Goal: Task Accomplishment & Management: Manage account settings

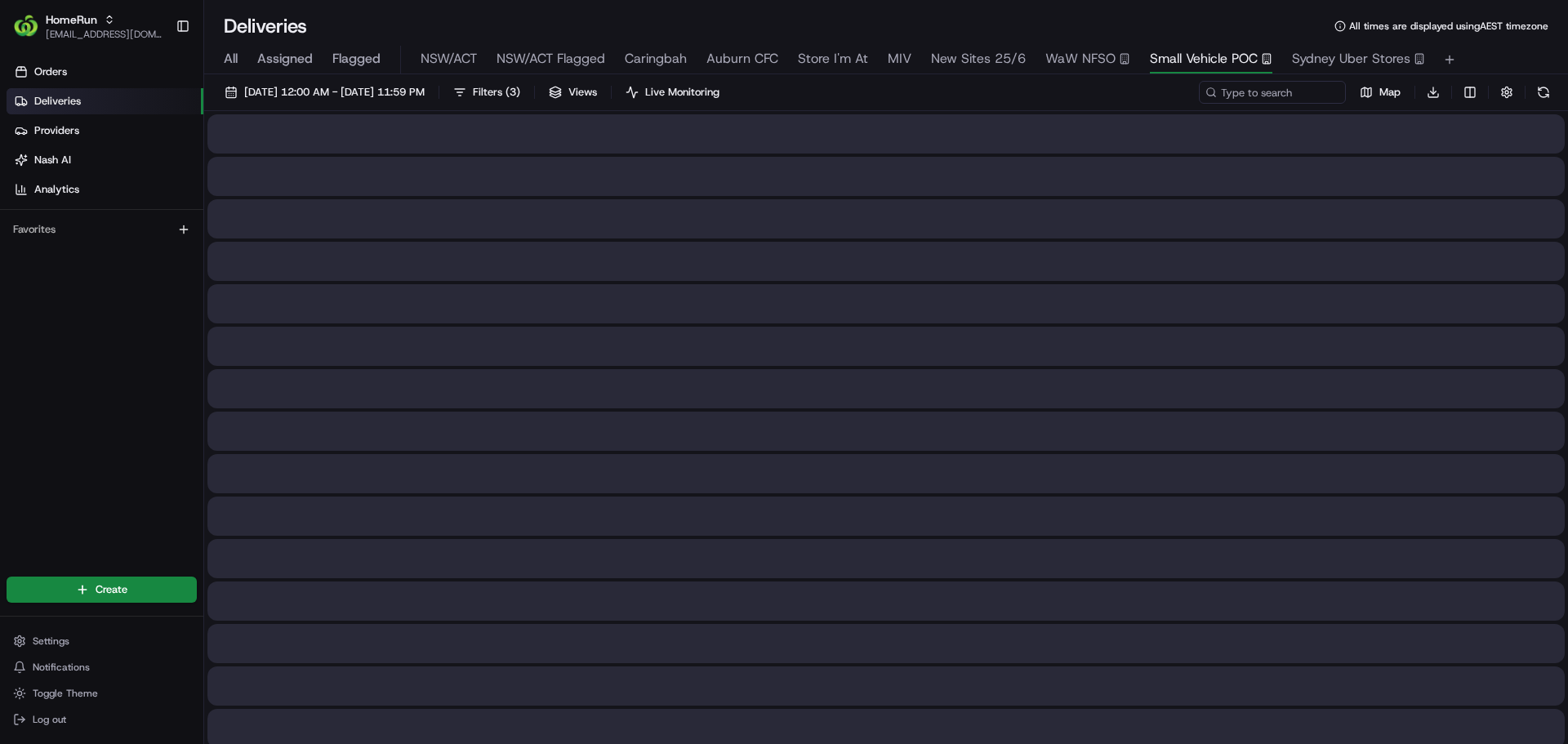
click at [1178, 63] on span "Small Vehicle POC" at bounding box center [1203, 59] width 108 height 19
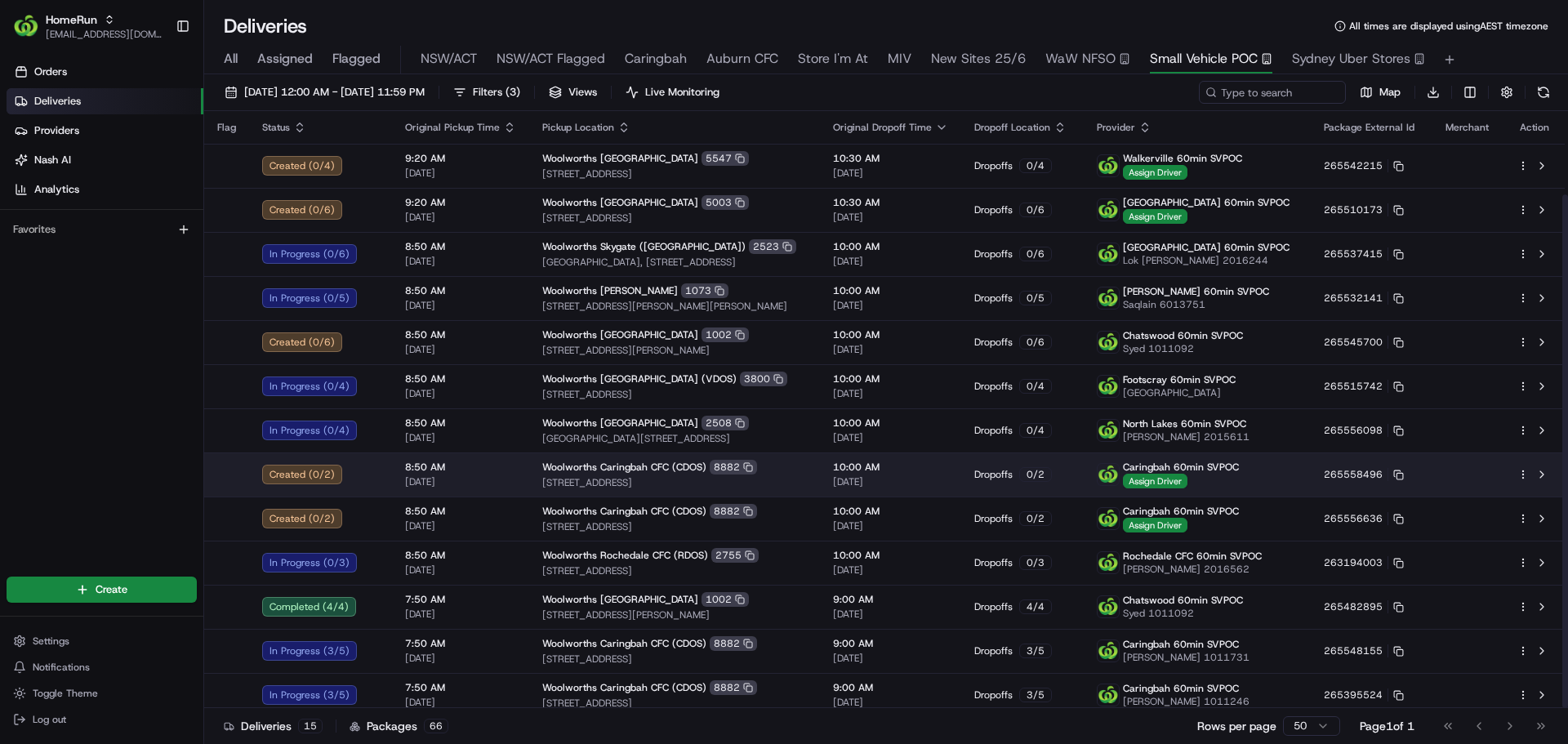
scroll to position [97, 0]
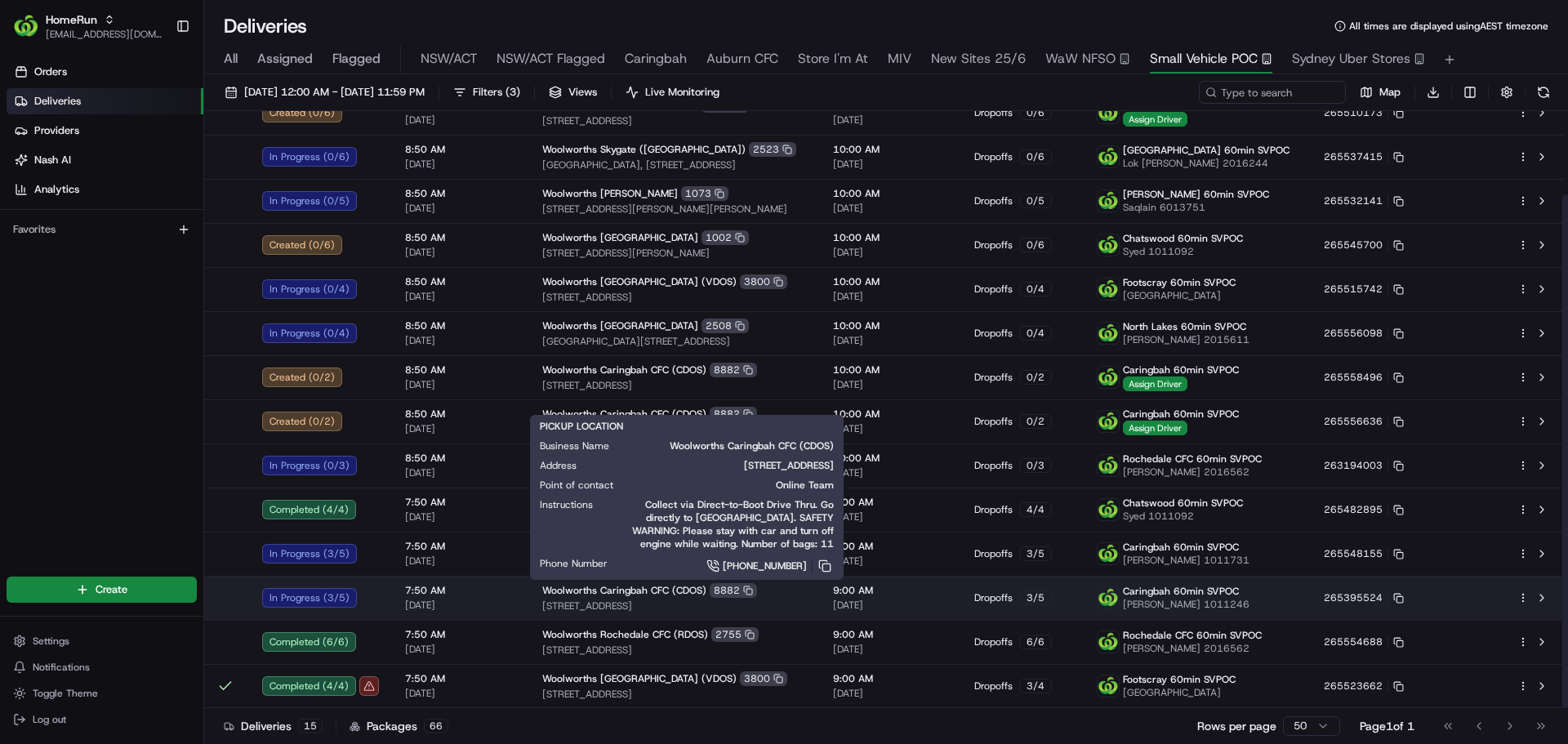
click at [806, 593] on div "Woolworths Caringbah CFC (CDOS) 8882" at bounding box center [674, 590] width 264 height 15
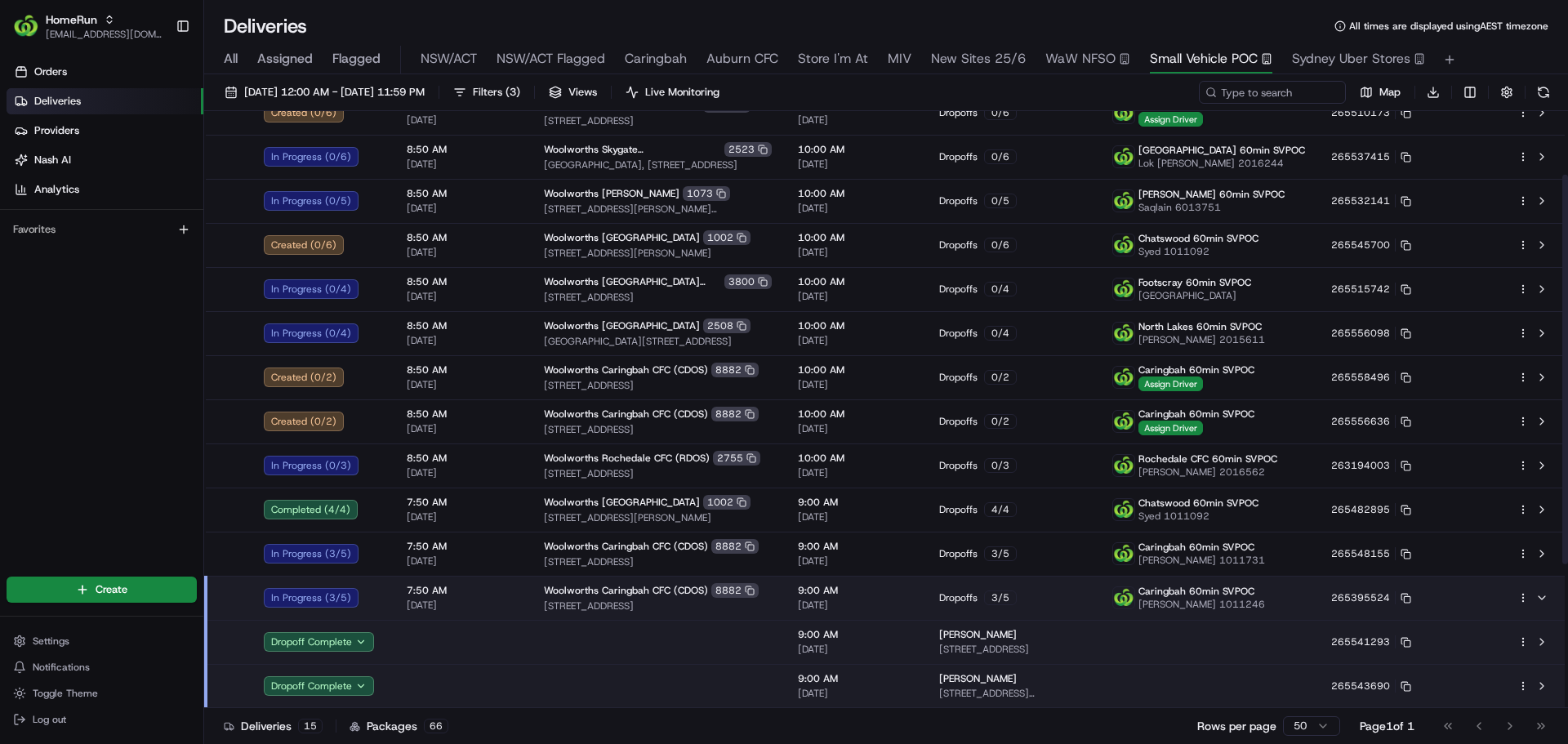
click at [825, 593] on span "9:00 AM" at bounding box center [855, 590] width 115 height 13
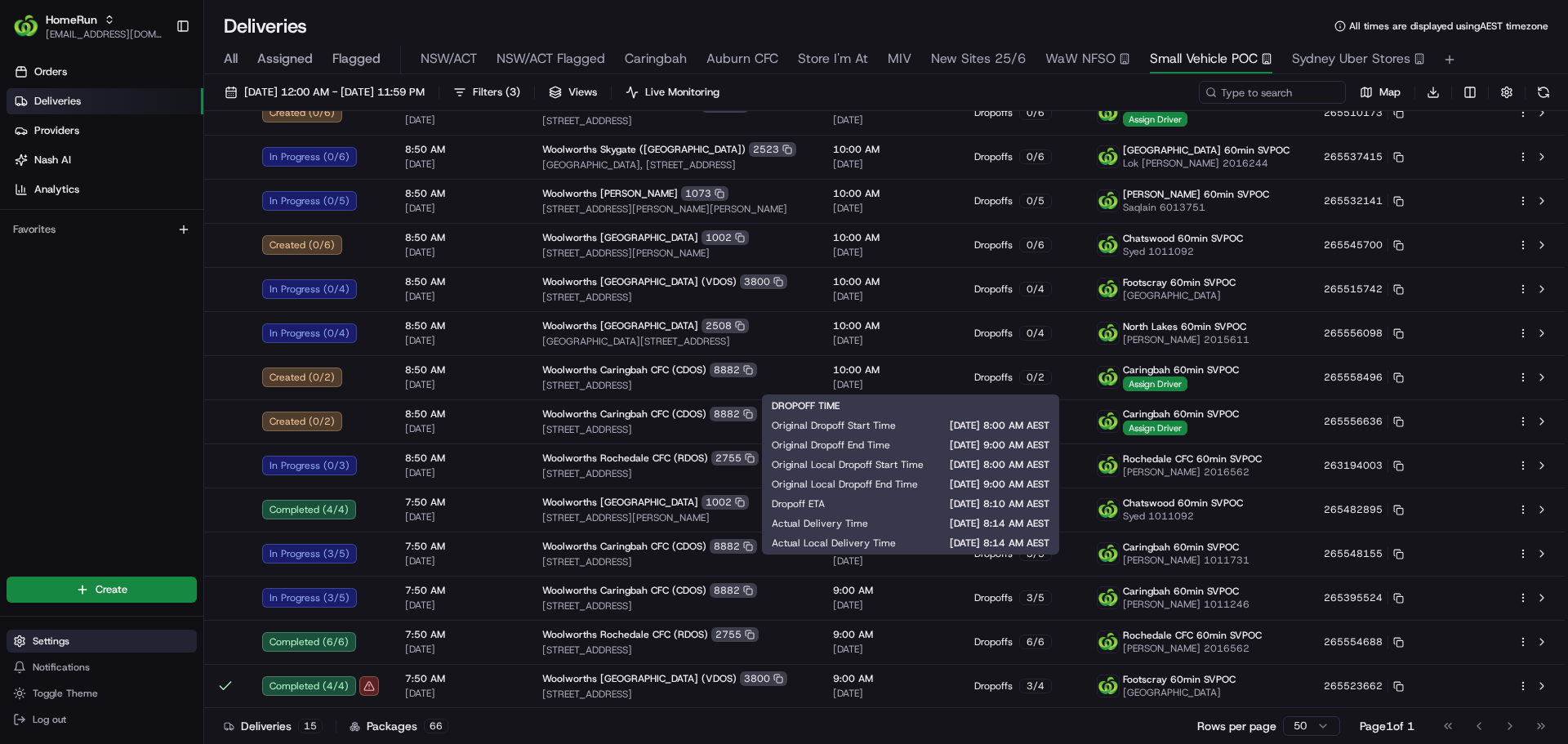
click at [26, 636] on icon at bounding box center [19, 641] width 13 height 13
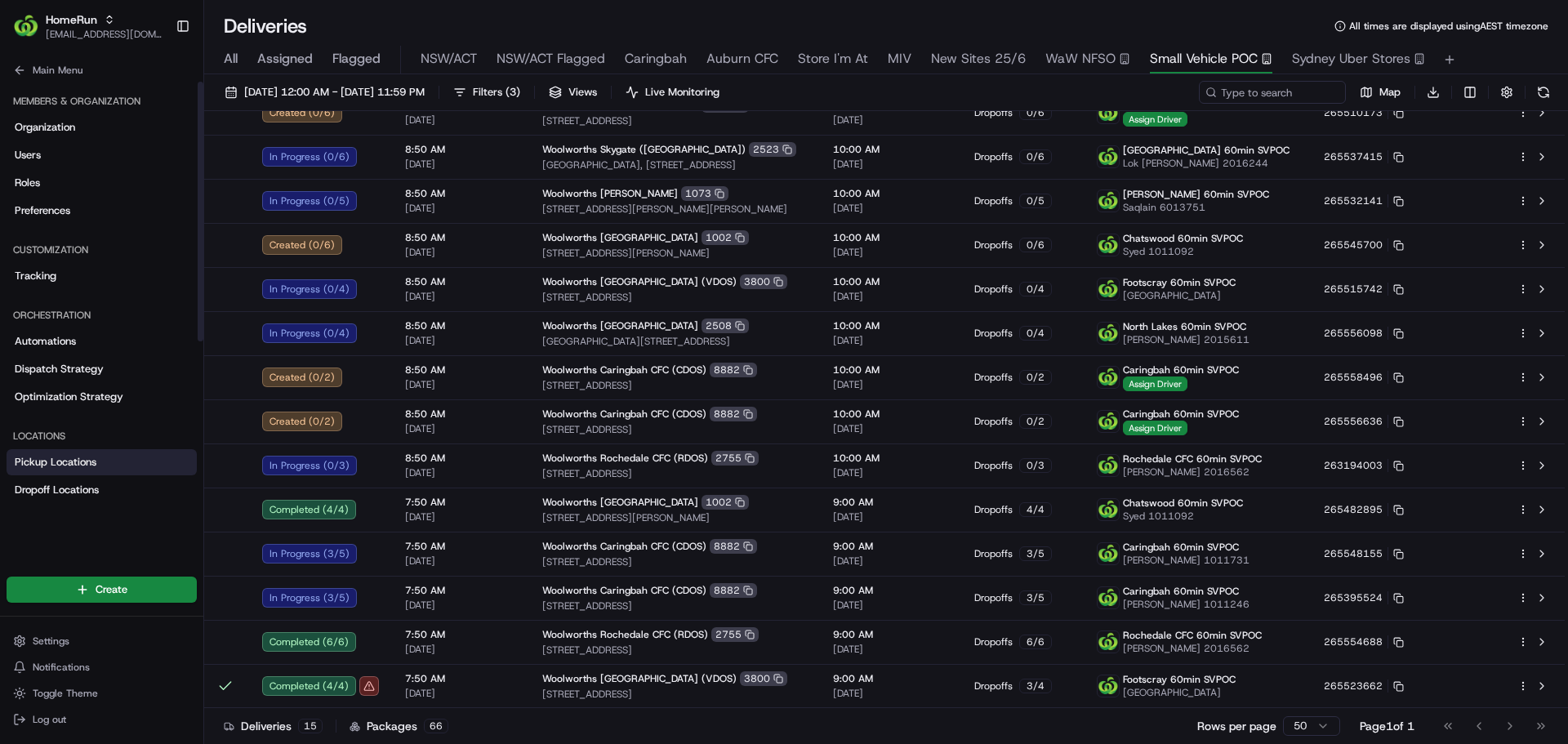
click at [33, 463] on span "Pickup Locations" at bounding box center [56, 462] width 82 height 15
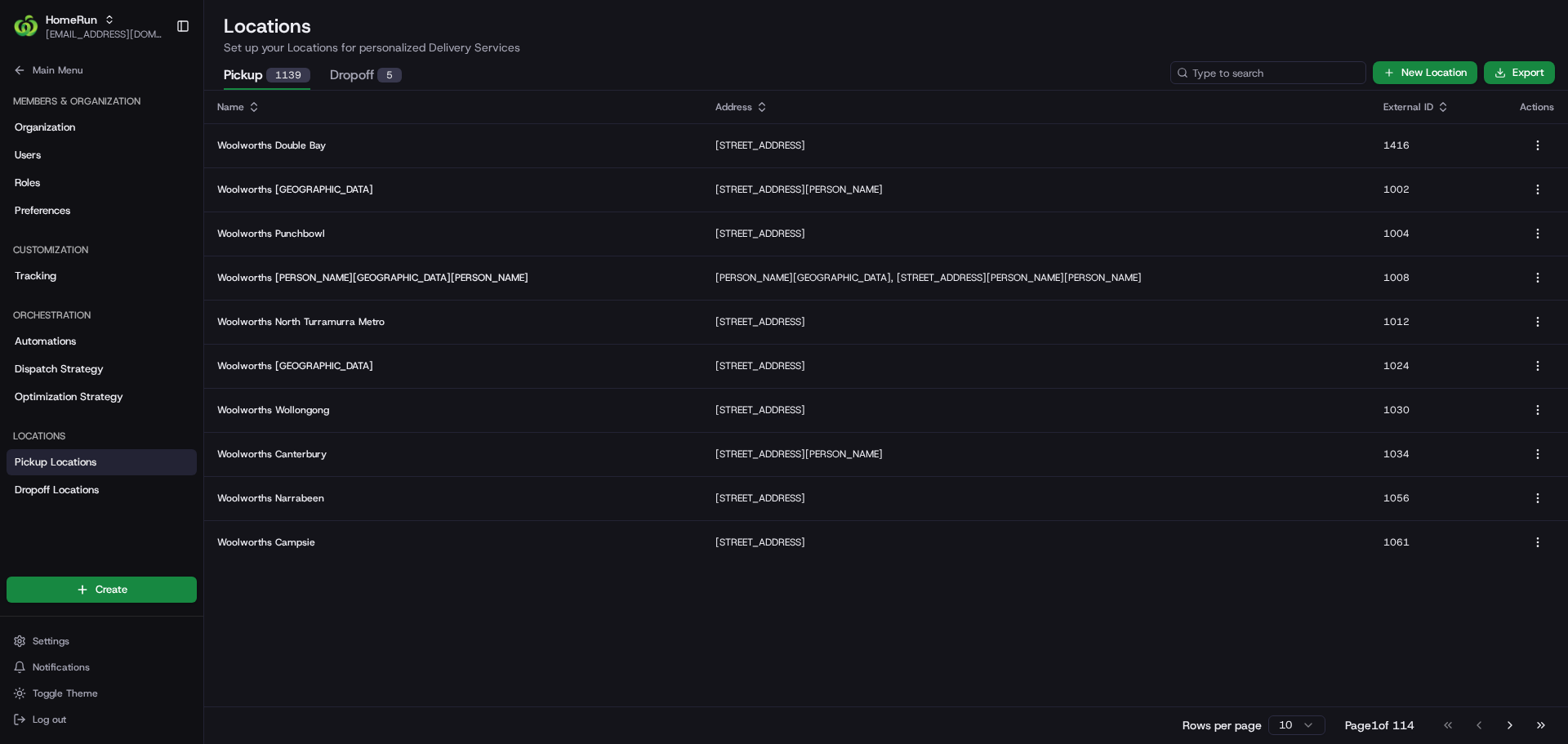
click at [1304, 67] on input at bounding box center [1268, 72] width 196 height 23
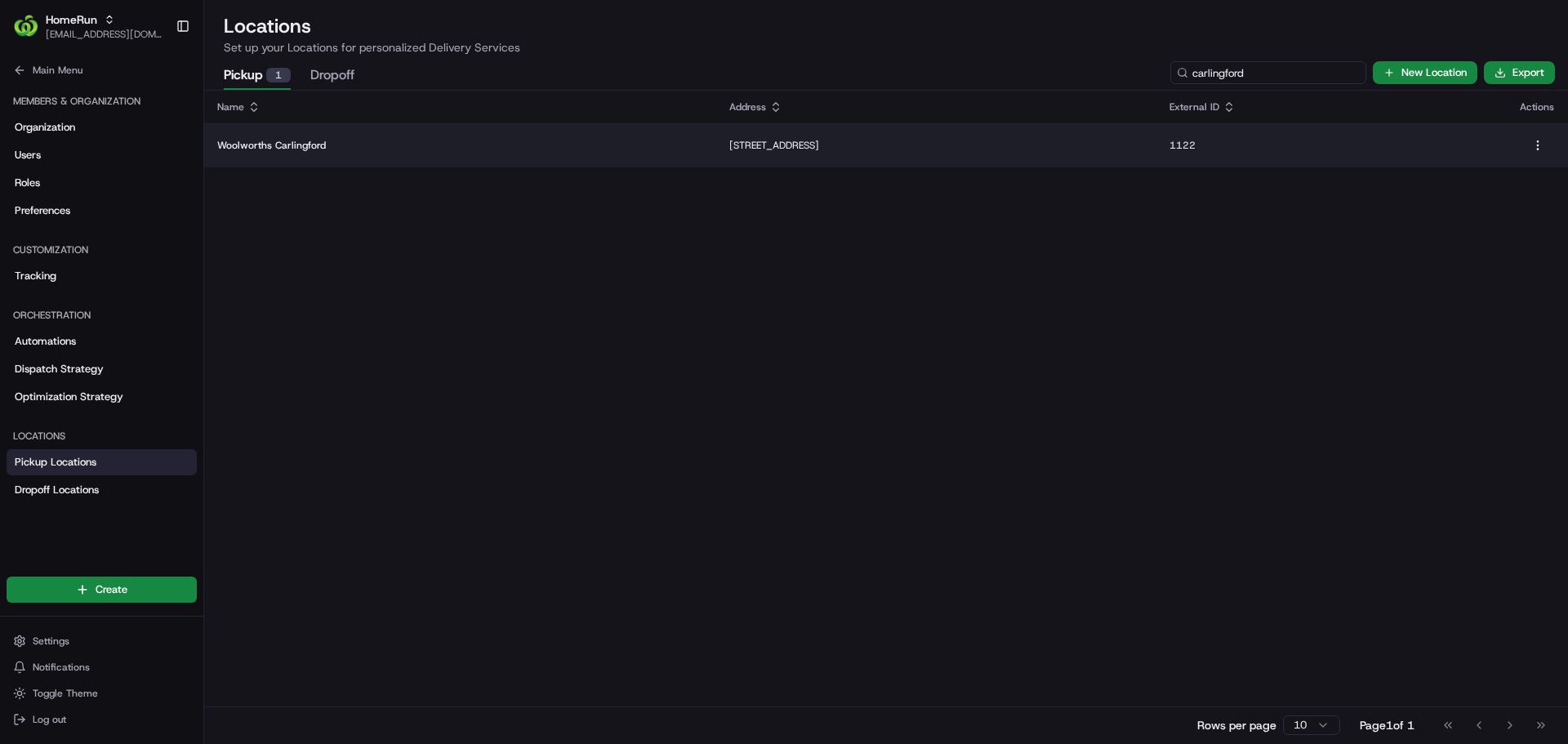
type input "carlingford"
click at [532, 144] on td "Woolworths Carlingford" at bounding box center [460, 145] width 512 height 44
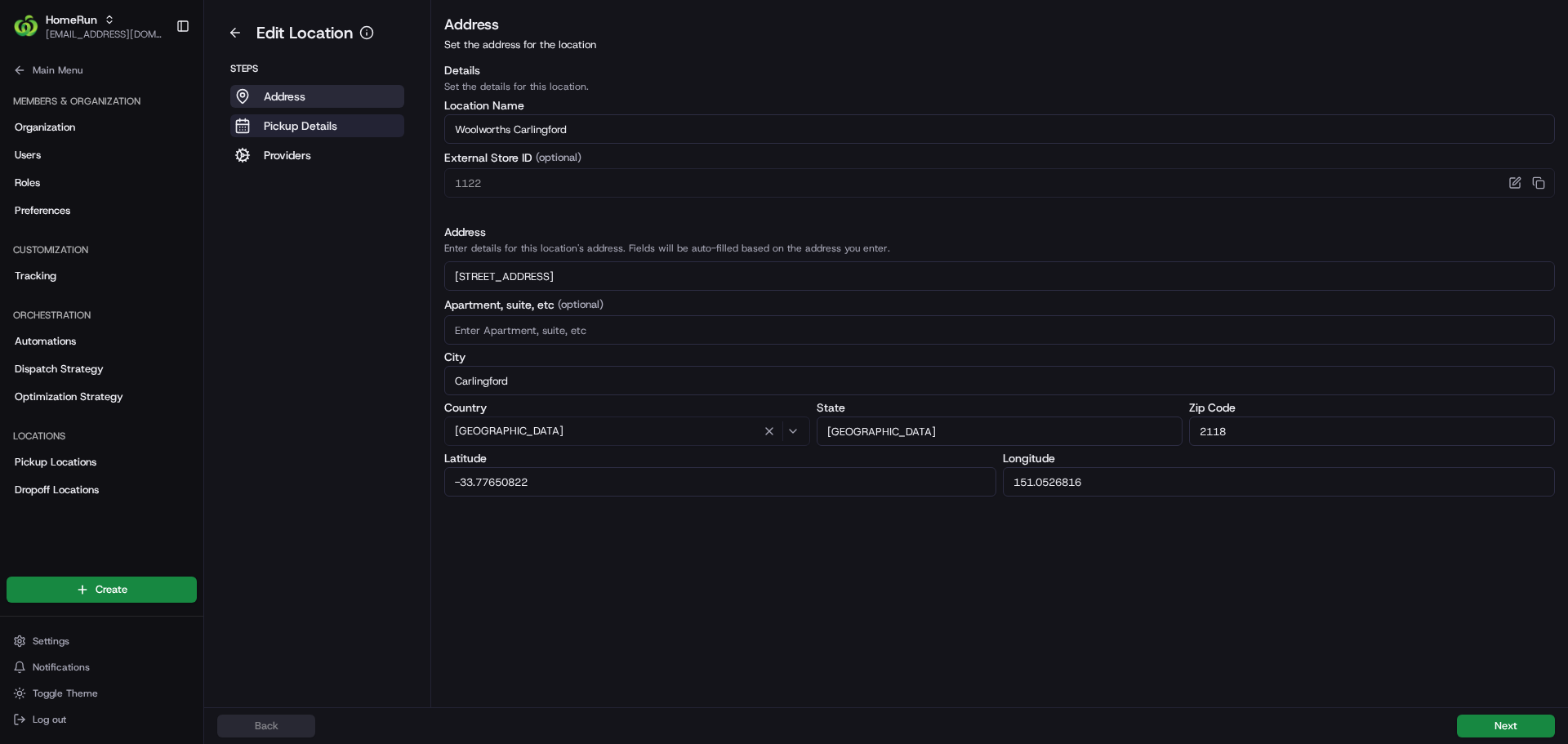
click at [322, 130] on p "Pickup Details" at bounding box center [300, 125] width 73 height 17
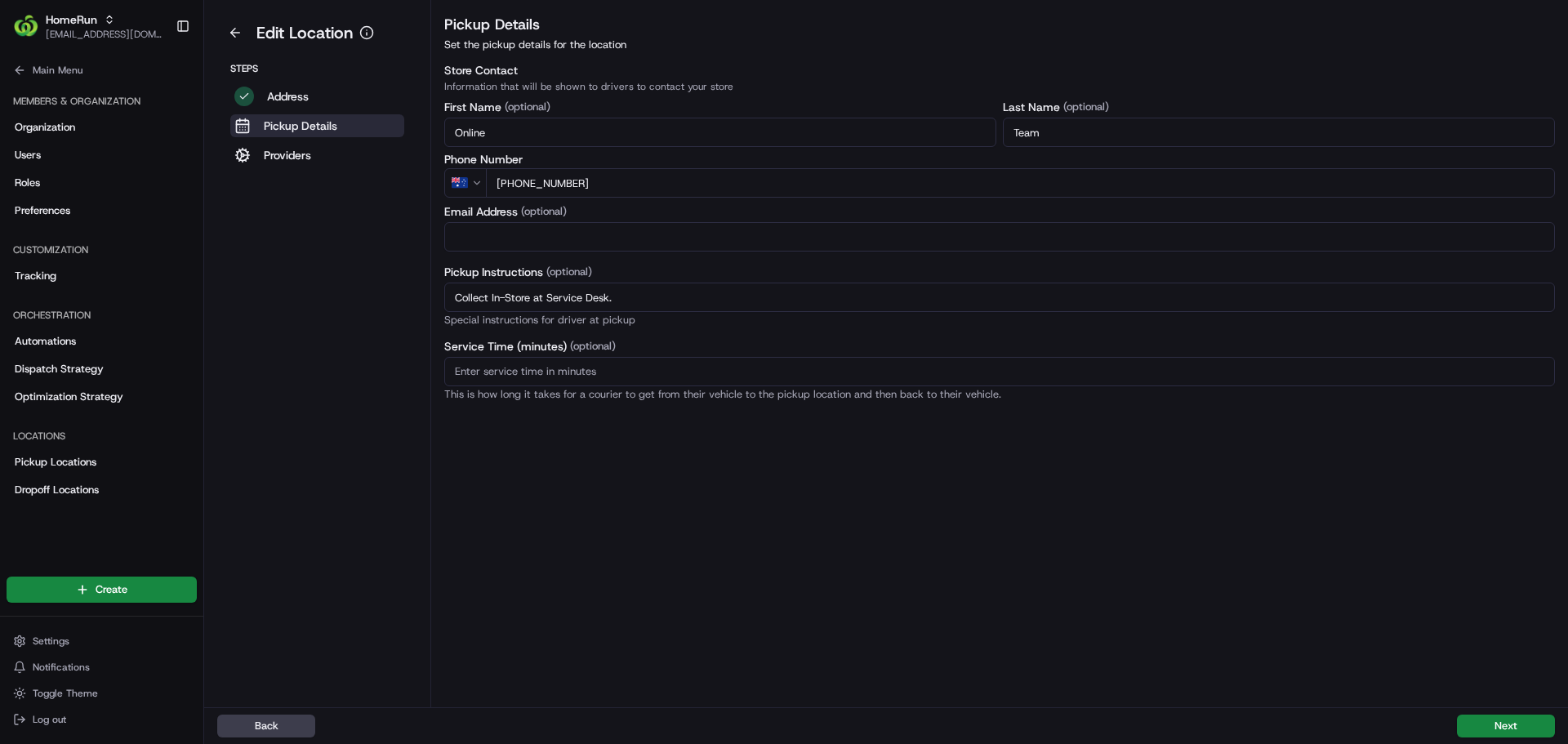
drag, startPoint x: 642, startPoint y: 298, endPoint x: 364, endPoint y: 288, distance: 278.2
click at [364, 288] on div "Edit Location Steps Address Pickup Details Providers Pickup Details Set the pic…" at bounding box center [886, 353] width 1364 height 707
paste input "Store offers Direct-To-Boot Pickup. Use dedicated green parking bays. Reverse p…"
type input "Store offers Direct-To-Boot Pickup. Use dedicated green parking bays. Reverse p…"
click at [1510, 722] on button "Next" at bounding box center [1505, 726] width 98 height 23
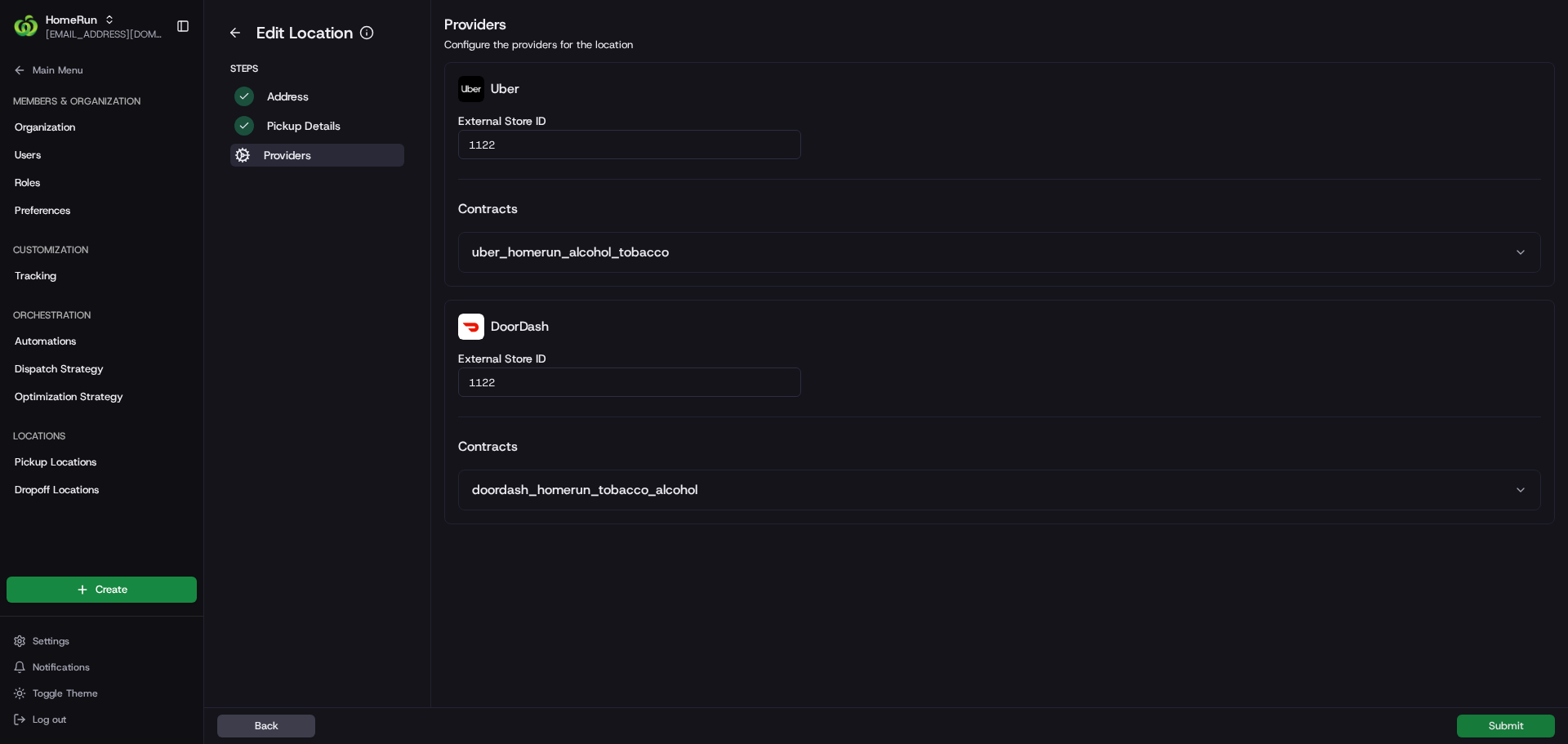
click at [1510, 722] on button "Submit" at bounding box center [1505, 726] width 98 height 23
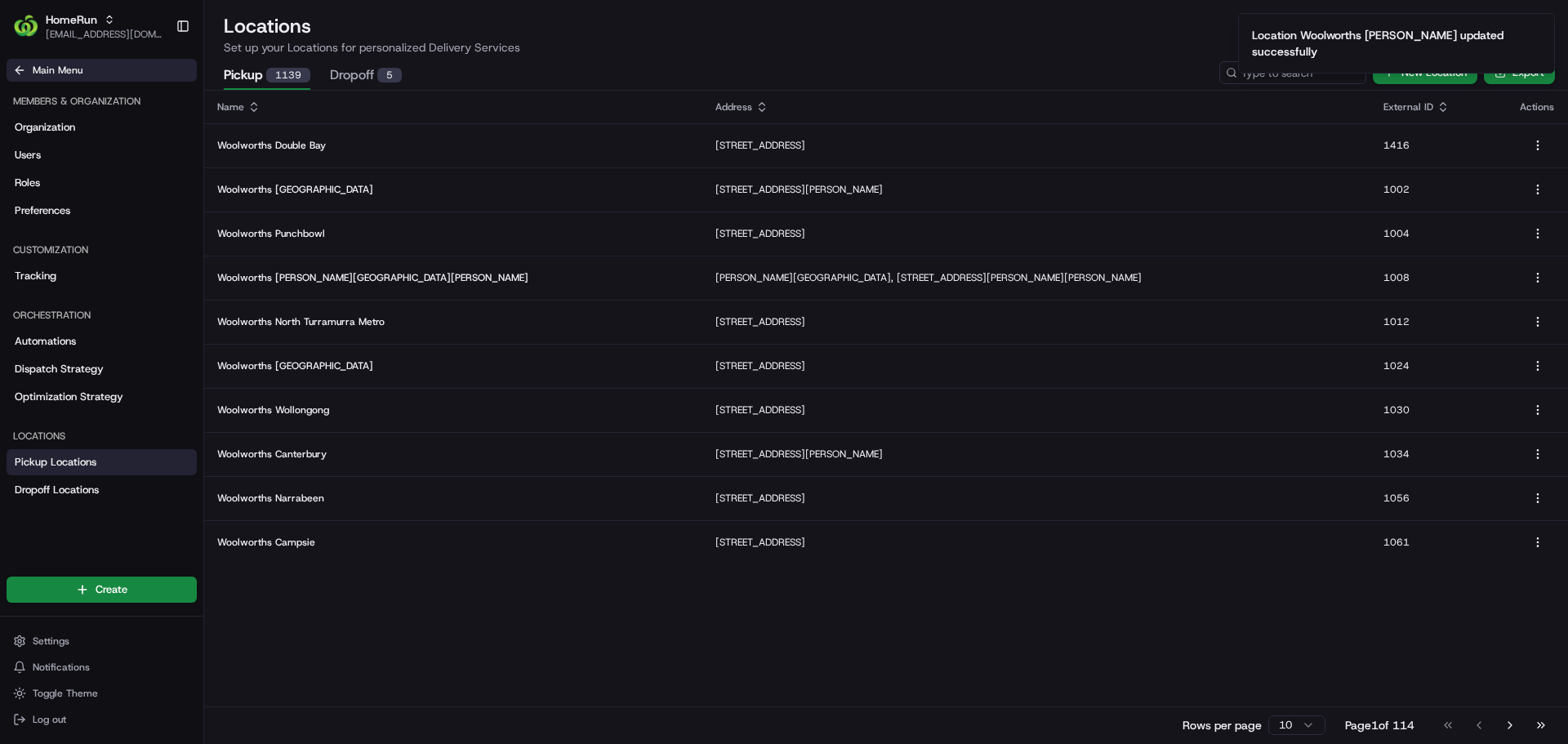
click at [24, 68] on icon at bounding box center [19, 70] width 13 height 13
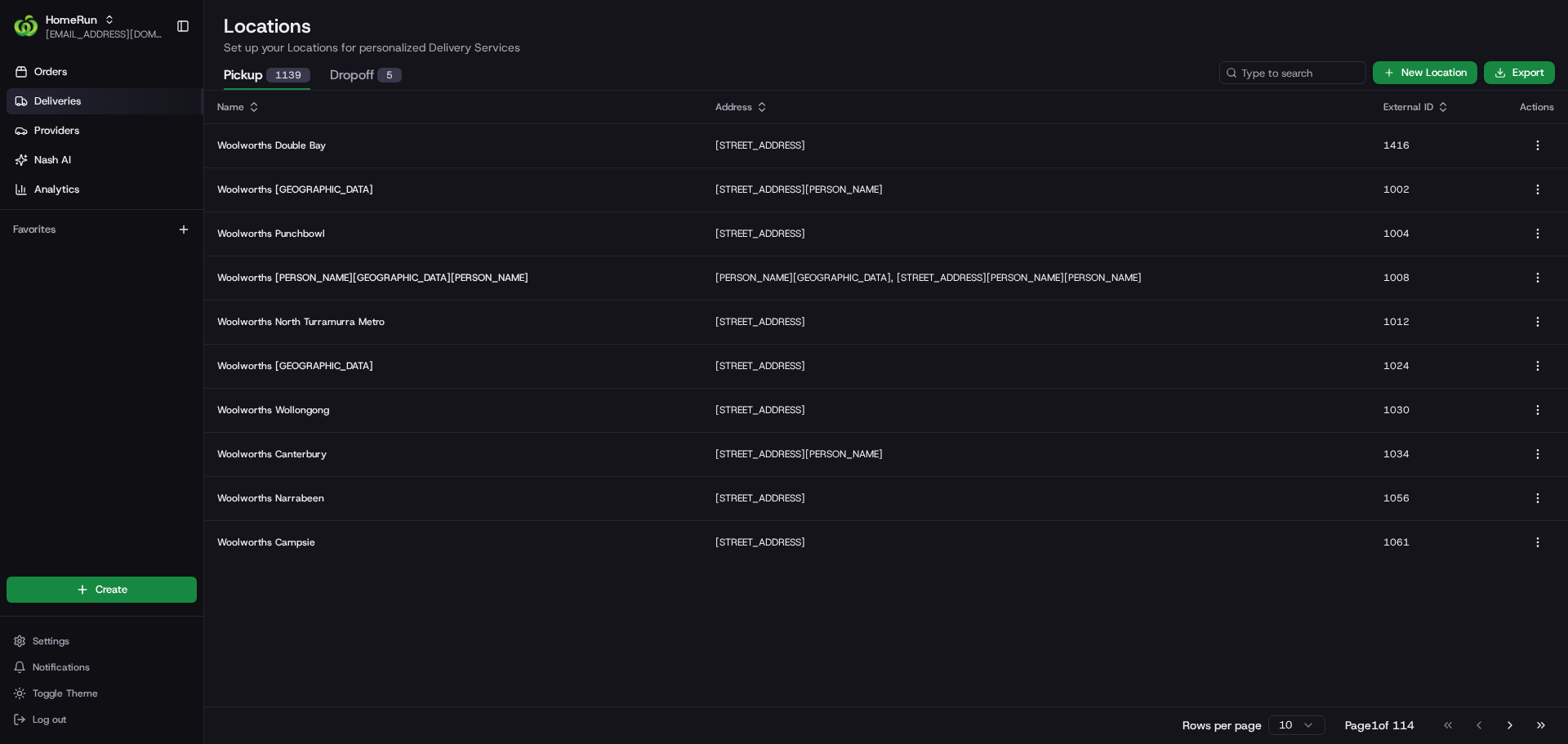
click at [53, 105] on span "Deliveries" at bounding box center [57, 101] width 47 height 15
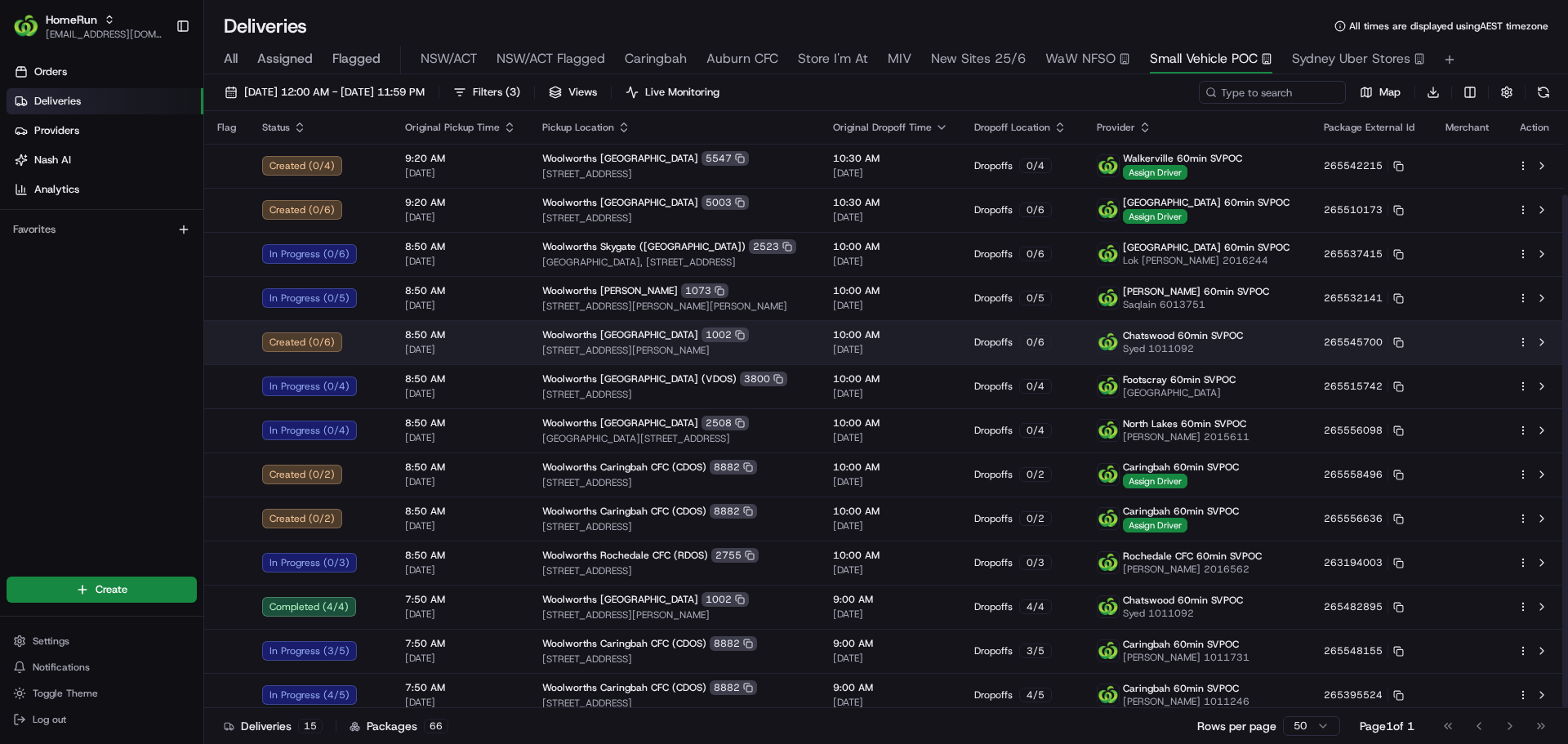
scroll to position [97, 0]
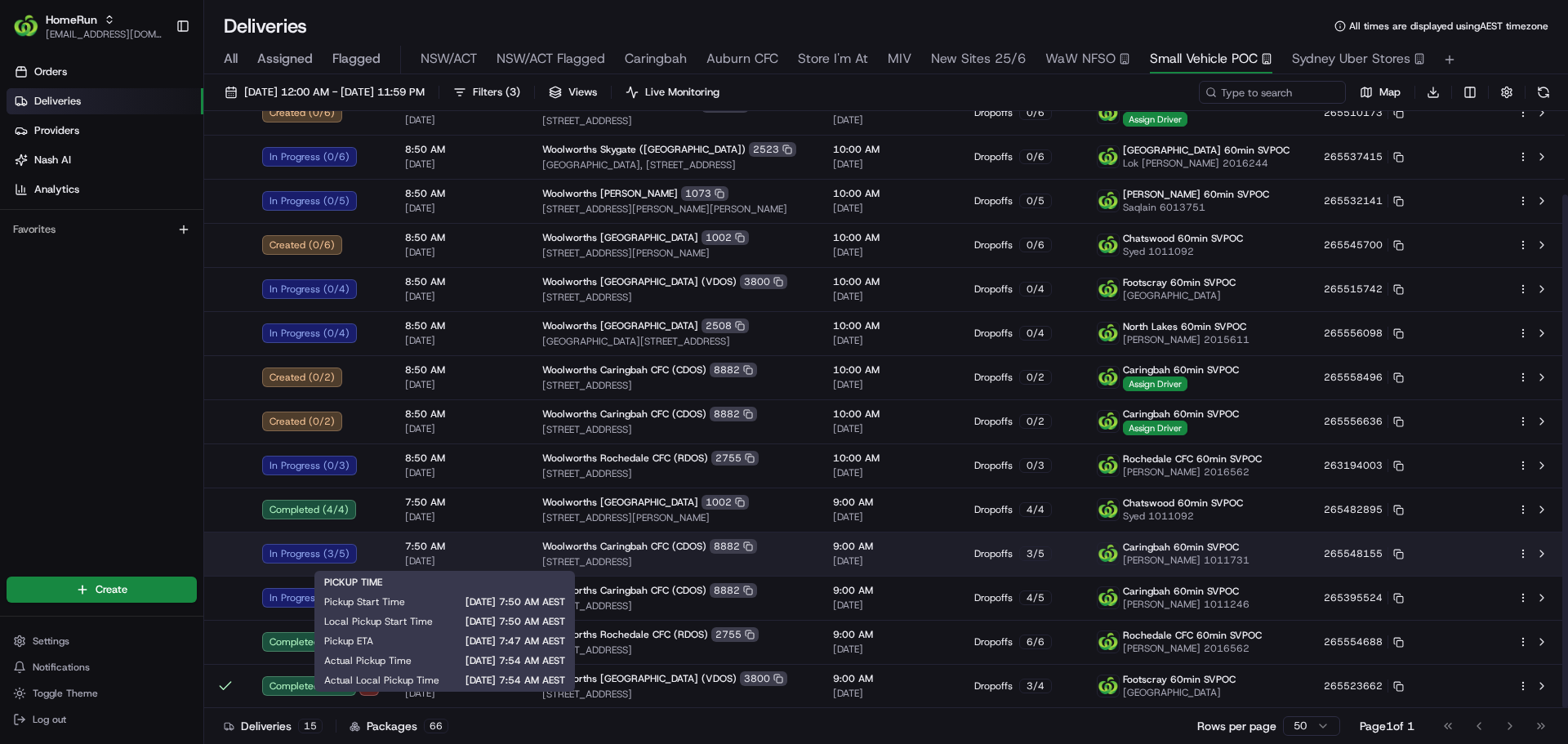
click at [494, 561] on span "[DATE]" at bounding box center [460, 561] width 111 height 13
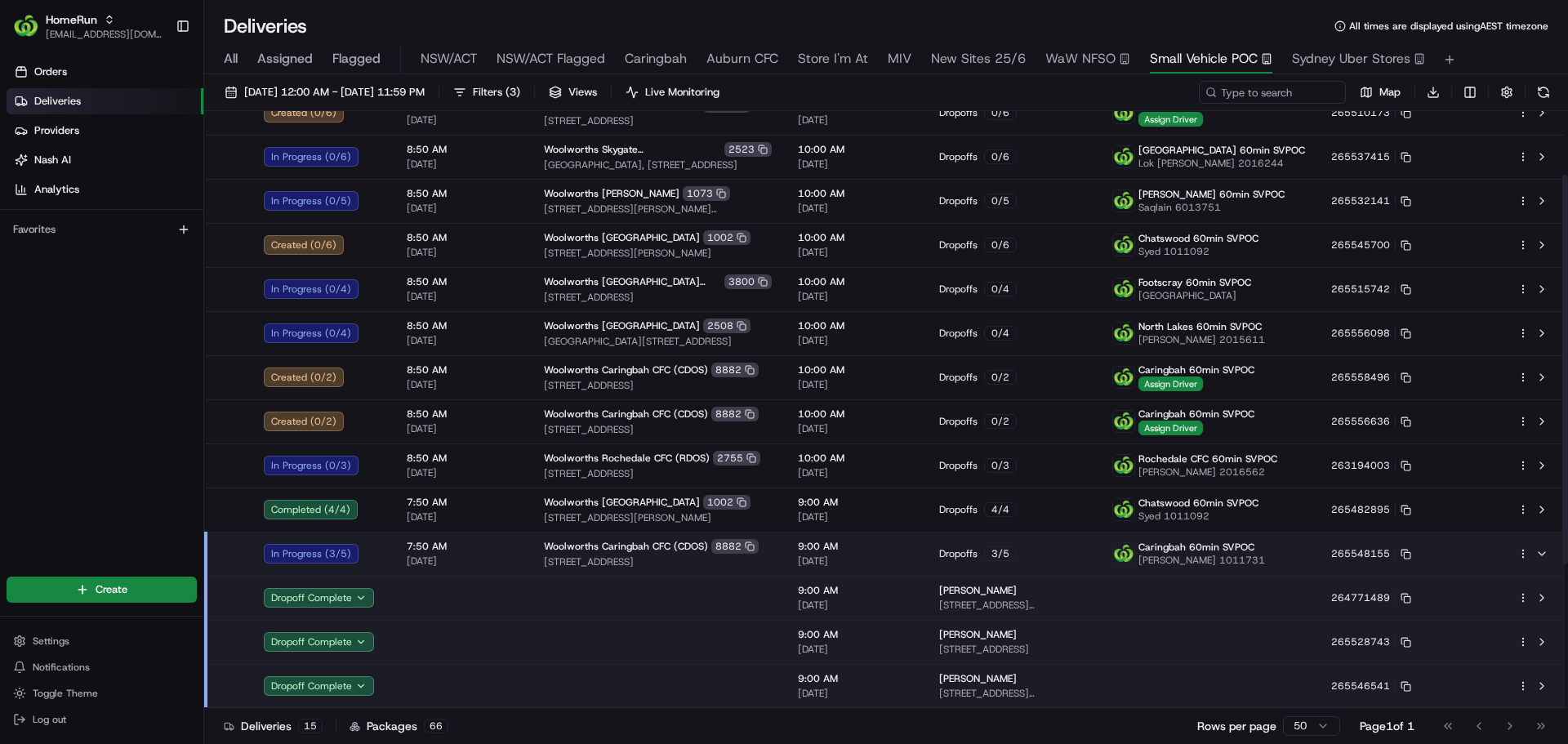
click at [494, 561] on span "[DATE]" at bounding box center [462, 561] width 111 height 13
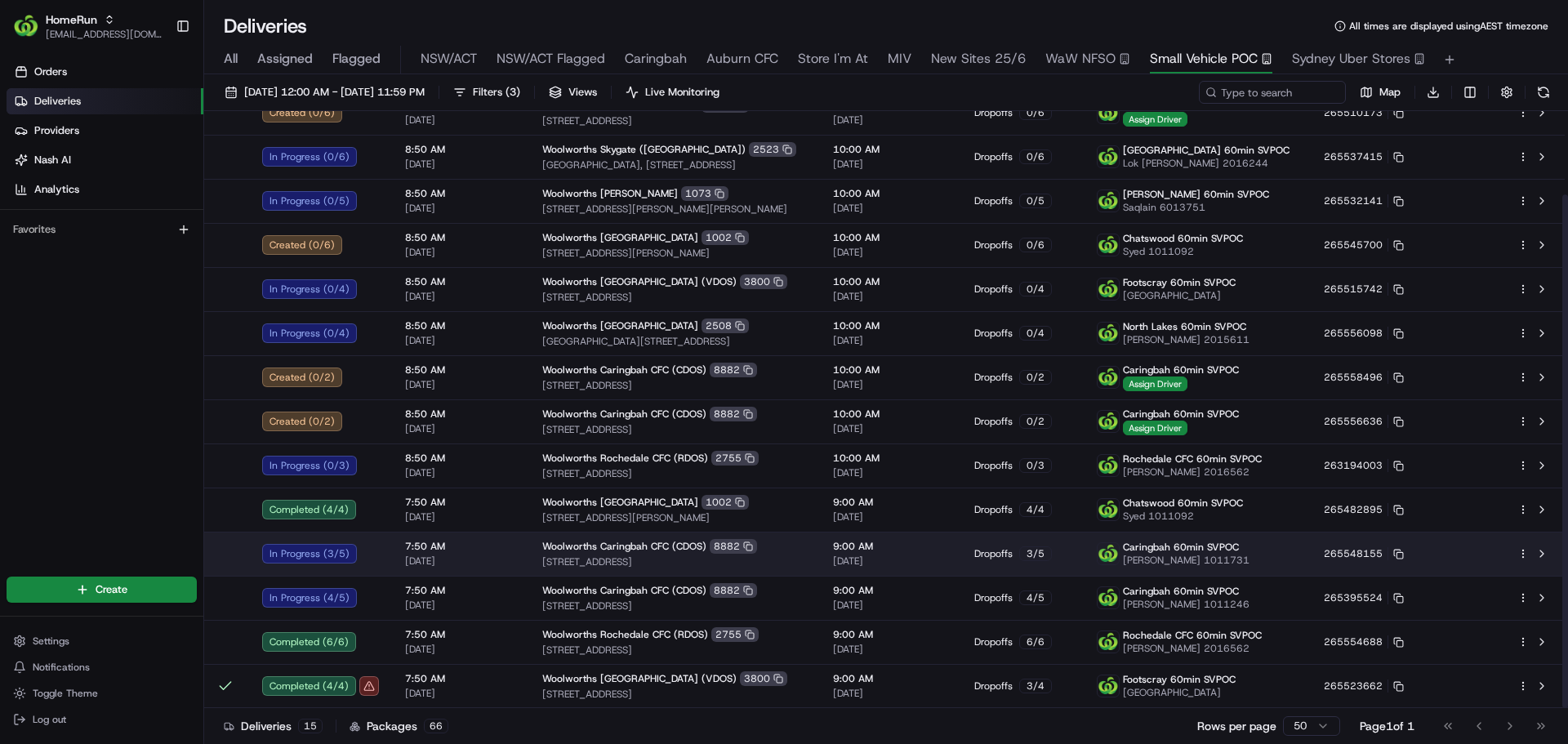
click at [494, 561] on span "[DATE]" at bounding box center [460, 561] width 111 height 13
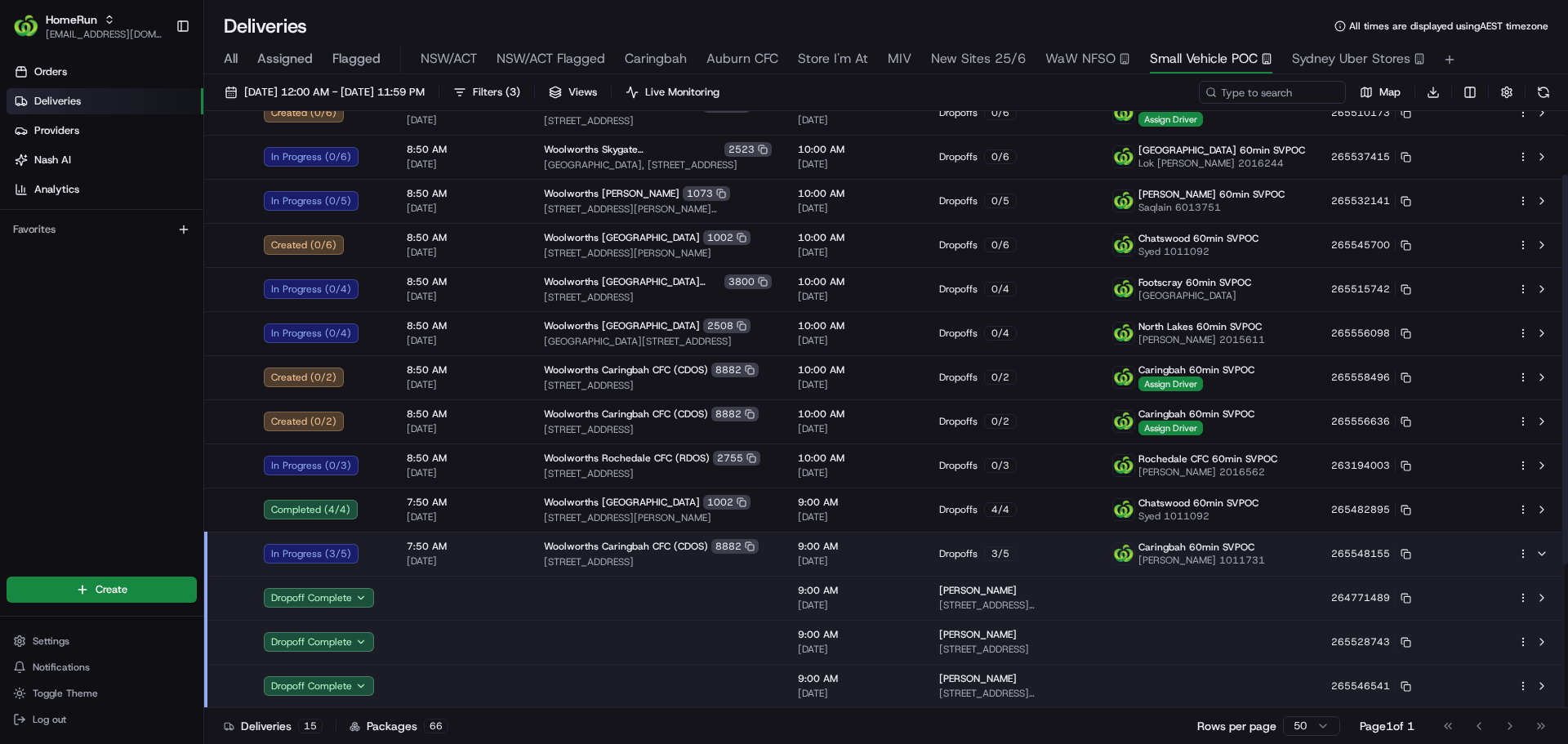
click at [482, 603] on td at bounding box center [463, 598] width 137 height 44
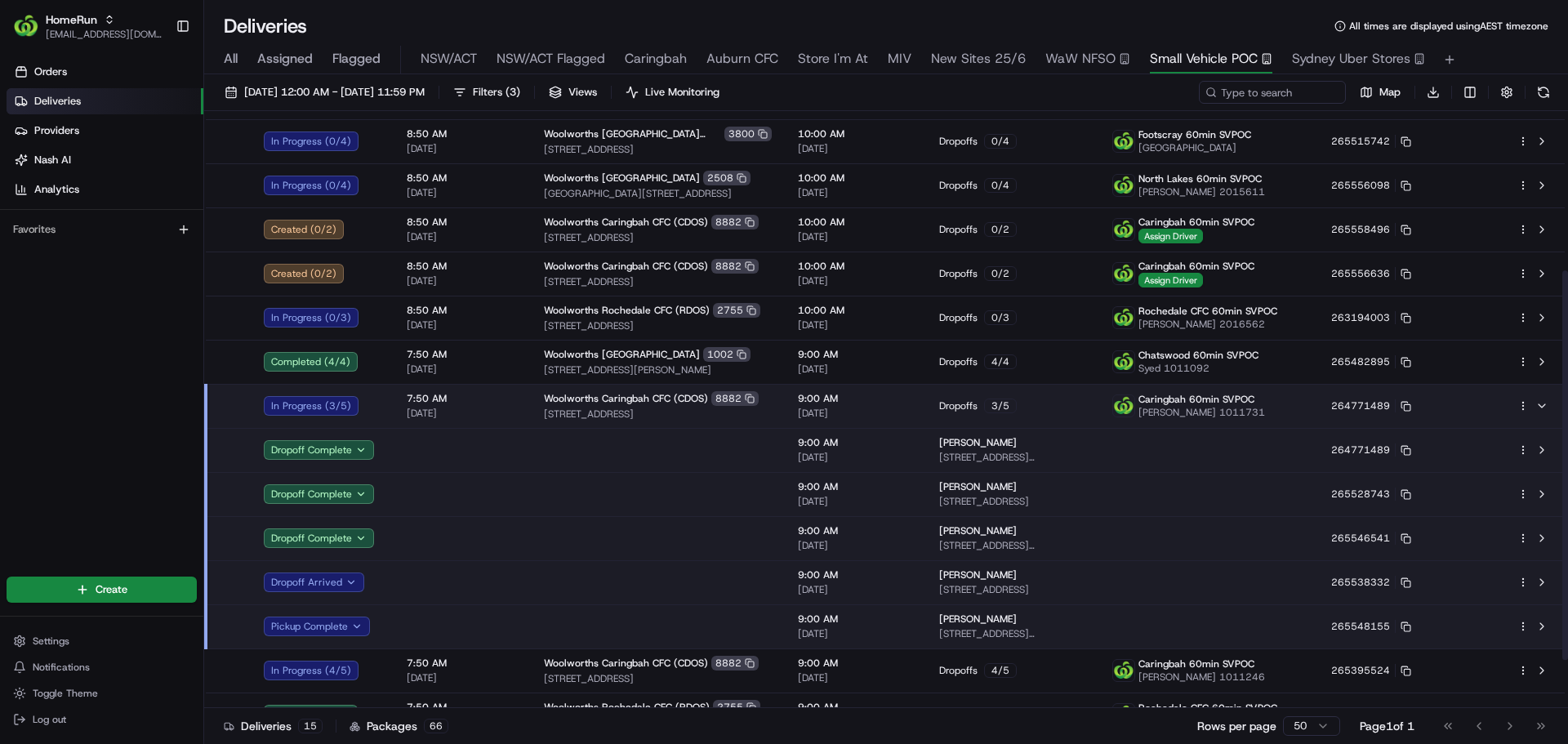
scroll to position [247, 0]
click at [769, 401] on td "Woolworths Caringbah CFC (CDOS) [STREET_ADDRESS]" at bounding box center [658, 405] width 254 height 44
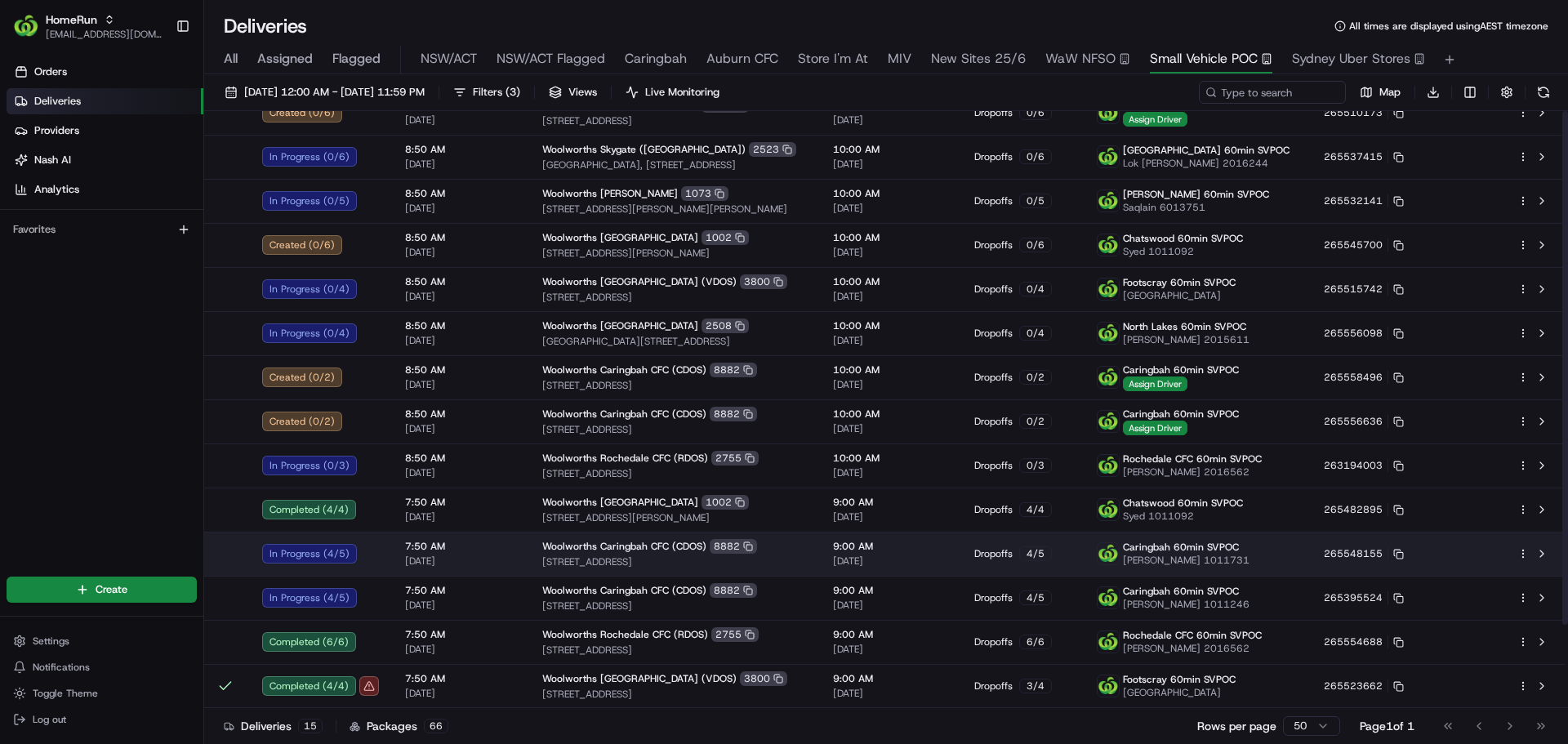
scroll to position [0, 0]
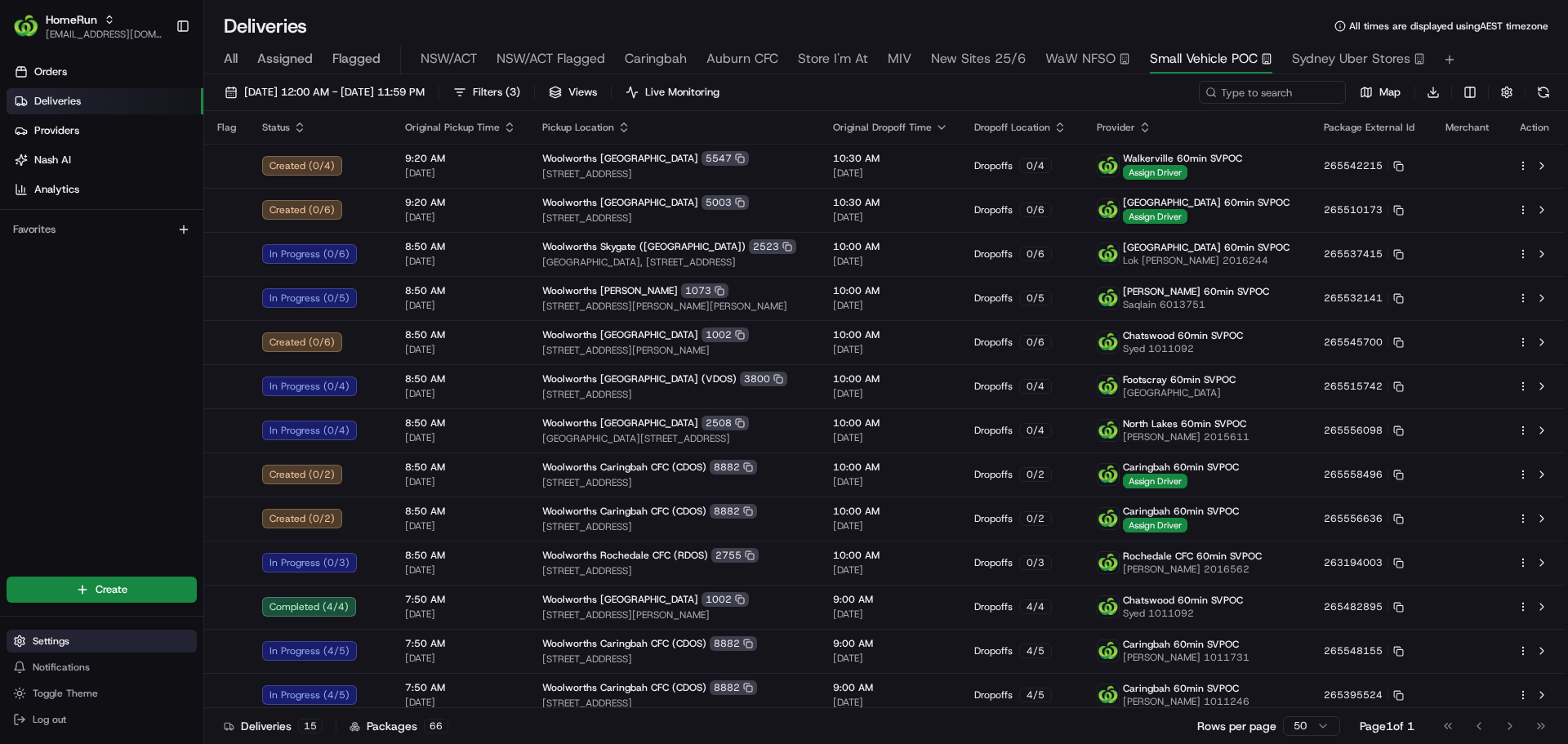
click at [54, 637] on span "Settings" at bounding box center [51, 641] width 37 height 13
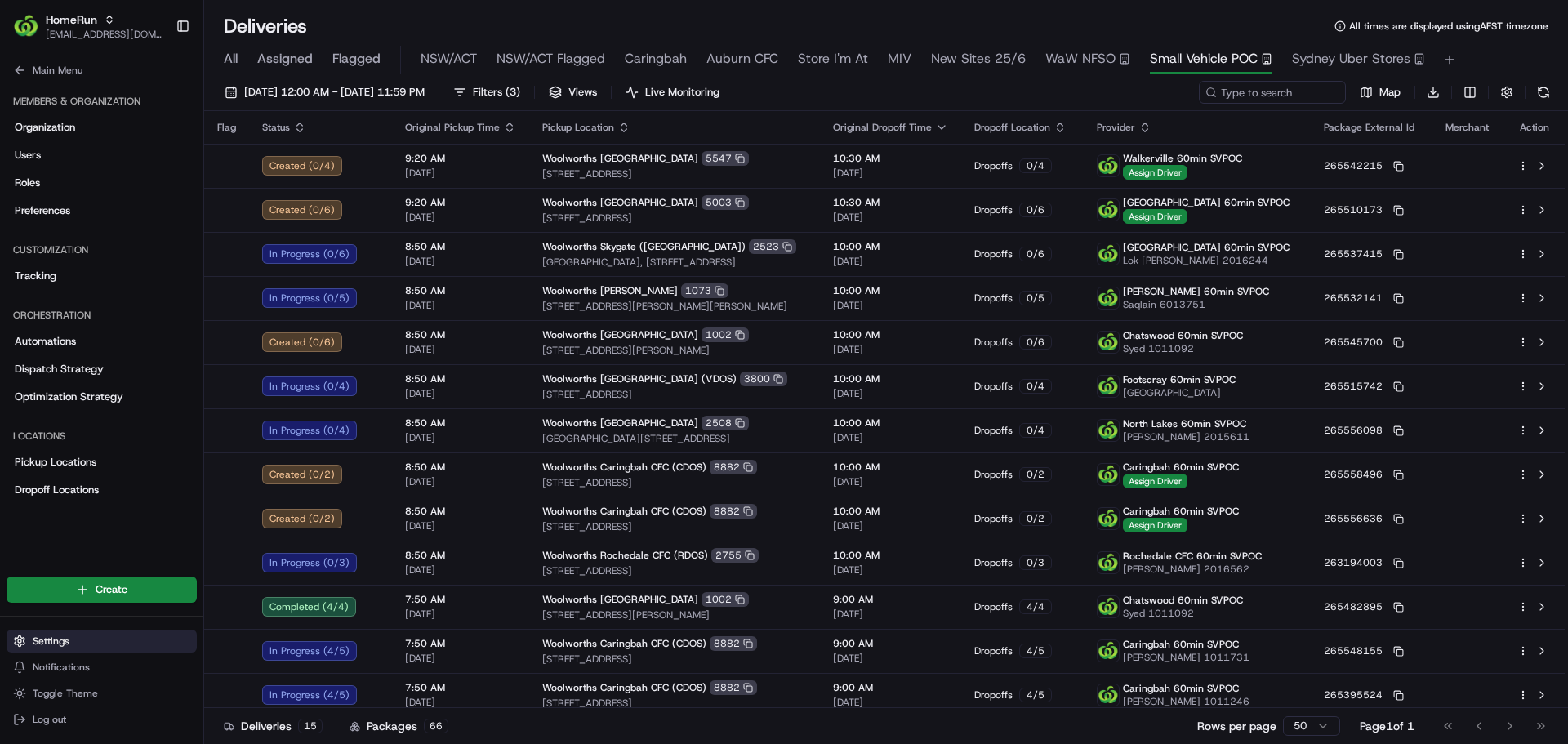
click at [54, 637] on span "Settings" at bounding box center [51, 641] width 37 height 13
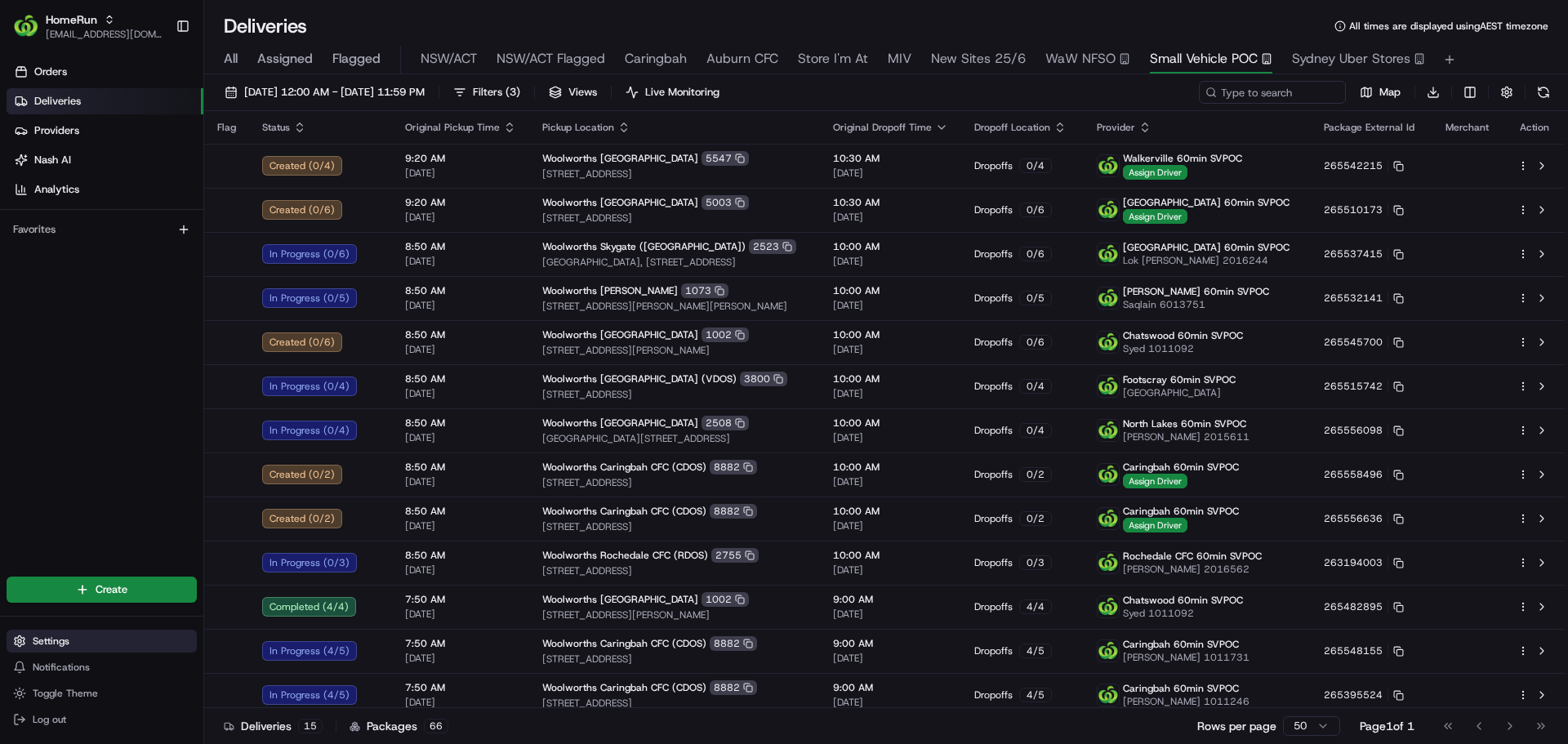
click at [54, 637] on span "Settings" at bounding box center [51, 641] width 37 height 13
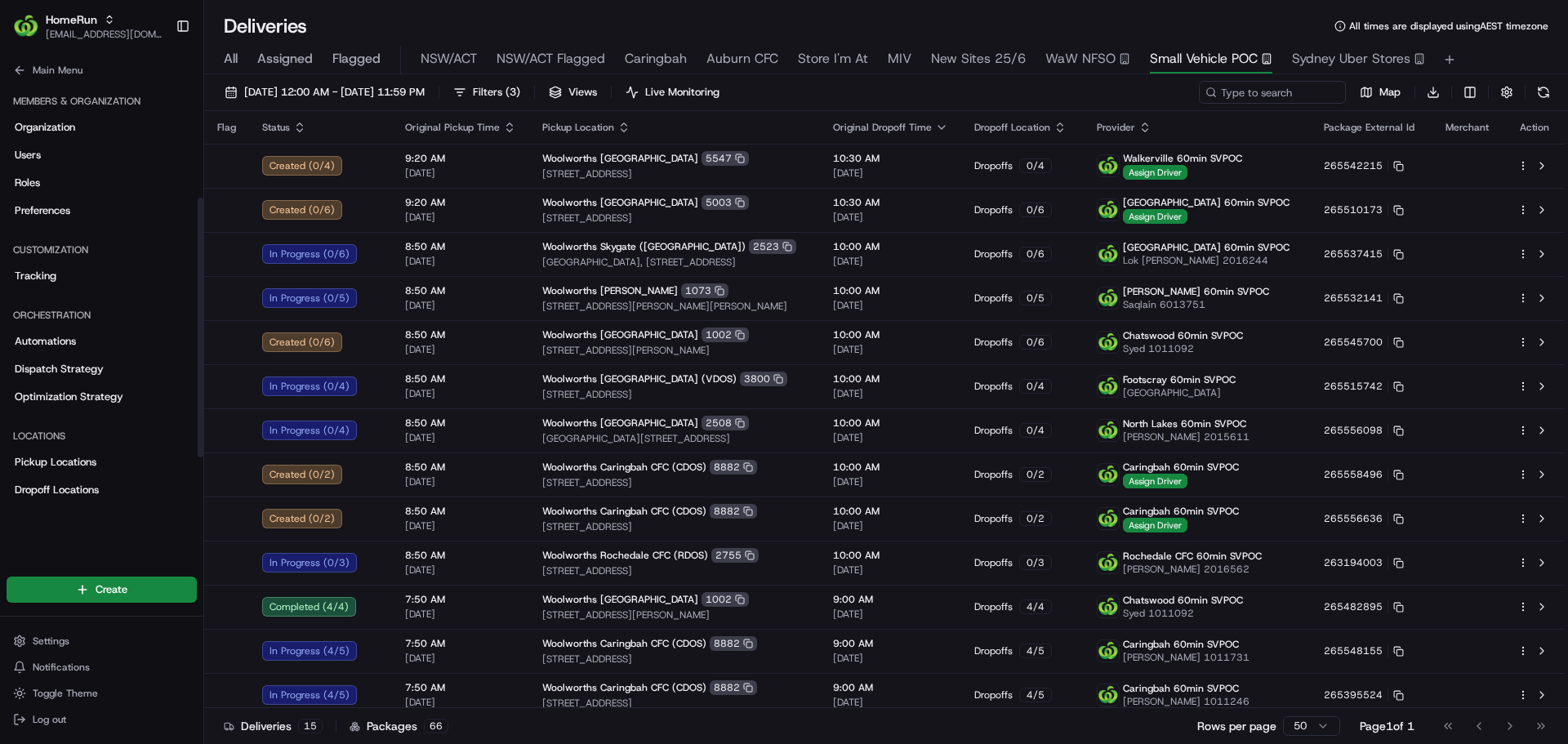
scroll to position [252, 0]
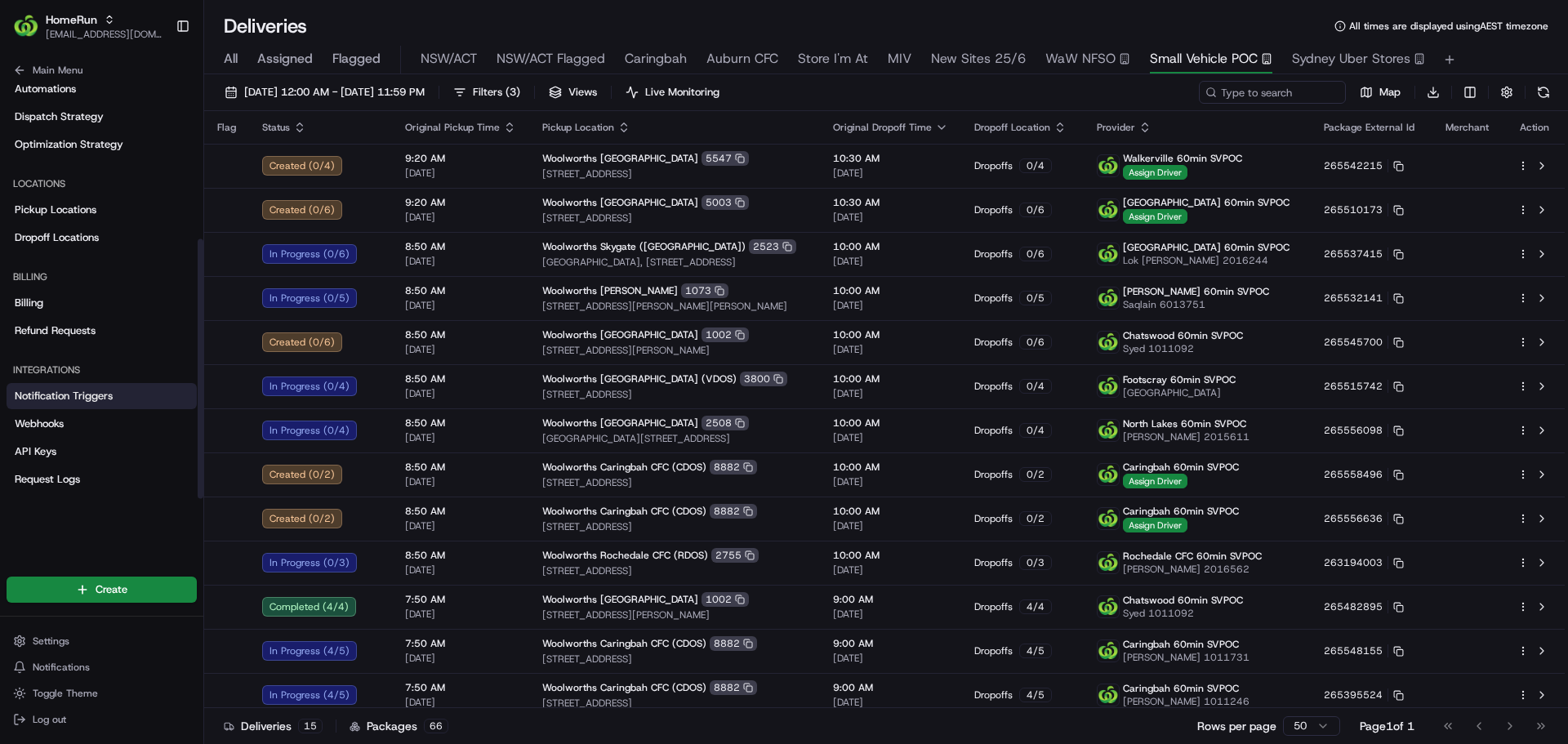
click at [63, 391] on span "Notification Triggers" at bounding box center [63, 396] width 98 height 15
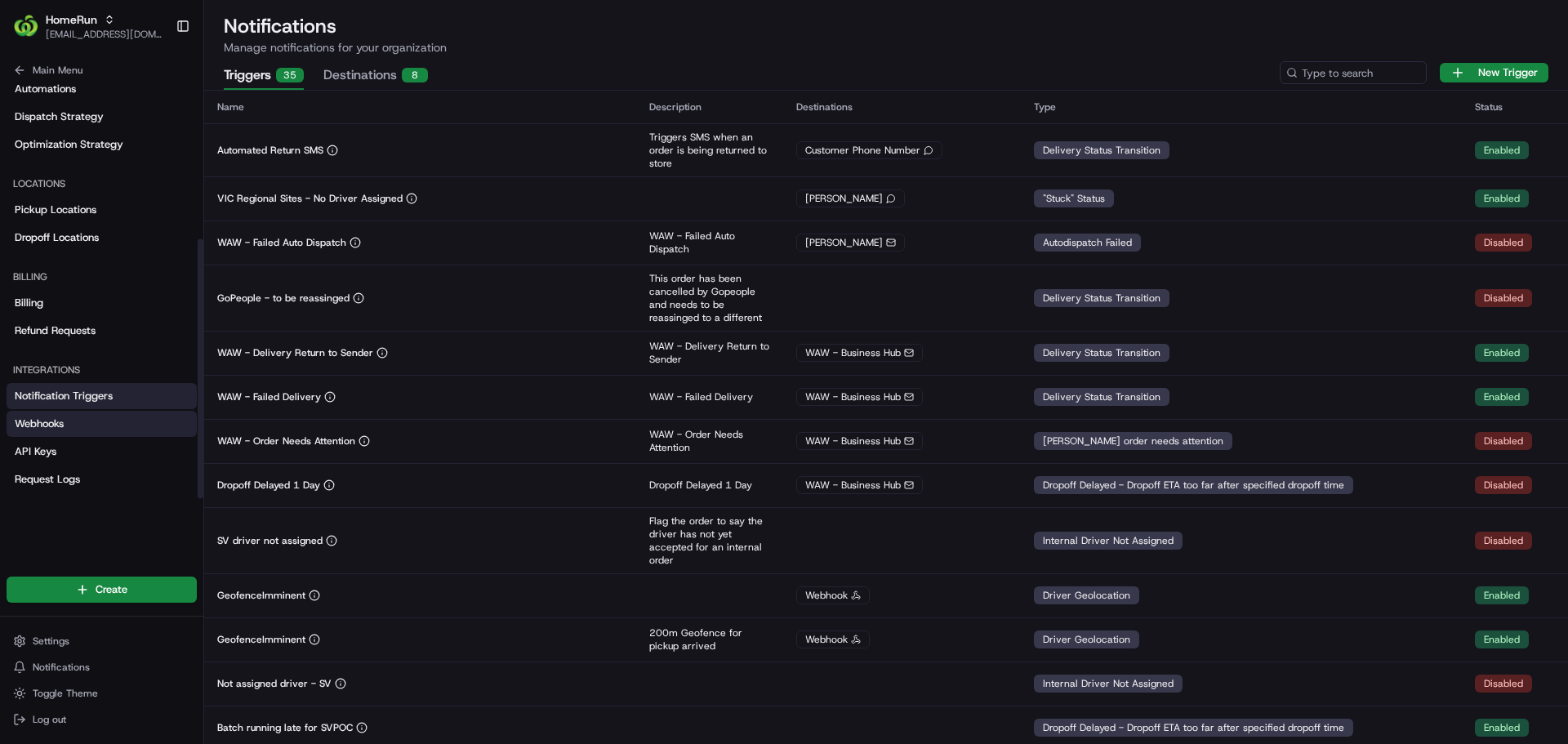
click at [48, 414] on link "Webhooks" at bounding box center [101, 424] width 190 height 26
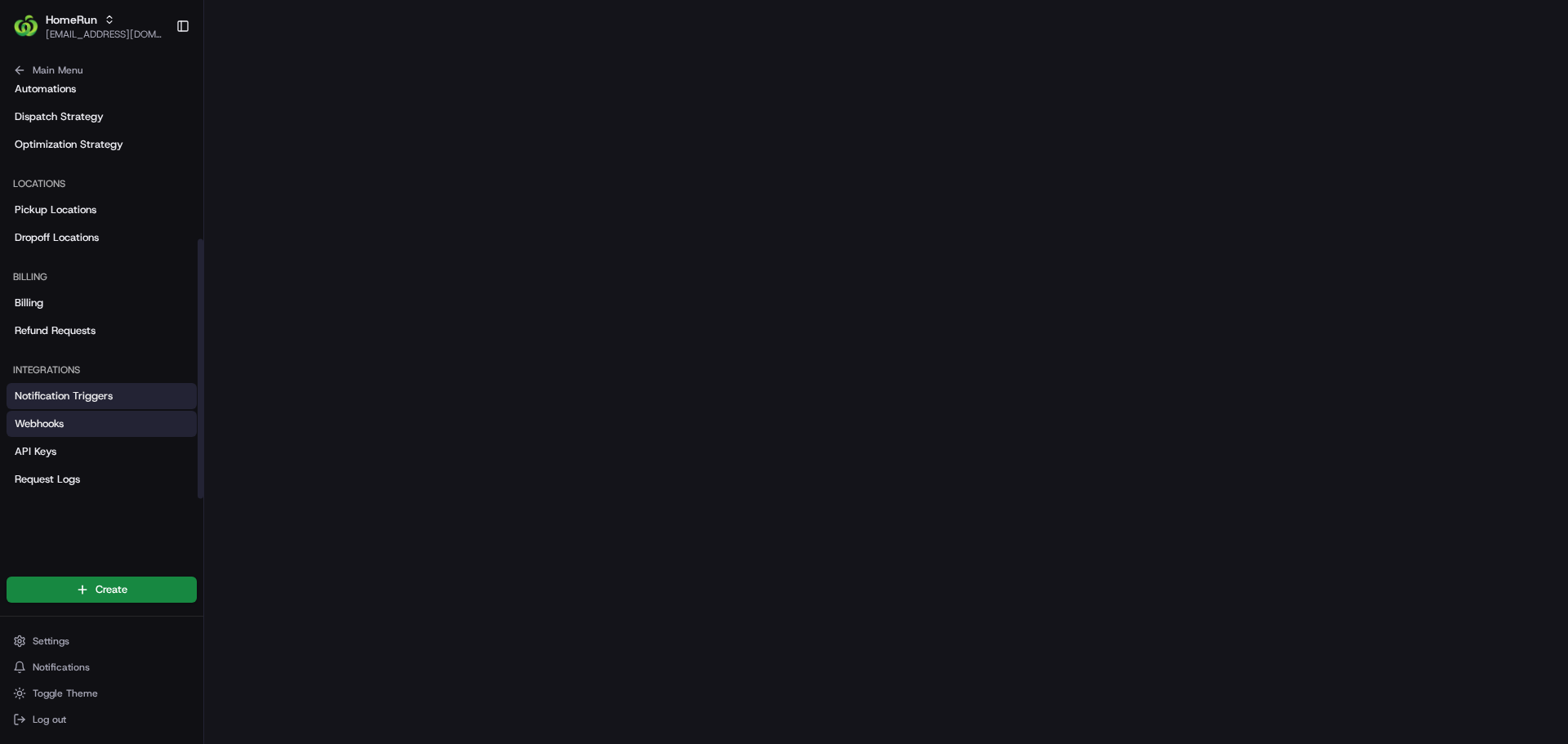
click at [53, 389] on span "Notification Triggers" at bounding box center [63, 396] width 98 height 15
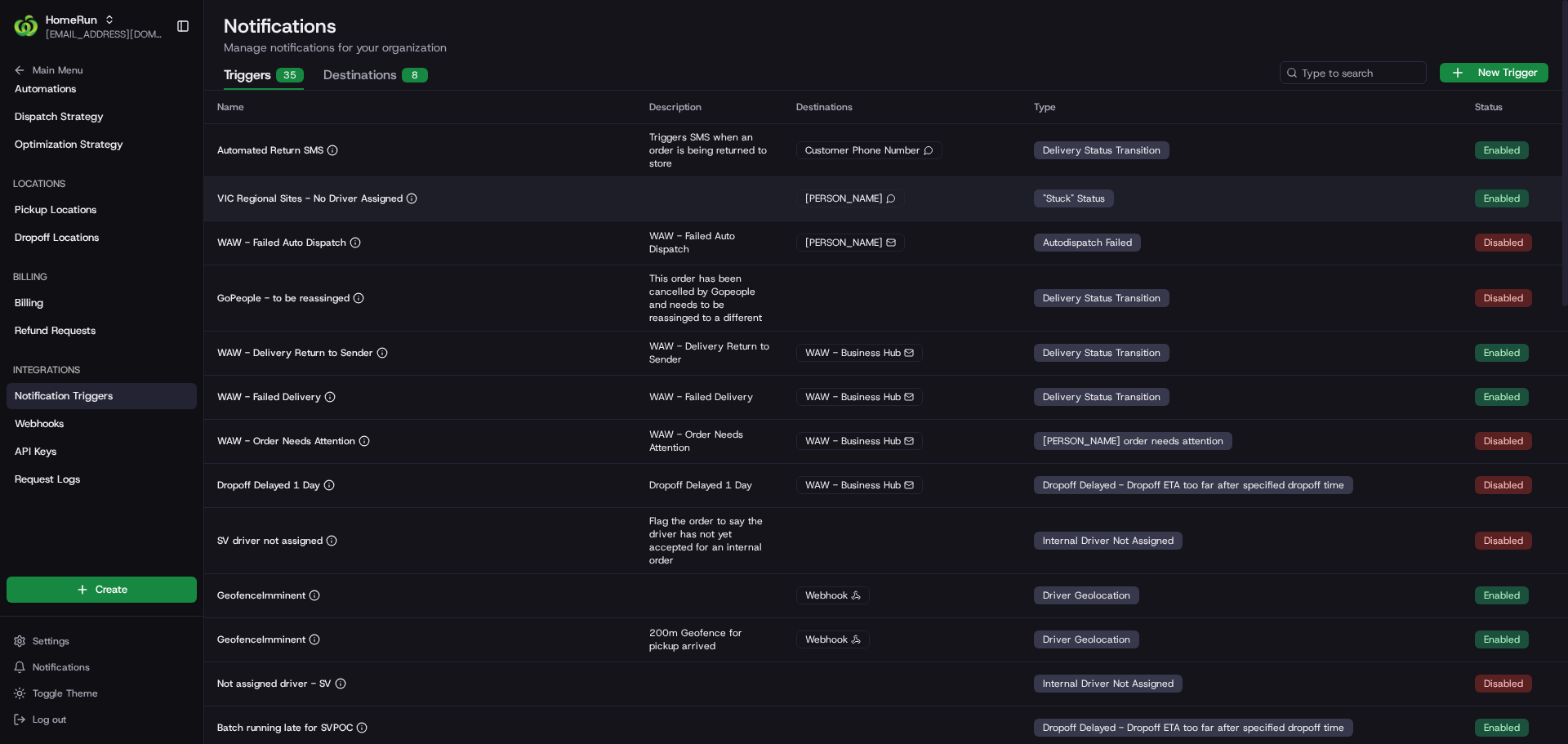
click at [448, 205] on td "VIC Regional Sites - No Driver Assigned" at bounding box center [420, 198] width 432 height 44
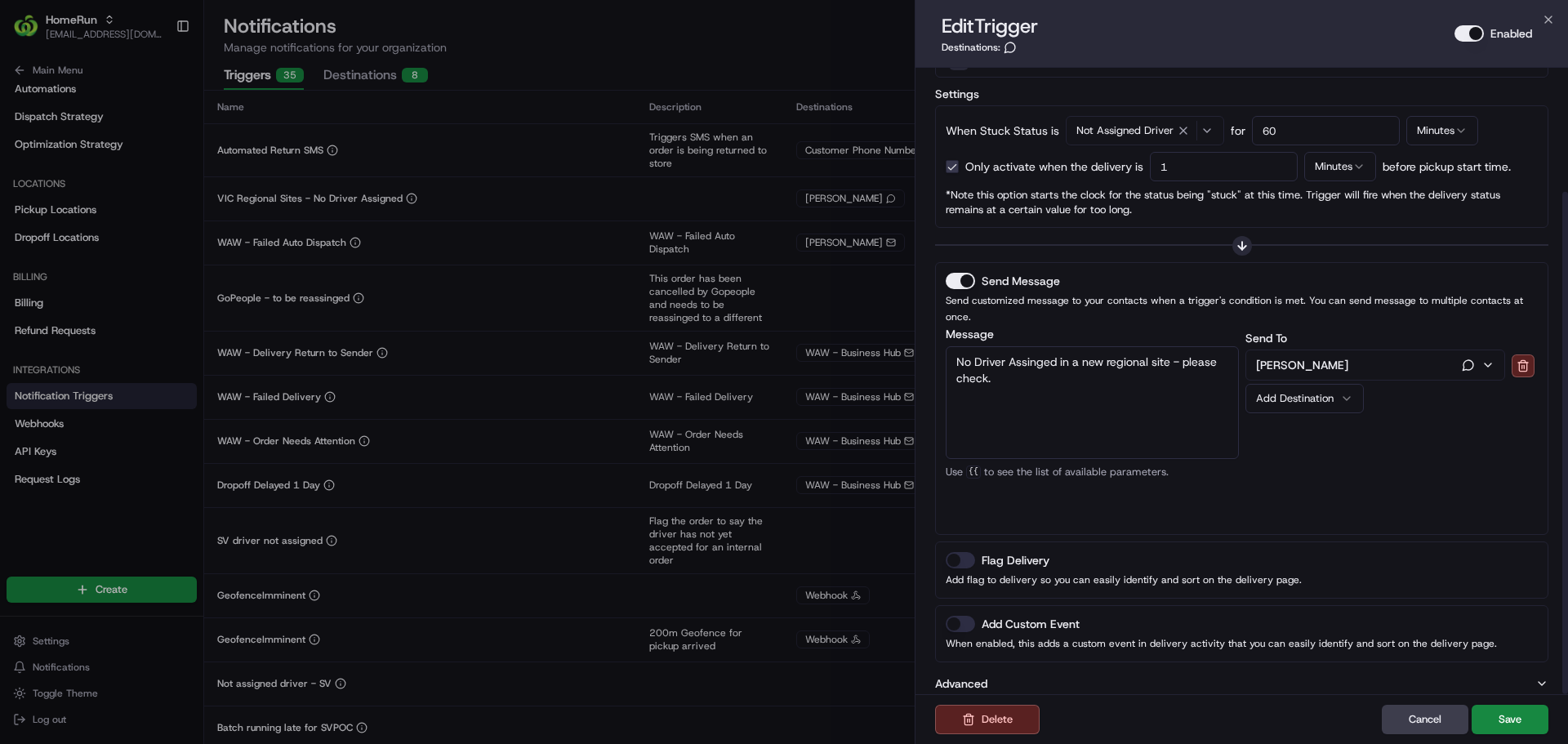
scroll to position [154, 0]
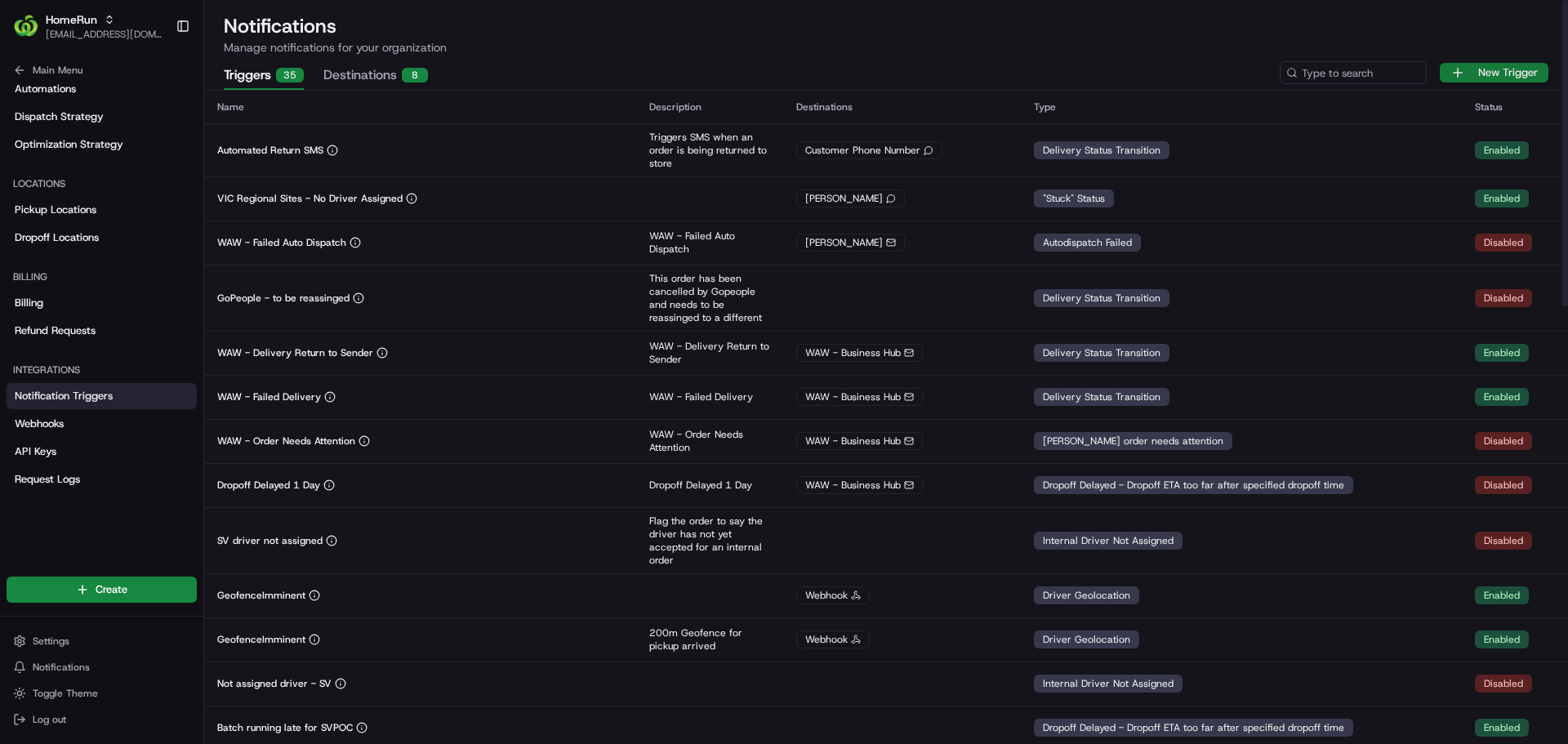
click at [1465, 70] on button "New Trigger" at bounding box center [1493, 72] width 108 height 19
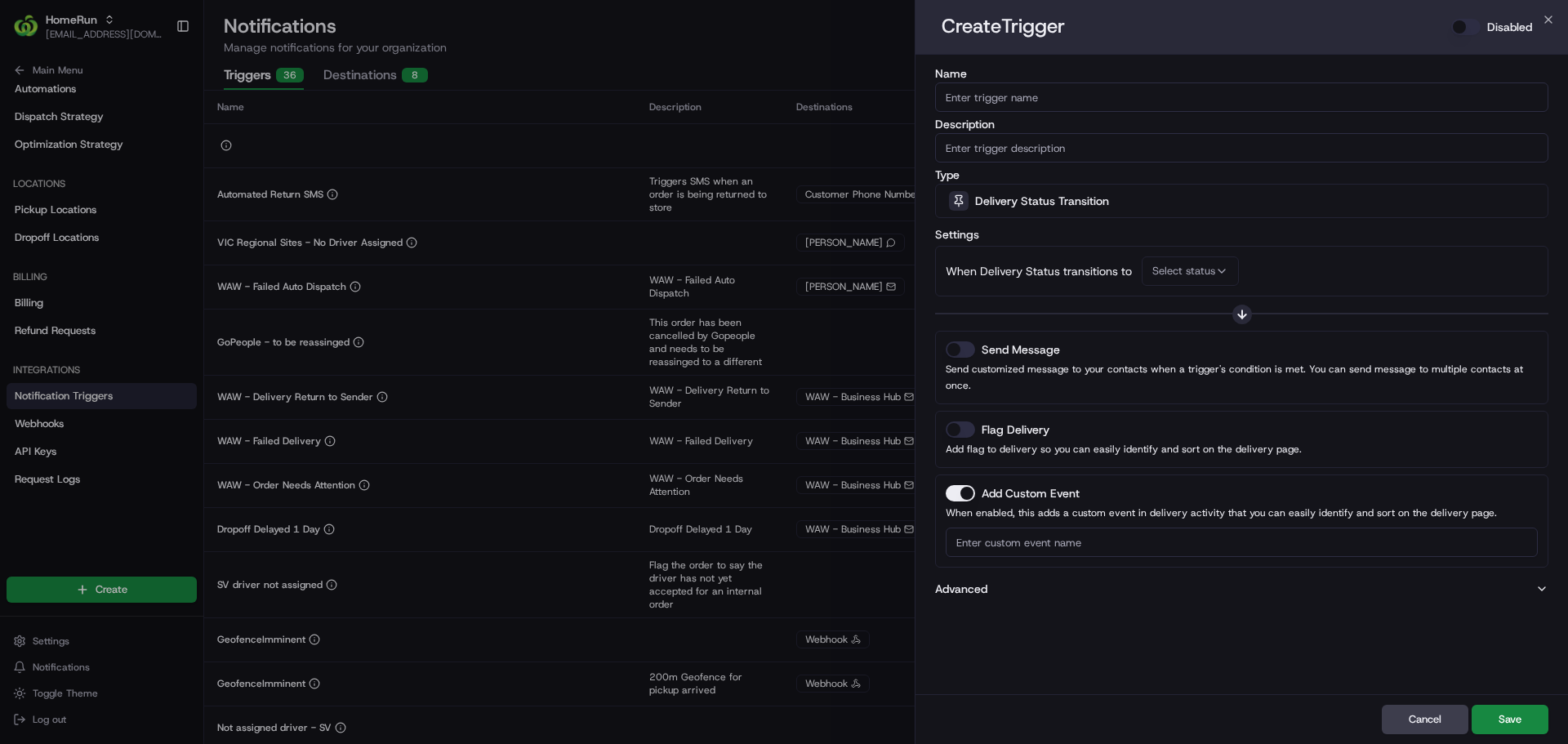
click at [1156, 100] on input "Name" at bounding box center [1242, 97] width 613 height 29
type input "Small Vehicle AI Testing"
click at [1064, 145] on input "Description" at bounding box center [1242, 147] width 613 height 29
type input "Triggers an AI call when driver is running behind"
click at [1178, 266] on span "Select status" at bounding box center [1183, 271] width 63 height 15
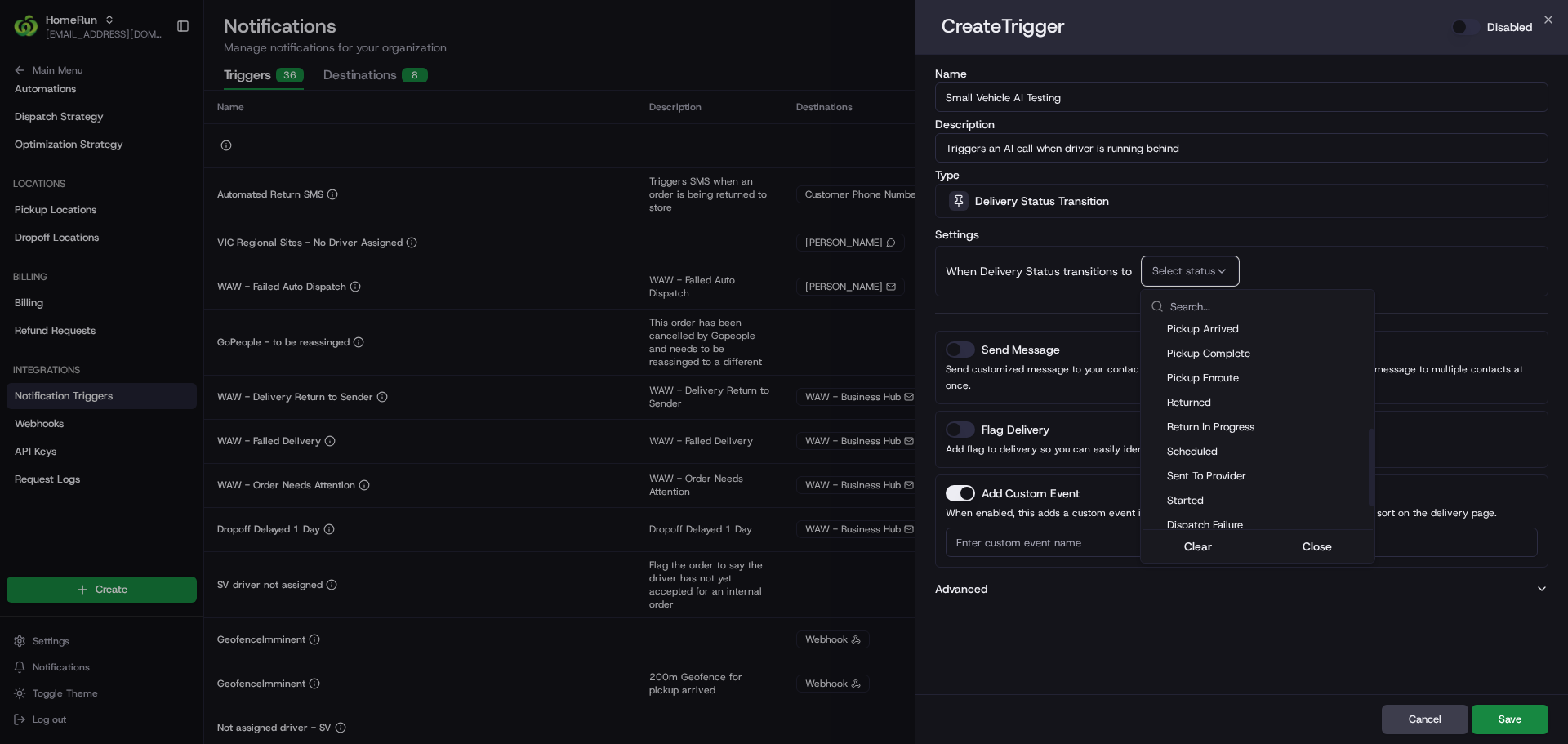
scroll to position [335, 0]
click at [1299, 197] on div at bounding box center [784, 372] width 1568 height 744
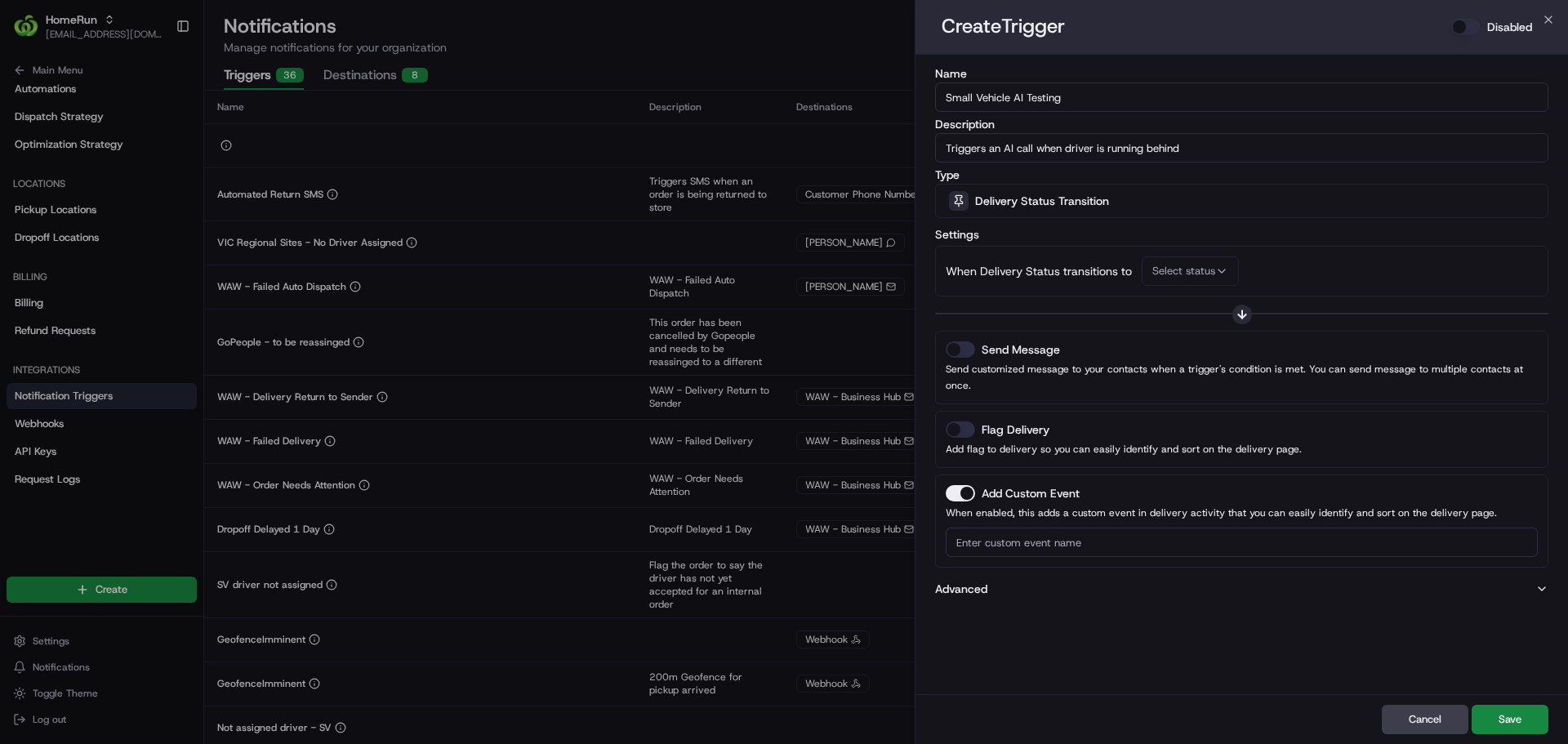
click at [1239, 317] on icon at bounding box center [1242, 314] width 13 height 13
click at [1242, 312] on icon at bounding box center [1242, 314] width 0 height 7
click at [1016, 199] on span "Delivery Status Transition" at bounding box center [1042, 201] width 134 height 17
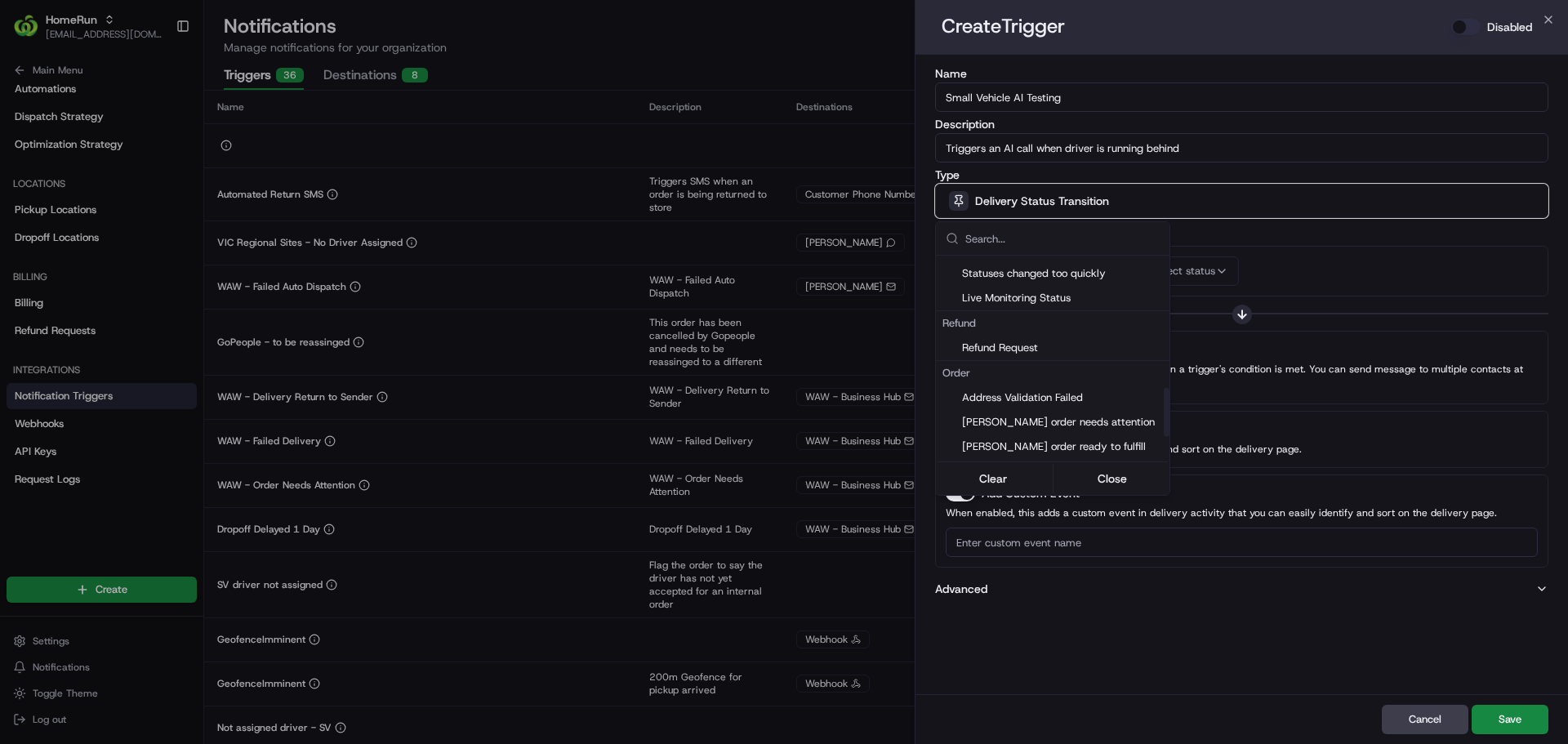
scroll to position [553, 0]
click at [1134, 567] on div at bounding box center [784, 372] width 1568 height 744
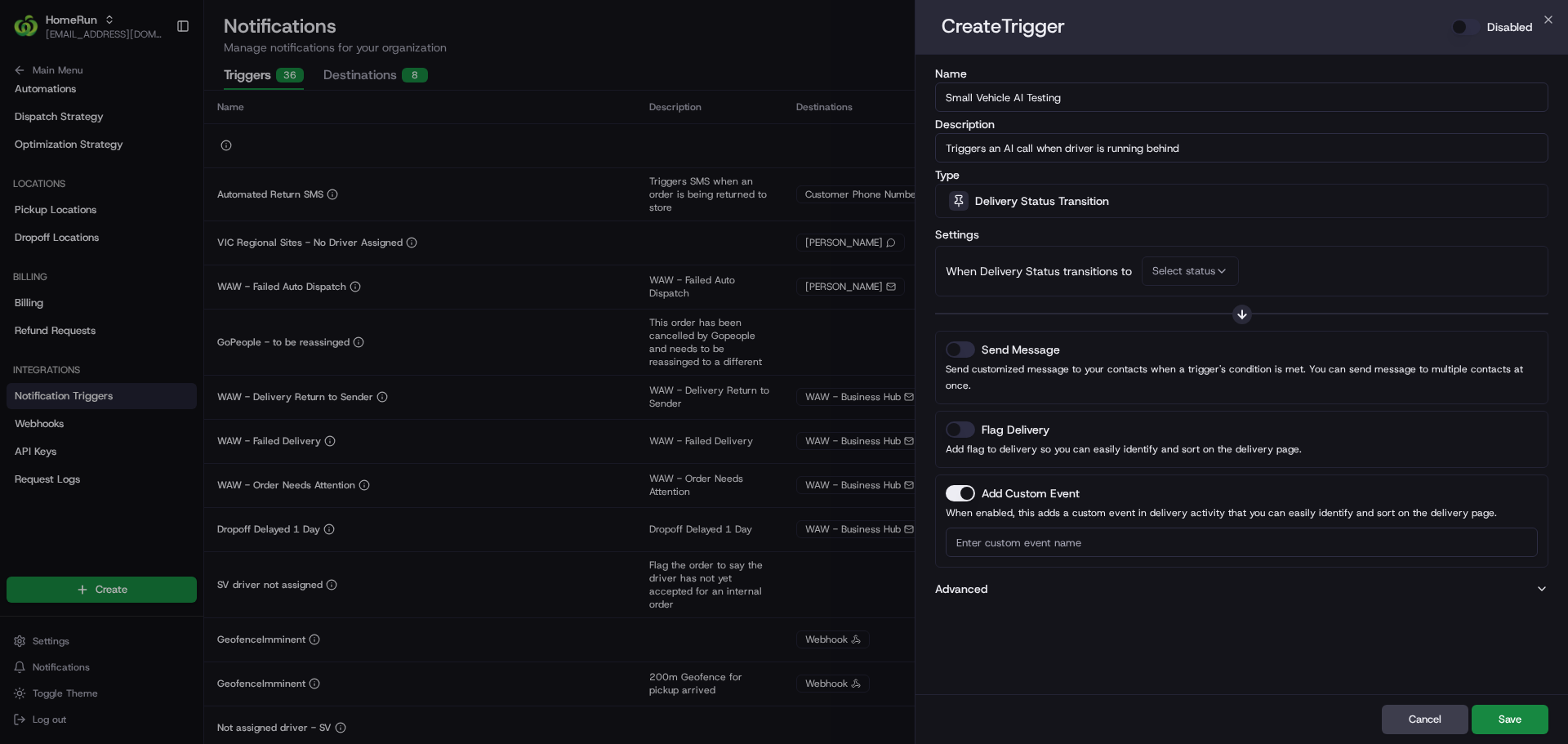
click at [1134, 581] on button "Advanced" at bounding box center [1242, 589] width 613 height 17
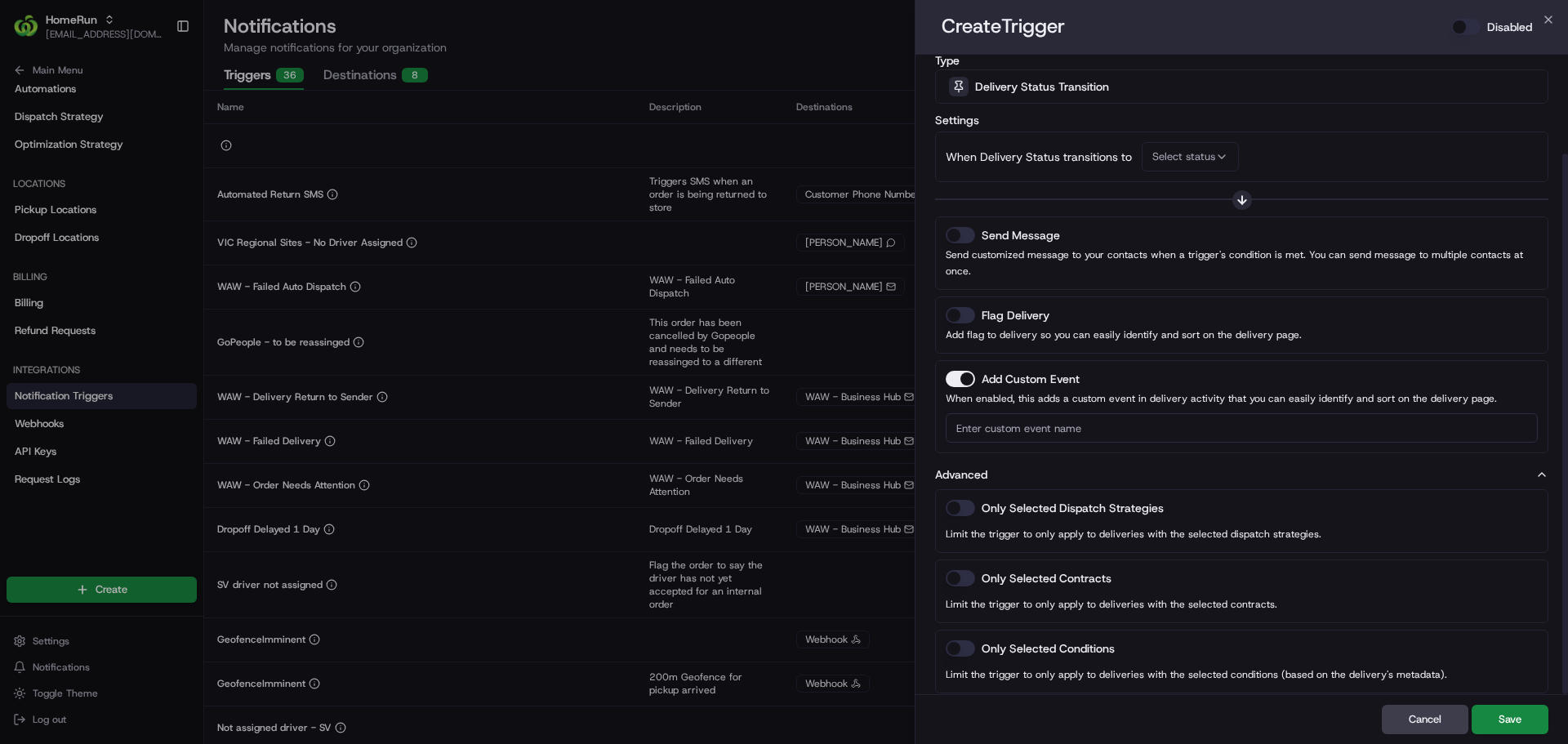
scroll to position [116, 0]
click at [954, 497] on button "Only Selected Dispatch Strategies" at bounding box center [960, 505] width 29 height 17
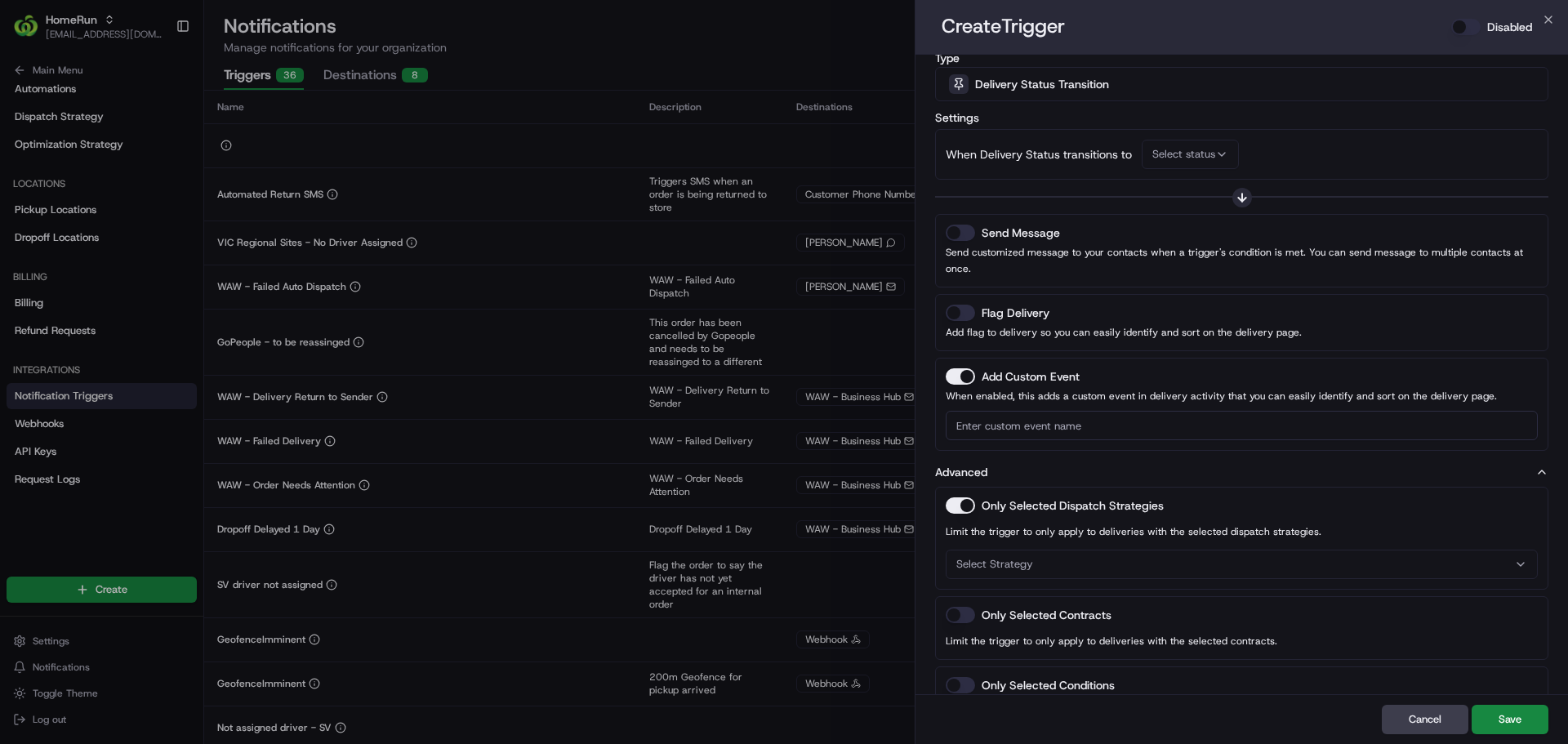
click at [1004, 558] on button "Select Strategy" at bounding box center [1242, 563] width 592 height 29
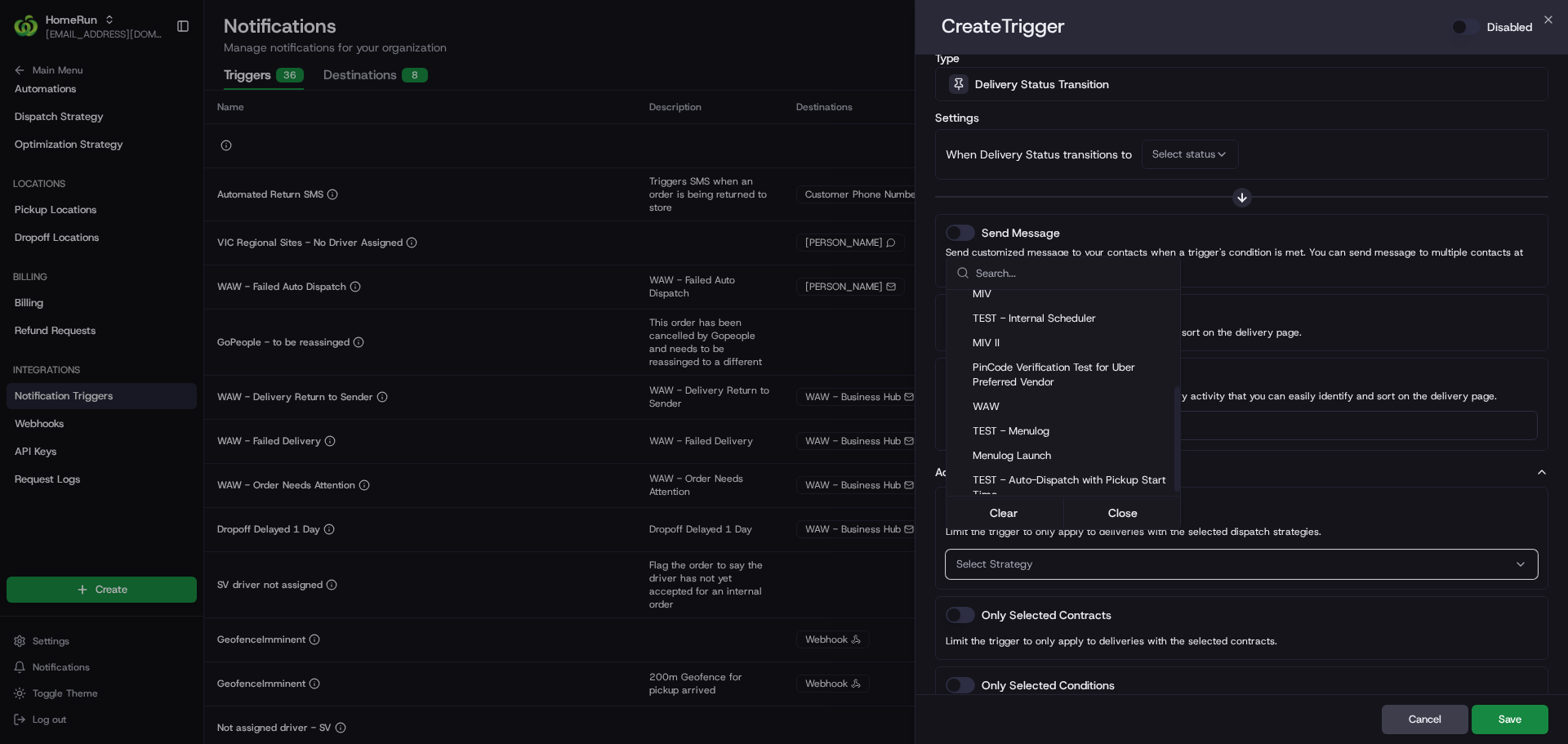
scroll to position [193, 0]
click at [1237, 486] on div at bounding box center [784, 372] width 1568 height 744
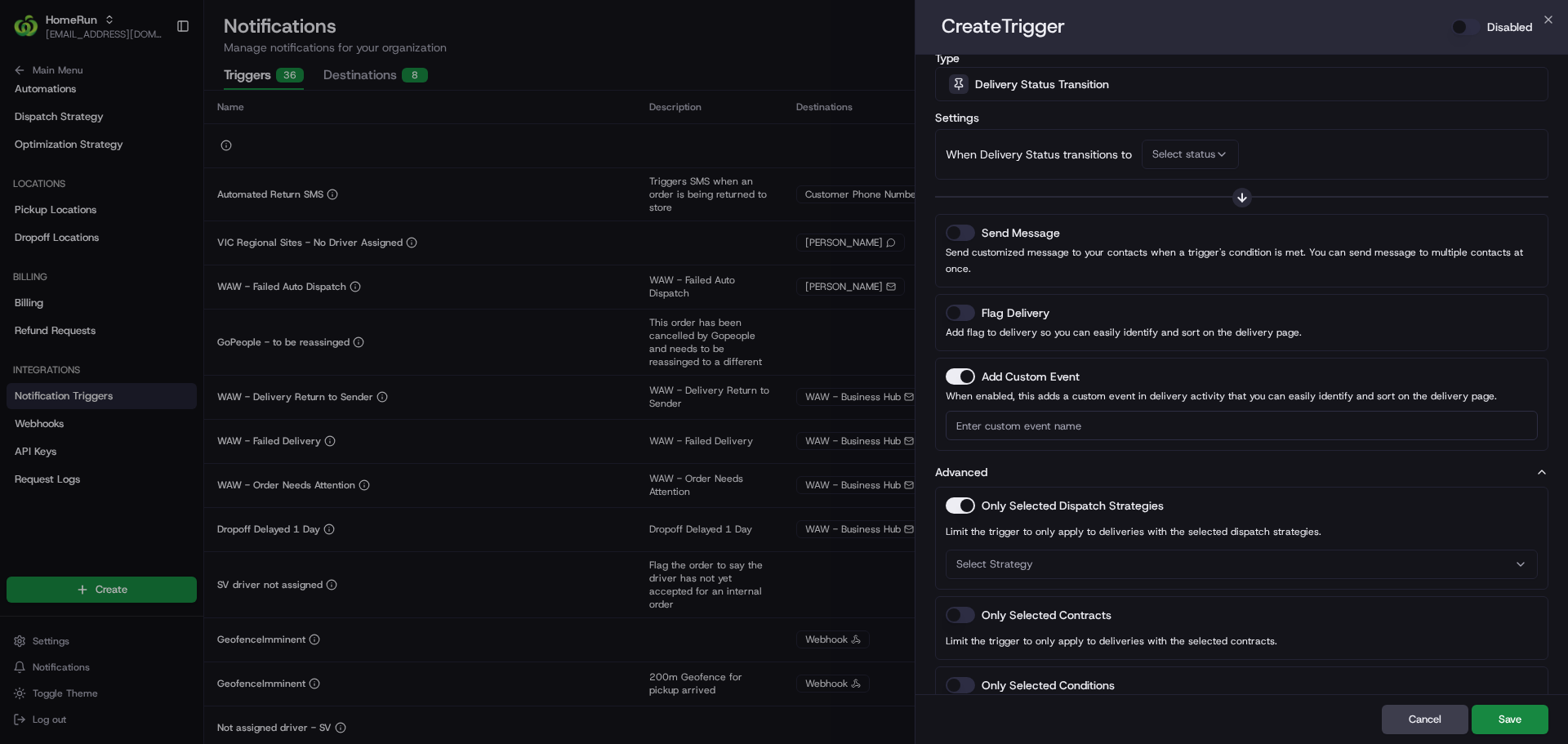
click at [962, 497] on button "Only Selected Dispatch Strategies" at bounding box center [960, 505] width 29 height 17
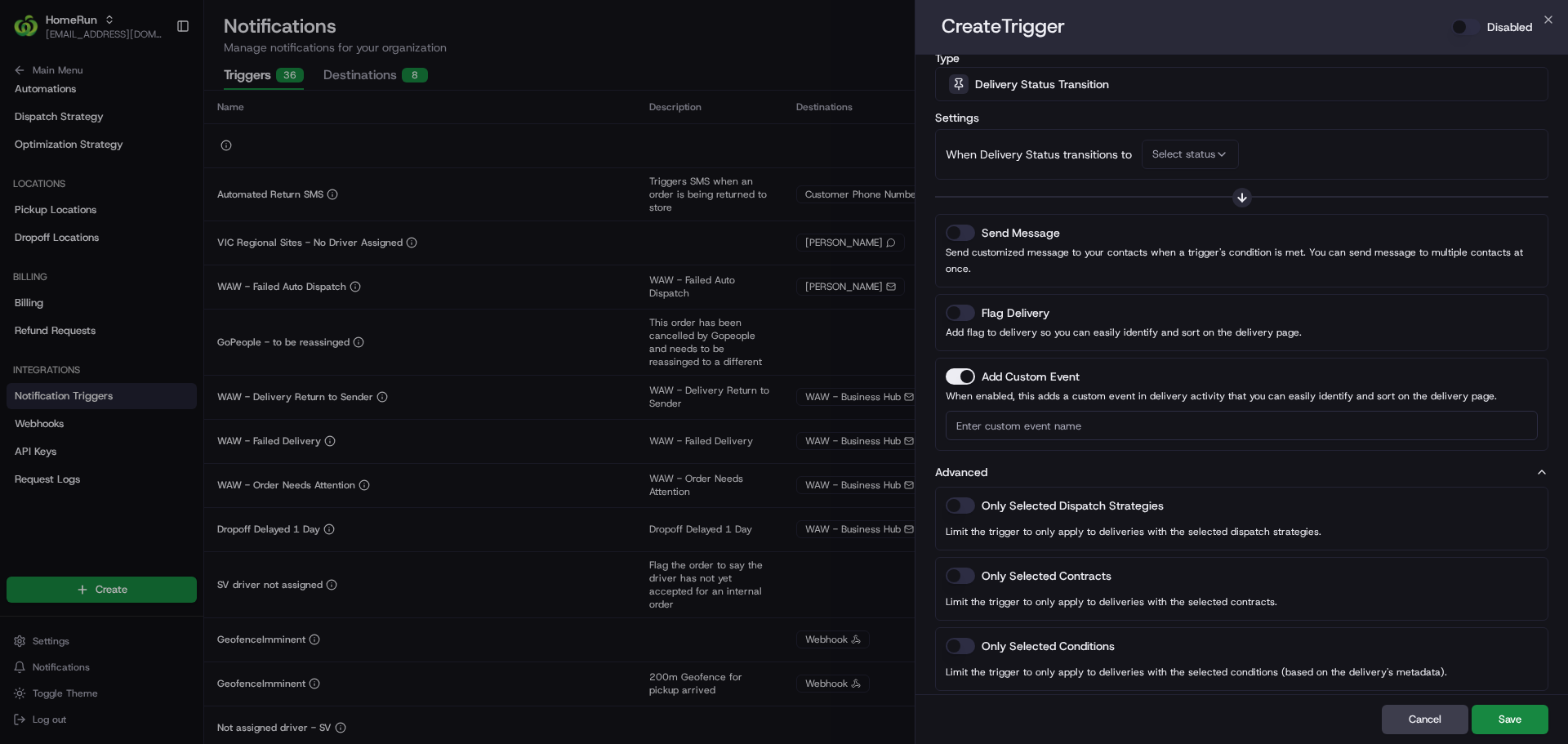
click at [955, 568] on button "button" at bounding box center [960, 576] width 29 height 17
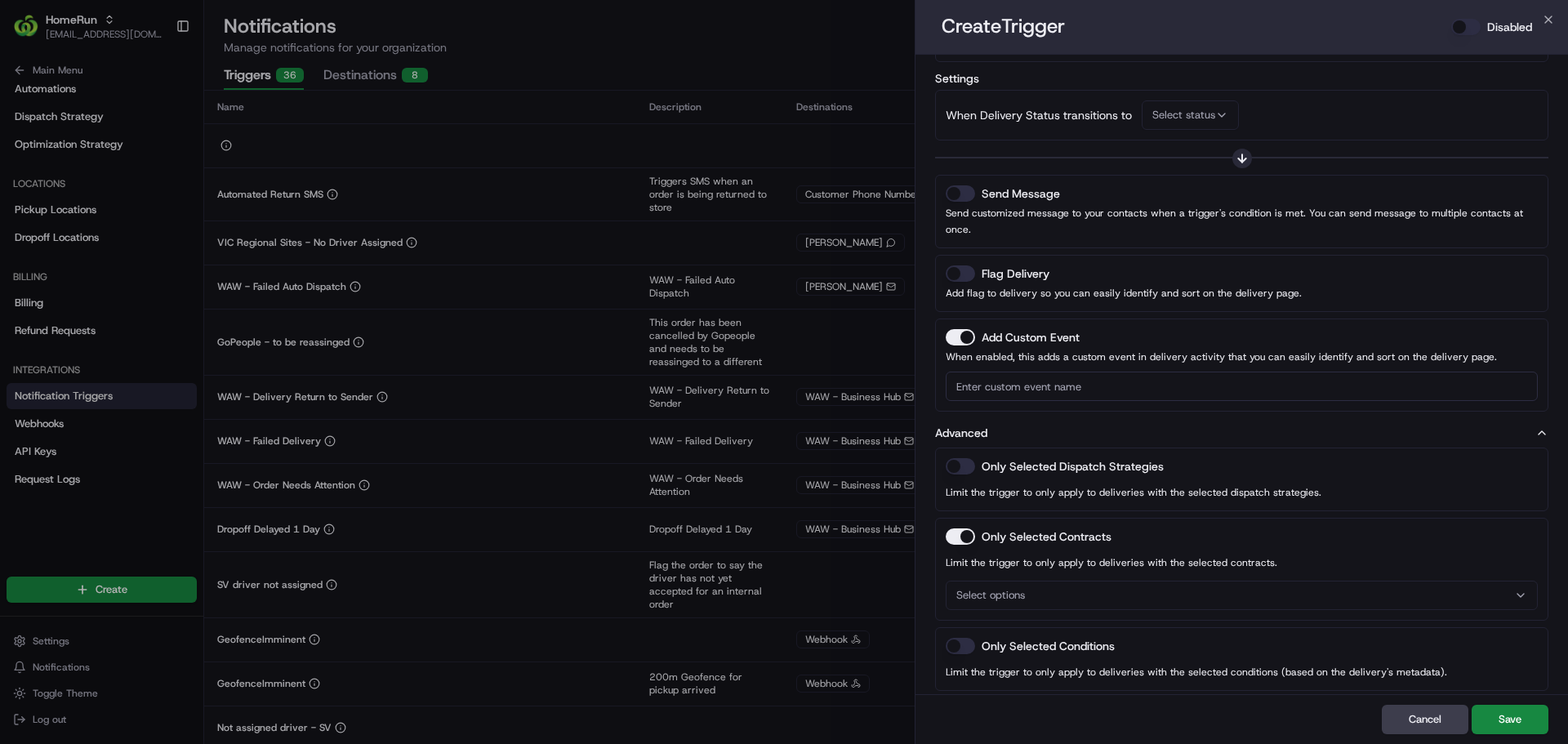
click at [986, 586] on button "Select options" at bounding box center [1242, 595] width 592 height 29
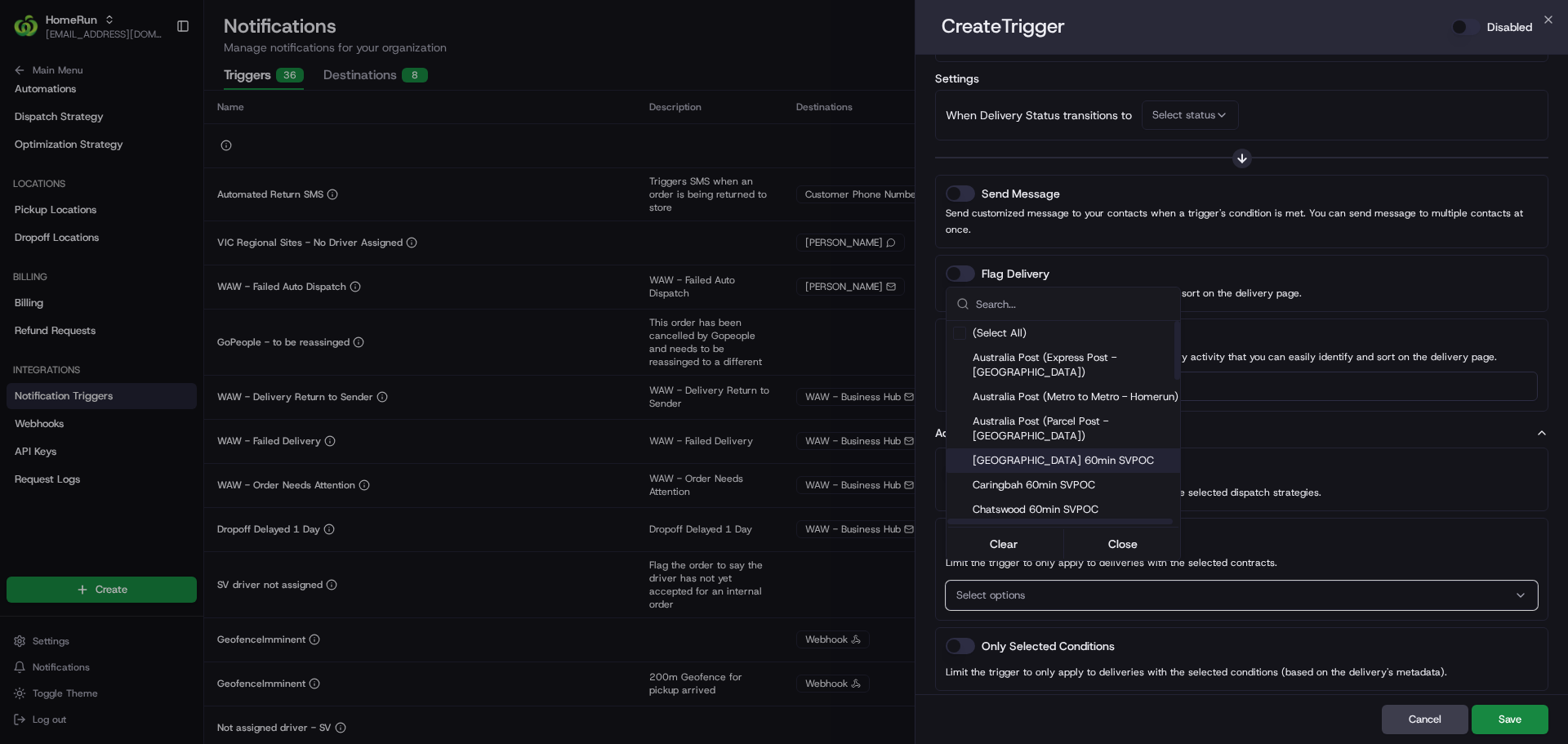
click at [1062, 453] on span "[GEOGRAPHIC_DATA] 60min SVPOC" at bounding box center [1079, 460] width 214 height 15
click at [1053, 478] on span "Caringbah 60min SVPOC" at bounding box center [1079, 485] width 214 height 15
click at [1046, 497] on div "Chatswood 60min SVPOC" at bounding box center [1070, 510] width 247 height 25
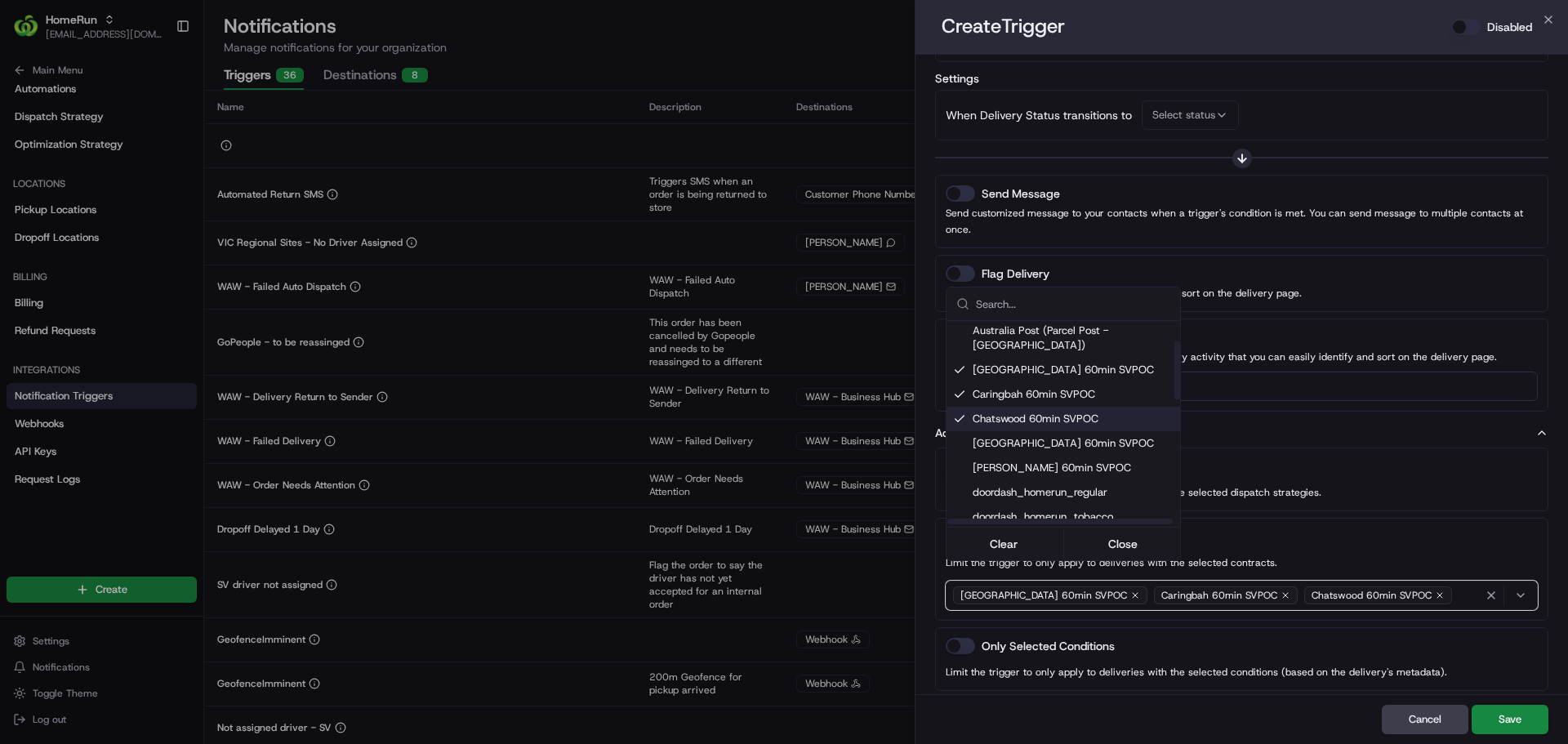
scroll to position [94, 0]
click at [1059, 432] on span "[GEOGRAPHIC_DATA] 60min SVPOC" at bounding box center [1079, 439] width 214 height 15
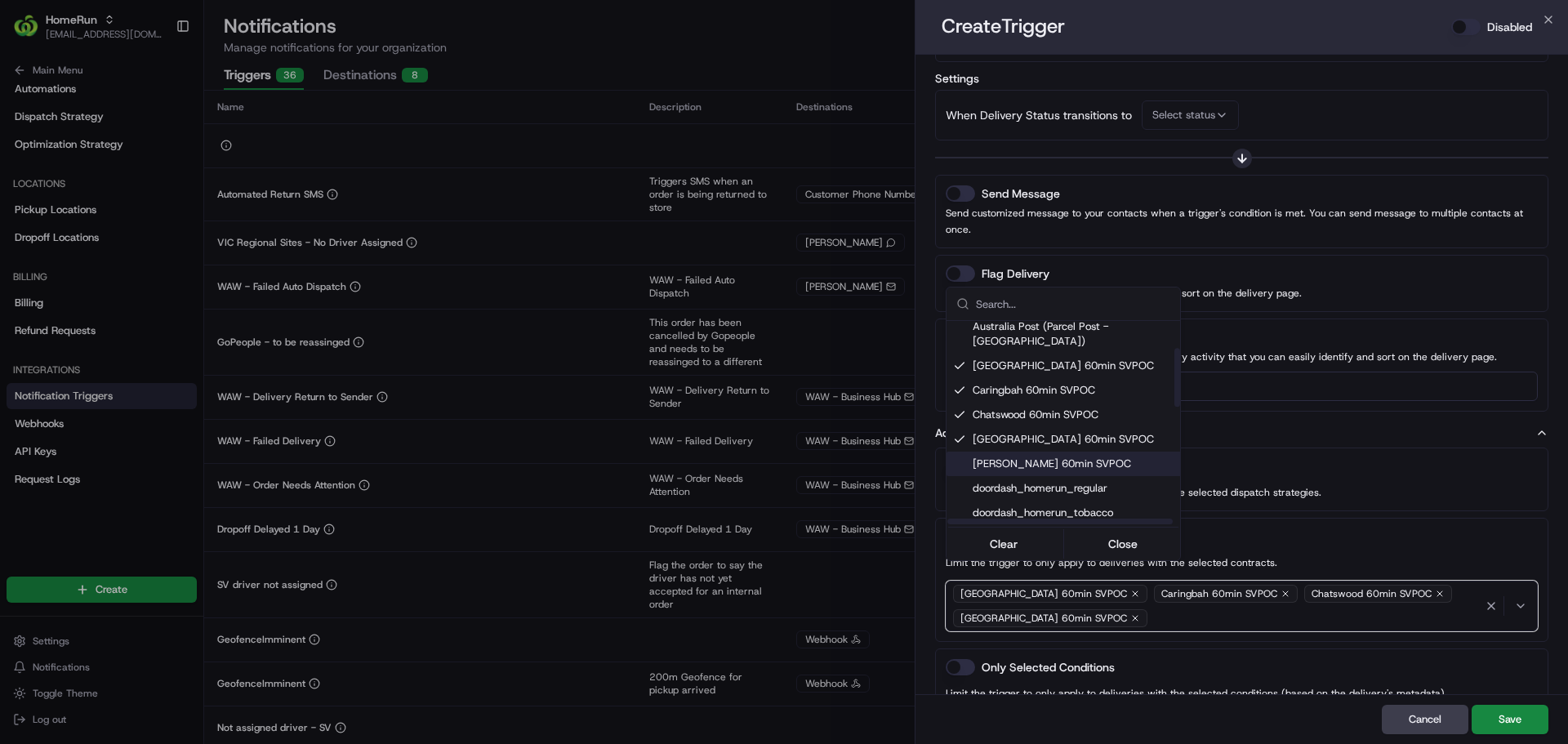
click at [1052, 457] on span "[PERSON_NAME] 60min SVPOC" at bounding box center [1079, 464] width 214 height 15
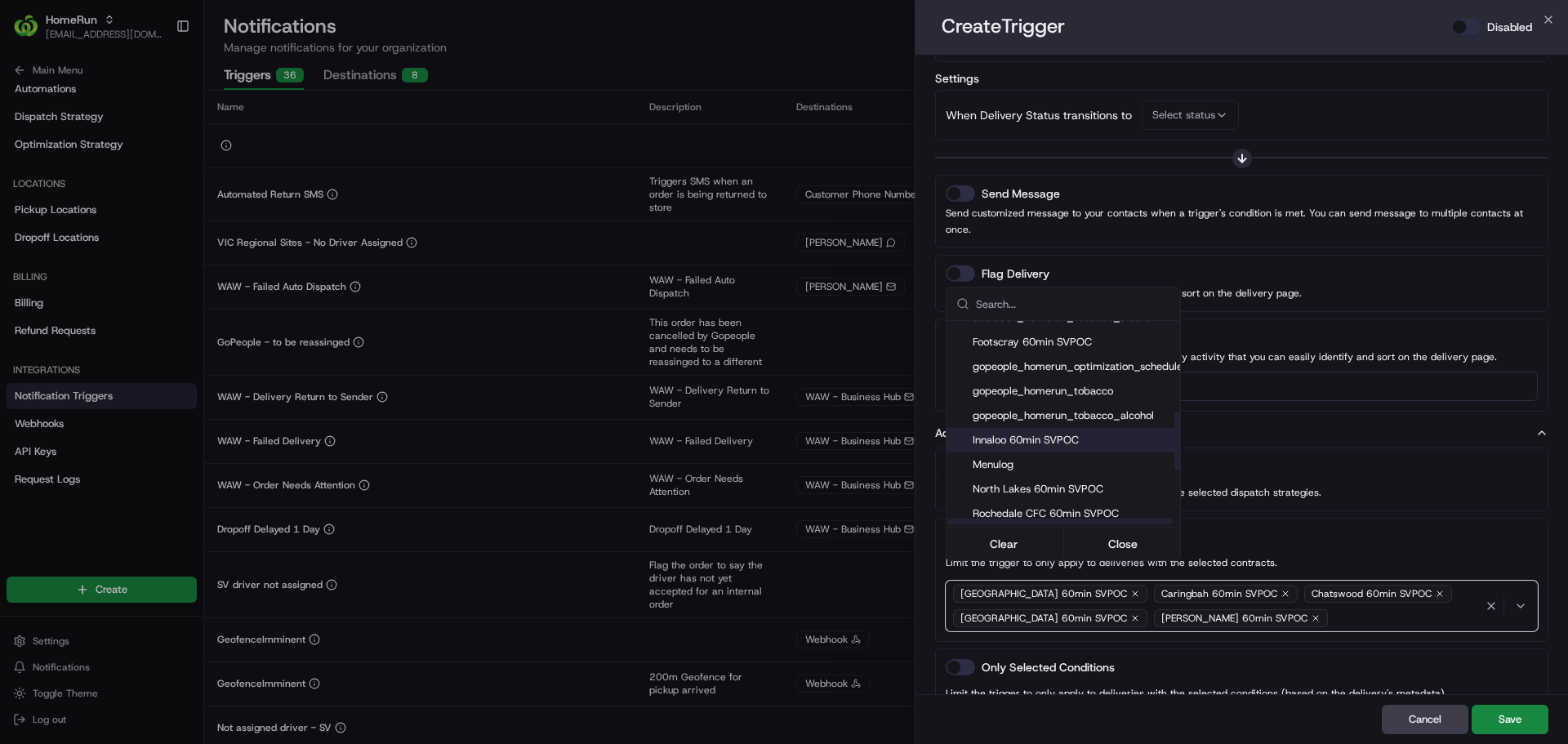
click at [1057, 433] on span "Innaloo 60min SVPOC" at bounding box center [1079, 440] width 214 height 15
click at [1043, 477] on div "North Lakes 60min SVPOC" at bounding box center [1070, 489] width 247 height 25
click at [1037, 506] on span "Rochedale CFC 60min SVPOC" at bounding box center [1079, 513] width 214 height 15
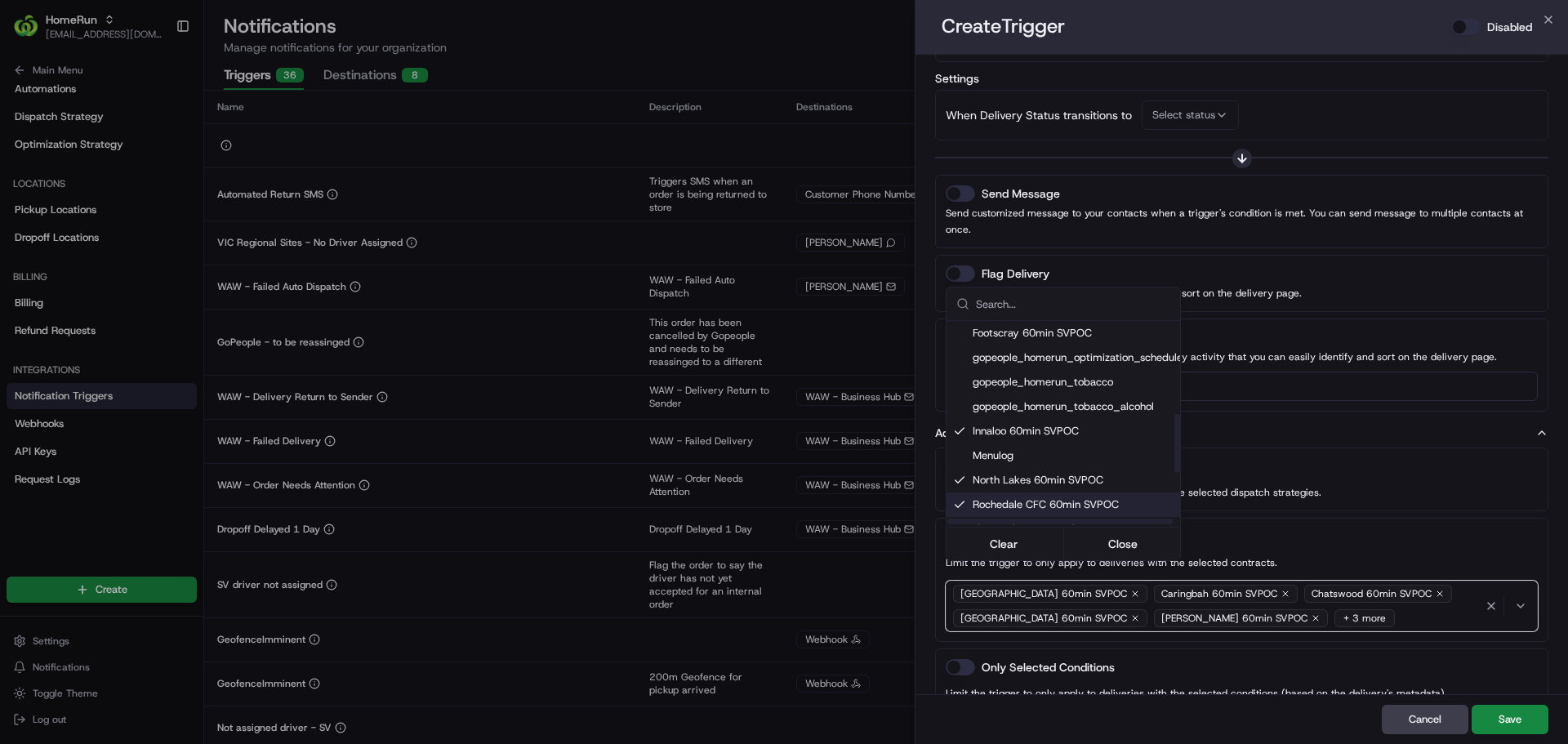
click at [1037, 497] on span "Rochedale CFC 60min SVPOC" at bounding box center [1079, 504] width 214 height 15
click at [1042, 468] on div "North Lakes 60min SVPOC" at bounding box center [1070, 480] width 247 height 25
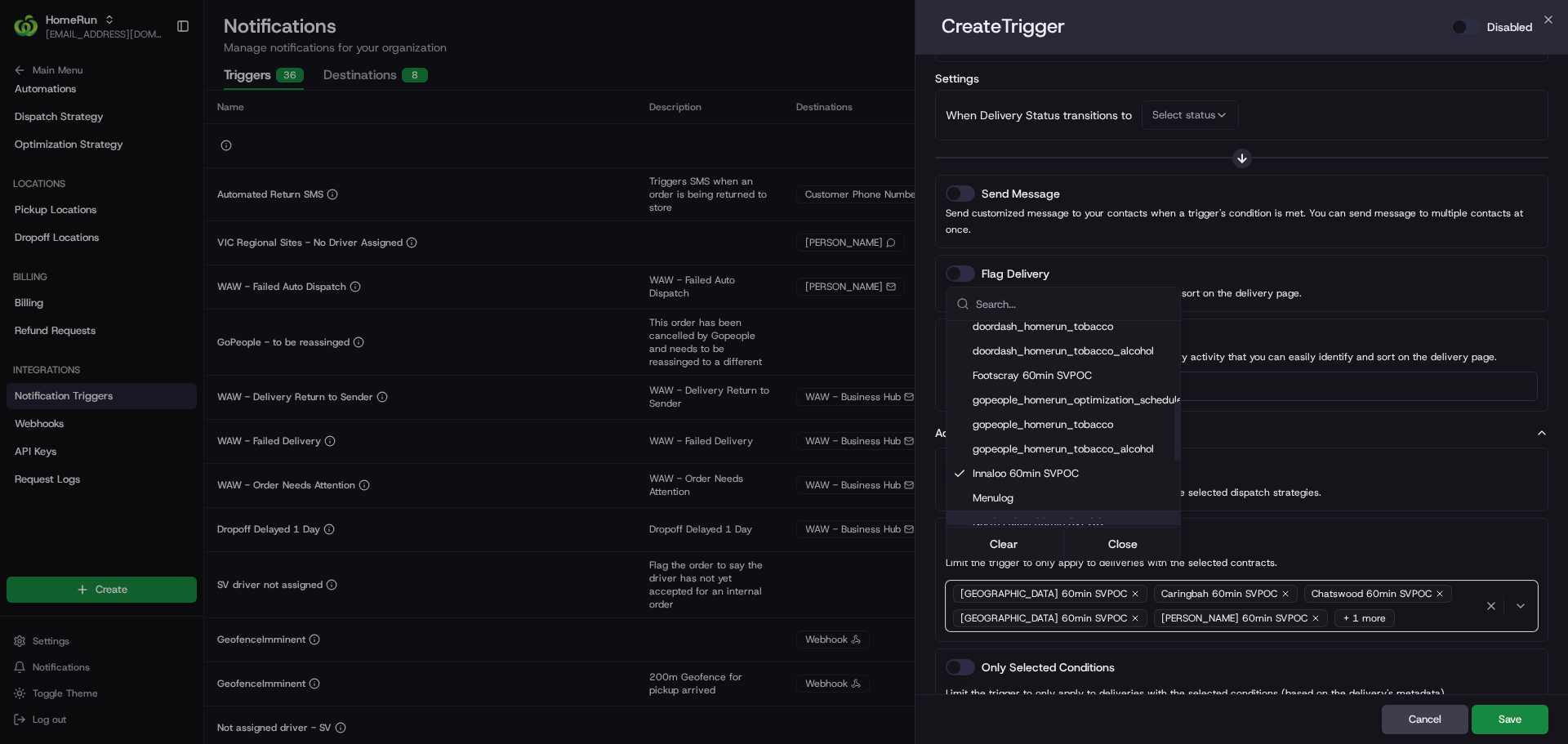
scroll to position [280, 0]
click at [1048, 467] on span "Innaloo 60min SVPOC" at bounding box center [1079, 474] width 214 height 15
click at [1055, 442] on span "[PERSON_NAME] 60min SVPOC" at bounding box center [1079, 449] width 214 height 15
click at [1062, 413] on div "[GEOGRAPHIC_DATA] 60min SVPOC" at bounding box center [1070, 425] width 247 height 25
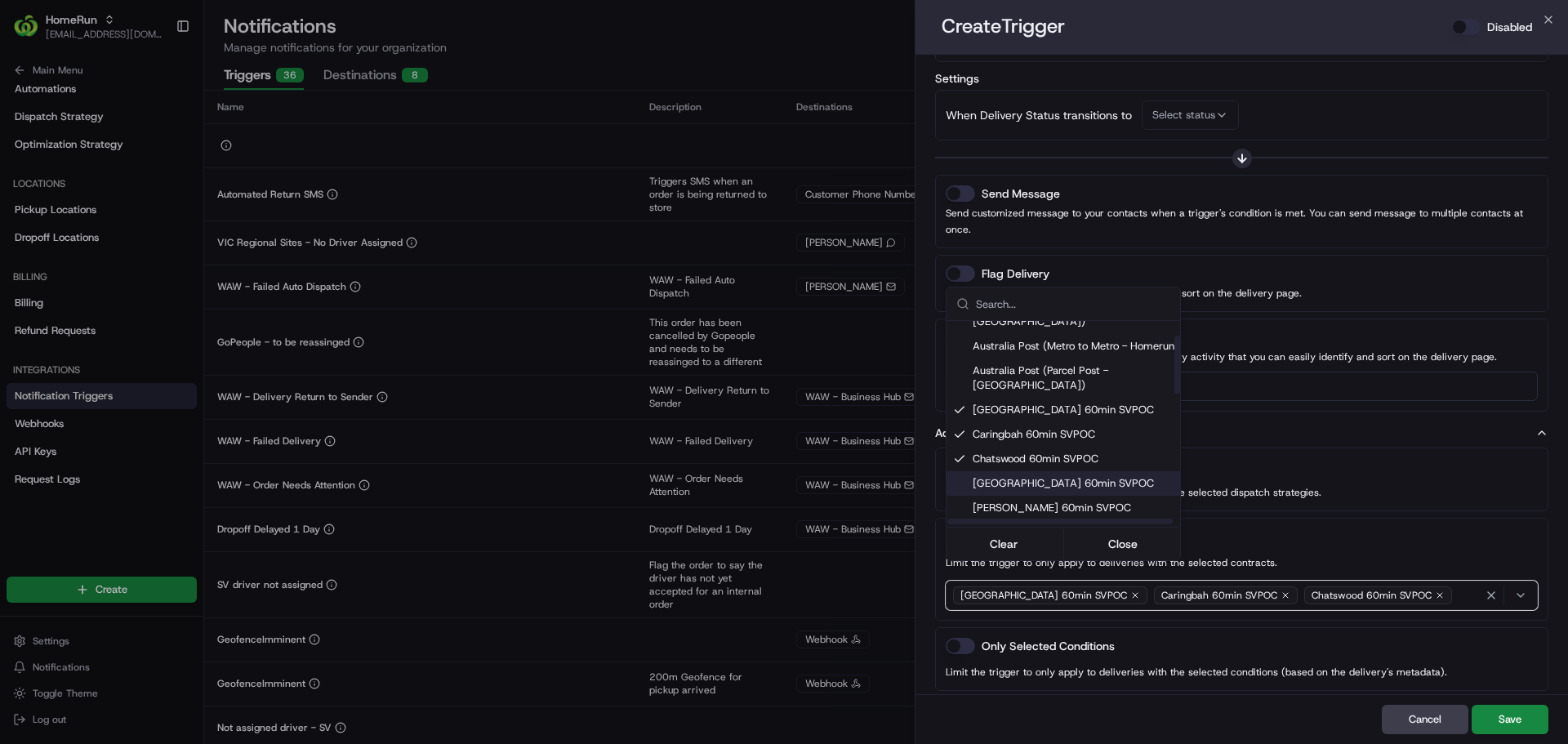
scroll to position [50, 0]
click at [1060, 404] on span "[GEOGRAPHIC_DATA] 60min SVPOC" at bounding box center [1079, 411] width 214 height 15
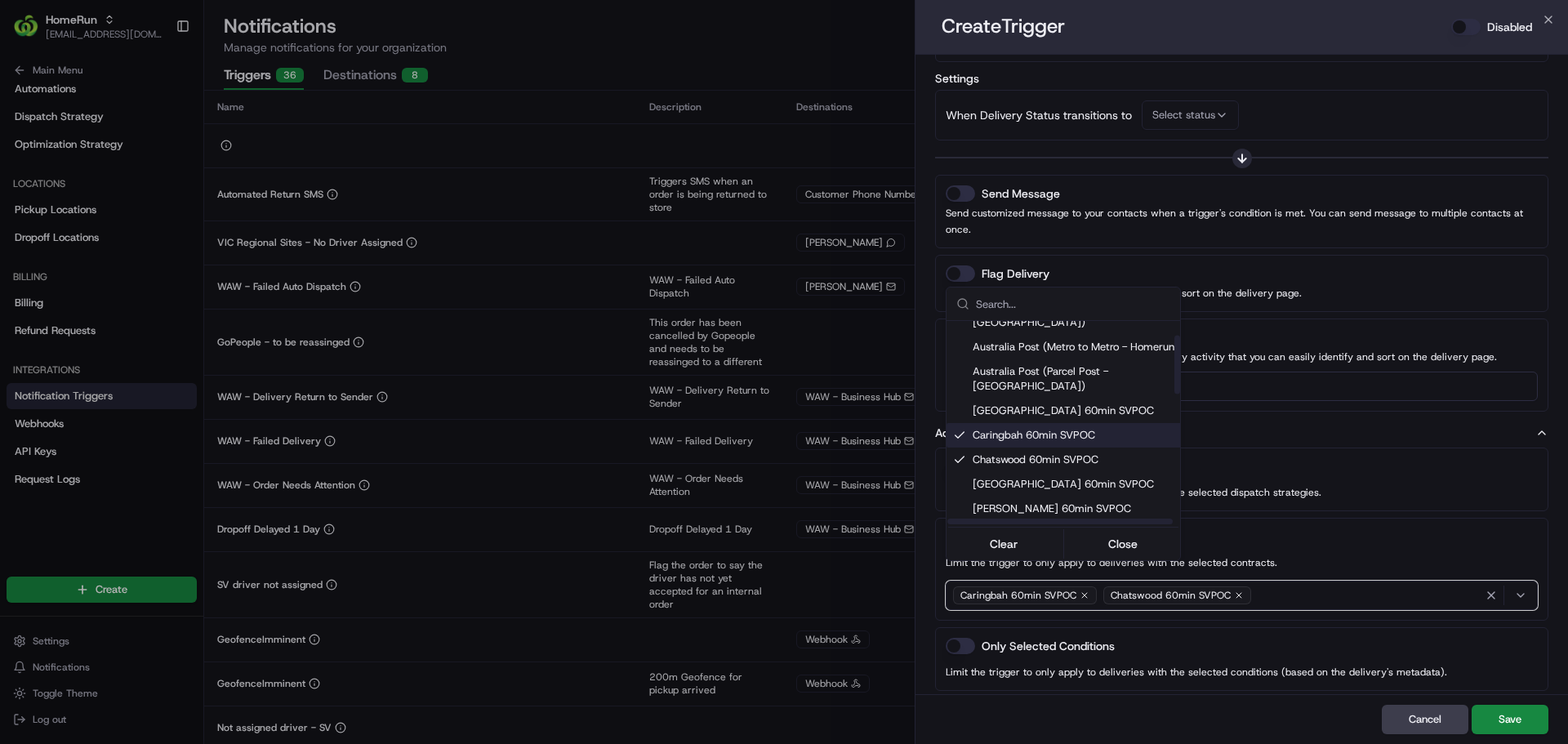
click at [1052, 428] on span "Caringbah 60min SVPOC" at bounding box center [1079, 435] width 214 height 15
click at [1042, 452] on span "Chatswood 60min SVPOC" at bounding box center [1079, 459] width 214 height 15
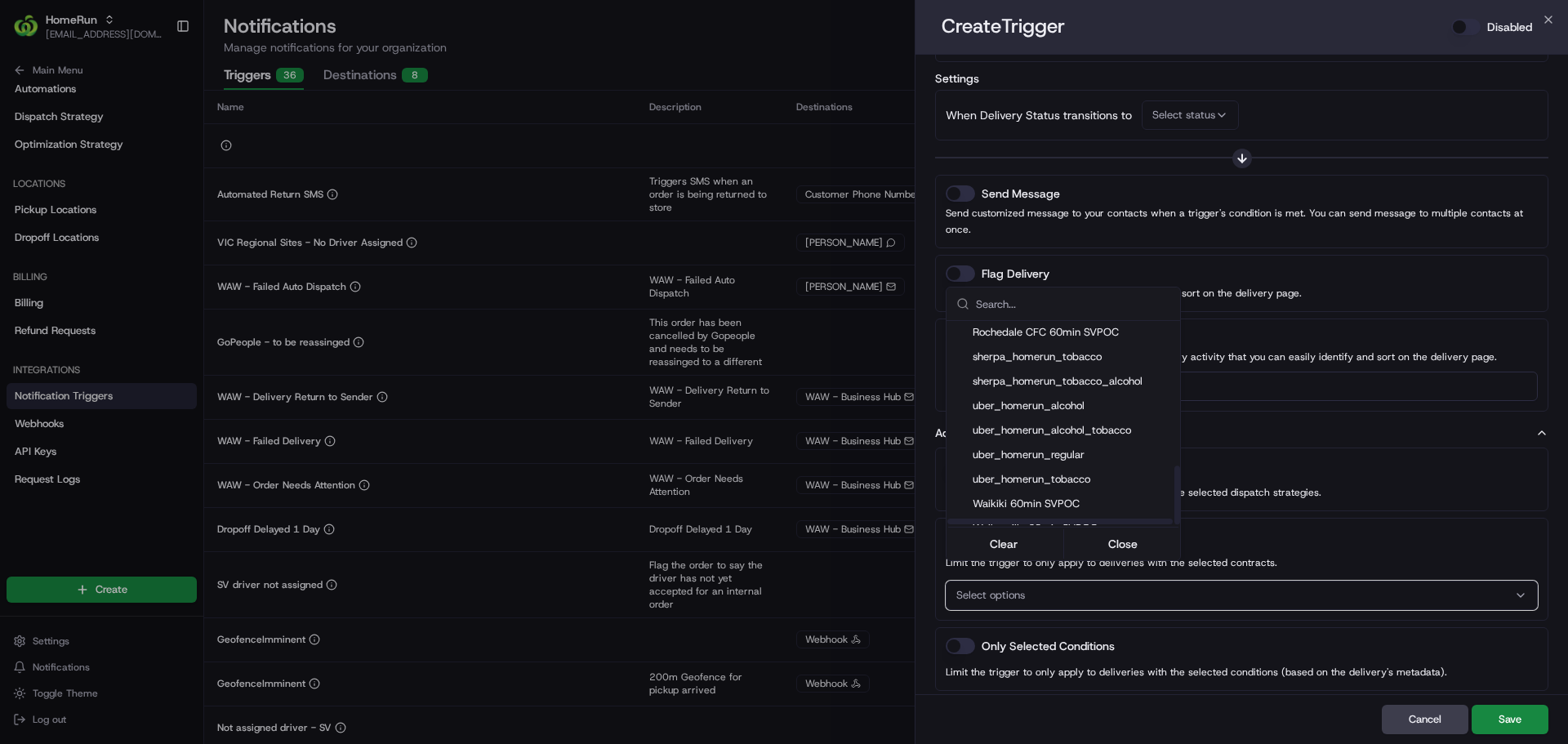
scroll to position [506, 0]
click at [1251, 451] on div at bounding box center [784, 372] width 1568 height 744
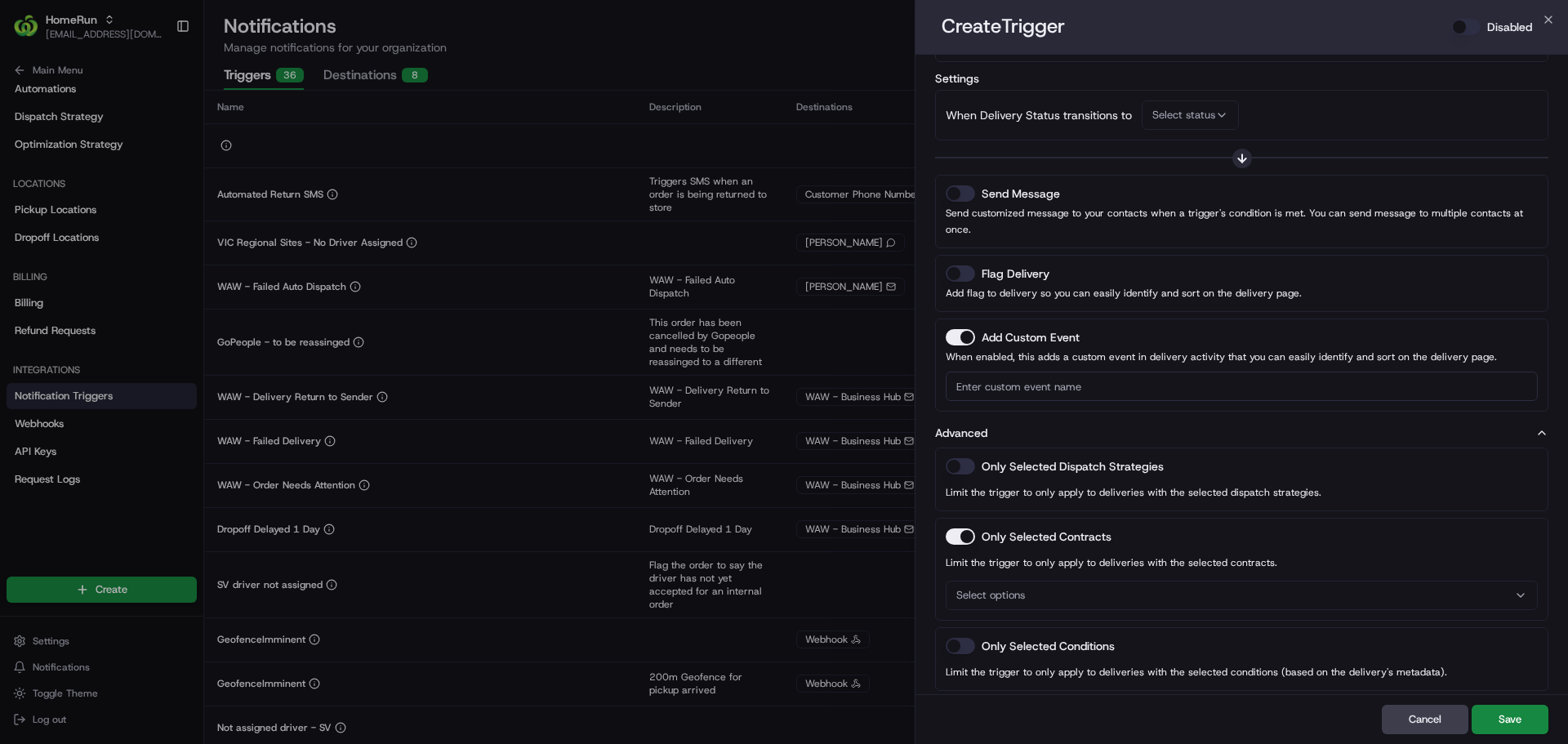
scroll to position [0, 0]
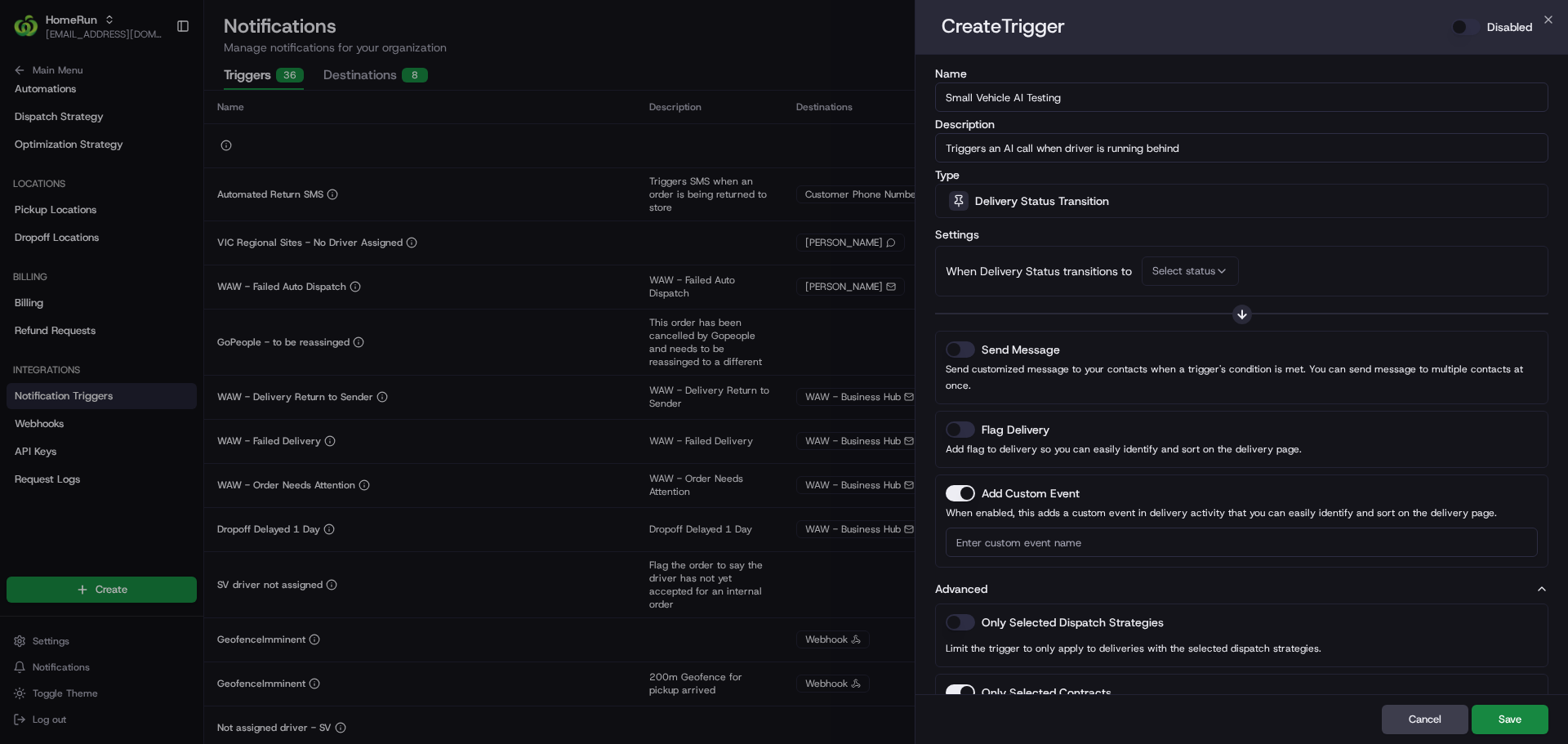
click at [1179, 259] on button "Select status" at bounding box center [1190, 271] width 97 height 29
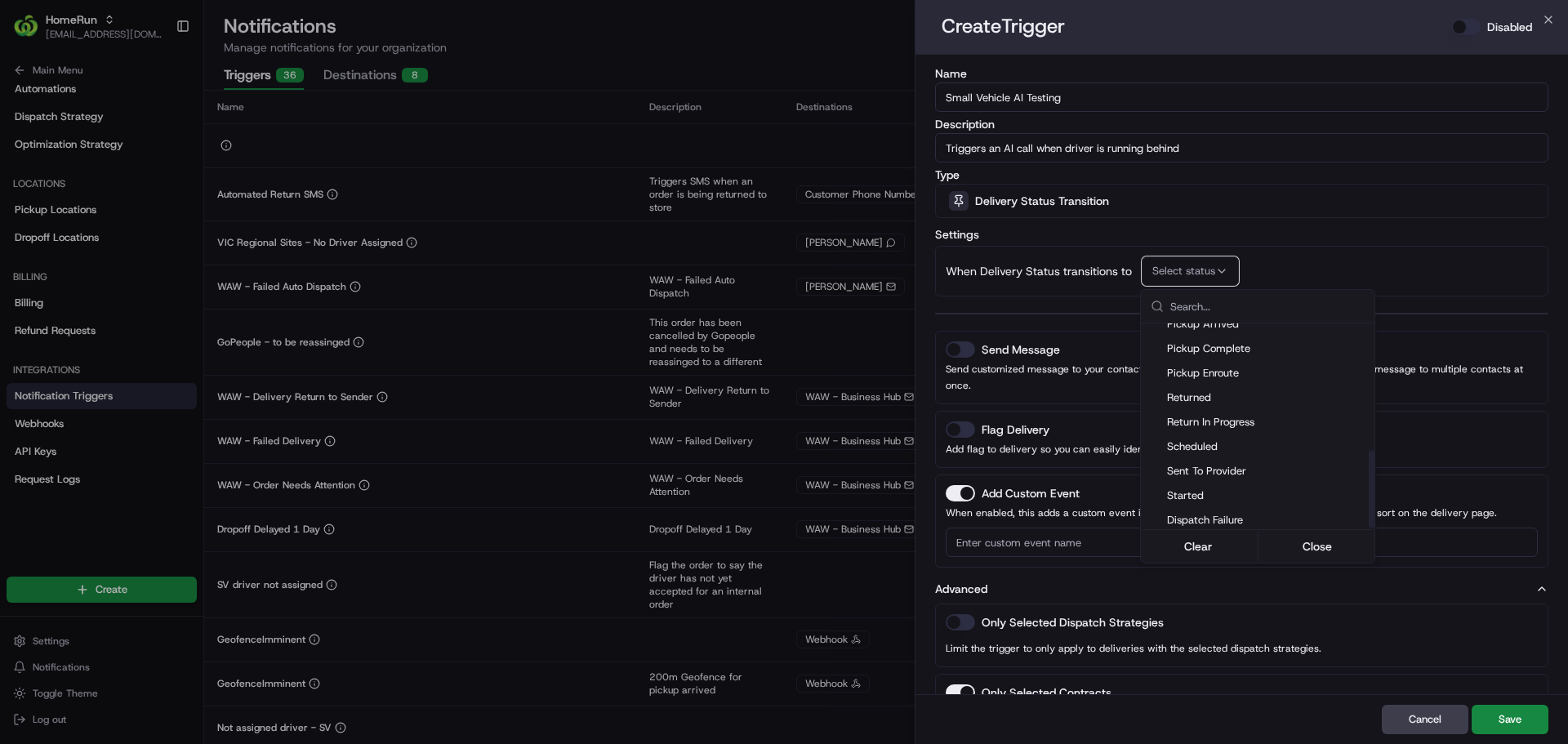
scroll to position [335, 0]
click at [1044, 204] on div at bounding box center [784, 372] width 1568 height 744
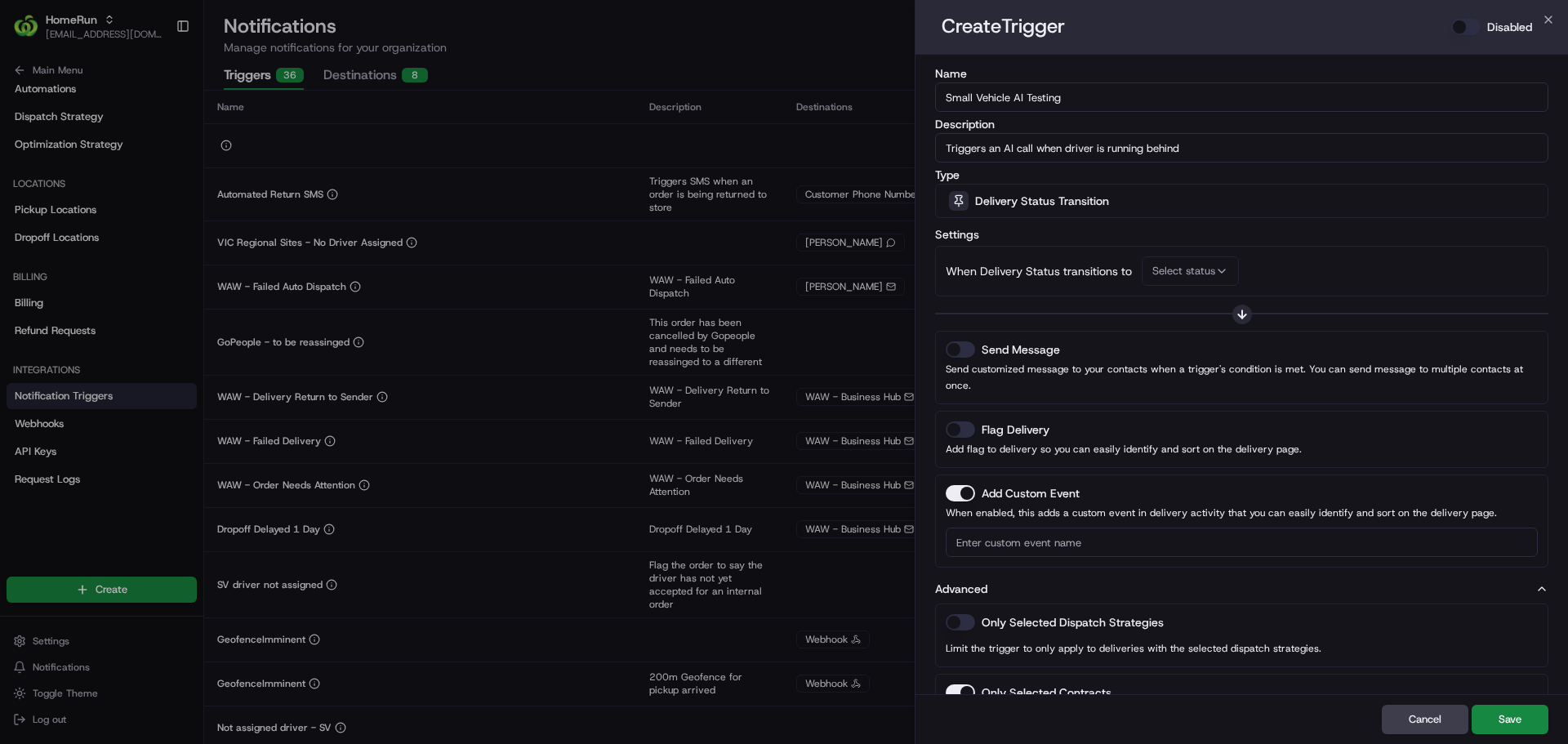
click at [1044, 204] on span "Delivery Status Transition" at bounding box center [1042, 201] width 134 height 17
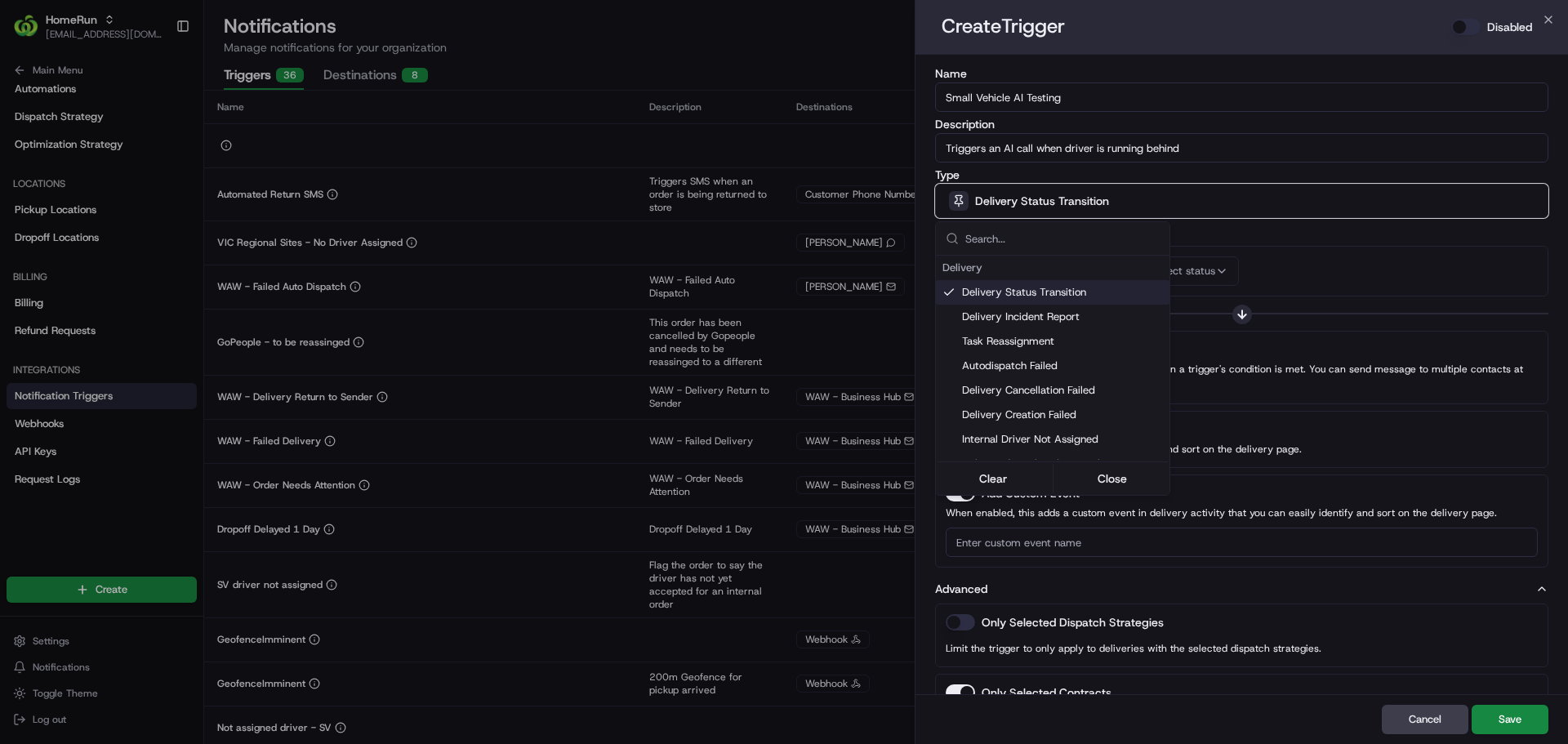
click at [1185, 226] on div at bounding box center [784, 372] width 1568 height 744
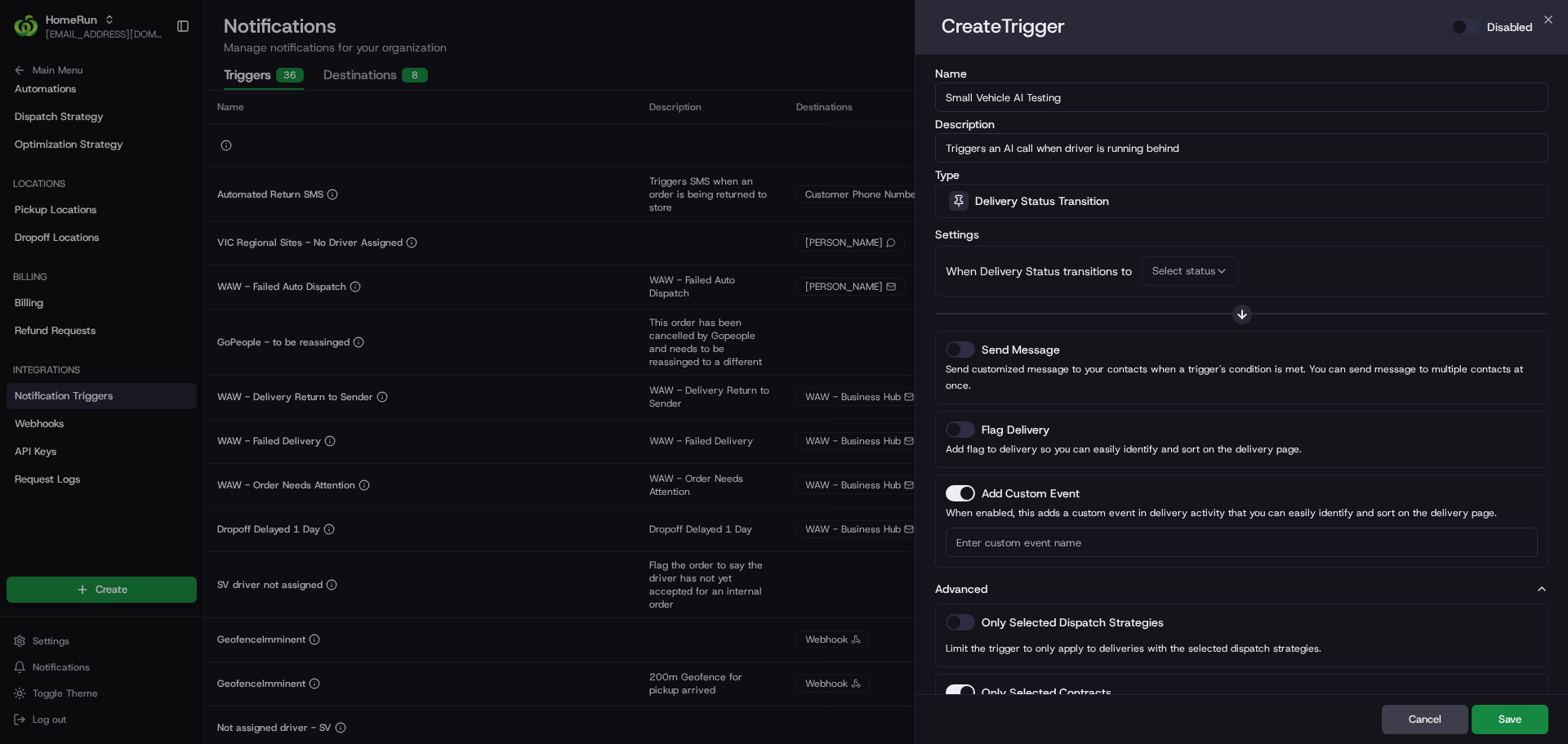
click at [1051, 205] on span "Delivery Status Transition" at bounding box center [1042, 201] width 134 height 17
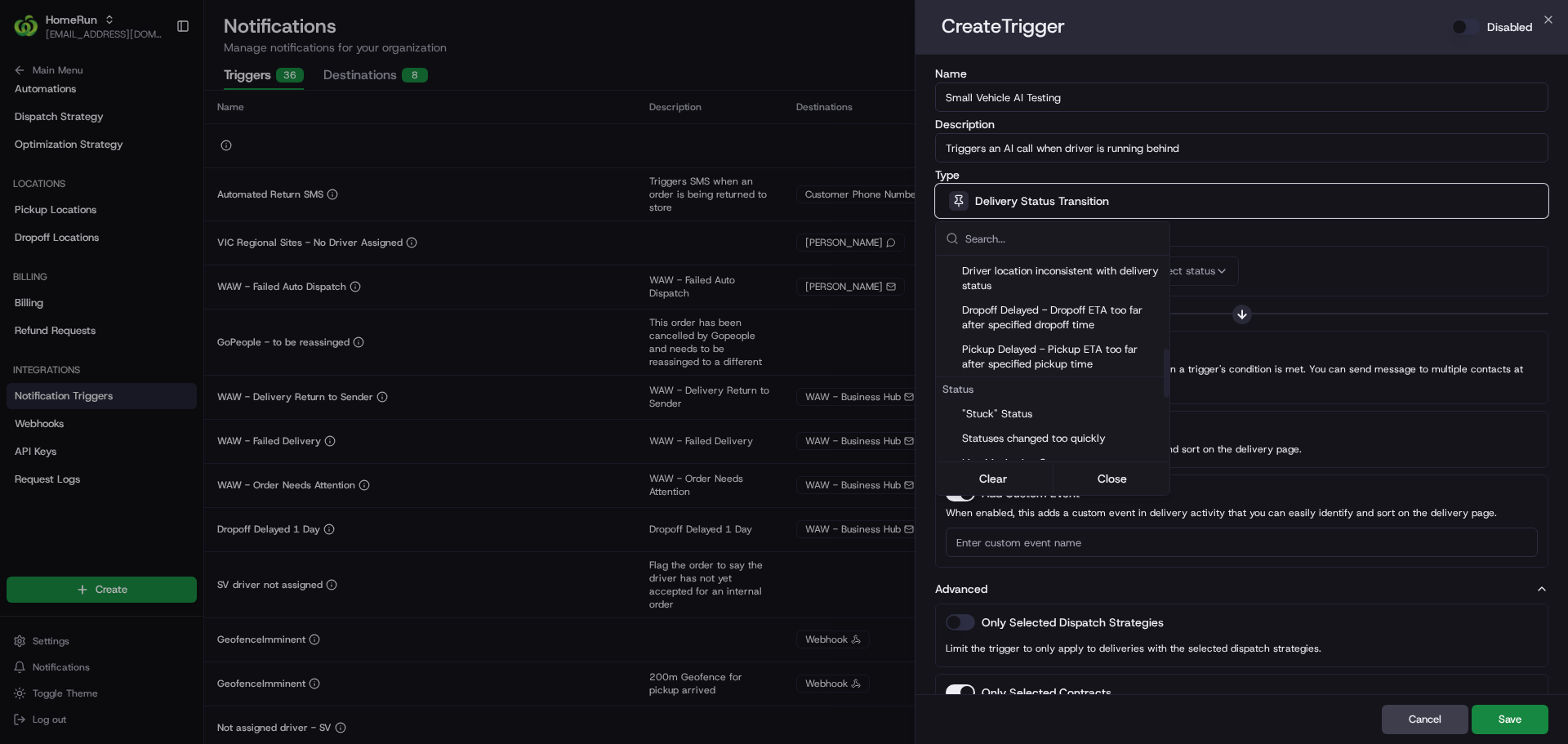
scroll to position [391, 0]
click at [1025, 317] on span "Dropoff Delayed - Dropoff ETA too far after specified dropoff time" at bounding box center [1062, 316] width 201 height 29
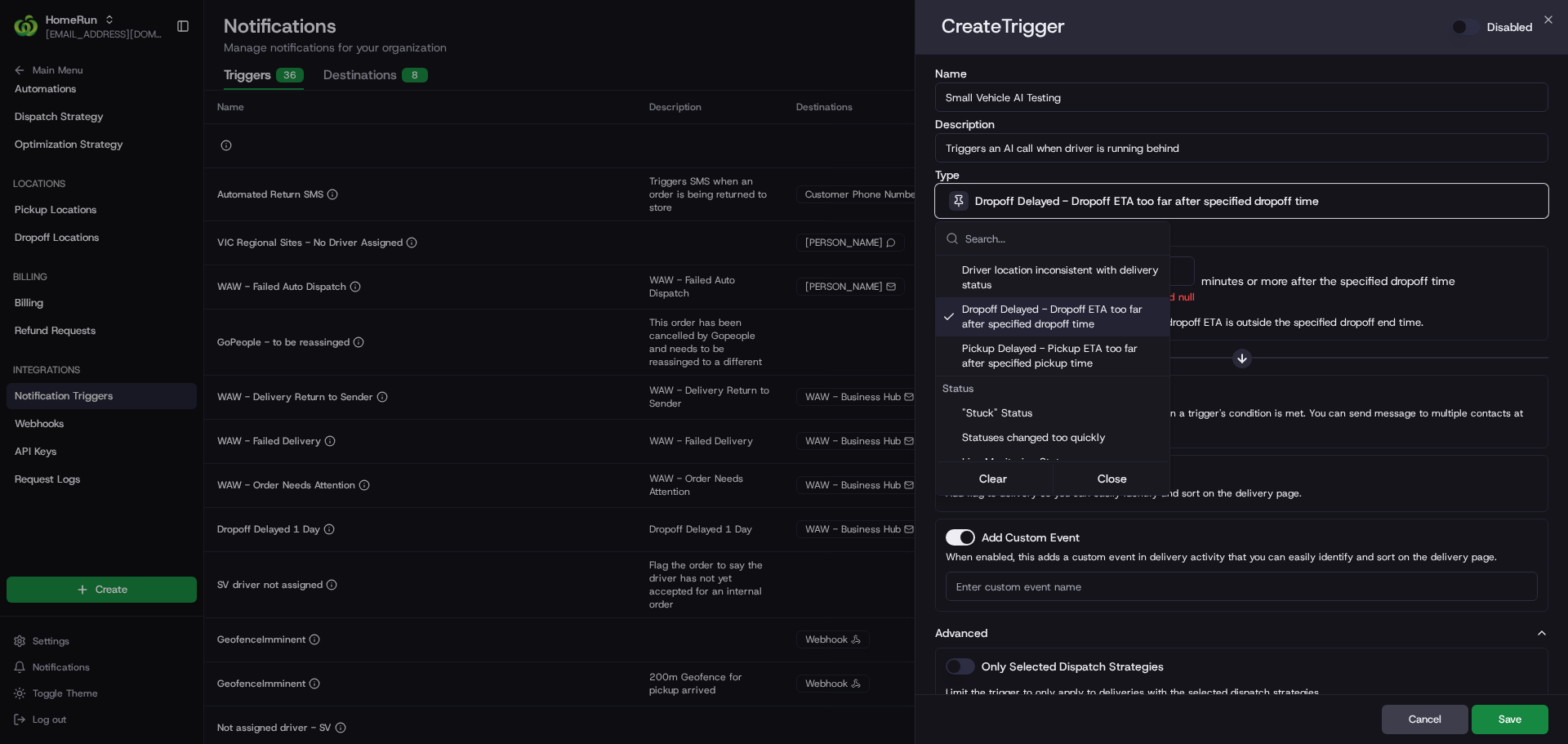
click at [1334, 264] on div at bounding box center [784, 372] width 1568 height 744
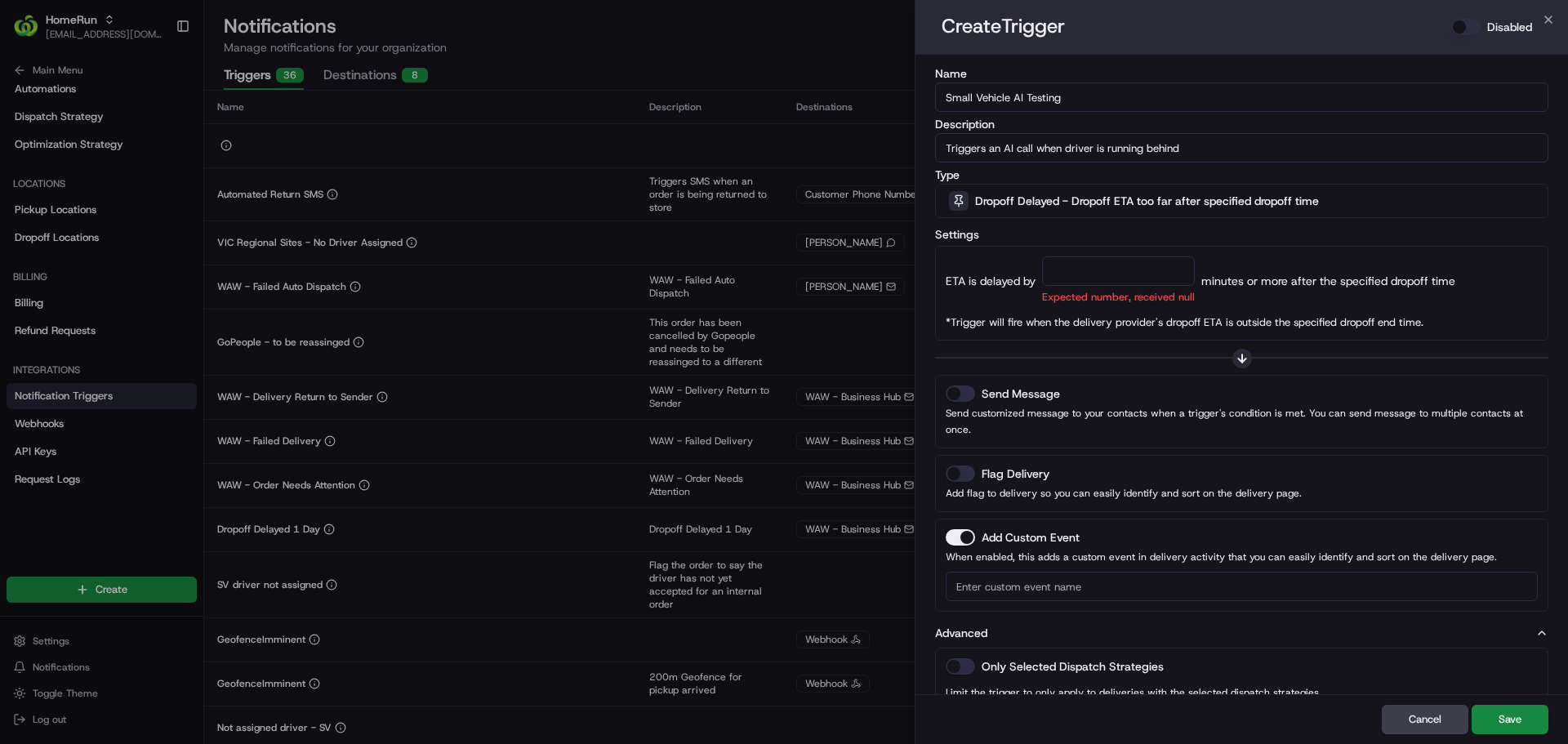
click at [1174, 275] on input "number" at bounding box center [1118, 271] width 152 height 29
type input "20"
click at [1231, 302] on div "ETA is delayed by 20 Expected number, received null minutes or more after the s…" at bounding box center [1242, 281] width 592 height 49
click at [957, 392] on button "Send Message" at bounding box center [960, 393] width 29 height 17
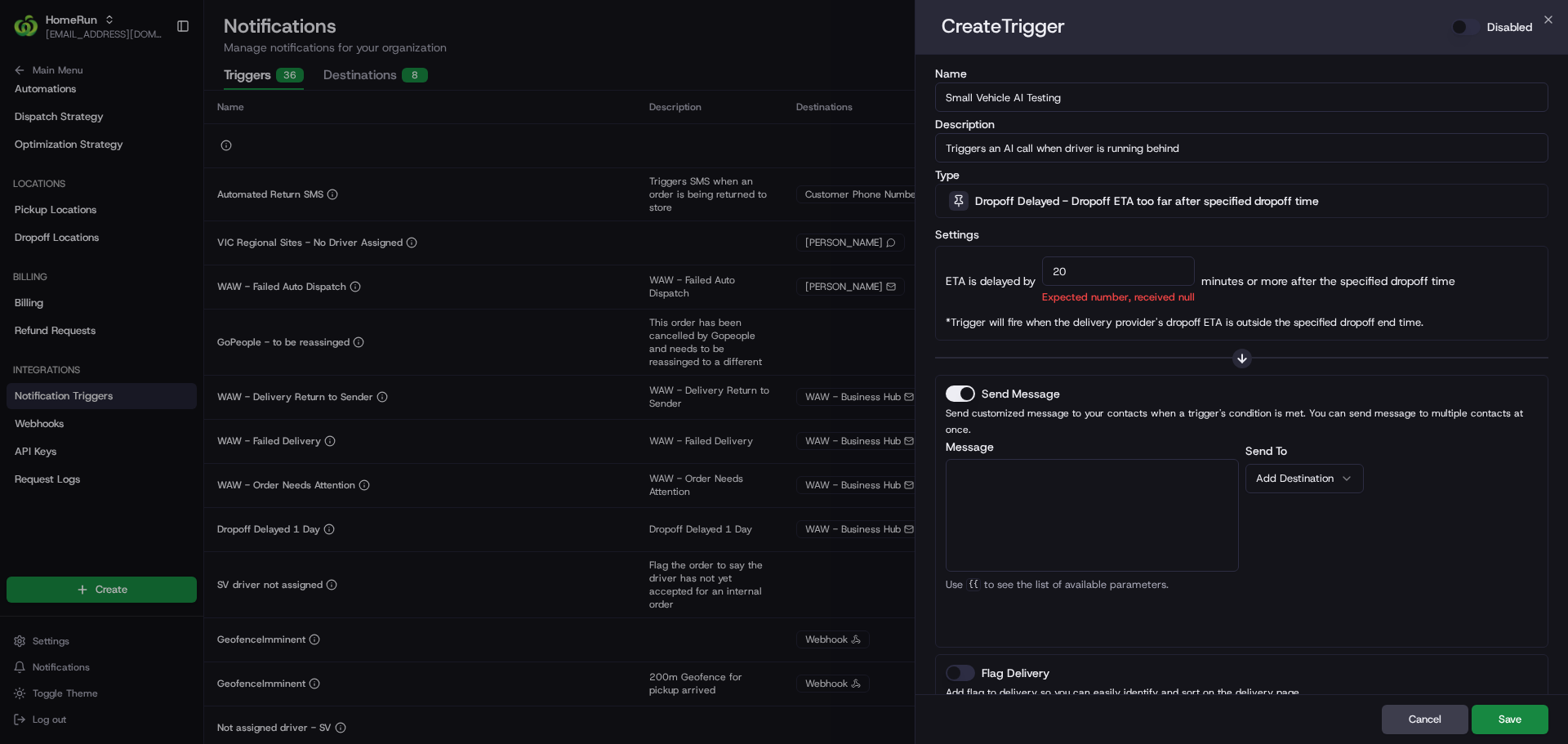
click at [1332, 472] on div "Add Destination" at bounding box center [1297, 479] width 84 height 15
click at [1369, 441] on div "Send To Add Destination" at bounding box center [1392, 539] width 294 height 196
click at [955, 399] on button "Send Message" at bounding box center [960, 393] width 29 height 17
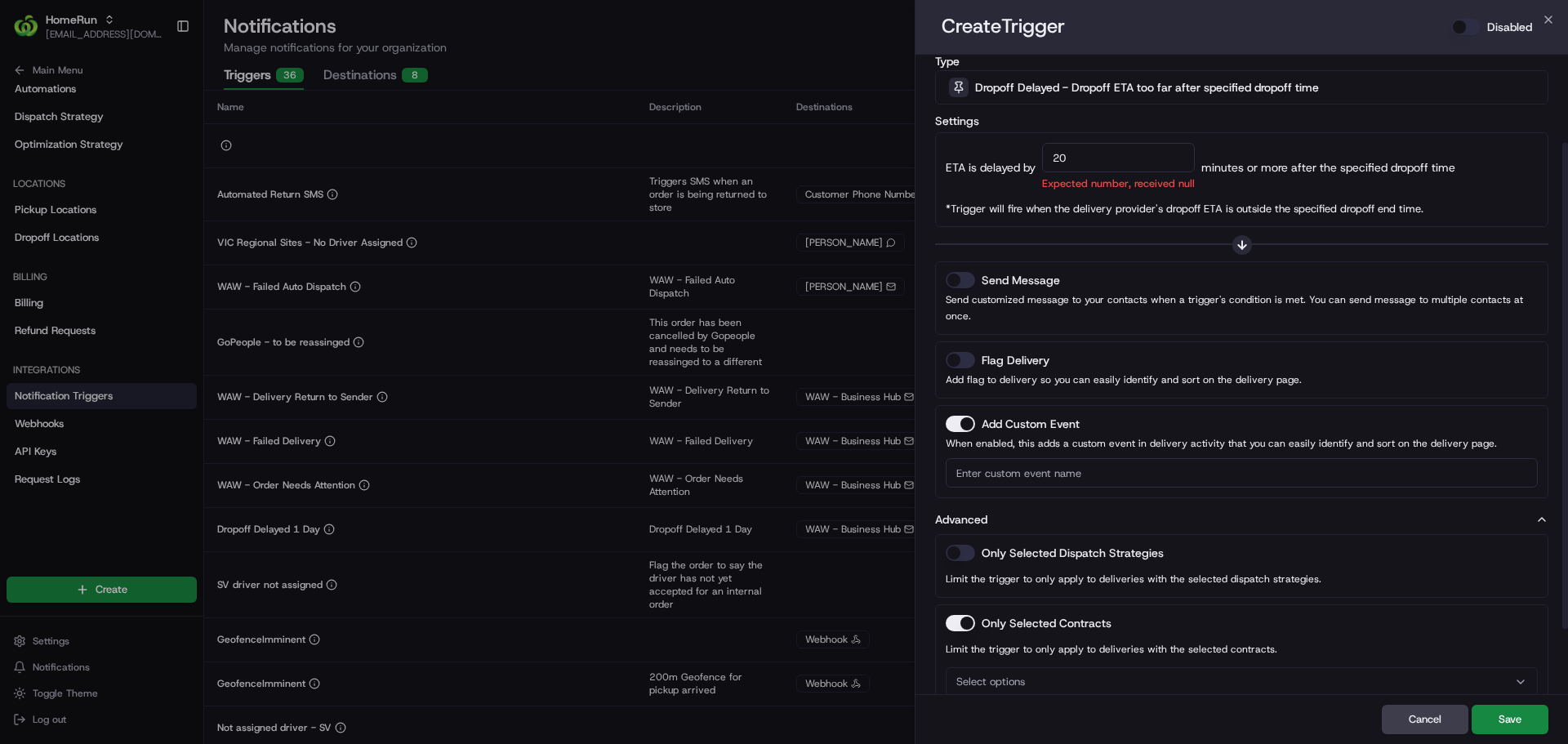
scroll to position [115, 0]
click at [967, 285] on button "Send Message" at bounding box center [960, 279] width 29 height 17
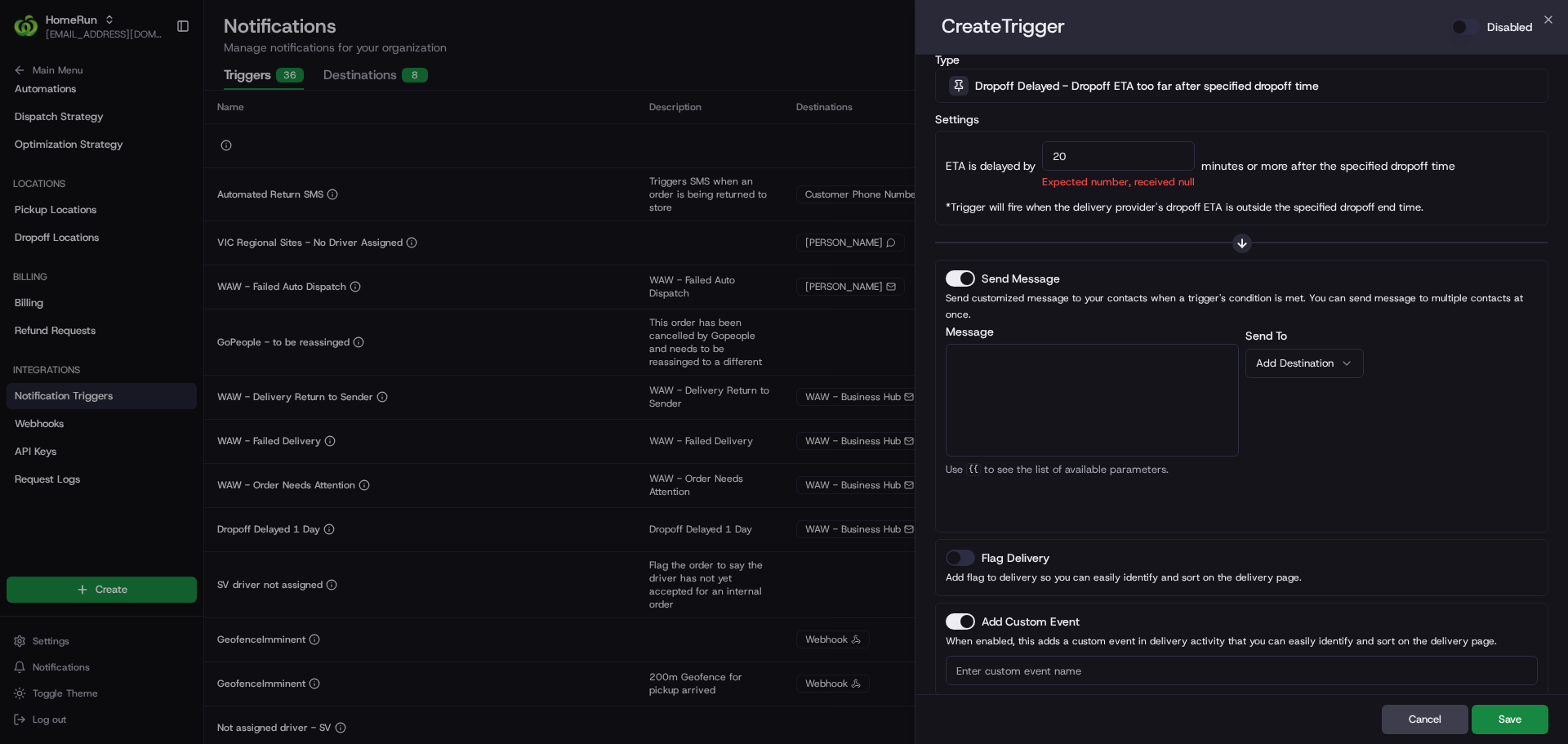
click at [1289, 360] on button "Add Destination" at bounding box center [1304, 363] width 118 height 29
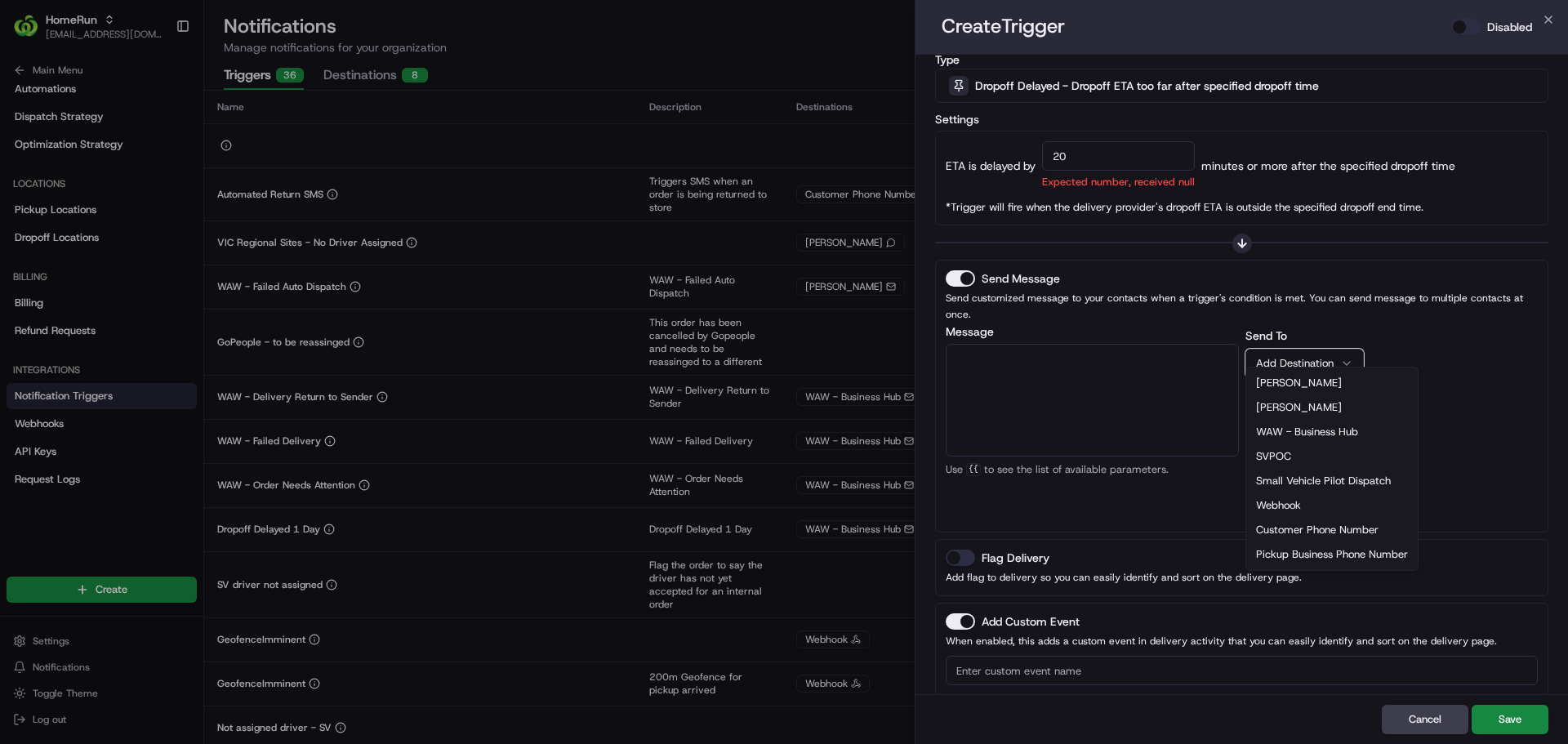
click at [1193, 487] on div "Message Customer Email Customer First Name Customer Last Name Customer Phone Nu…" at bounding box center [1092, 424] width 294 height 196
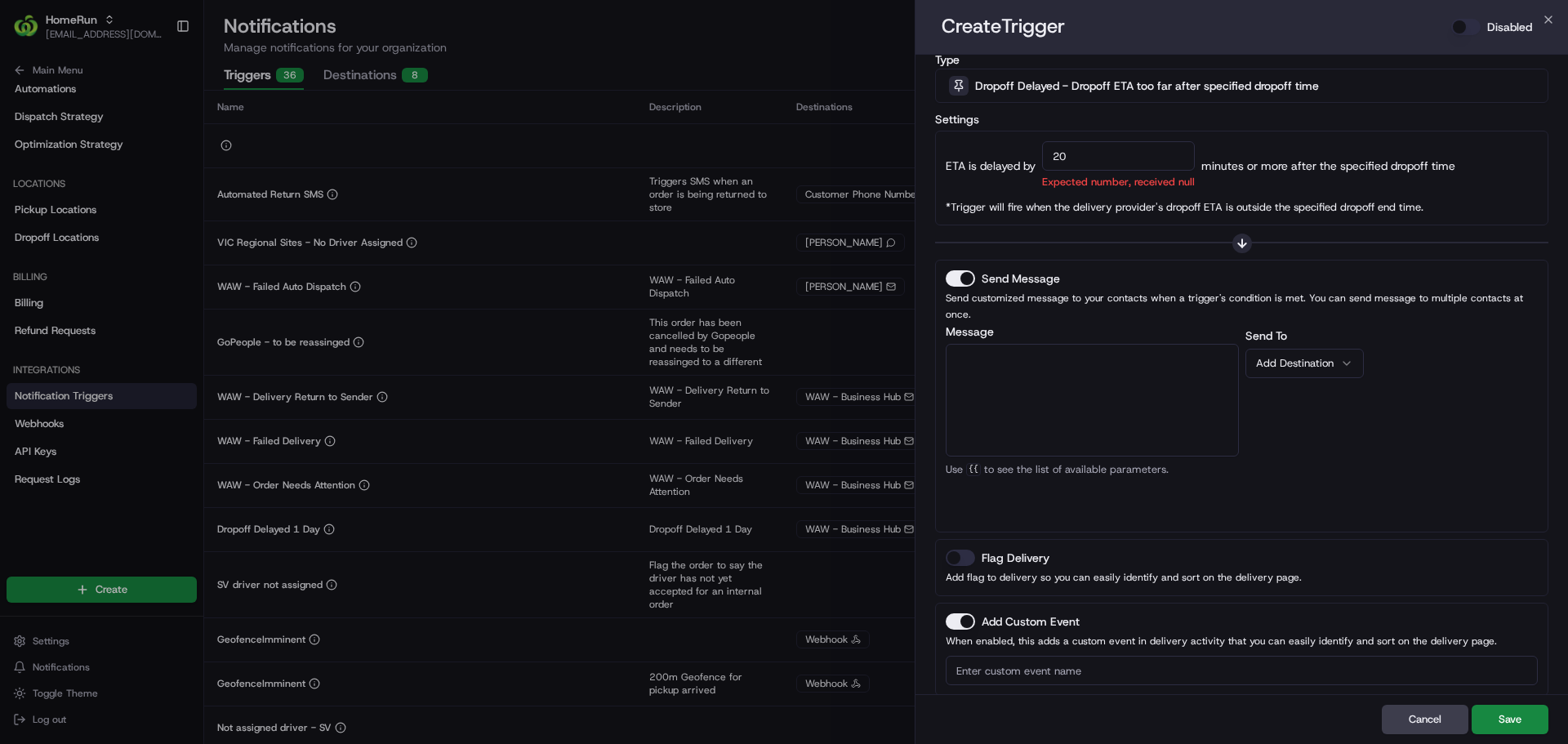
click at [964, 278] on button "Send Message" at bounding box center [960, 279] width 29 height 17
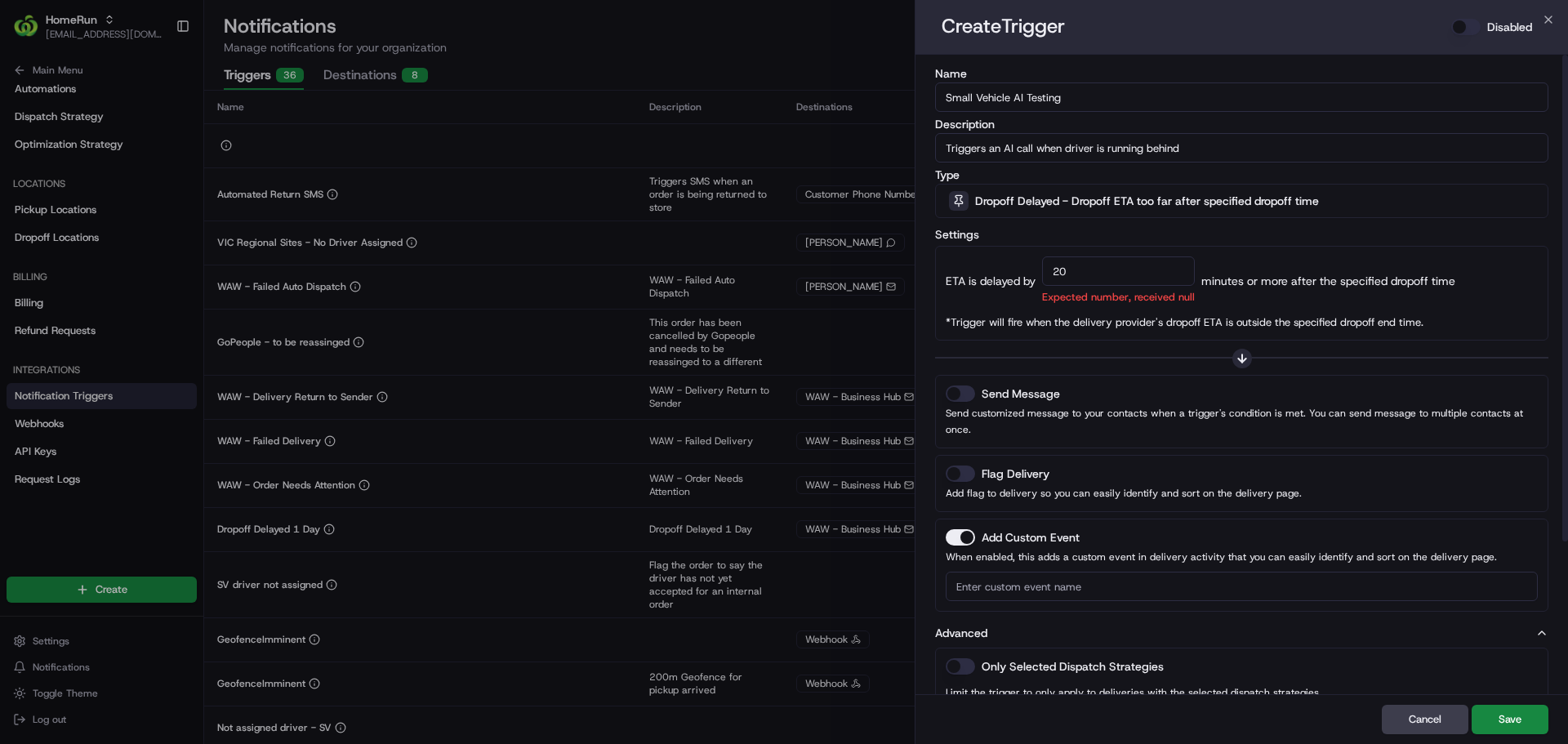
scroll to position [200, 0]
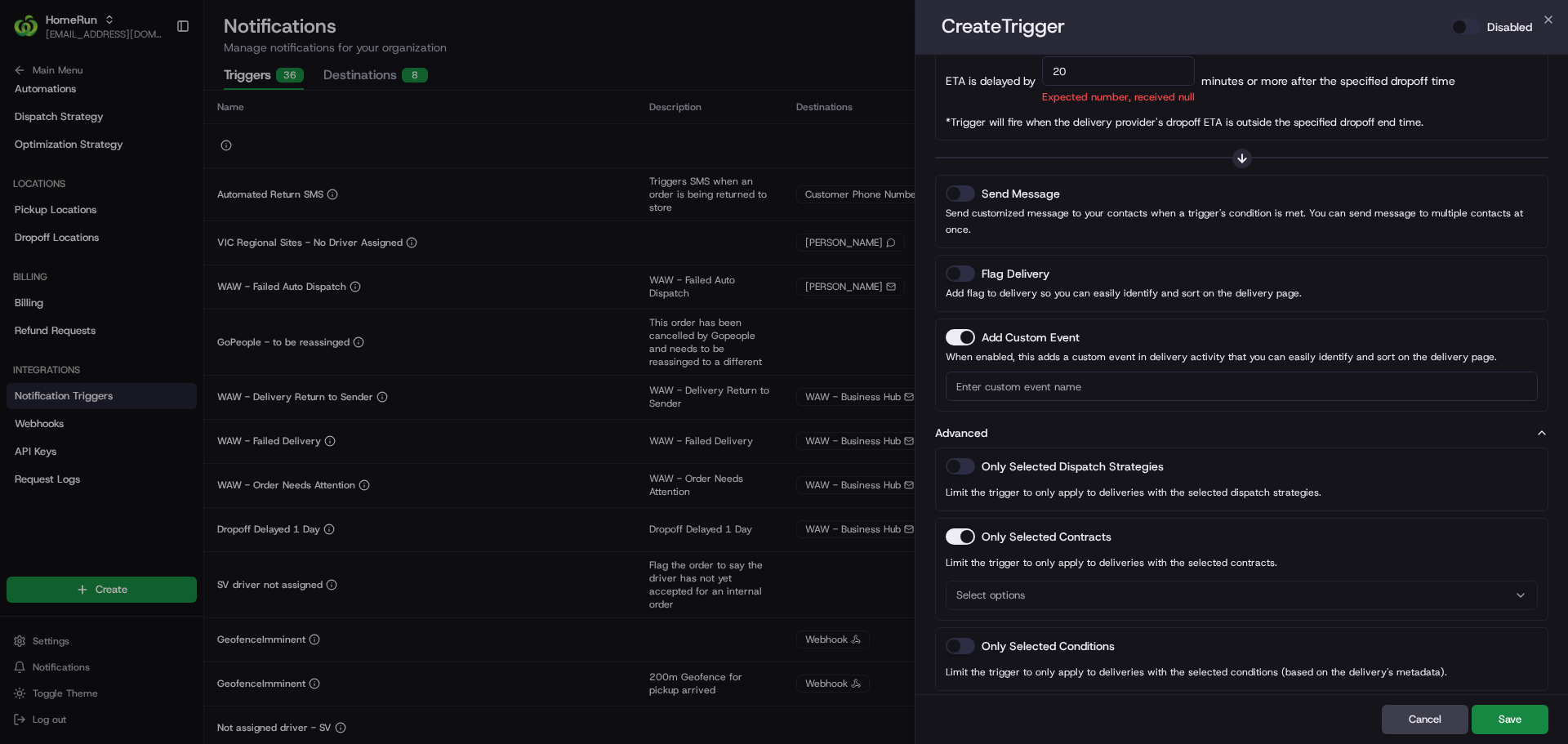
click at [1147, 581] on button "Select options" at bounding box center [1242, 595] width 592 height 29
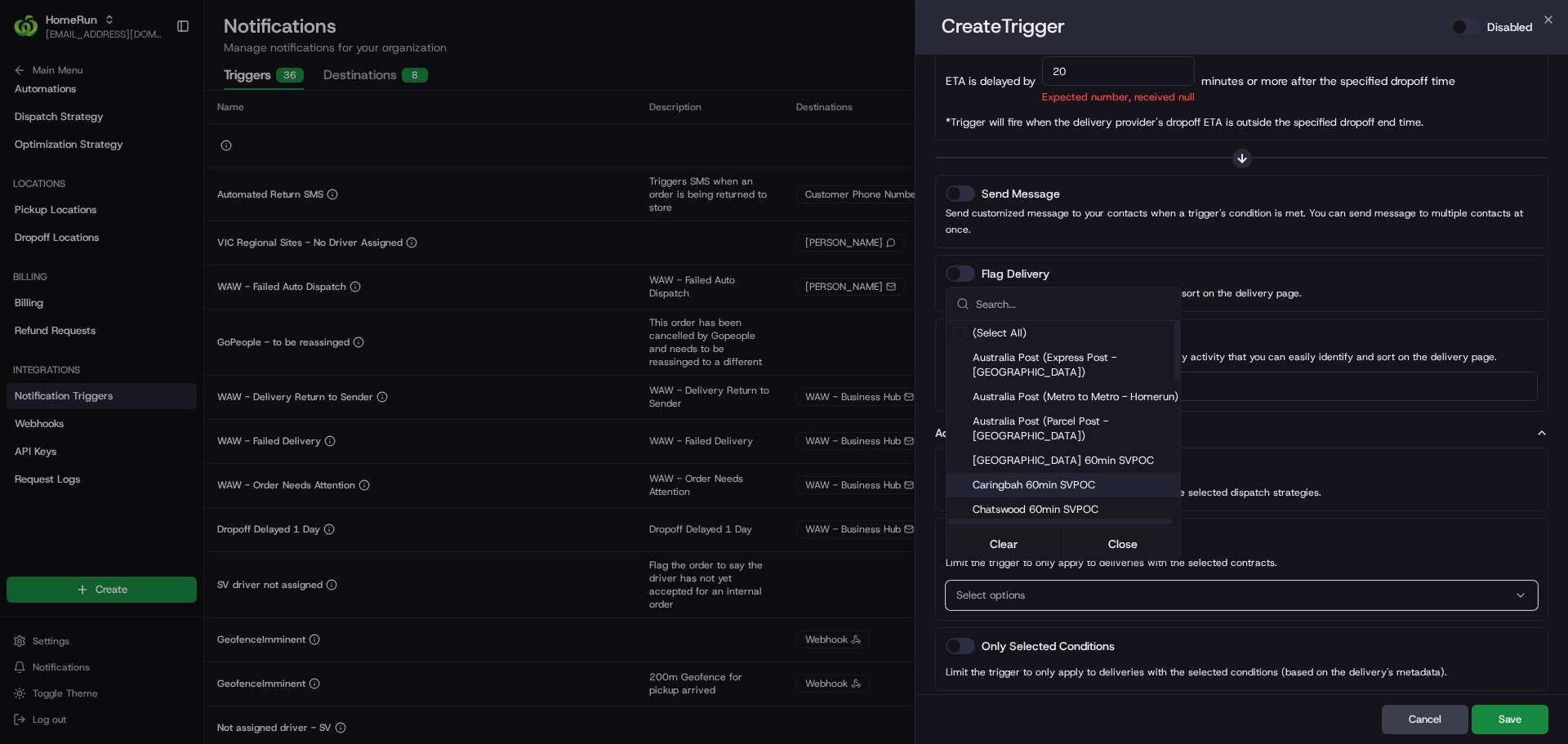
click at [1032, 478] on span "Caringbah 60min SVPOC" at bounding box center [1079, 485] width 214 height 15
click at [1282, 501] on div at bounding box center [784, 372] width 1568 height 744
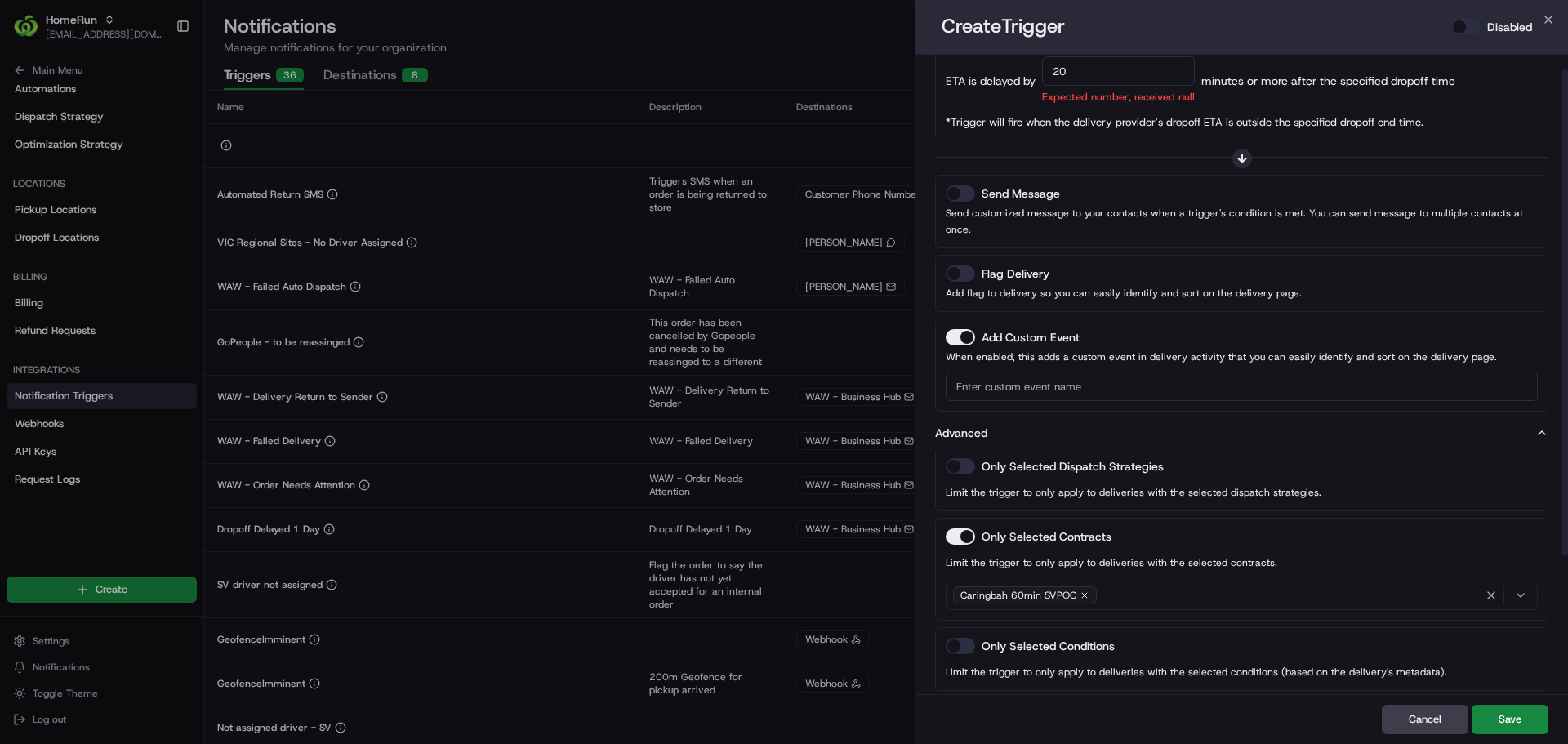
scroll to position [0, 0]
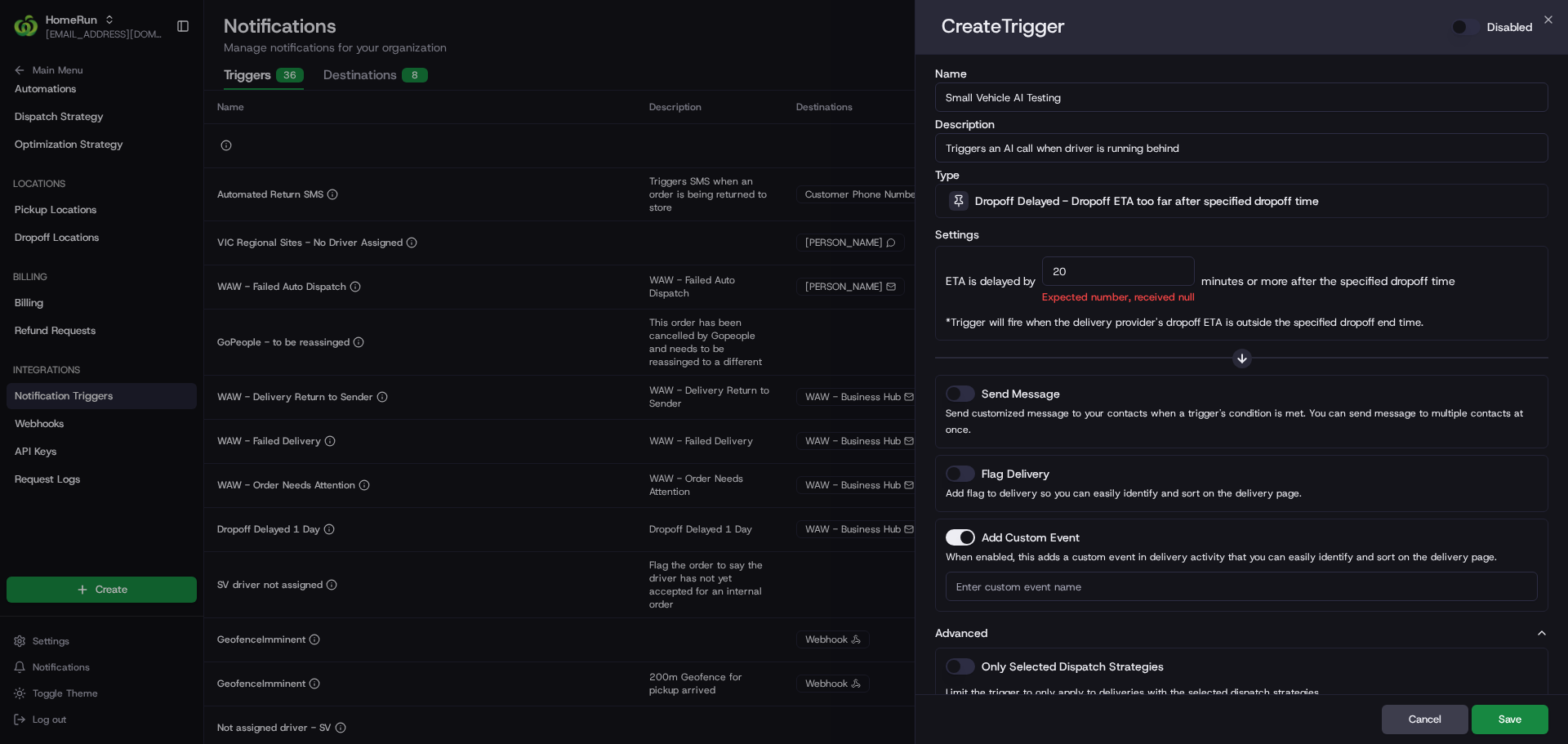
click at [956, 529] on button "Add Custom Event" at bounding box center [960, 537] width 29 height 17
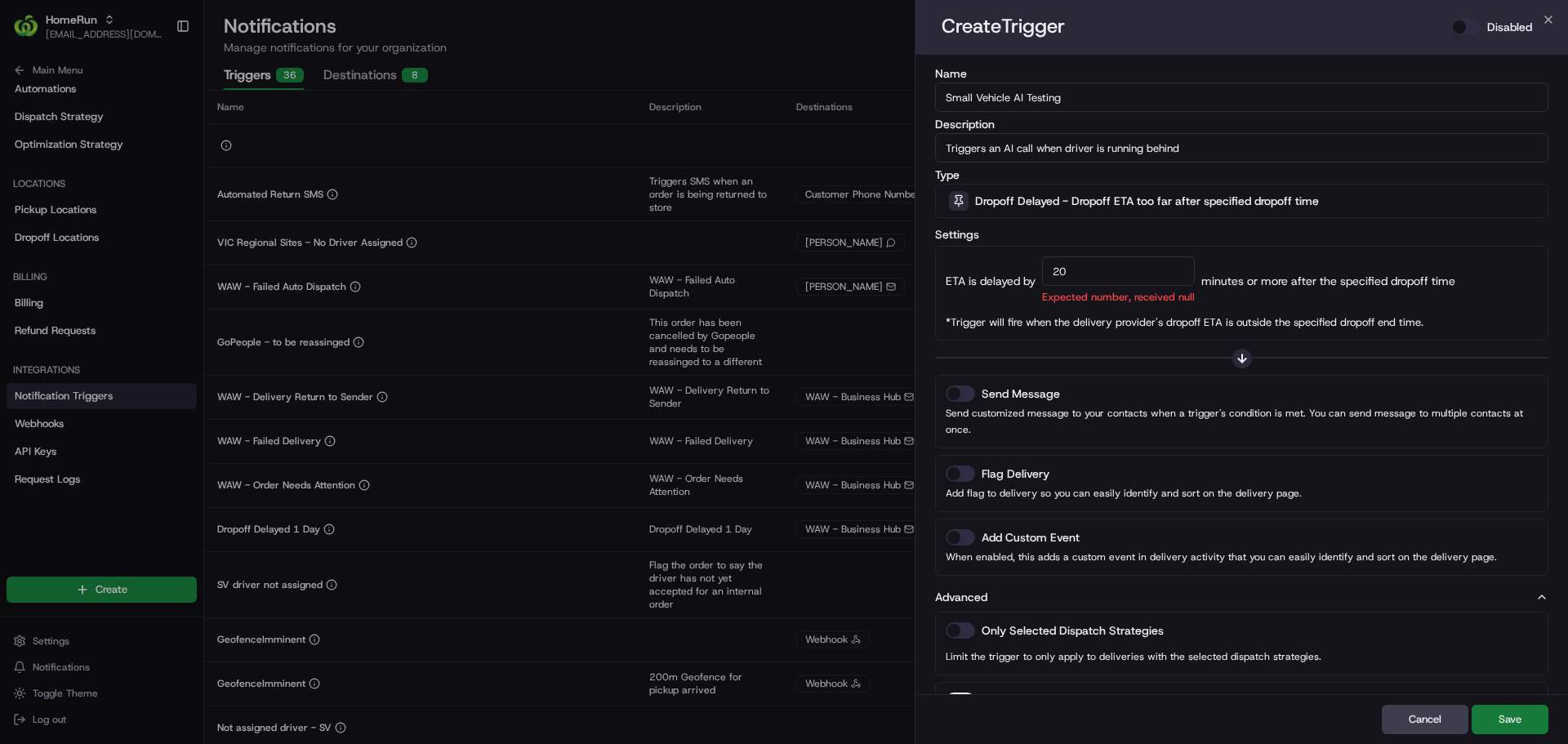
click at [1500, 715] on button "Save" at bounding box center [1509, 718] width 77 height 29
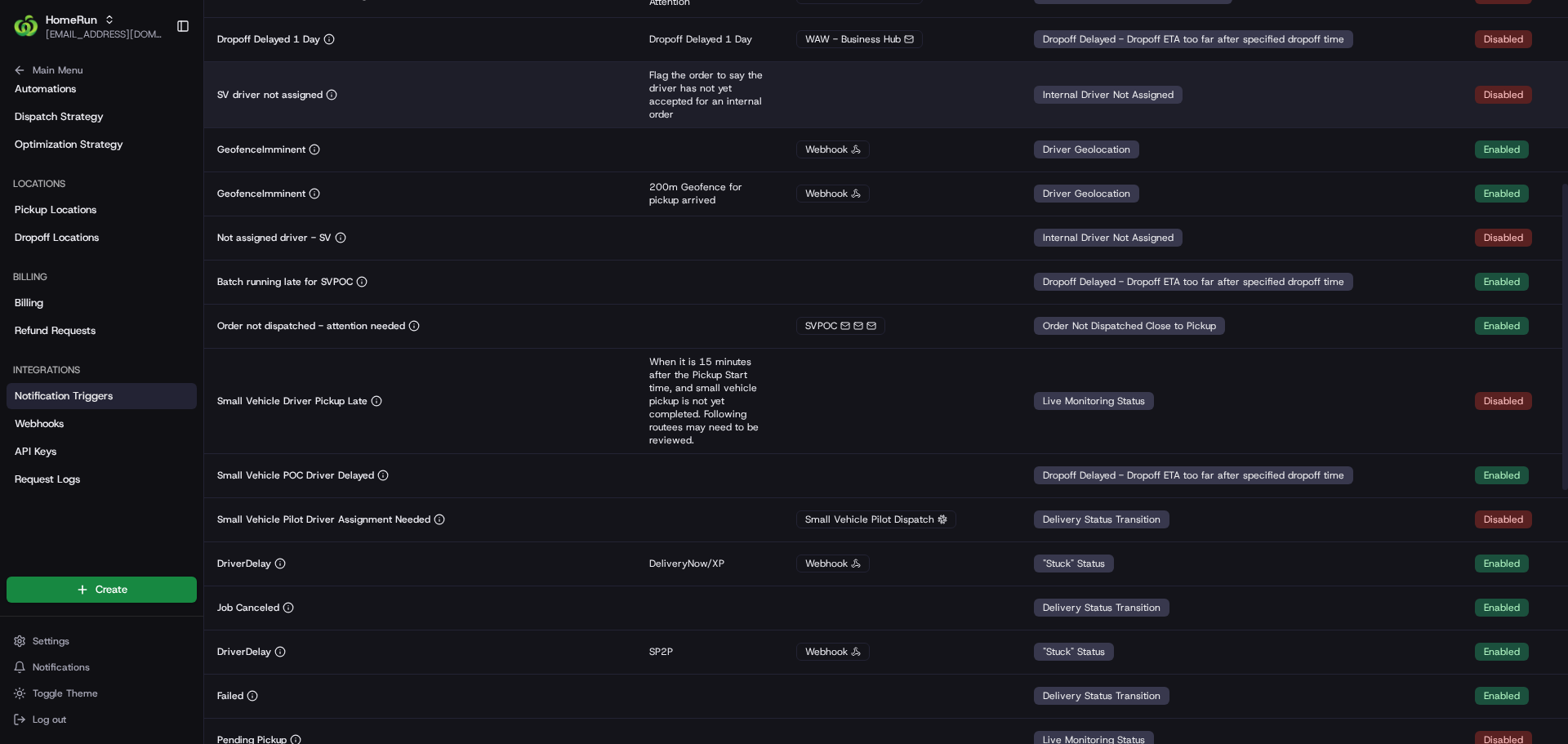
scroll to position [447, 0]
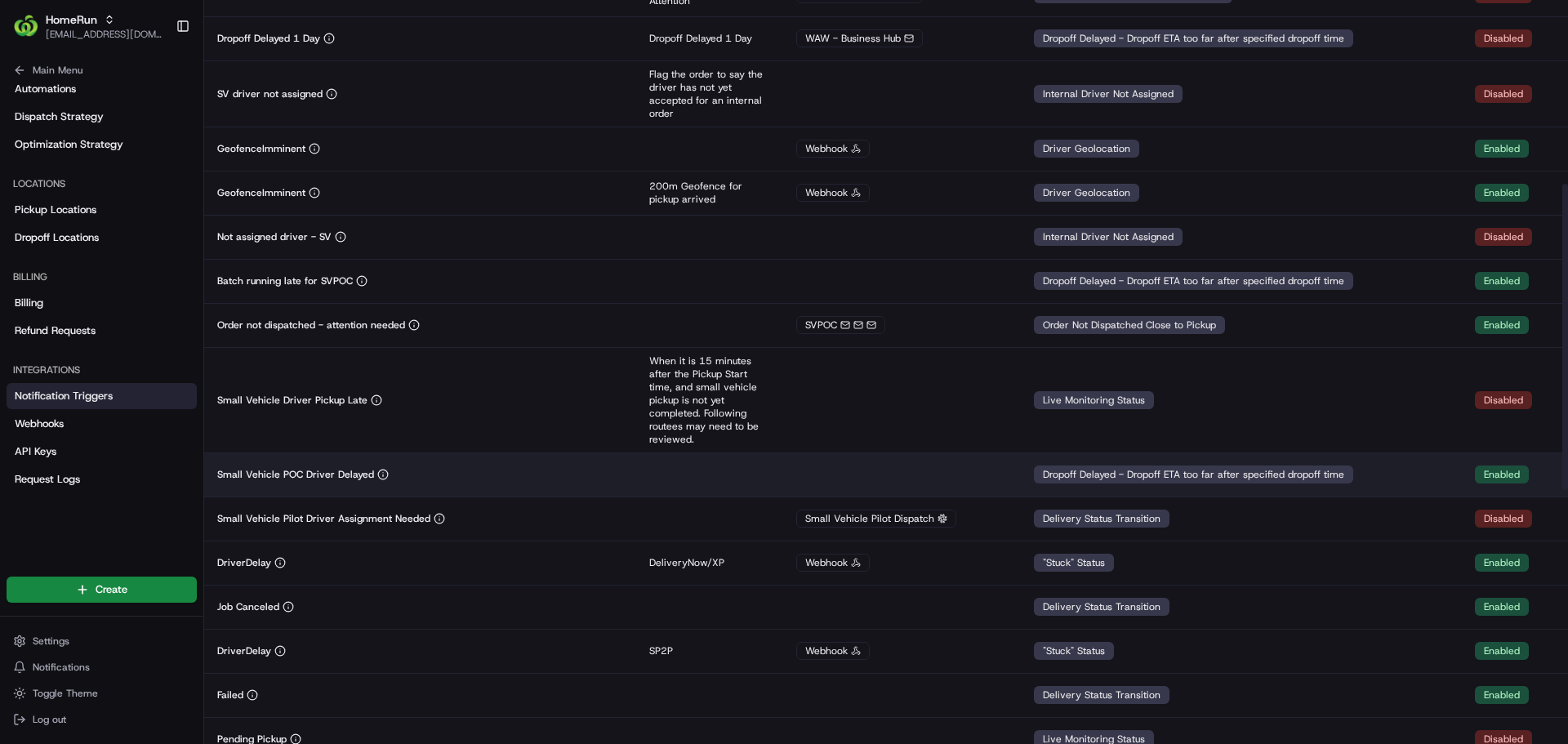
click at [719, 484] on td at bounding box center [710, 474] width 147 height 44
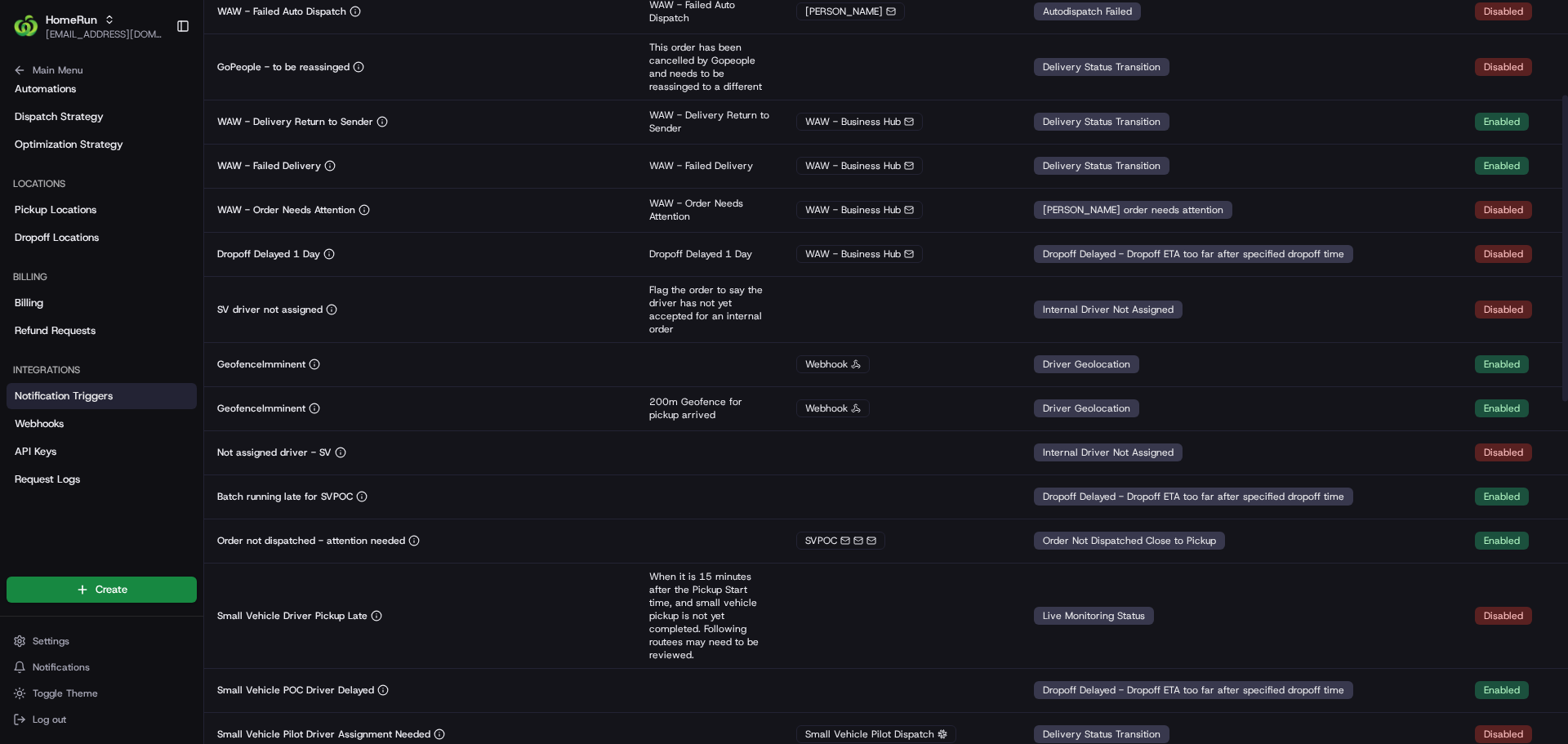
scroll to position [0, 0]
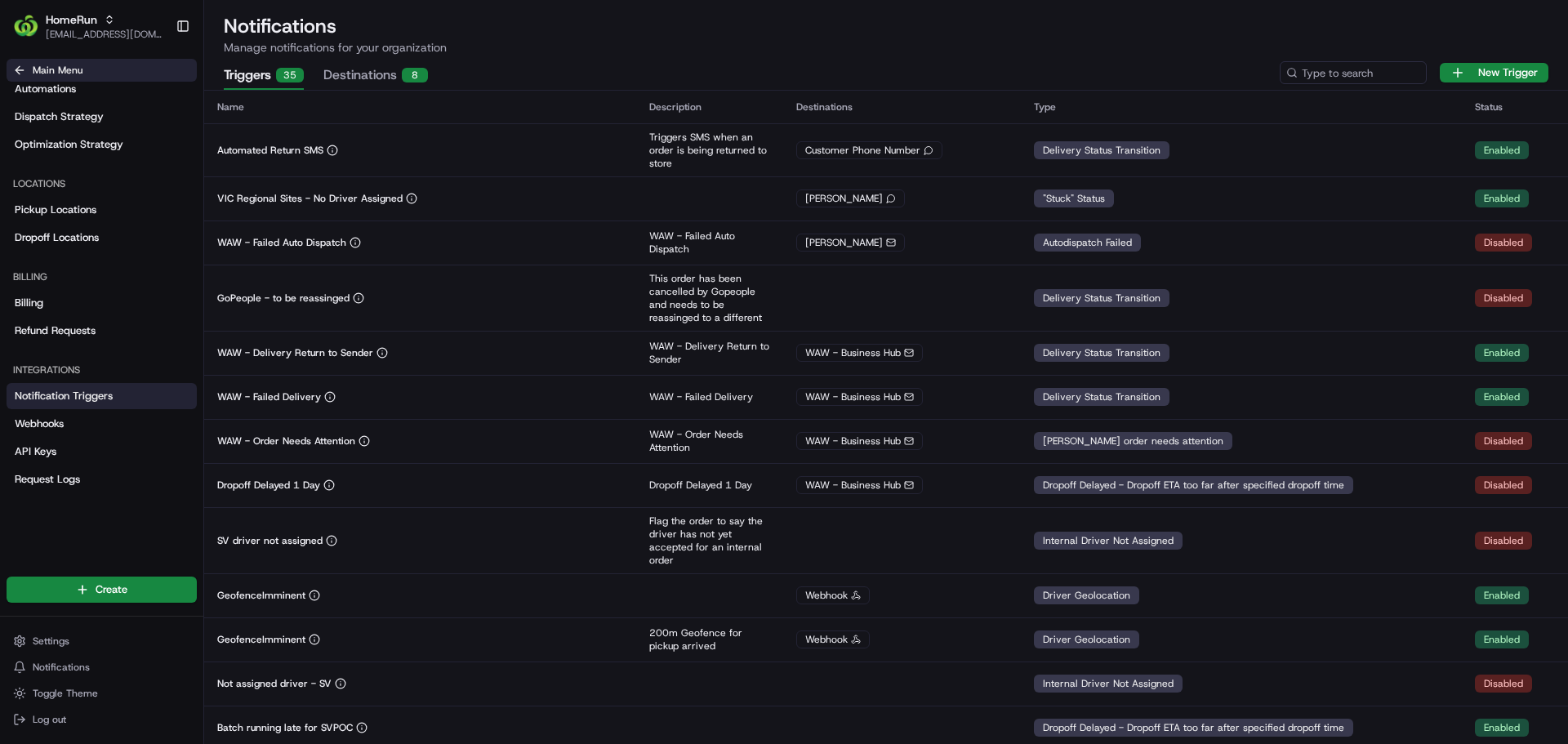
click at [19, 67] on icon at bounding box center [18, 70] width 4 height 7
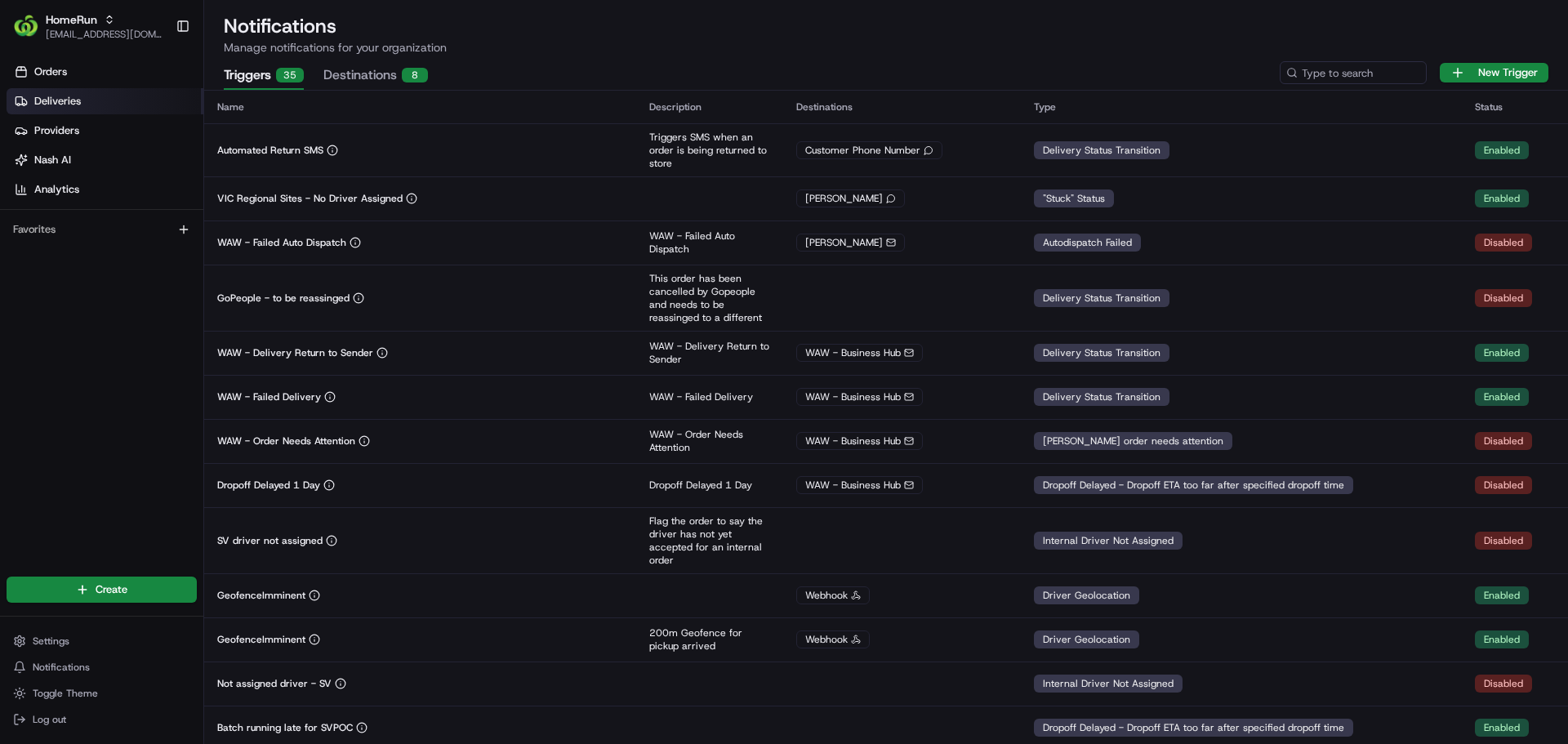
click at [45, 101] on span "Deliveries" at bounding box center [57, 101] width 47 height 15
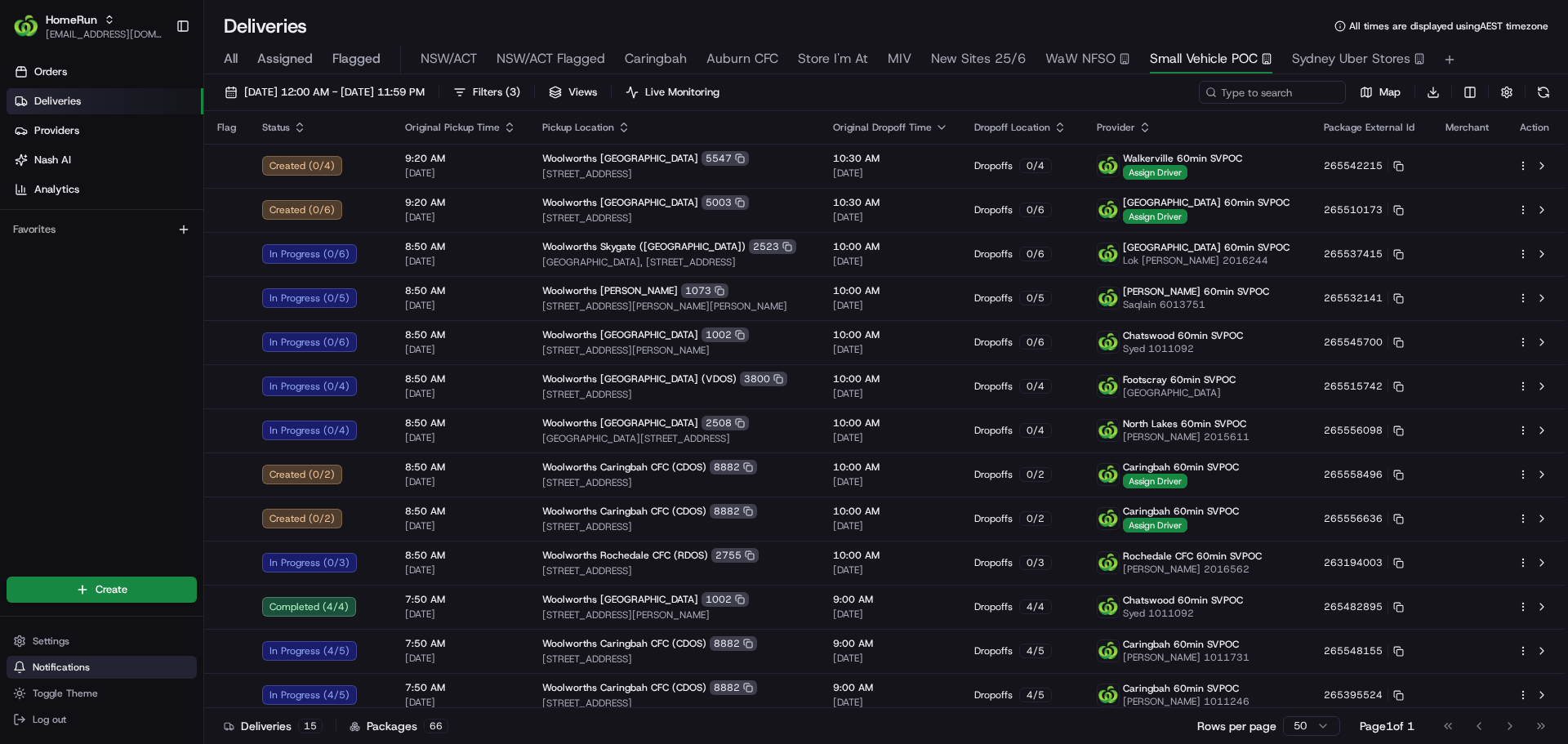
click at [63, 659] on button "Notifications" at bounding box center [101, 667] width 190 height 23
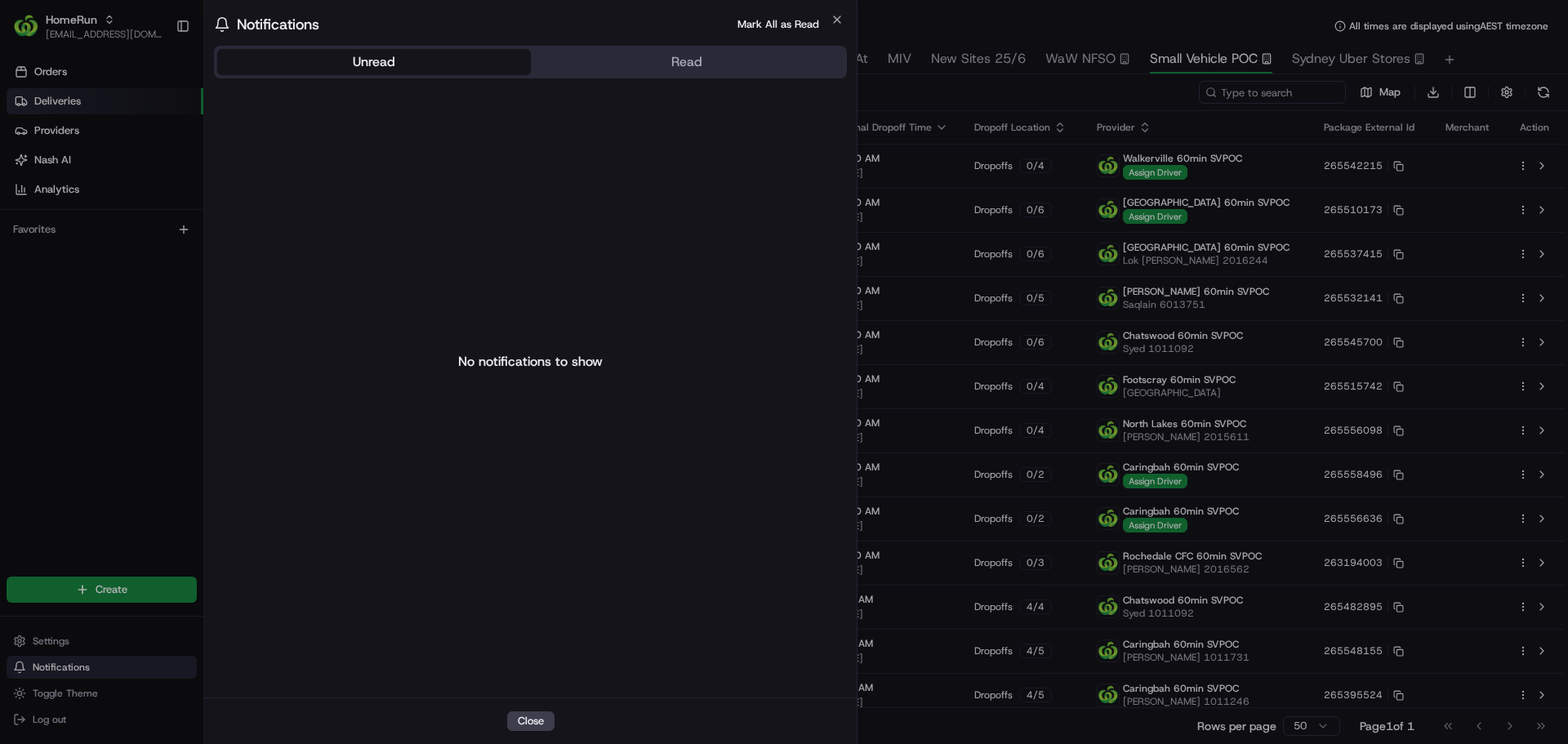
click at [63, 659] on div at bounding box center [784, 372] width 1568 height 744
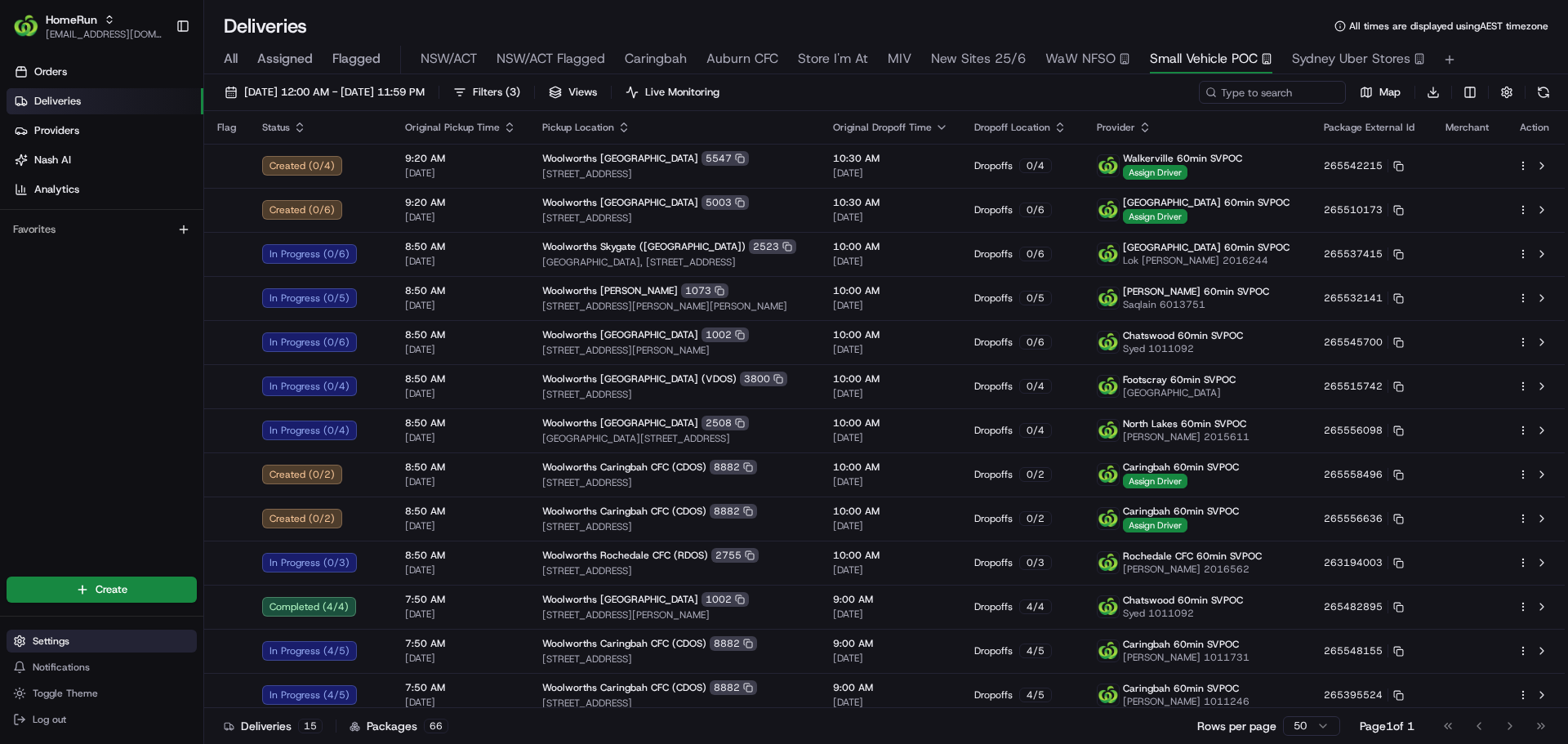
click at [37, 646] on span "Settings" at bounding box center [51, 641] width 37 height 13
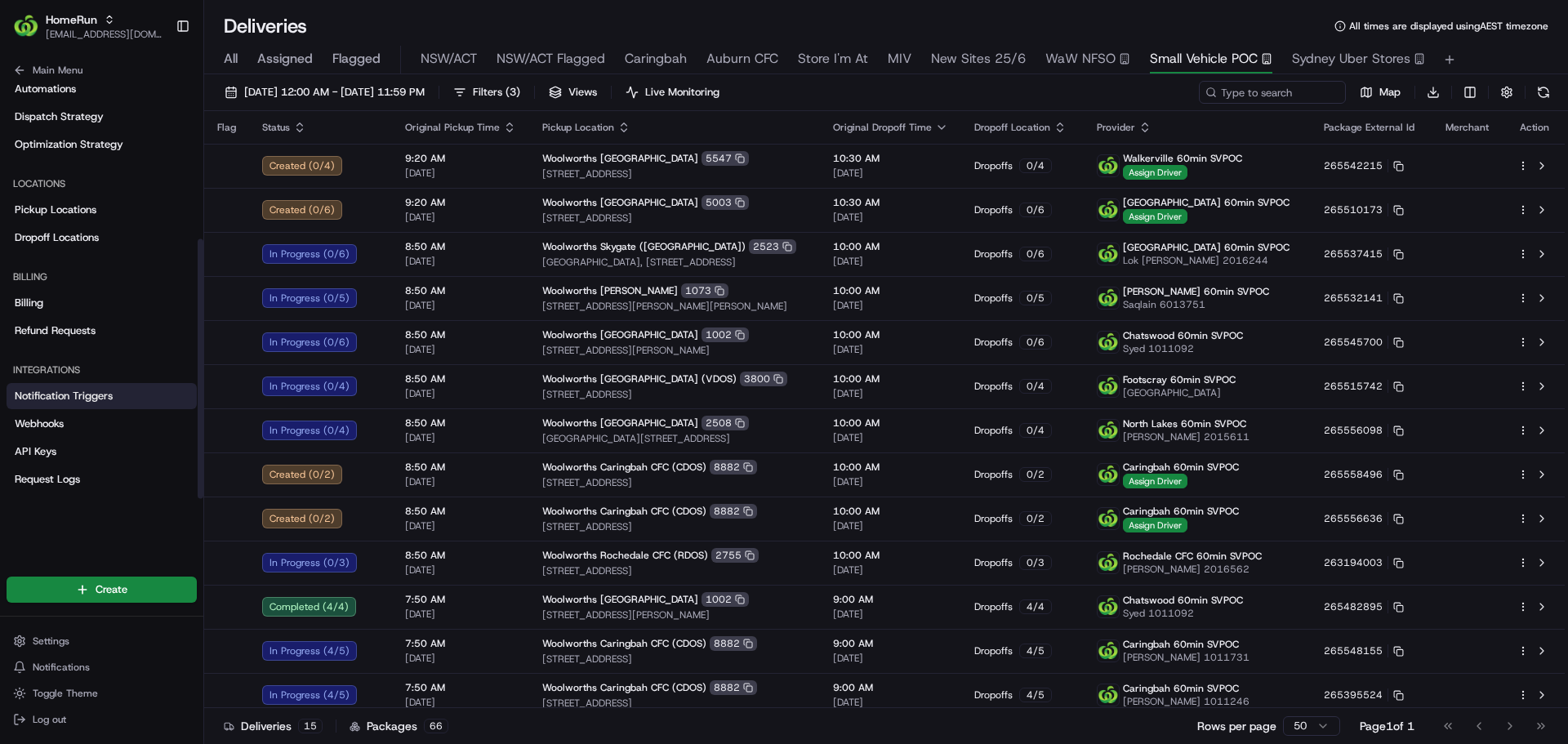
click at [82, 388] on link "Notification Triggers" at bounding box center [101, 396] width 190 height 26
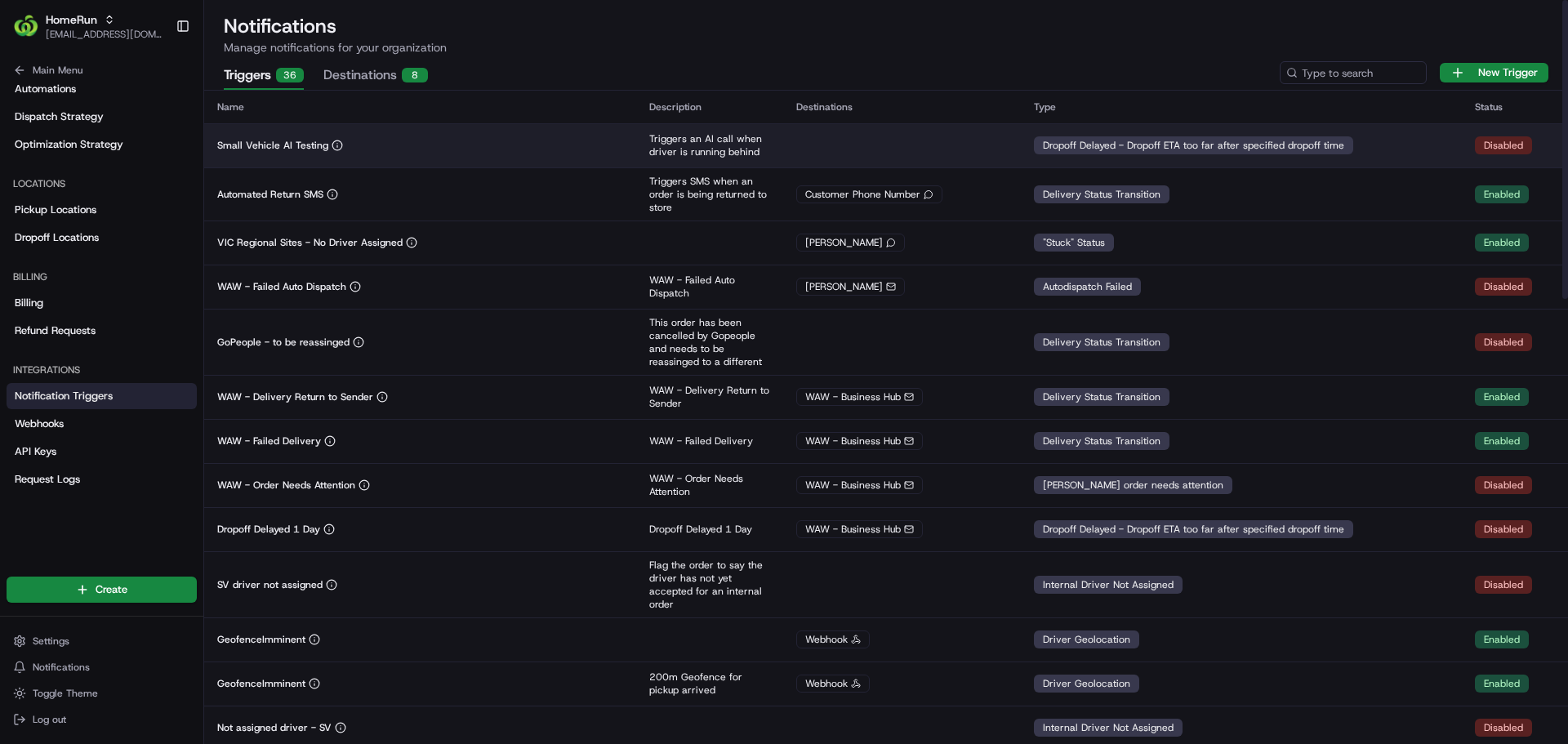
click at [465, 140] on div "Small Vehicle AI Testing" at bounding box center [420, 145] width 405 height 13
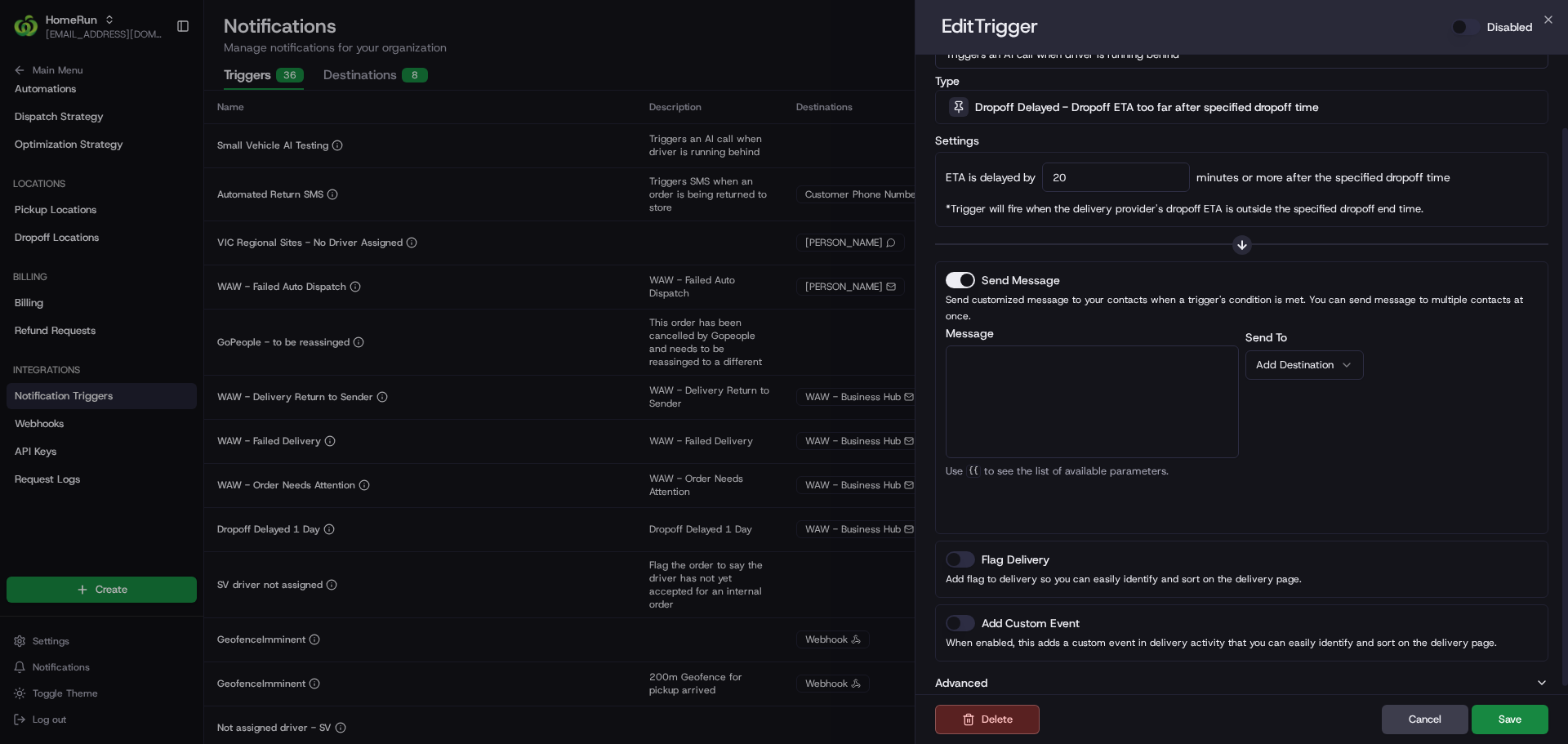
scroll to position [32, 0]
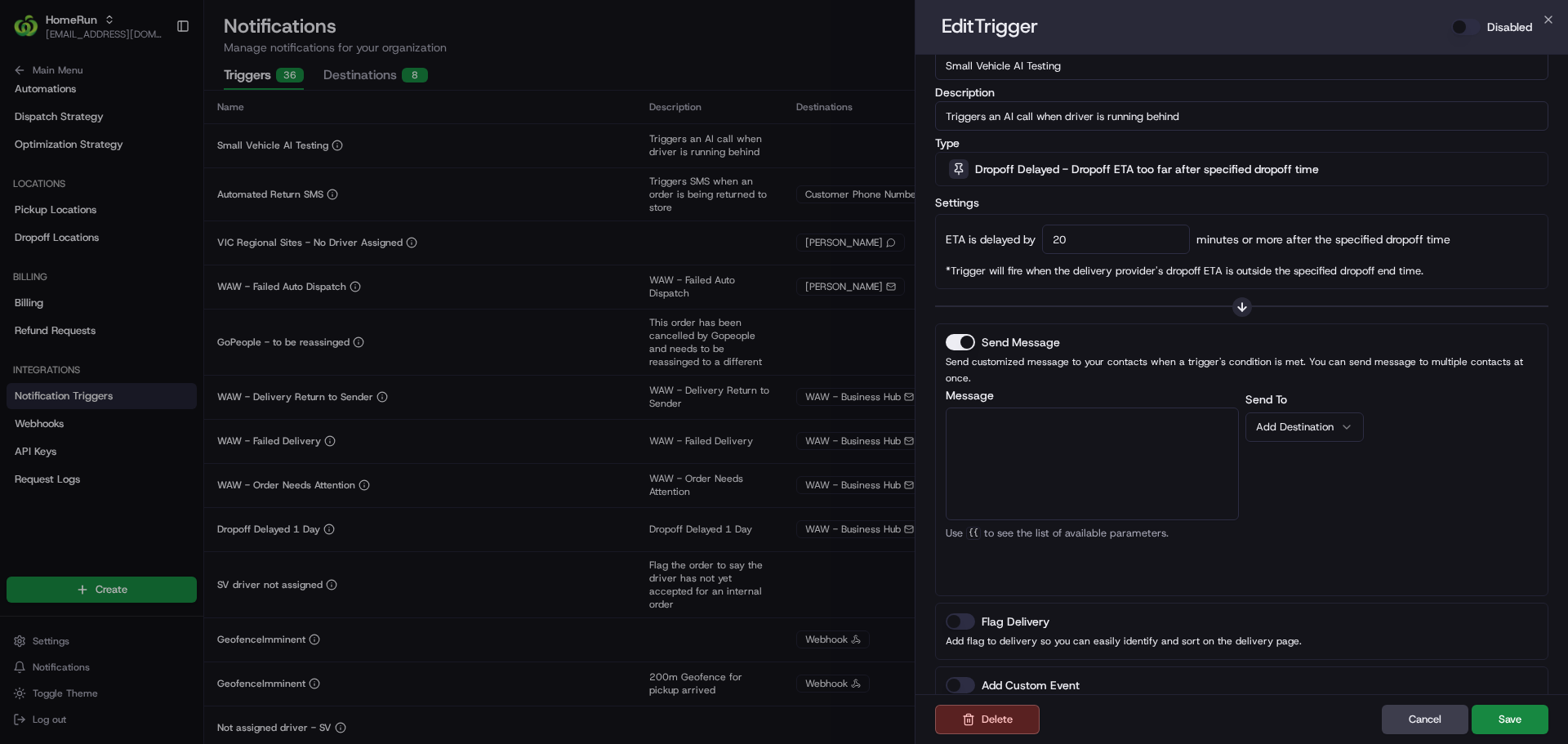
click at [1304, 420] on div "Add Destination" at bounding box center [1297, 427] width 84 height 15
click at [1445, 408] on div "Send To Add Destination" at bounding box center [1392, 487] width 294 height 196
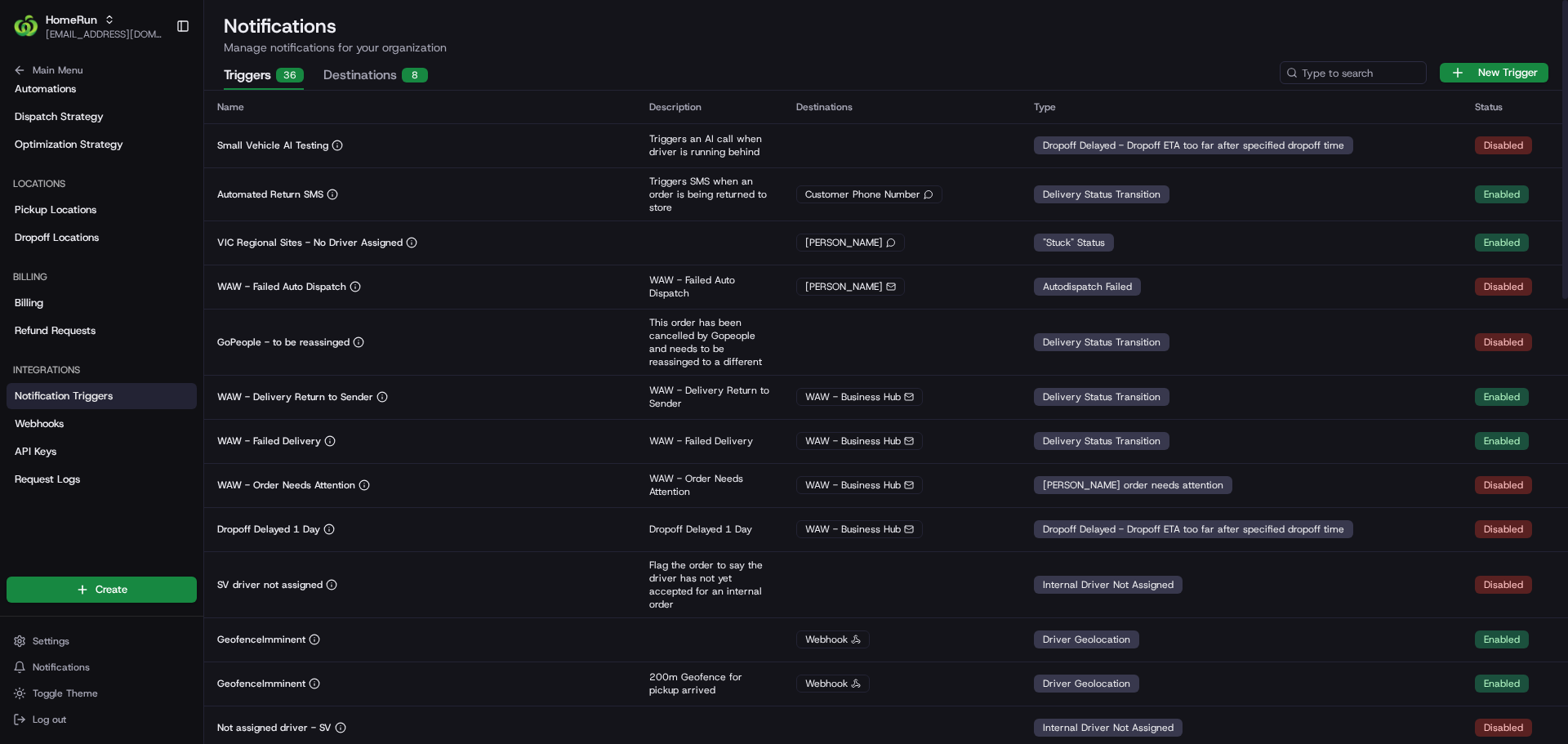
click at [381, 83] on button "Destinations 8" at bounding box center [375, 75] width 105 height 27
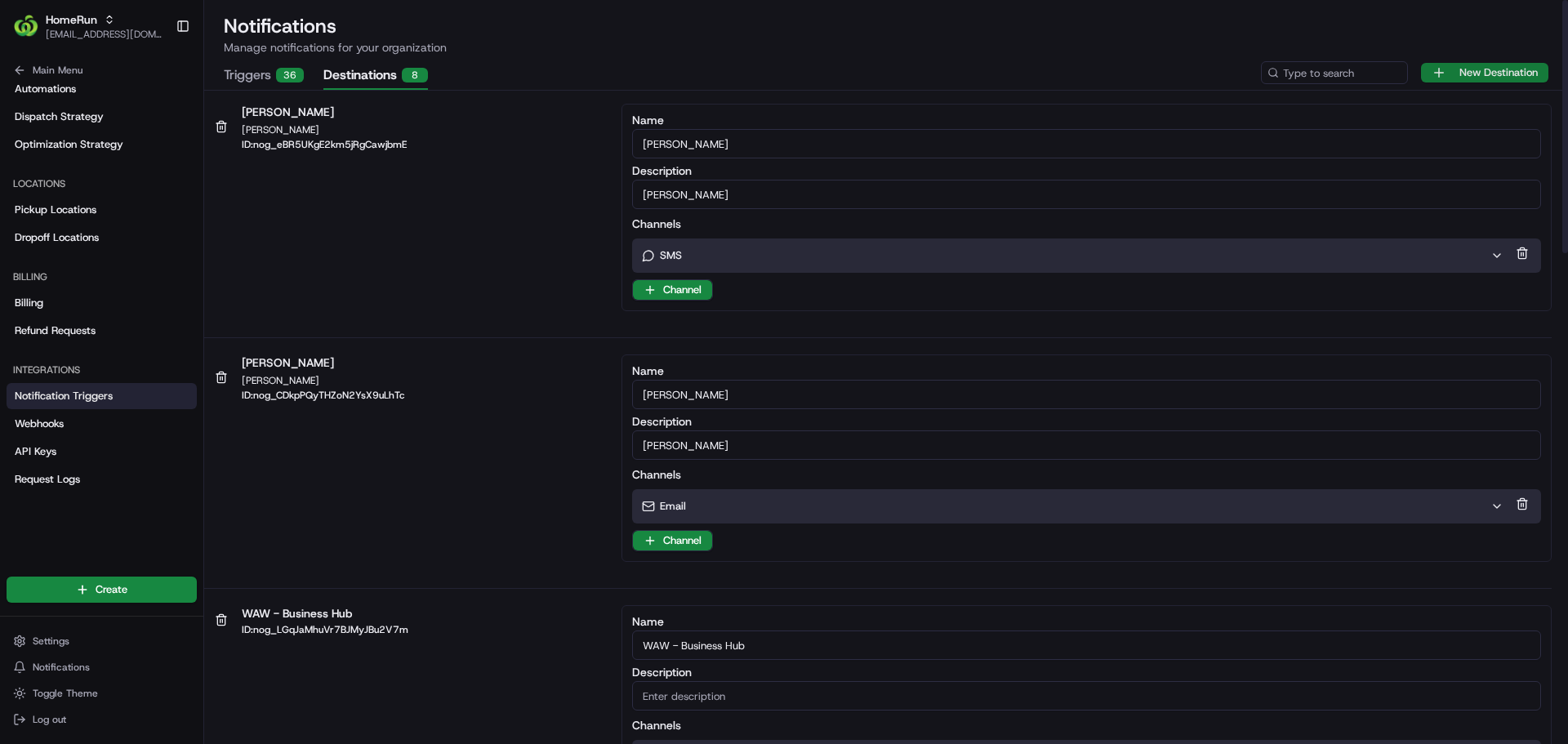
click at [1502, 65] on button "New Destination" at bounding box center [1484, 72] width 128 height 19
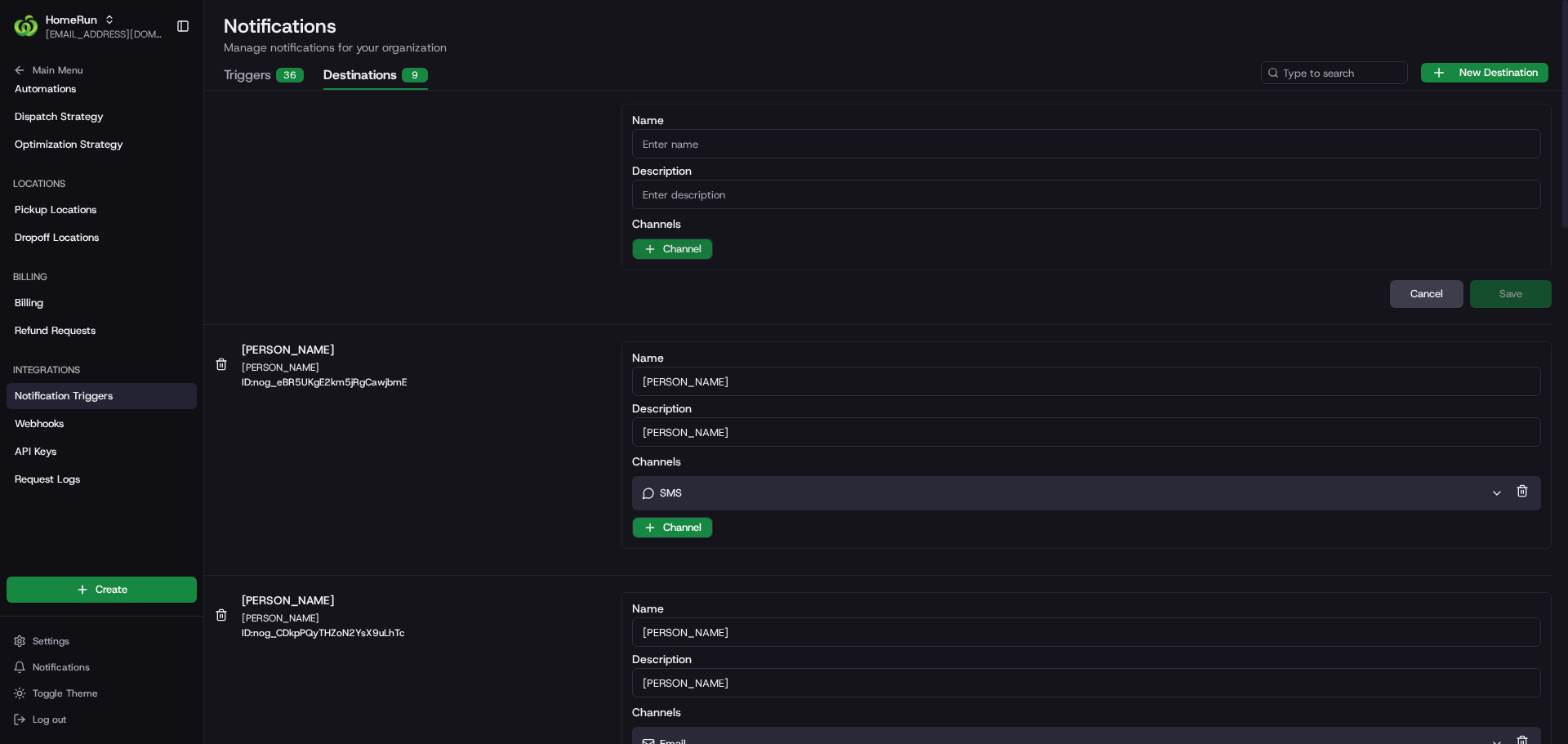
click at [695, 255] on html "HomeRun kjones6@woolworths.com.au Toggle Sidebar Orders Deliveries Providers Na…" at bounding box center [784, 372] width 1568 height 744
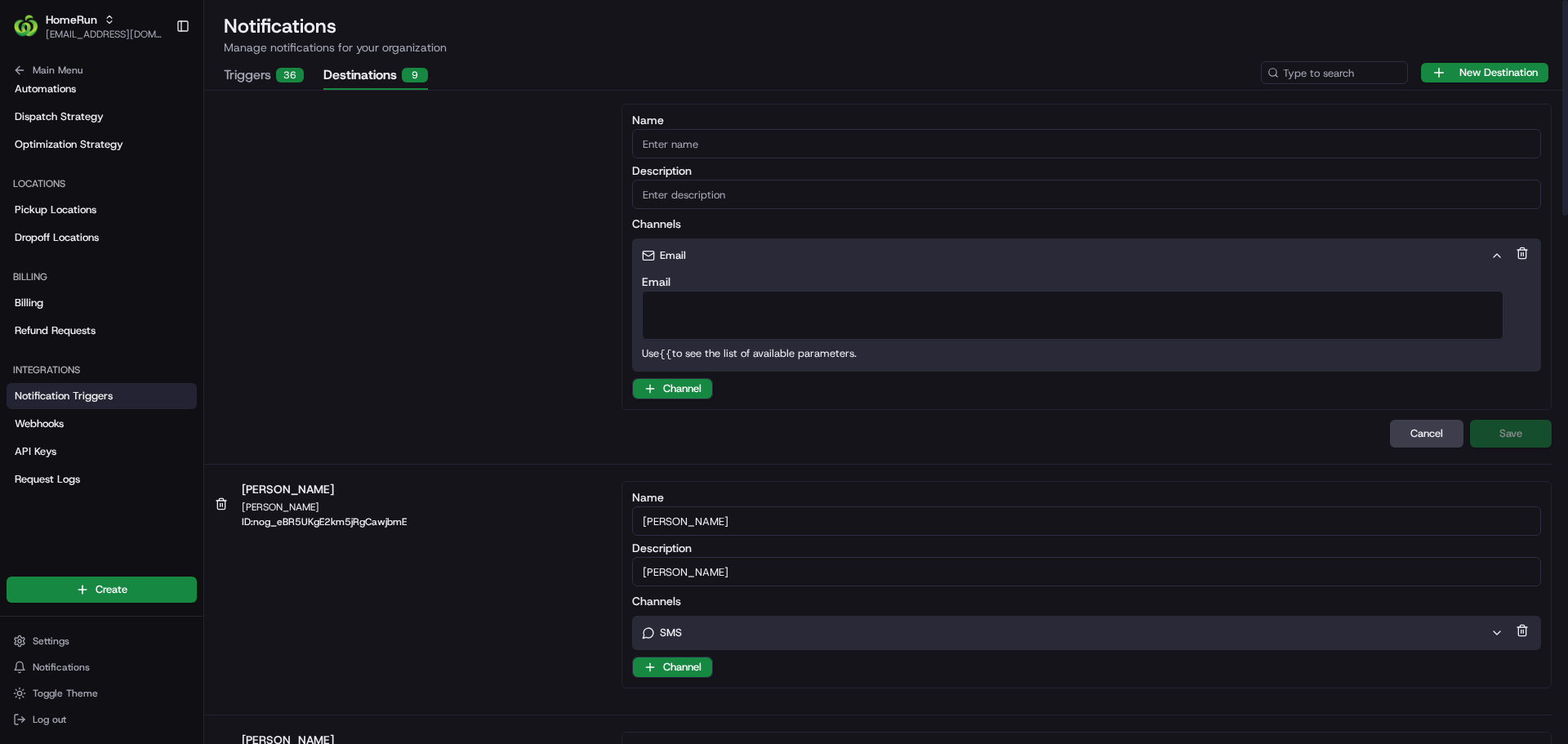
click at [683, 323] on textarea "Email" at bounding box center [1072, 316] width 861 height 49
click at [725, 640] on div "SMS" at bounding box center [1073, 632] width 881 height 34
click at [694, 142] on input "Name" at bounding box center [1086, 143] width 909 height 29
type input "AI Testing"
click at [683, 192] on input "Description" at bounding box center [1086, 194] width 909 height 29
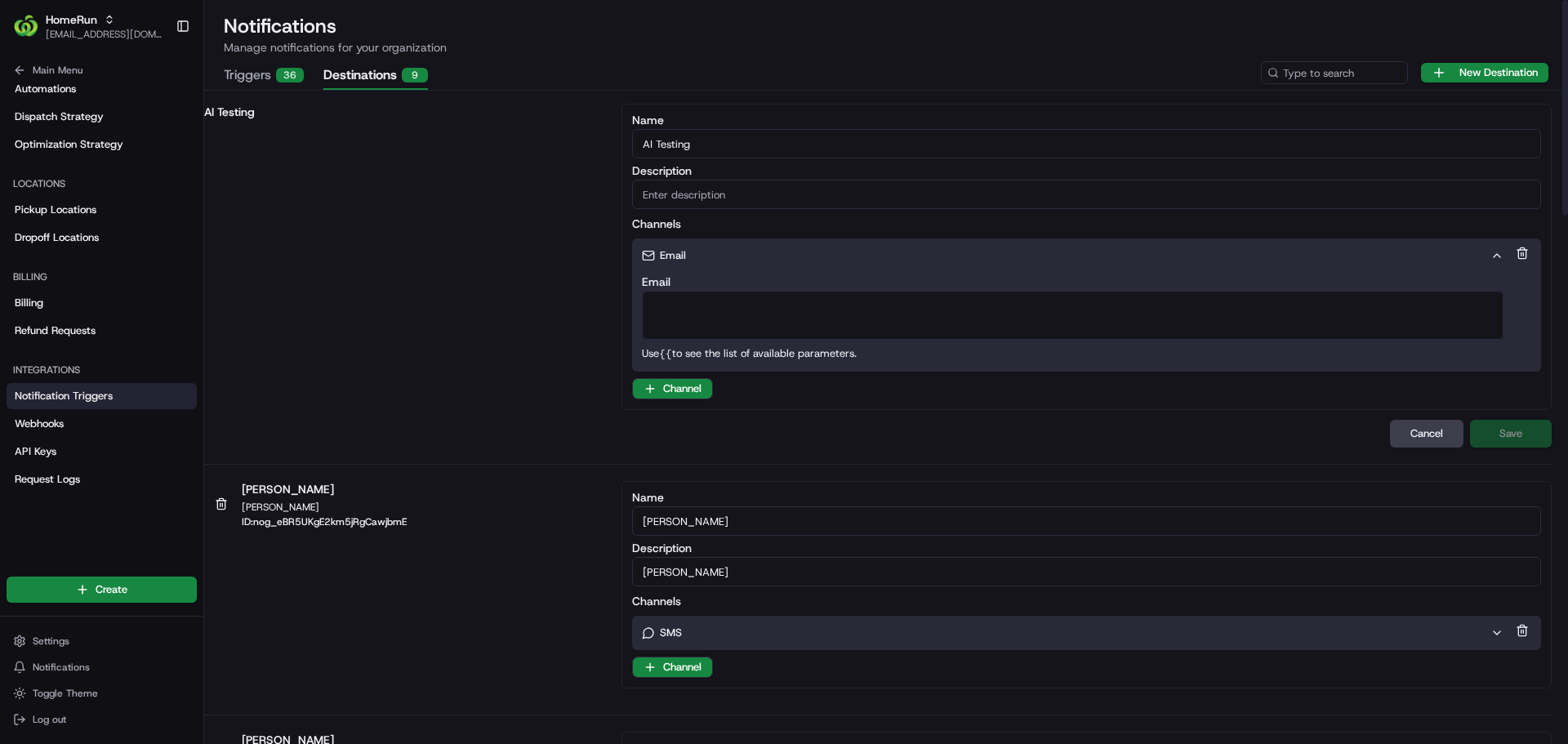
click at [666, 302] on textarea "Email" at bounding box center [1072, 316] width 861 height 49
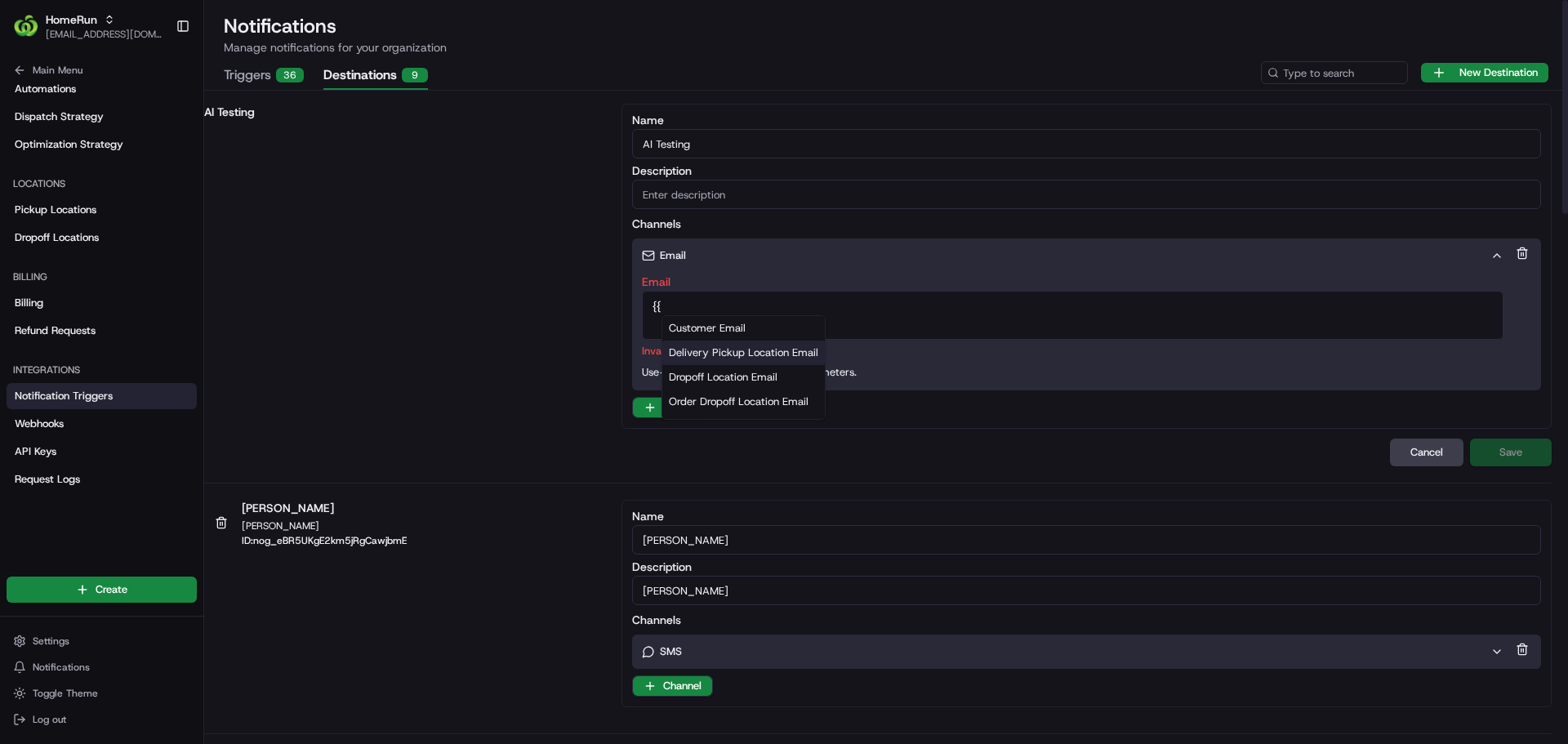
click at [1490, 650] on icon "button" at bounding box center [1497, 651] width 13 height 13
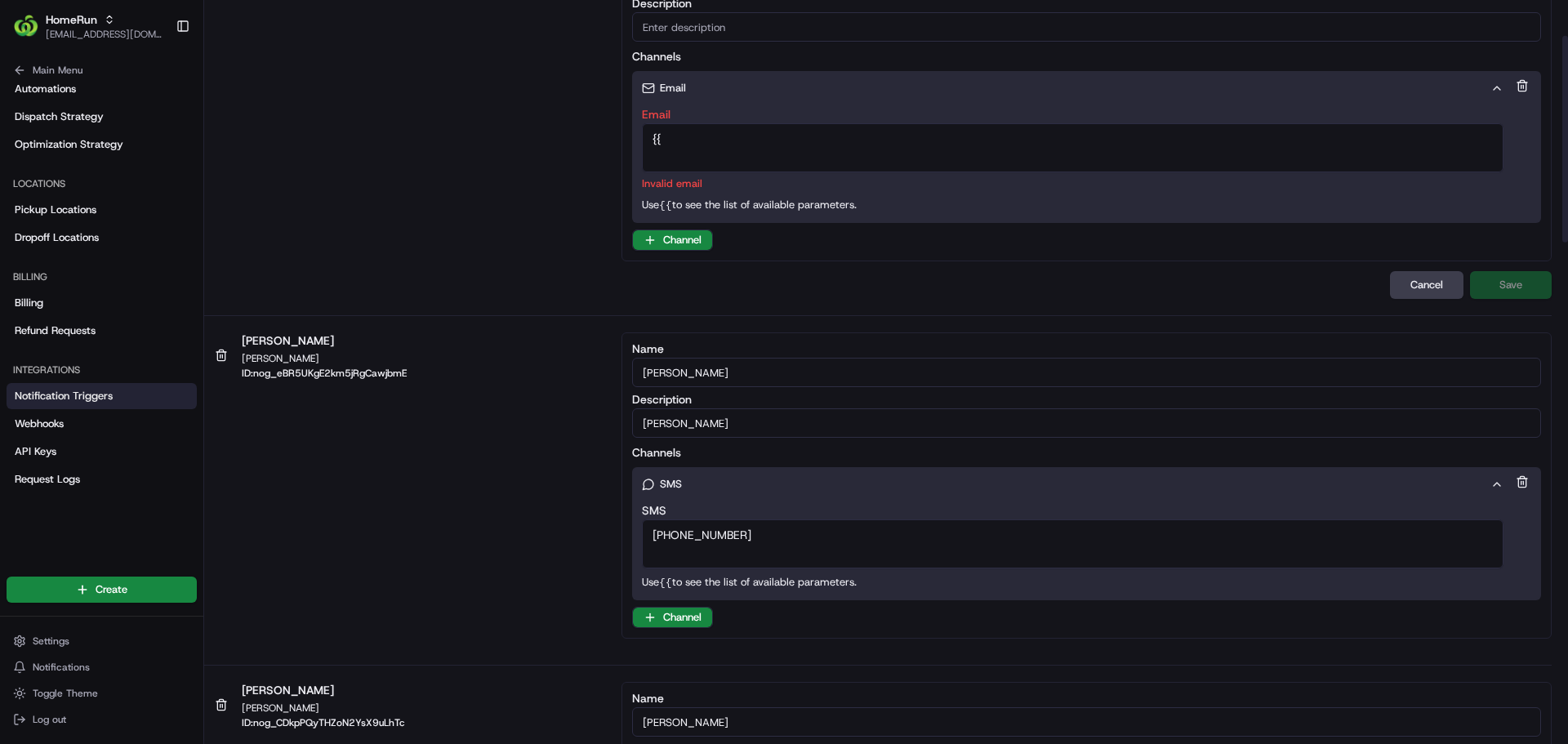
scroll to position [113, 0]
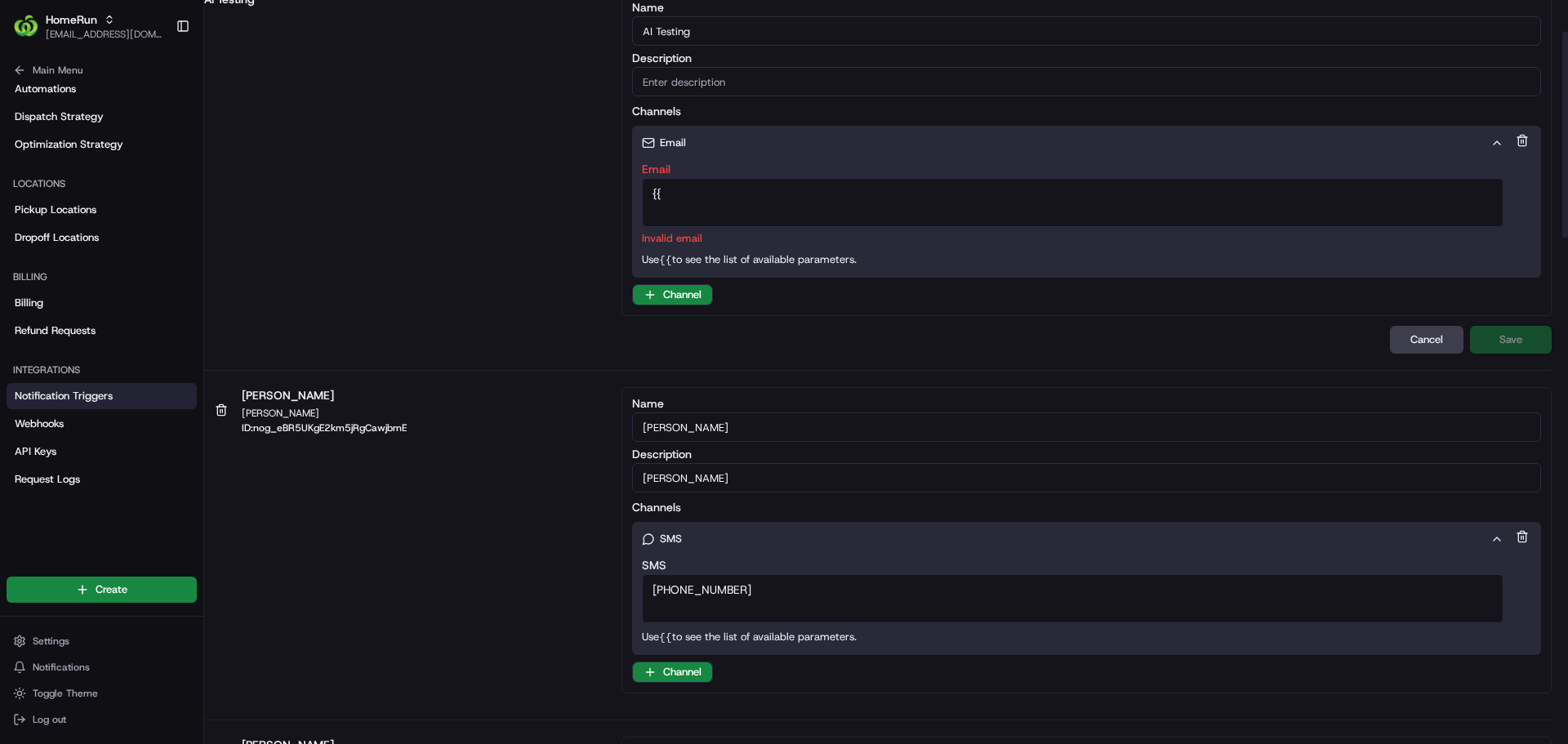
click at [664, 188] on textarea "{{" at bounding box center [1072, 203] width 861 height 49
click at [675, 197] on textarea "{{" at bounding box center [1072, 203] width 861 height 49
type textarea "{"
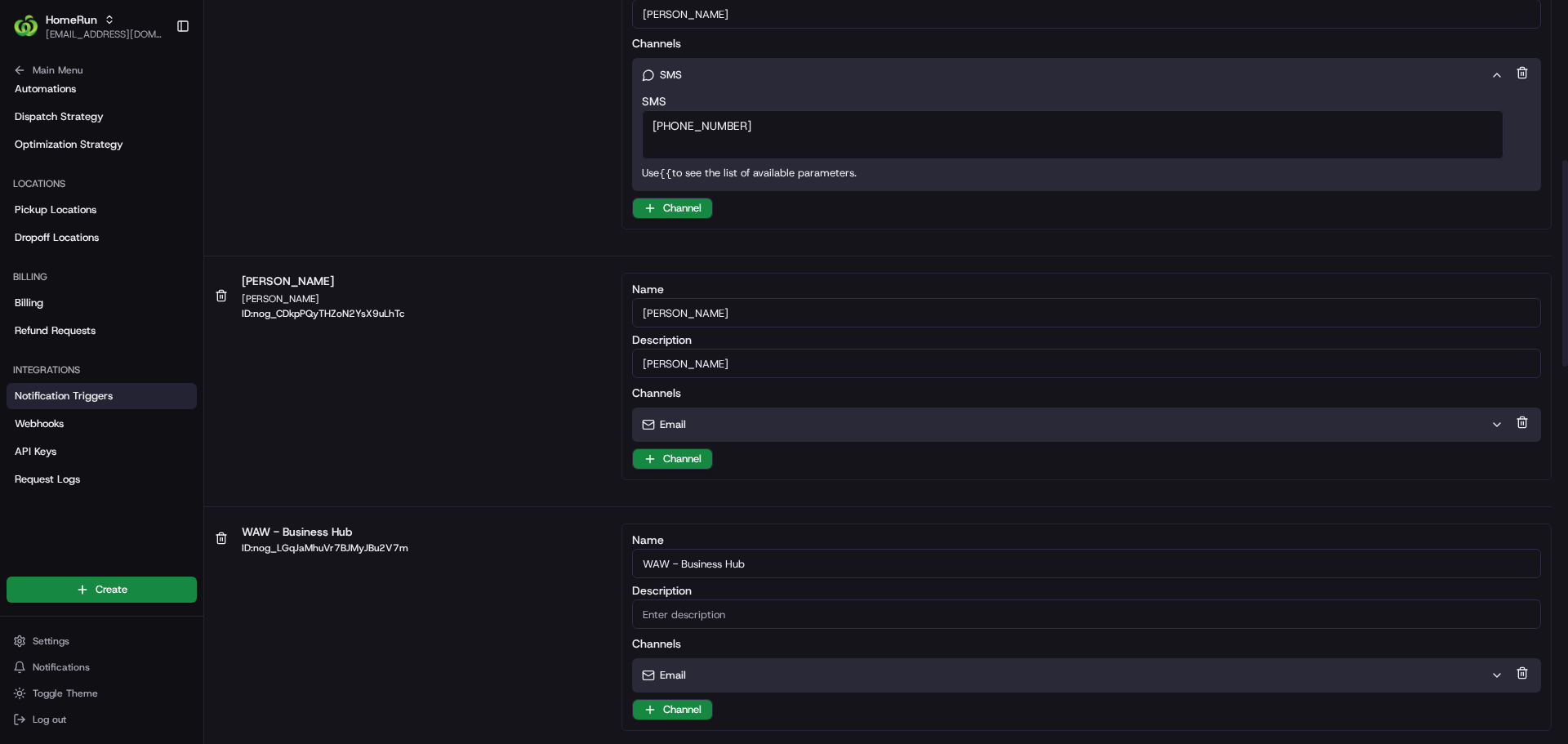
scroll to position [577, 0]
click at [1492, 423] on icon "button" at bounding box center [1497, 423] width 13 height 13
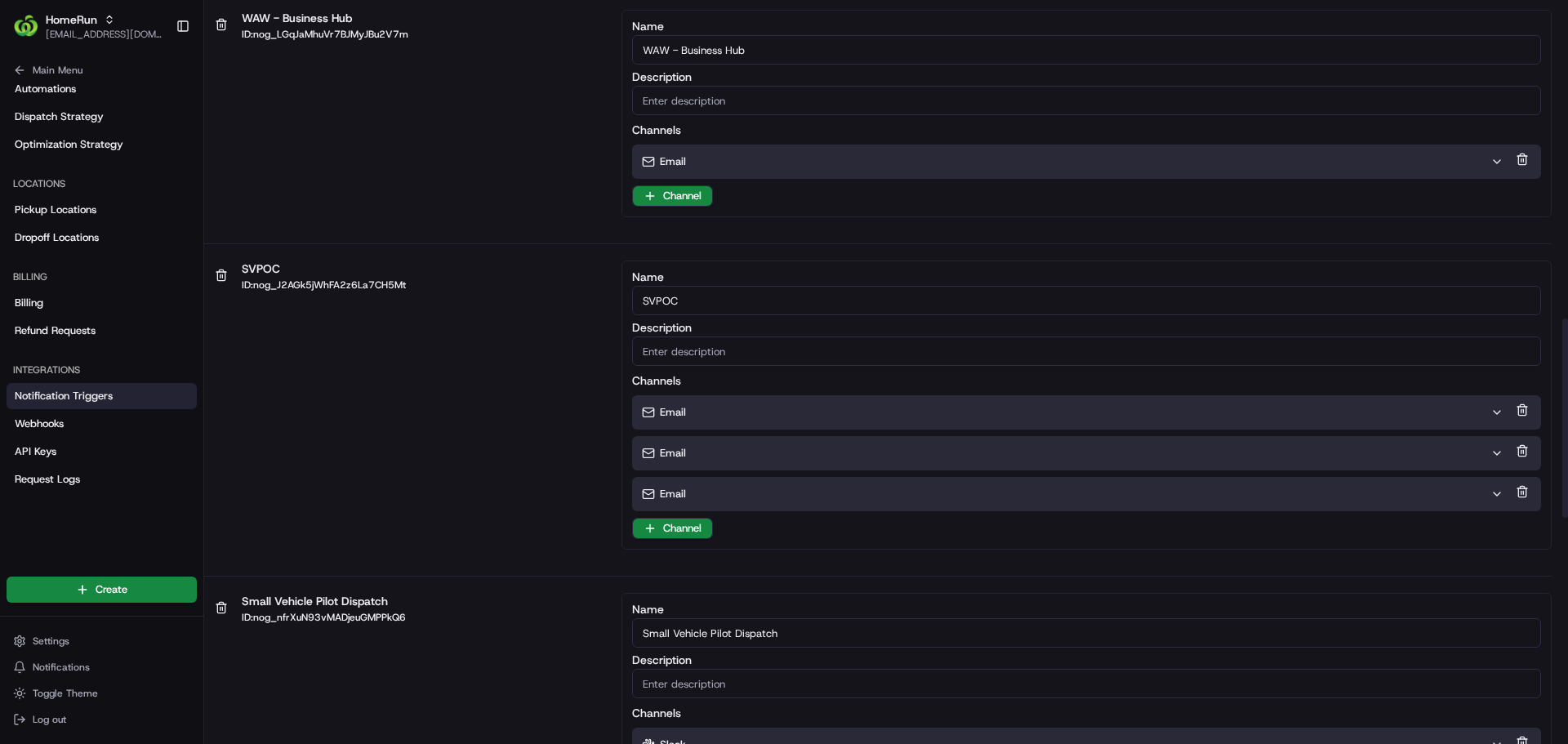
scroll to position [1190, 0]
click at [1490, 408] on icon "button" at bounding box center [1497, 411] width 13 height 13
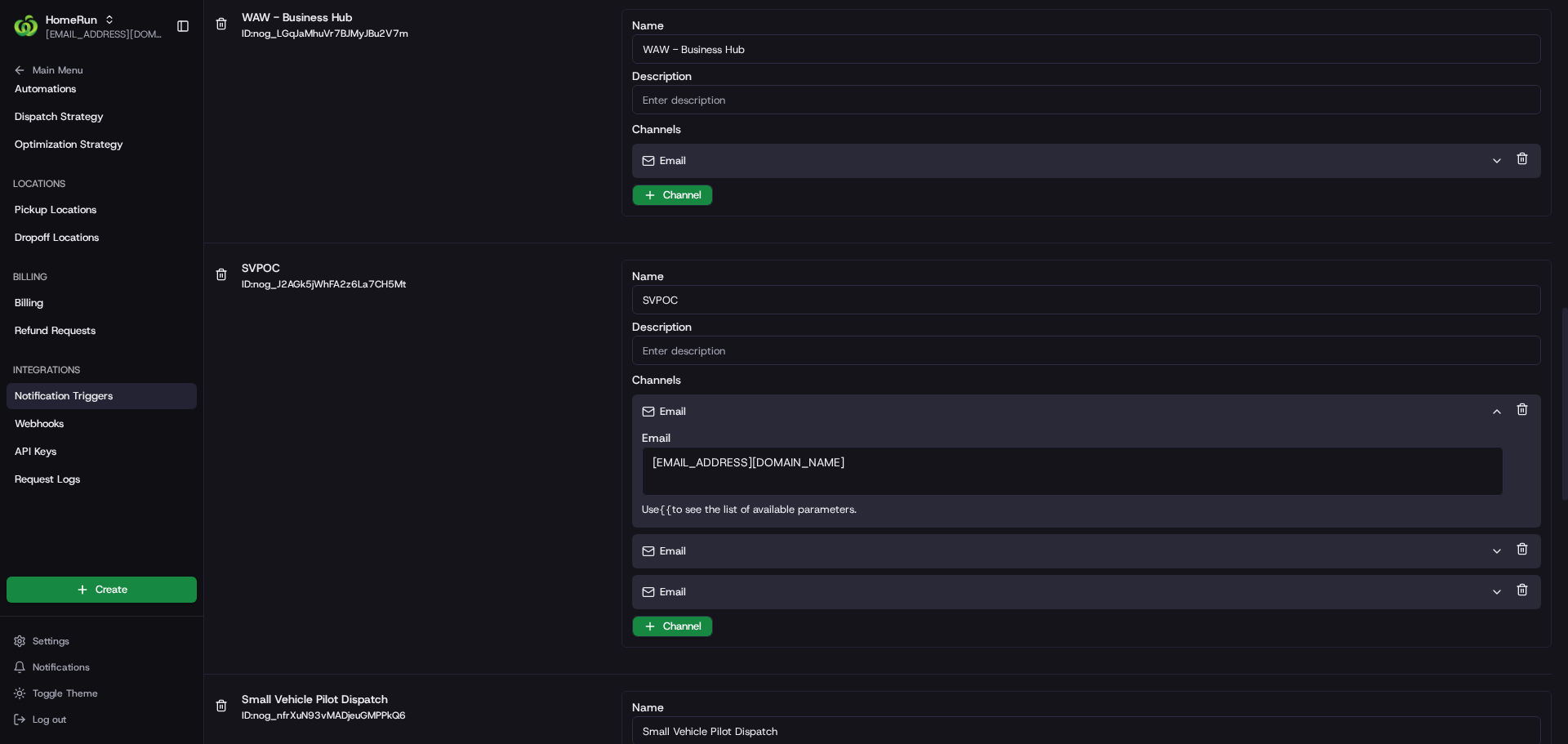
click at [1490, 408] on icon "button" at bounding box center [1497, 411] width 13 height 13
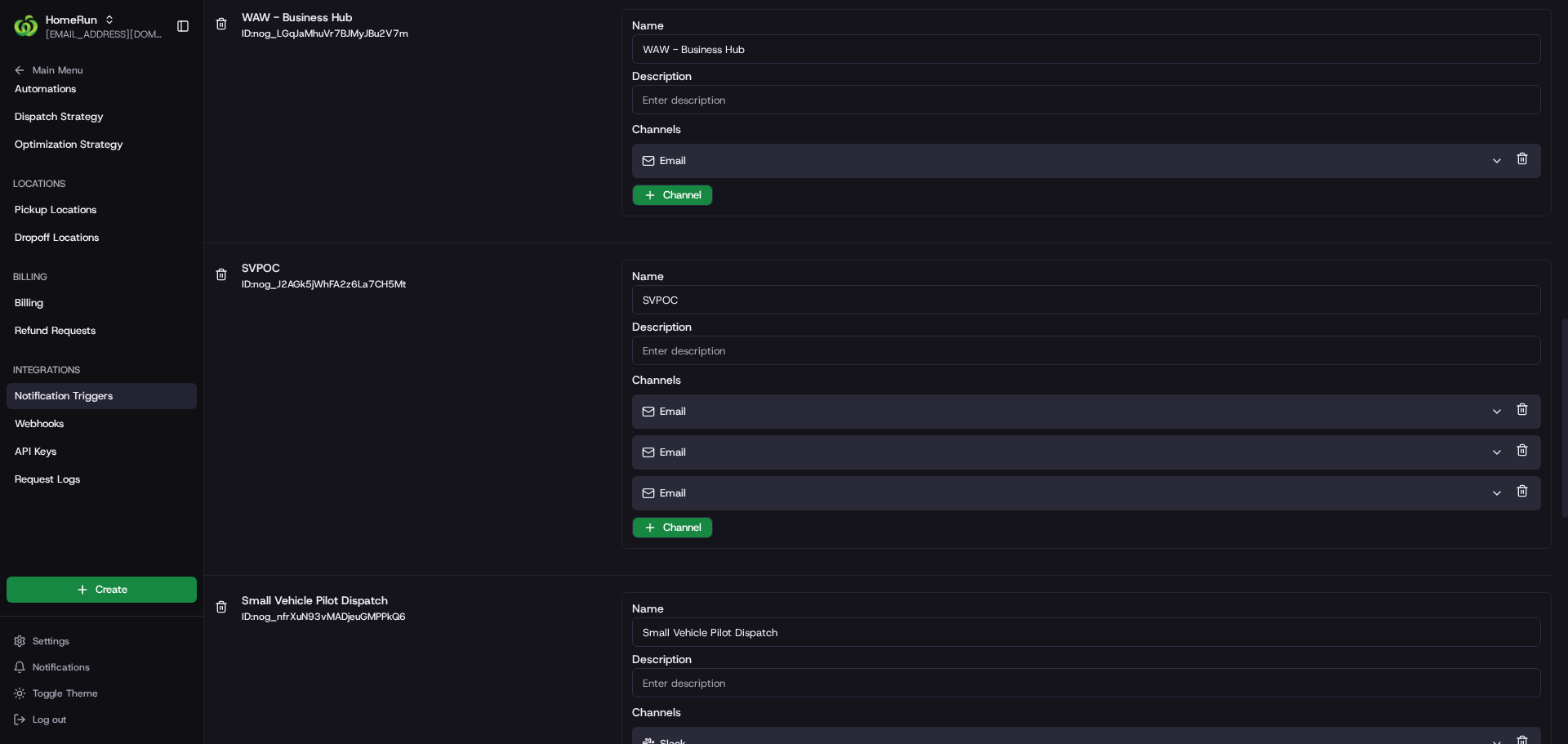
click at [1492, 446] on icon "button" at bounding box center [1497, 452] width 13 height 13
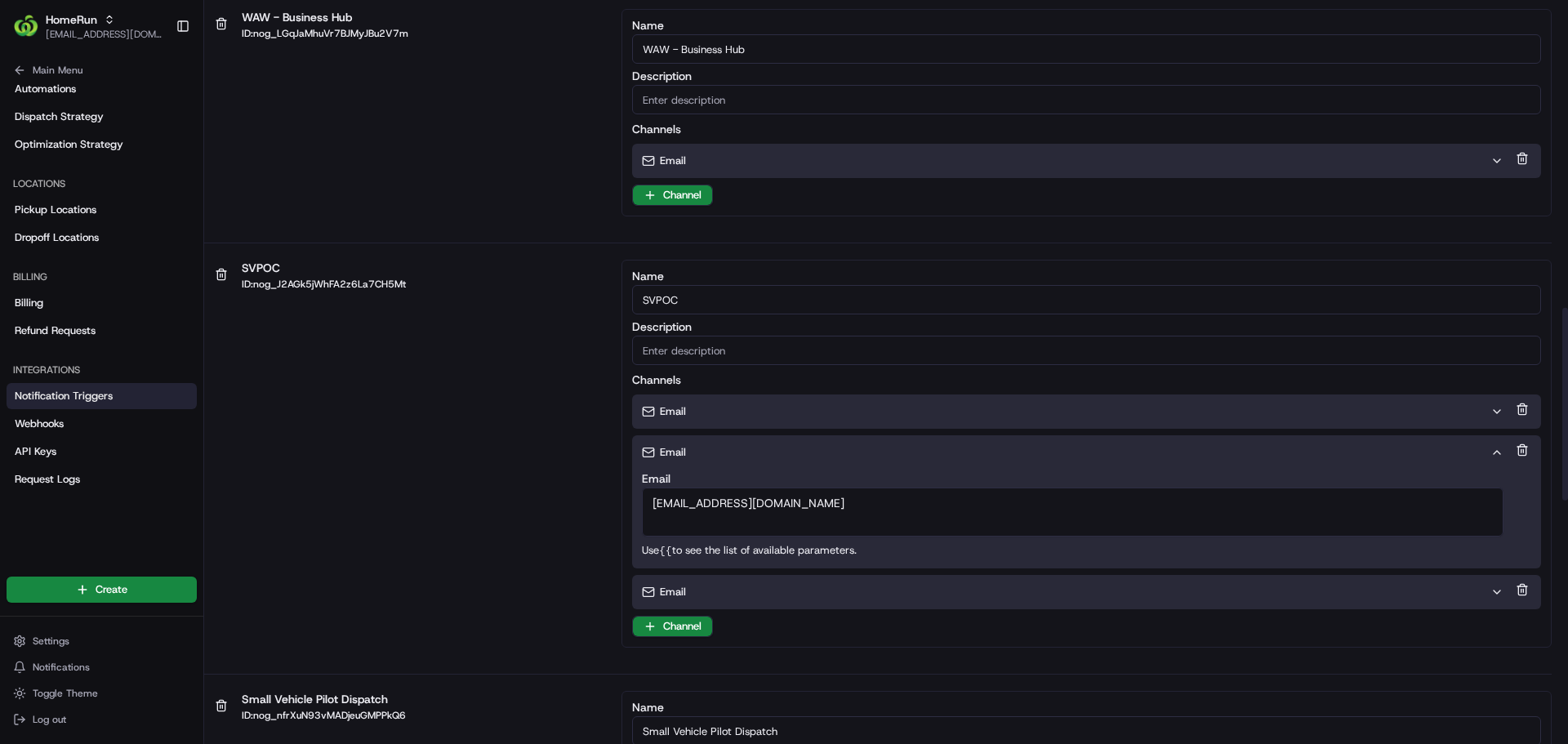
click at [1492, 446] on icon "button" at bounding box center [1497, 452] width 13 height 13
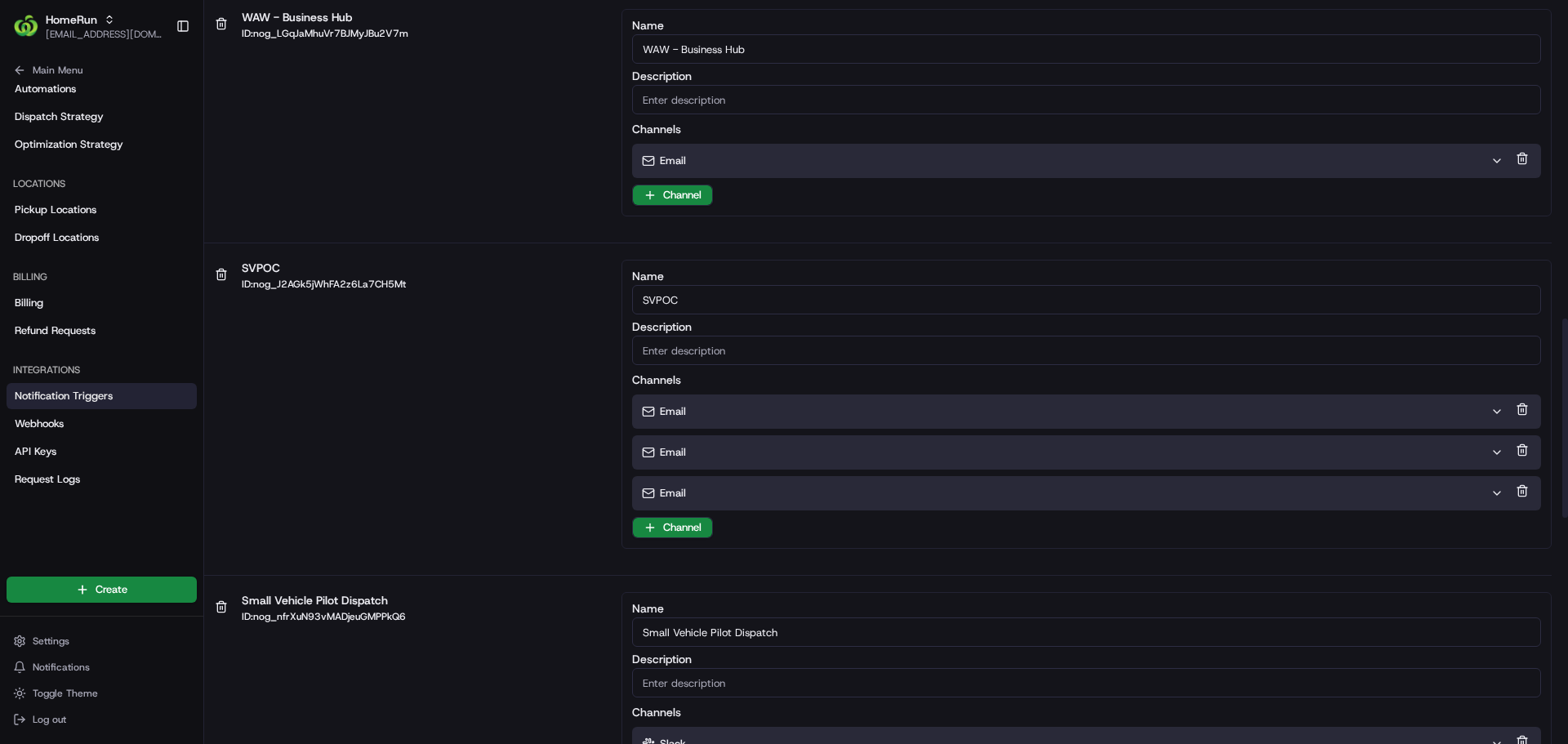
click at [1491, 492] on icon "button" at bounding box center [1497, 493] width 13 height 13
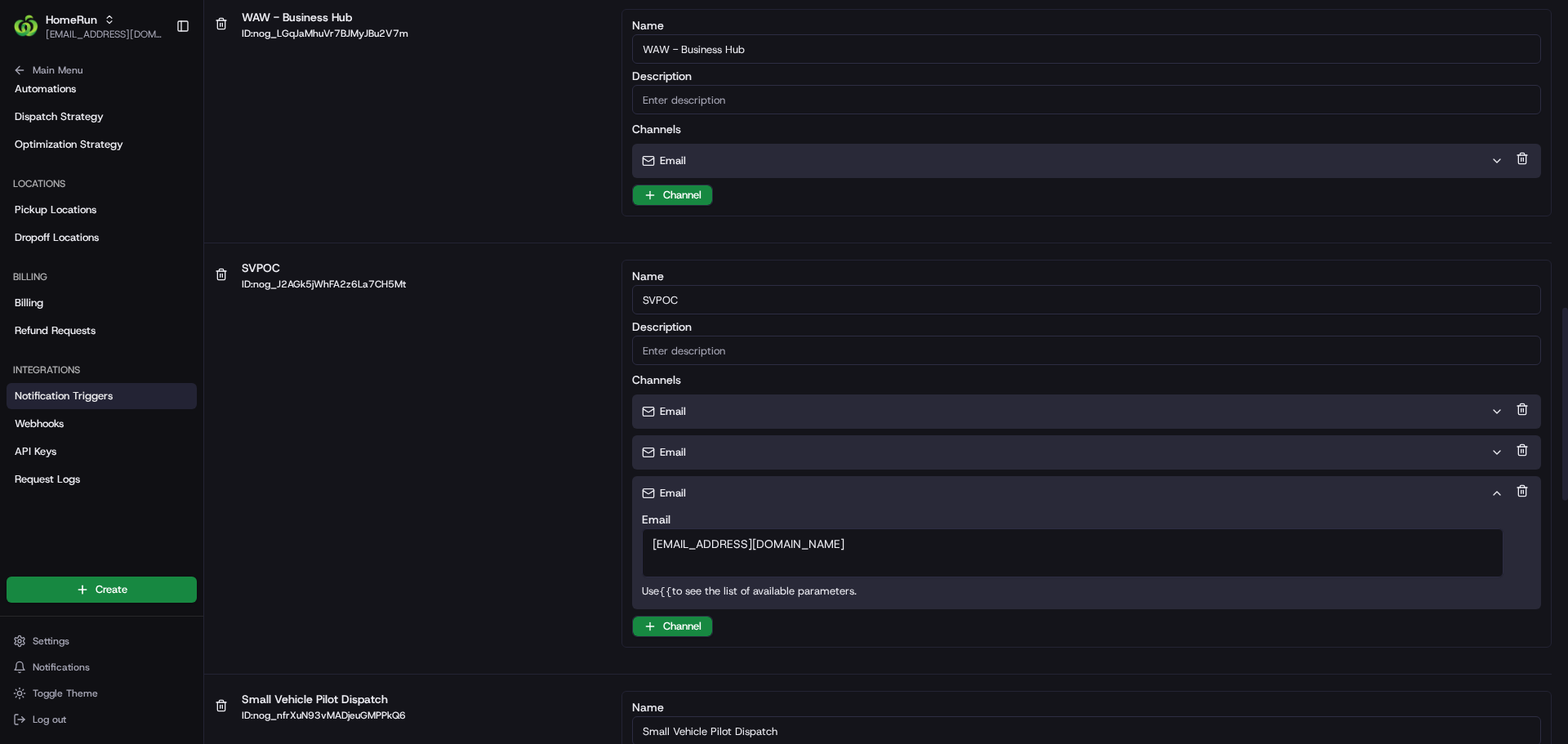
click at [1492, 487] on icon "button" at bounding box center [1497, 493] width 13 height 13
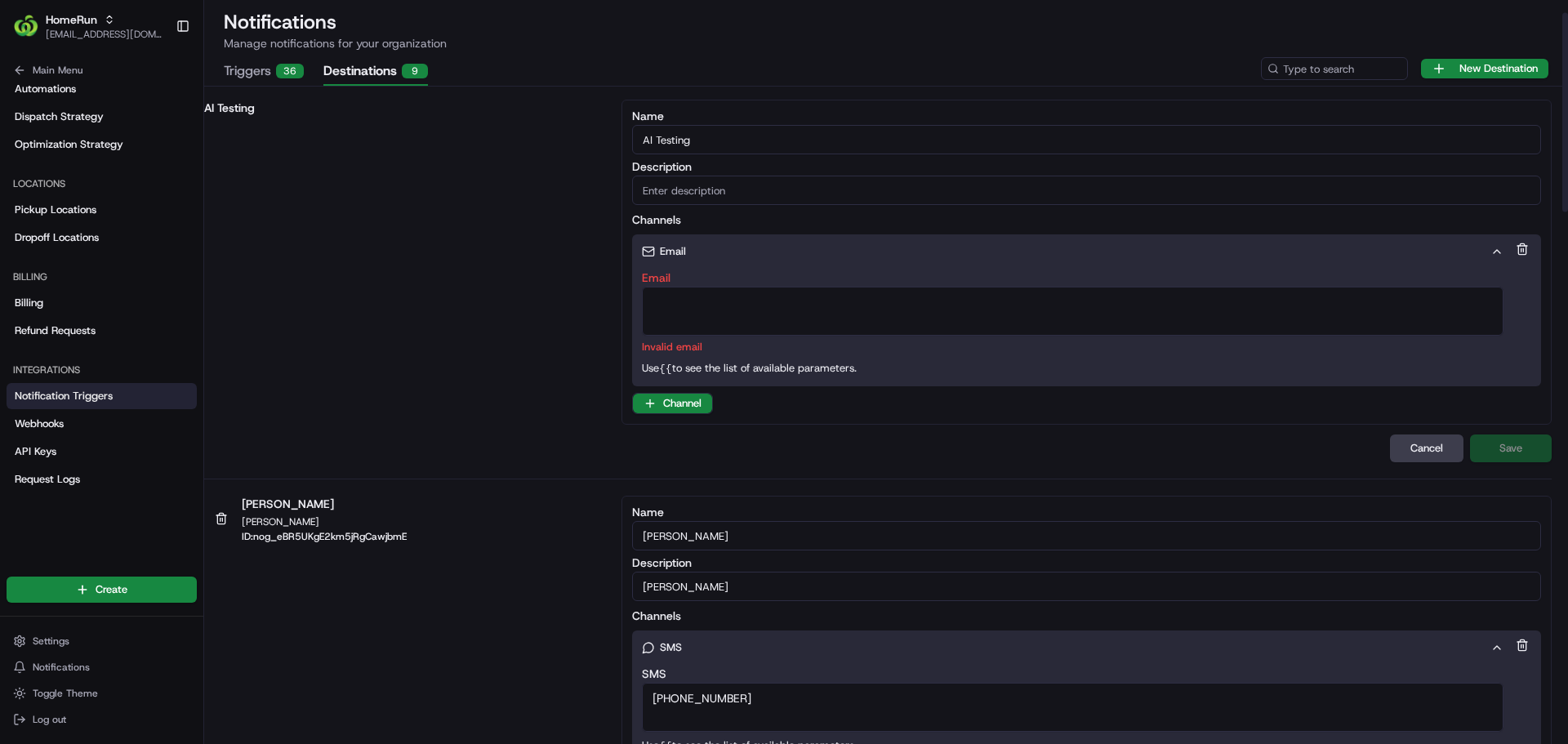
scroll to position [0, 0]
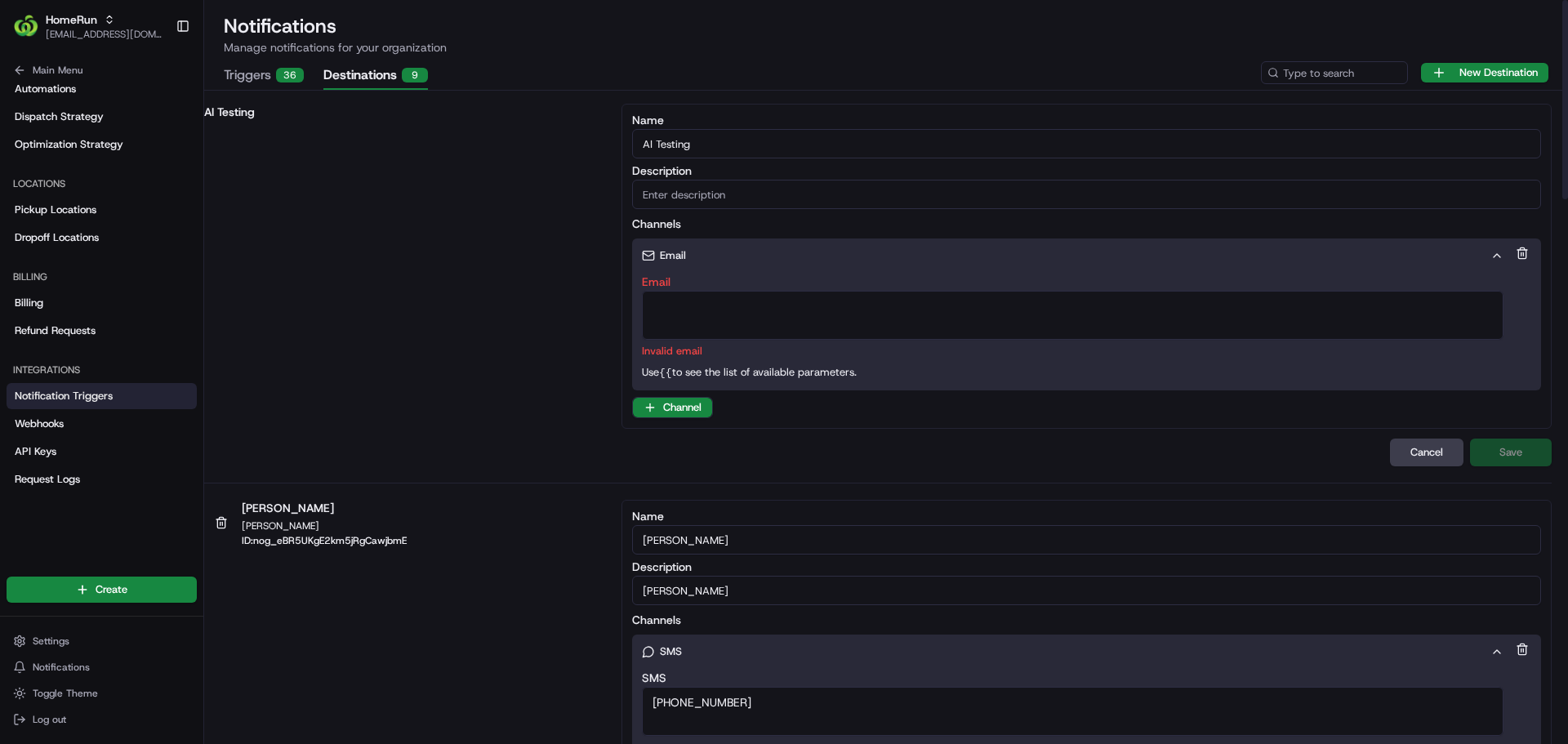
click at [694, 309] on textarea "Email" at bounding box center [1072, 316] width 861 height 49
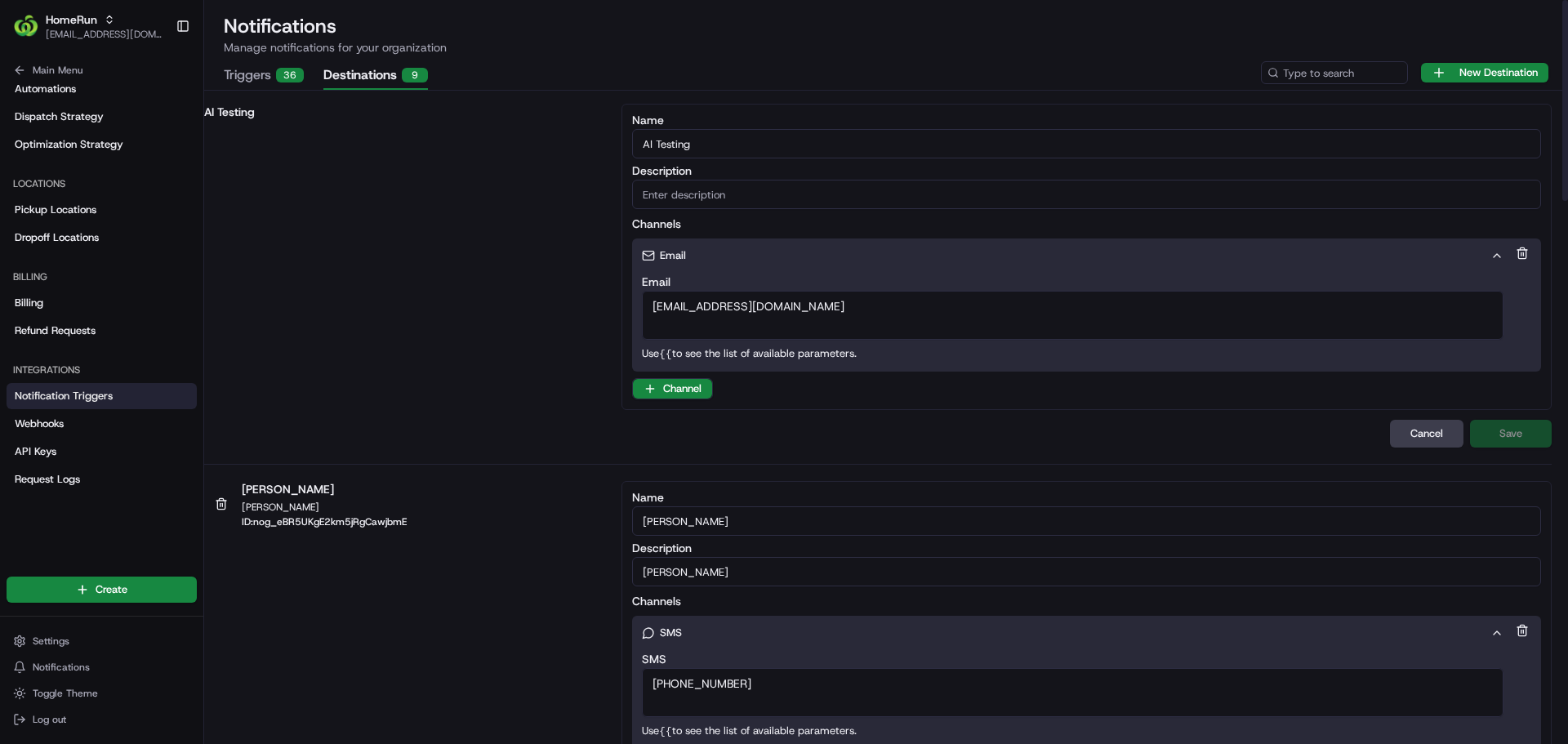
type textarea "[EMAIL_ADDRESS][DOMAIN_NAME]"
click at [1030, 380] on div "Email Email kjones6@woolworths.com.au Customer Email Delivery Pickup Location E…" at bounding box center [1086, 319] width 909 height 160
click at [844, 190] on input "Description" at bounding box center [1086, 194] width 909 height 29
type input "T"
type input "AI Trigger Email"
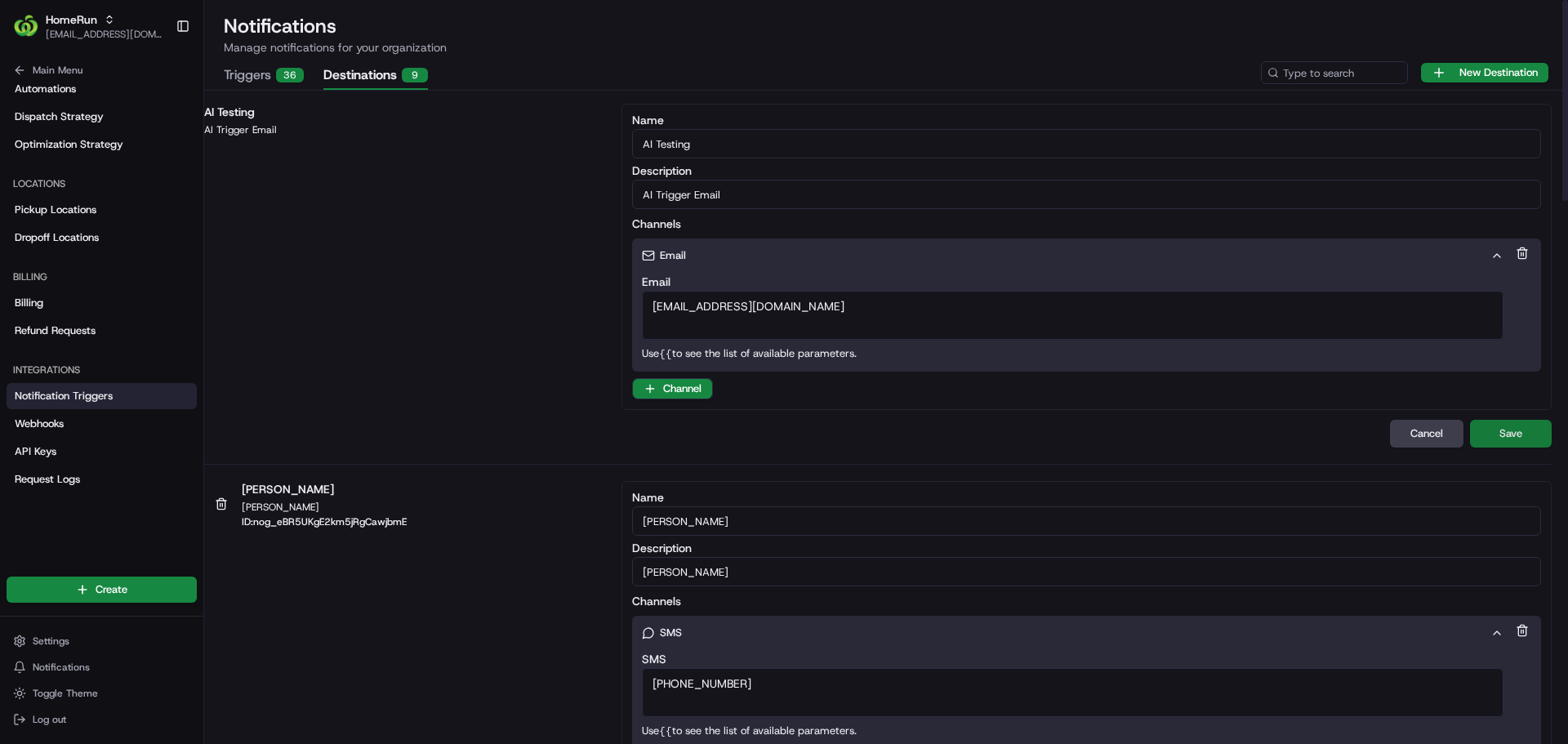
click at [1490, 427] on button "Save" at bounding box center [1510, 433] width 82 height 27
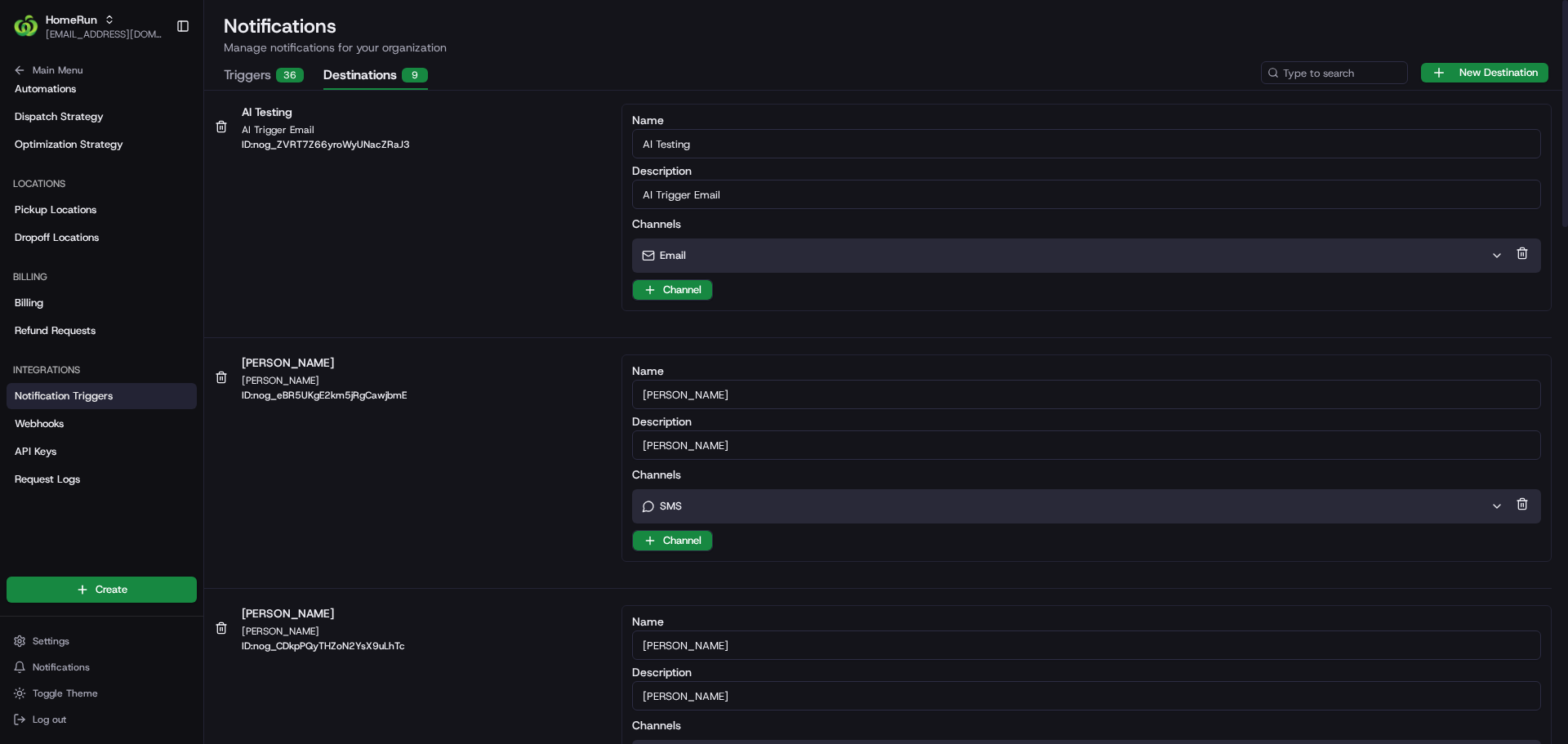
click at [271, 67] on button "Triggers 36" at bounding box center [264, 75] width 80 height 27
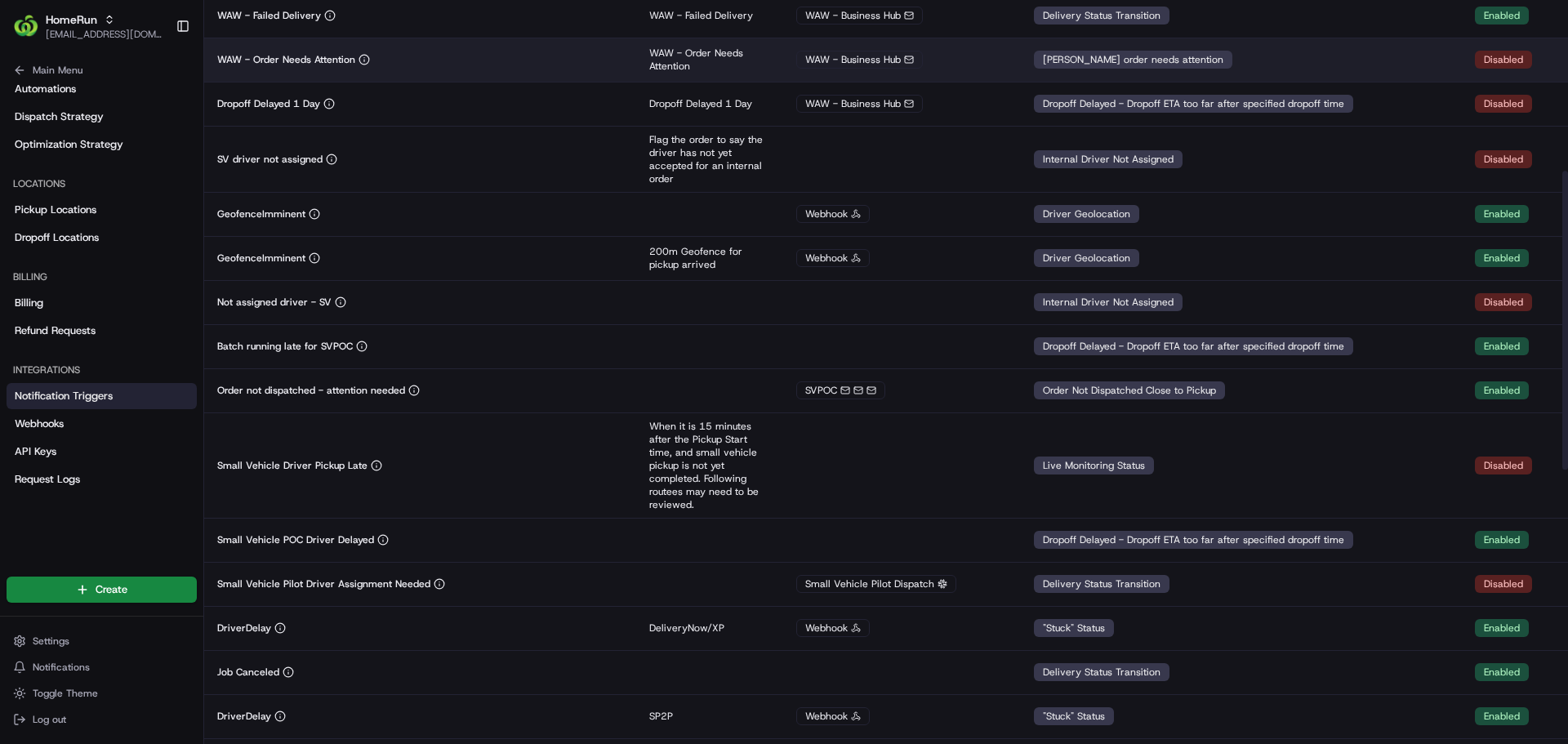
scroll to position [427, 0]
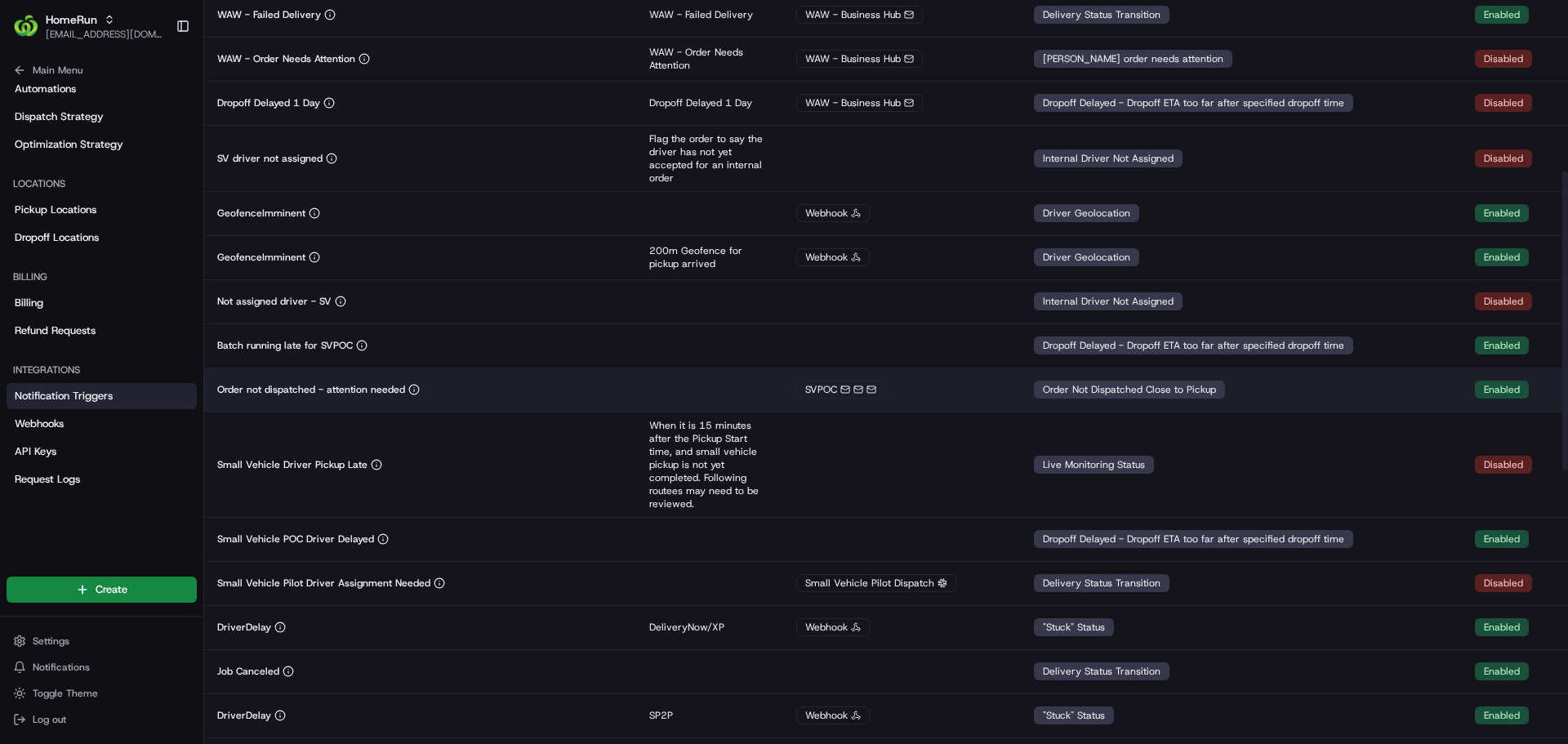
click at [506, 394] on div "Order not dispatched - attention needed" at bounding box center [420, 389] width 405 height 13
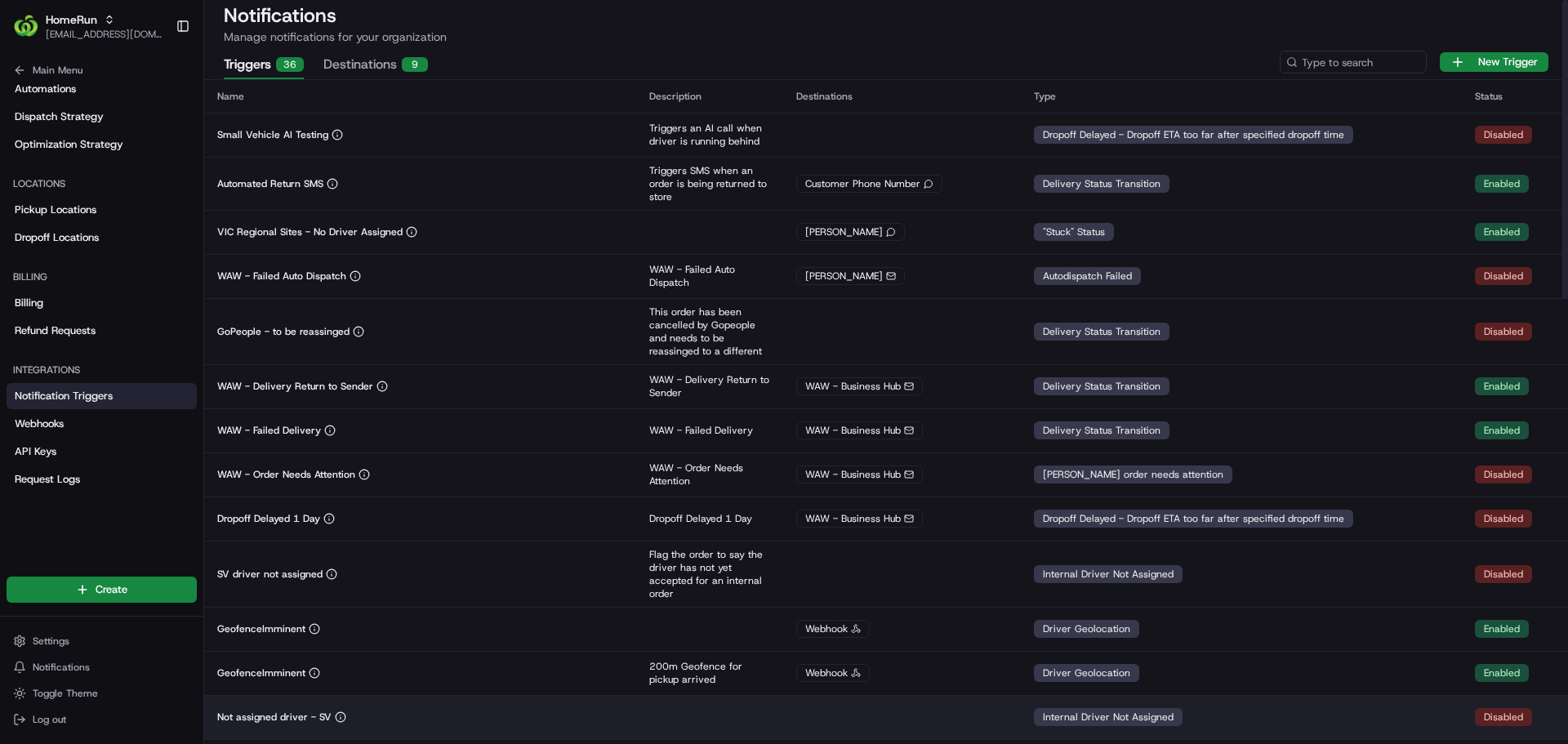
scroll to position [0, 0]
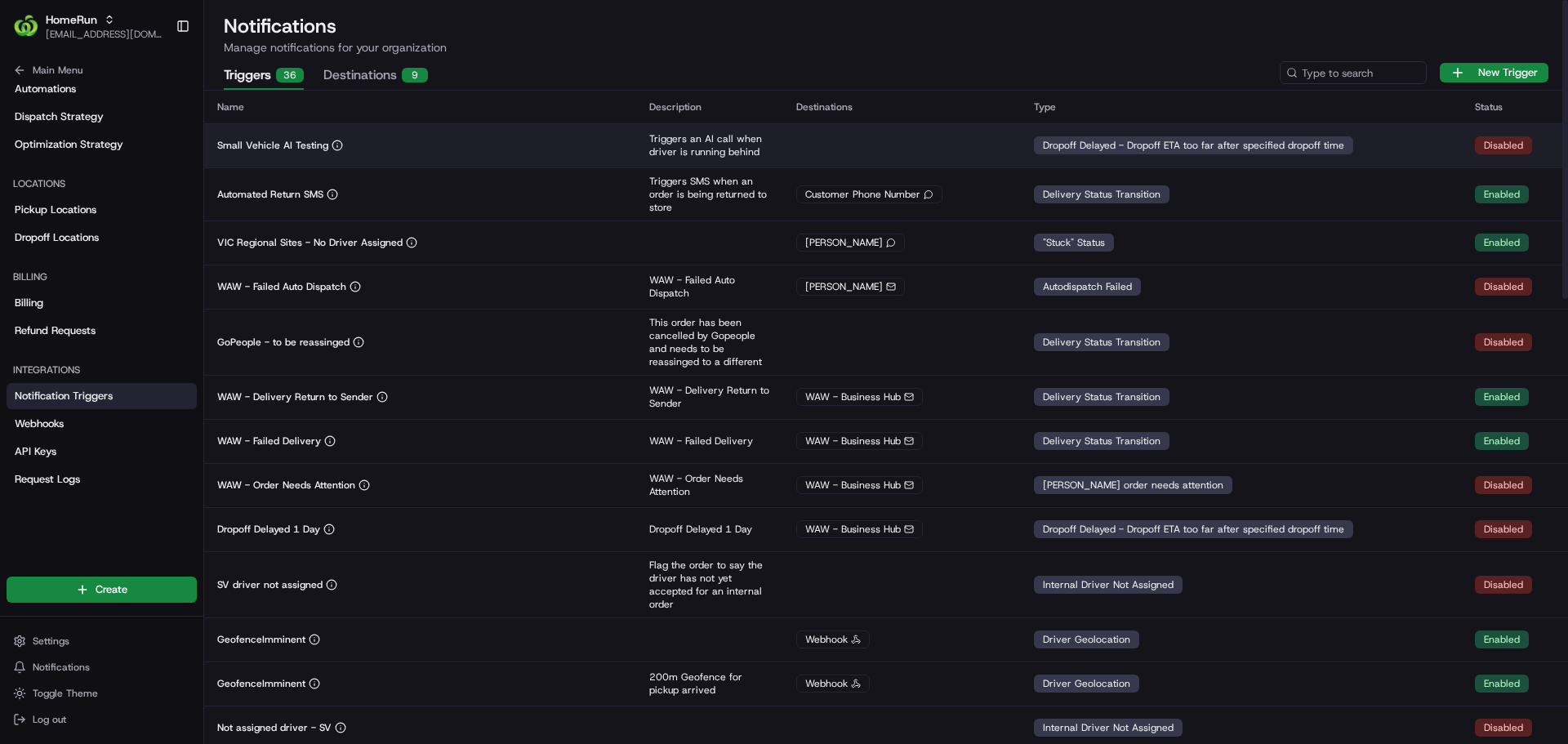
click at [472, 145] on div "Small Vehicle AI Testing" at bounding box center [420, 145] width 405 height 13
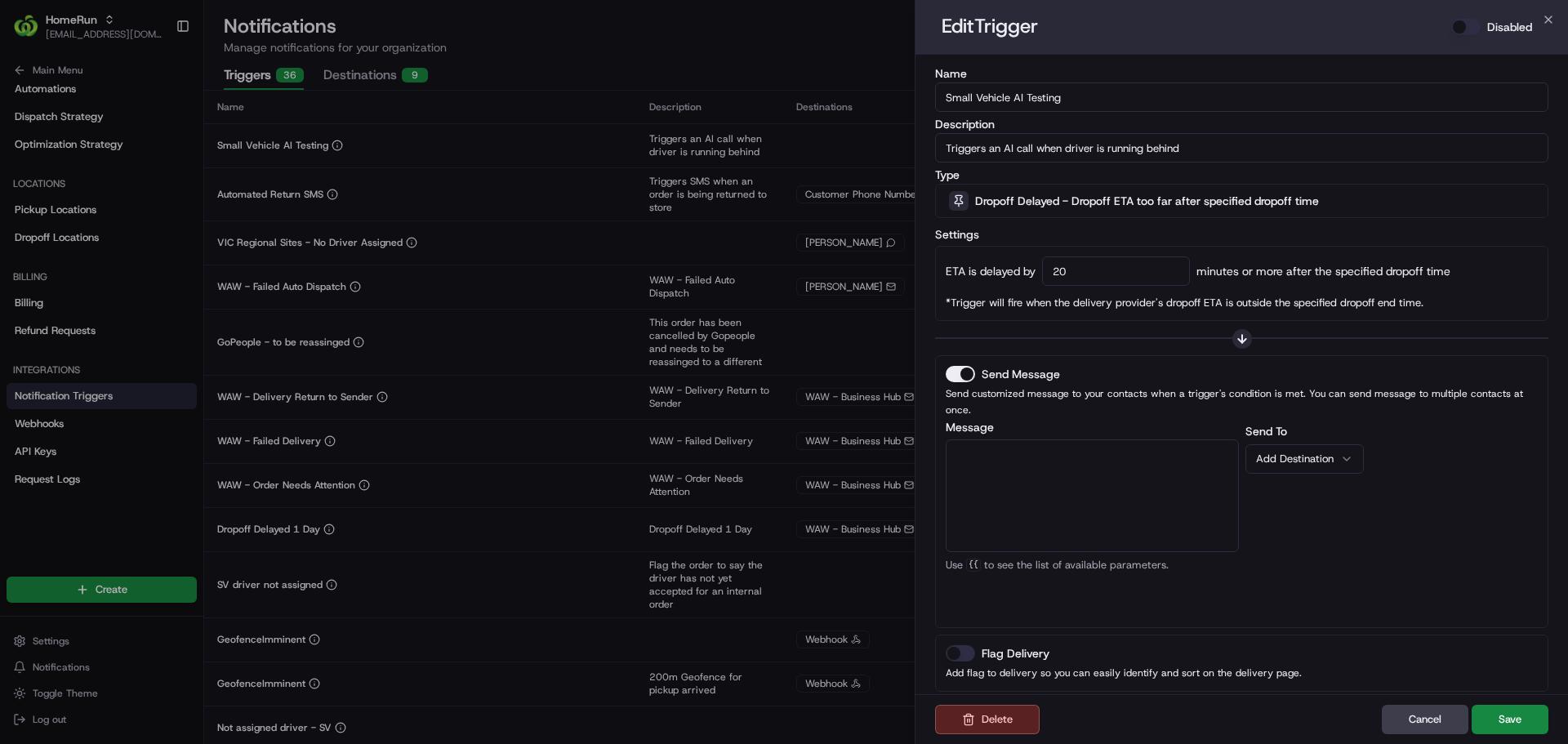
scroll to position [94, 0]
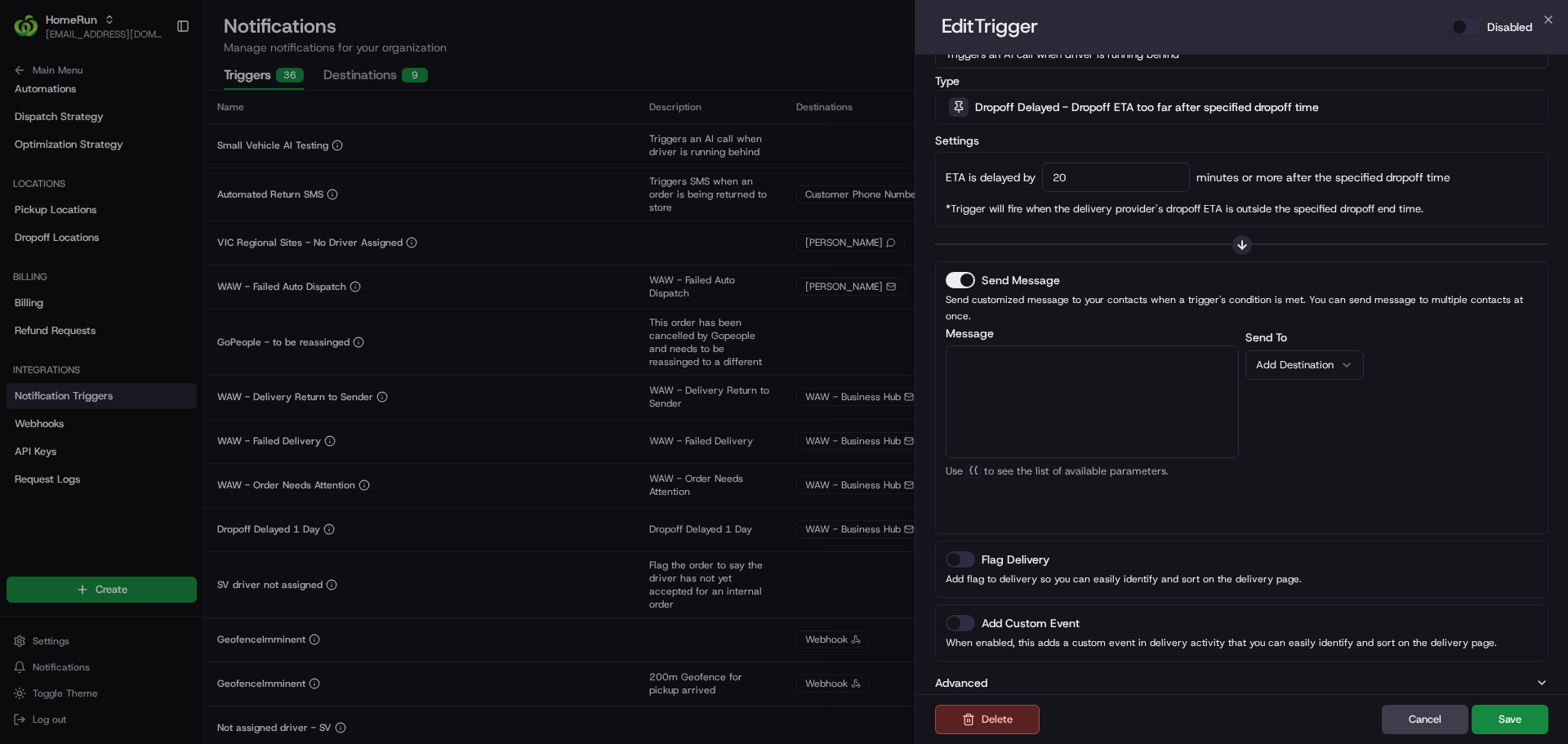
click at [1019, 355] on textarea "Message" at bounding box center [1092, 402] width 294 height 113
click at [1014, 395] on div "Driver Name" at bounding box center [1054, 407] width 176 height 25
click at [1149, 405] on div "Pickup Business Name" at bounding box center [1149, 418] width 176 height 25
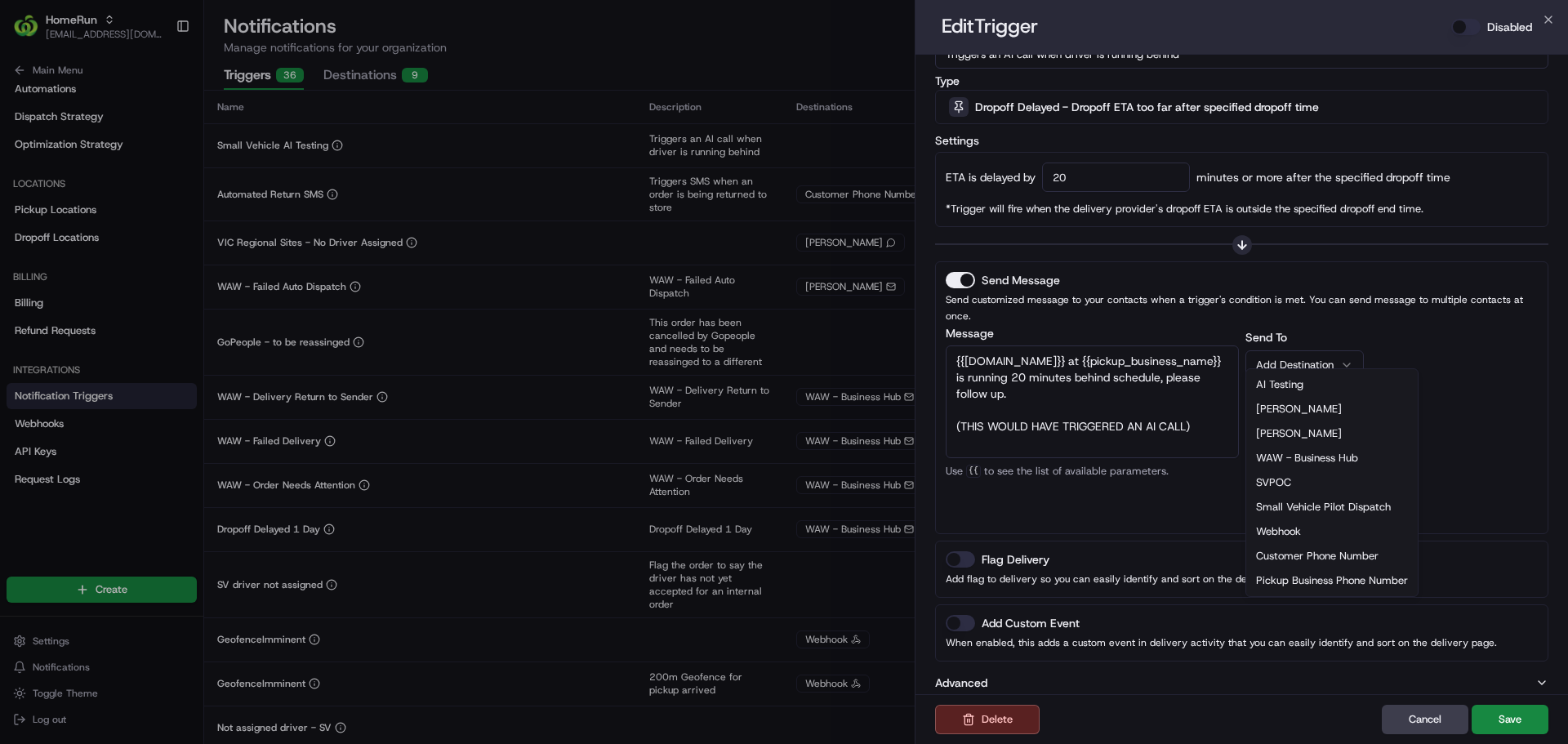
click at [1321, 358] on div "Add Destination" at bounding box center [1297, 365] width 84 height 15
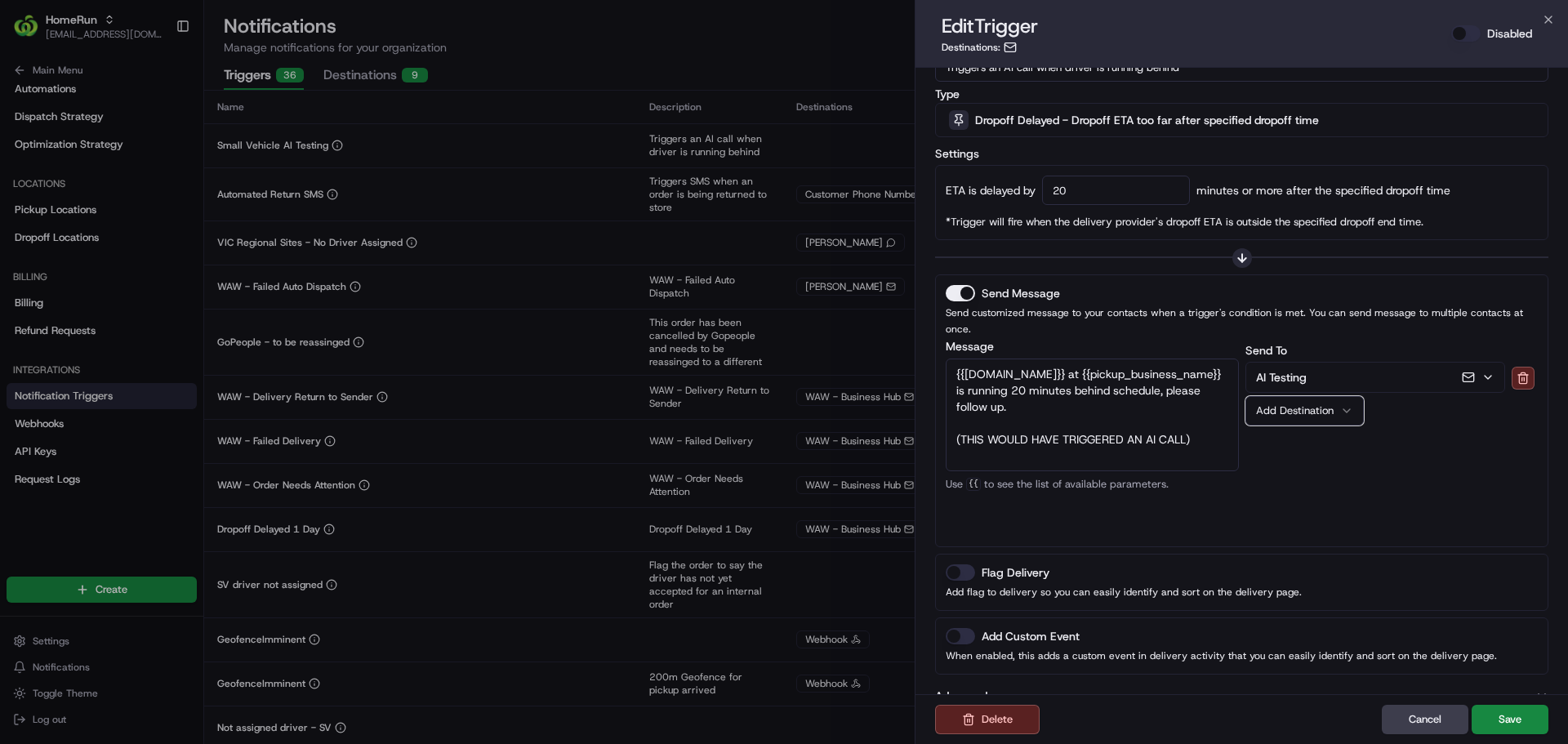
scroll to position [107, 0]
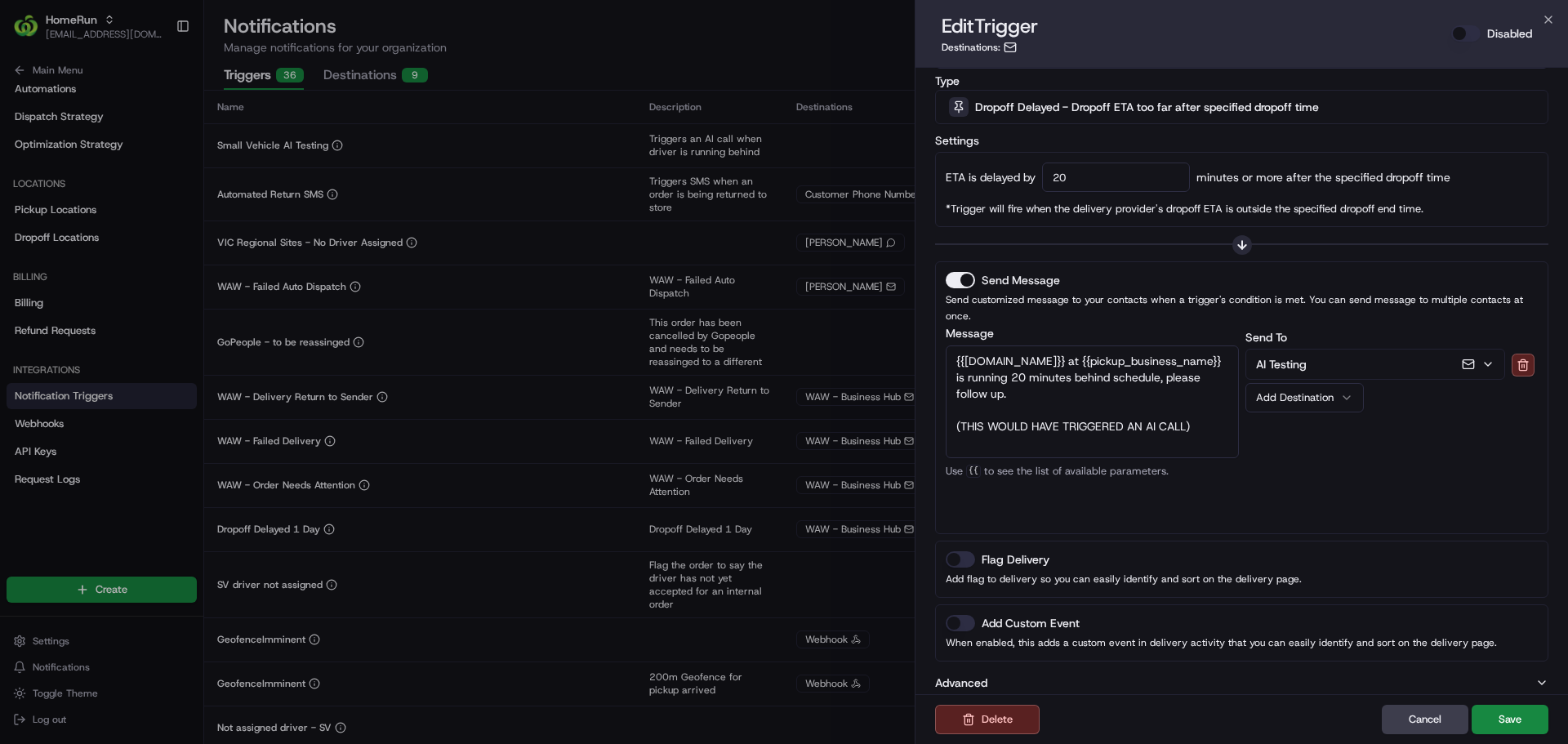
click at [981, 378] on textarea "{{driver.name}} at {{pickup_business_name}} is running 20 minutes behind schedu…" at bounding box center [1092, 402] width 294 height 113
click at [1032, 465] on div "Job Details URL" at bounding box center [1054, 478] width 176 height 25
type textarea "{{driver.name}} at {{pickup_business_name}} is running 20 minutes behind schedu…"
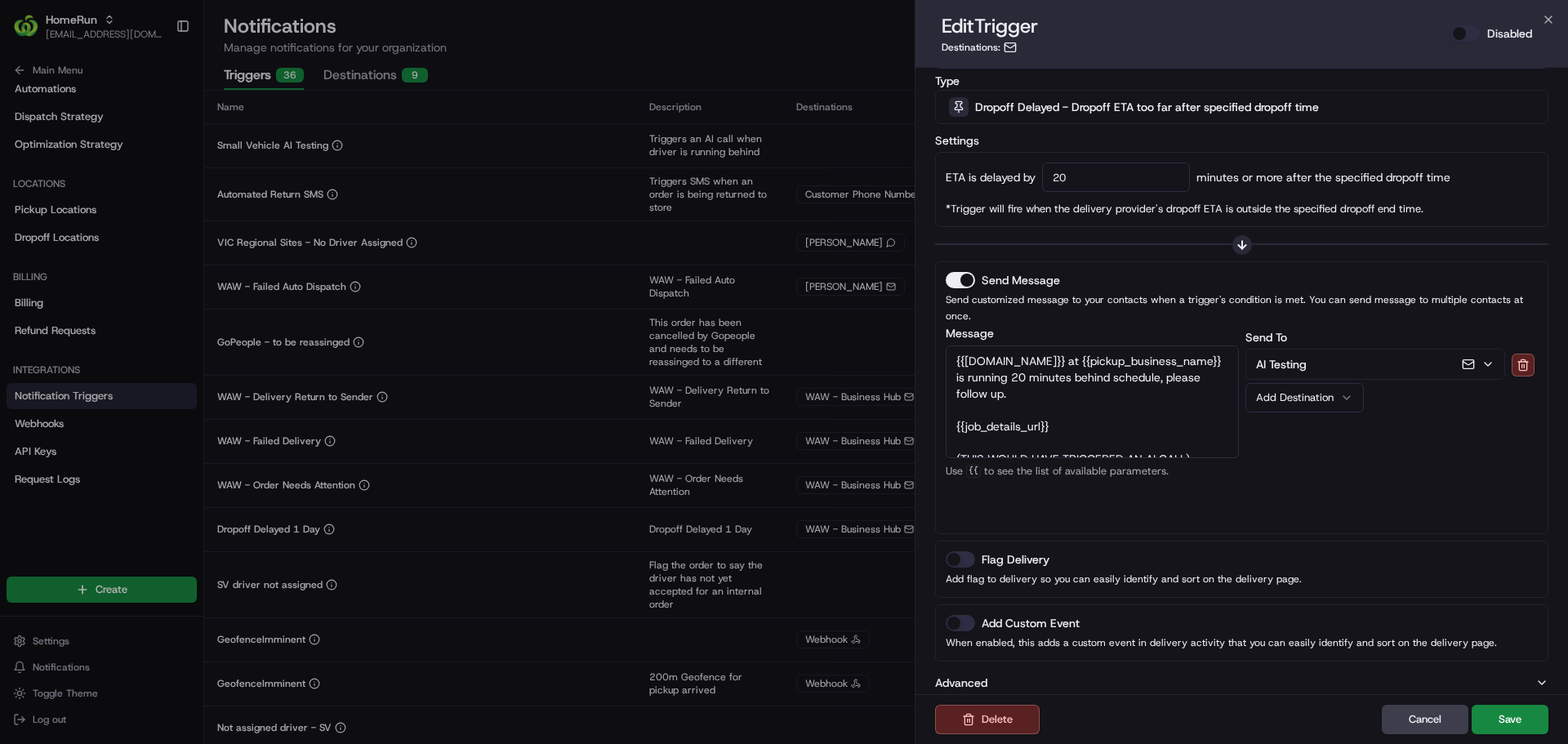
click at [1349, 443] on div "Send To AI Testing Add Destination" at bounding box center [1392, 425] width 294 height 196
click at [1537, 676] on icon "button" at bounding box center [1542, 682] width 13 height 13
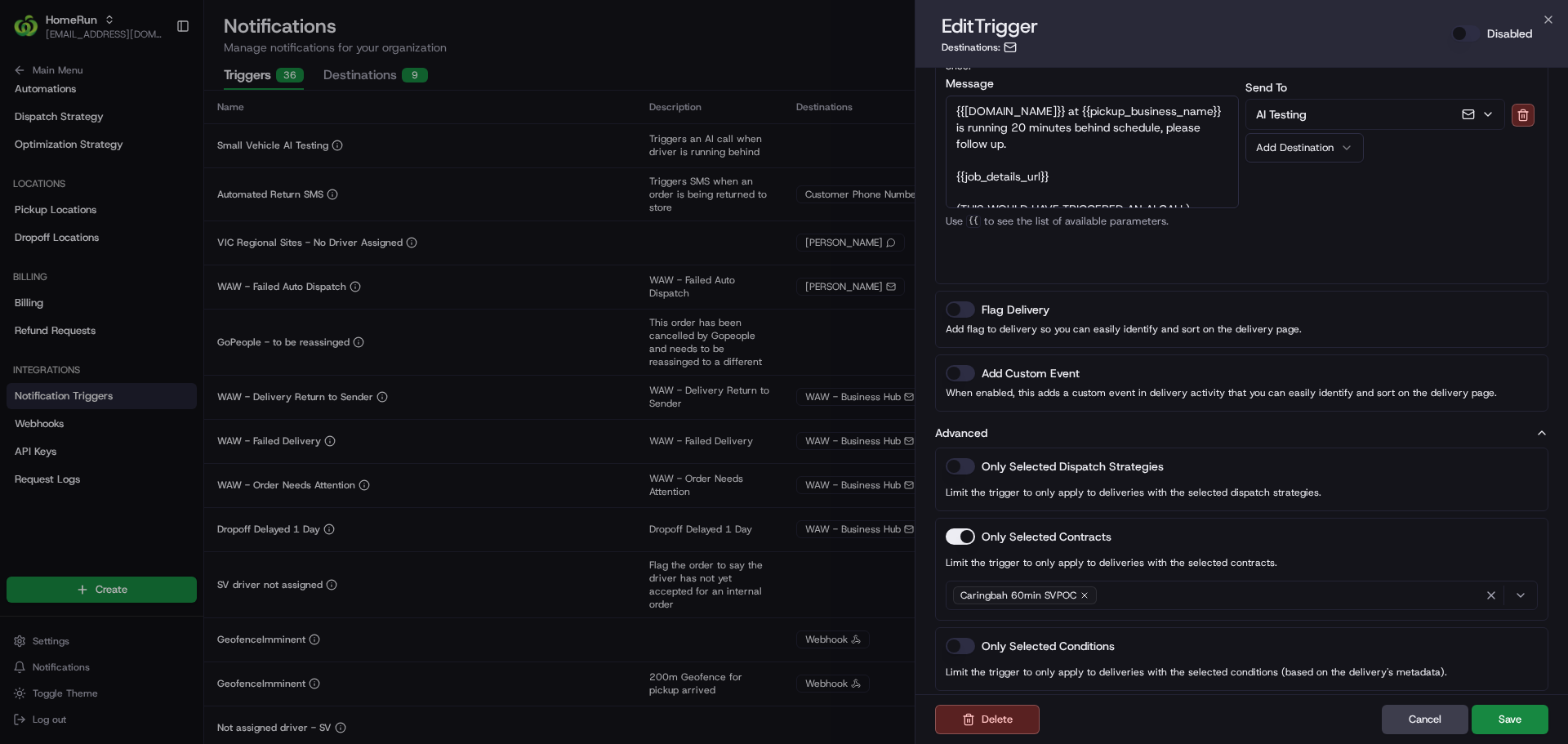
click at [1521, 589] on icon "button" at bounding box center [1520, 595] width 13 height 13
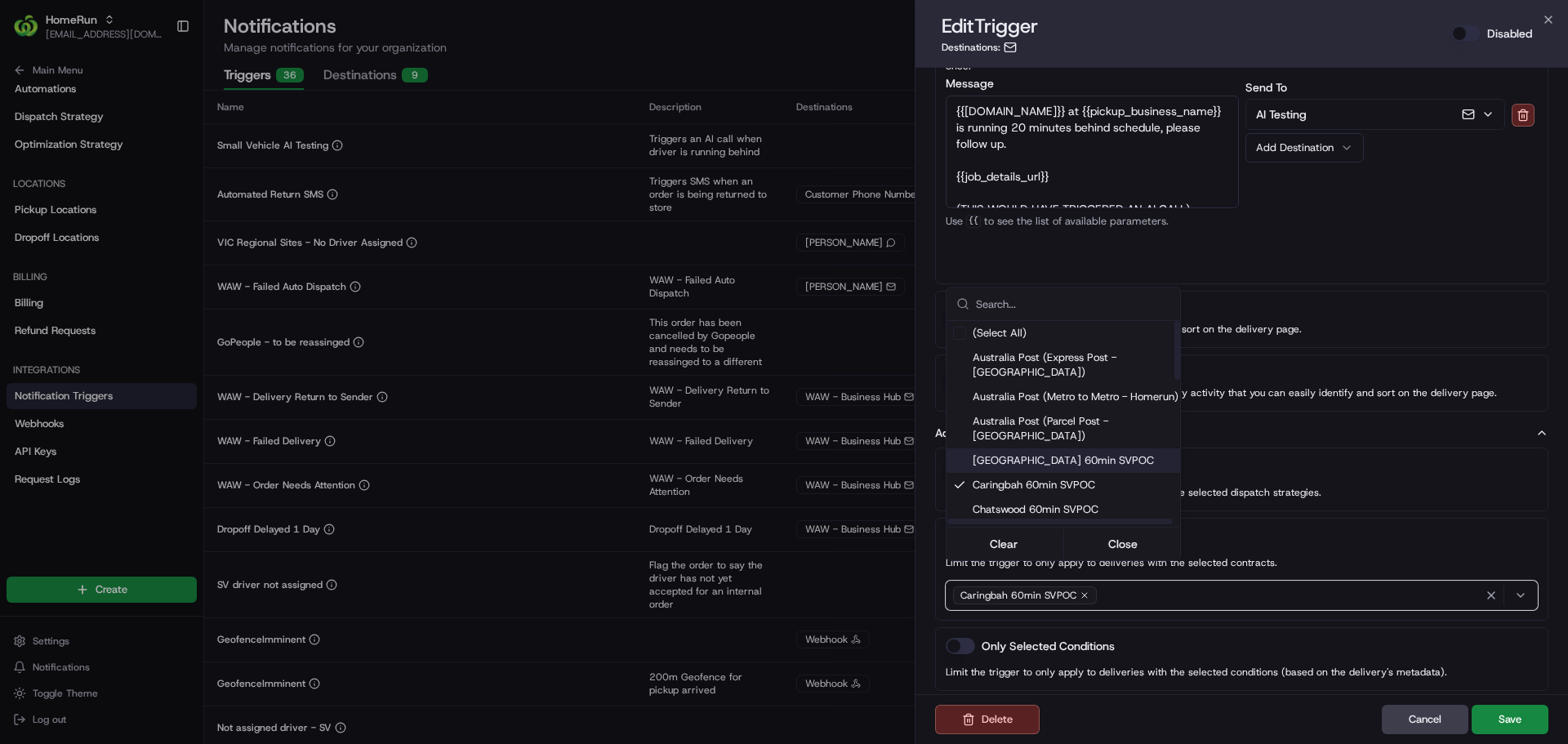
click at [1038, 453] on span "[GEOGRAPHIC_DATA] 60min SVPOC" at bounding box center [1079, 460] width 214 height 15
click at [1026, 502] on span "Chatswood 60min SVPOC" at bounding box center [1079, 510] width 214 height 15
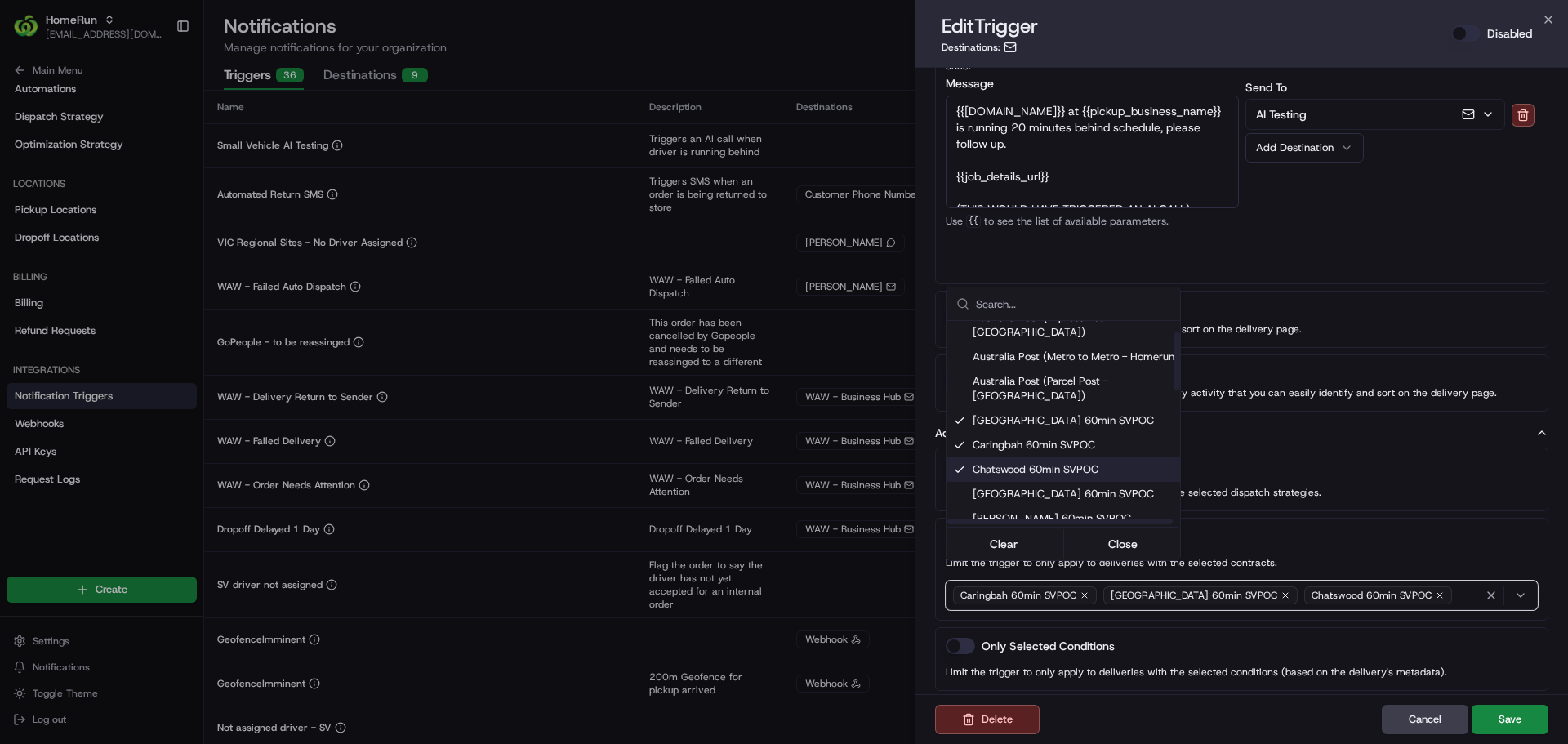
scroll to position [43, 0]
click at [1030, 483] on span "[GEOGRAPHIC_DATA] 60min SVPOC" at bounding box center [1079, 490] width 214 height 15
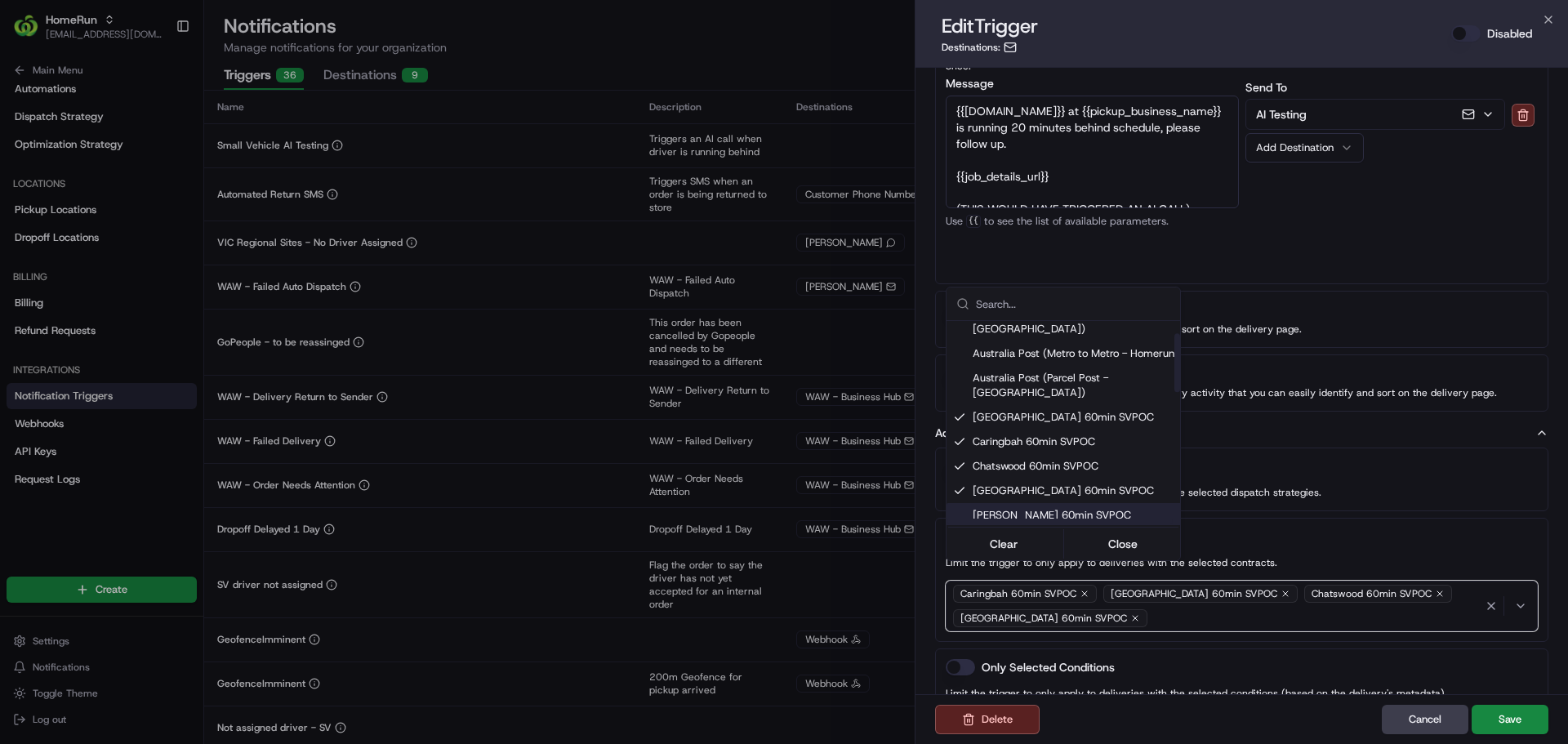
click at [1016, 508] on span "[PERSON_NAME] 60min SVPOC" at bounding box center [1079, 515] width 214 height 15
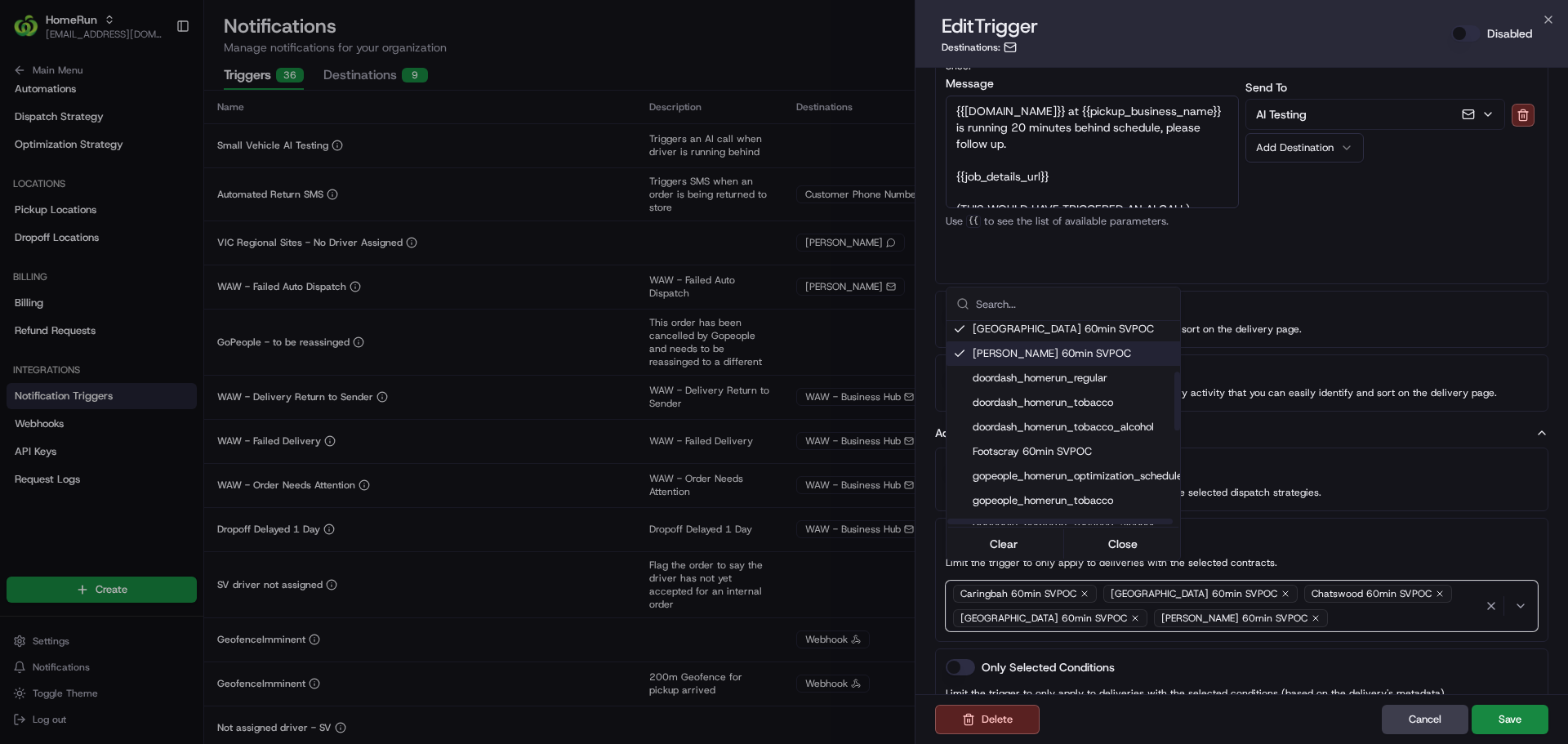
scroll to position [210, 0]
click at [1053, 435] on div "Footscray 60min SVPOC" at bounding box center [1070, 447] width 247 height 25
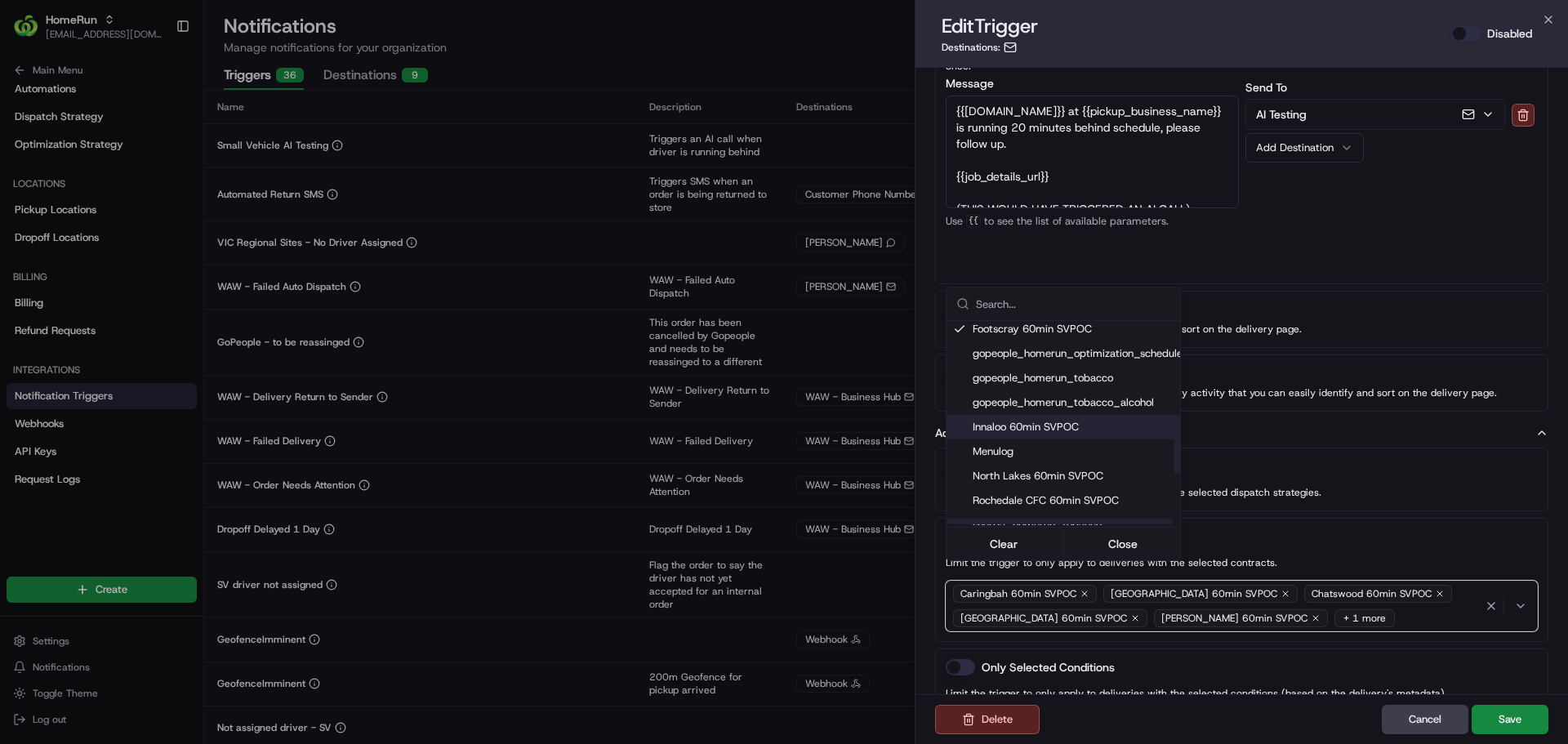
click at [1057, 420] on span "Innaloo 60min SVPOC" at bounding box center [1079, 427] width 214 height 15
click at [1037, 469] on span "North Lakes 60min SVPOC" at bounding box center [1079, 476] width 214 height 15
click at [1032, 494] on span "Rochedale CFC 60min SVPOC" at bounding box center [1079, 501] width 214 height 15
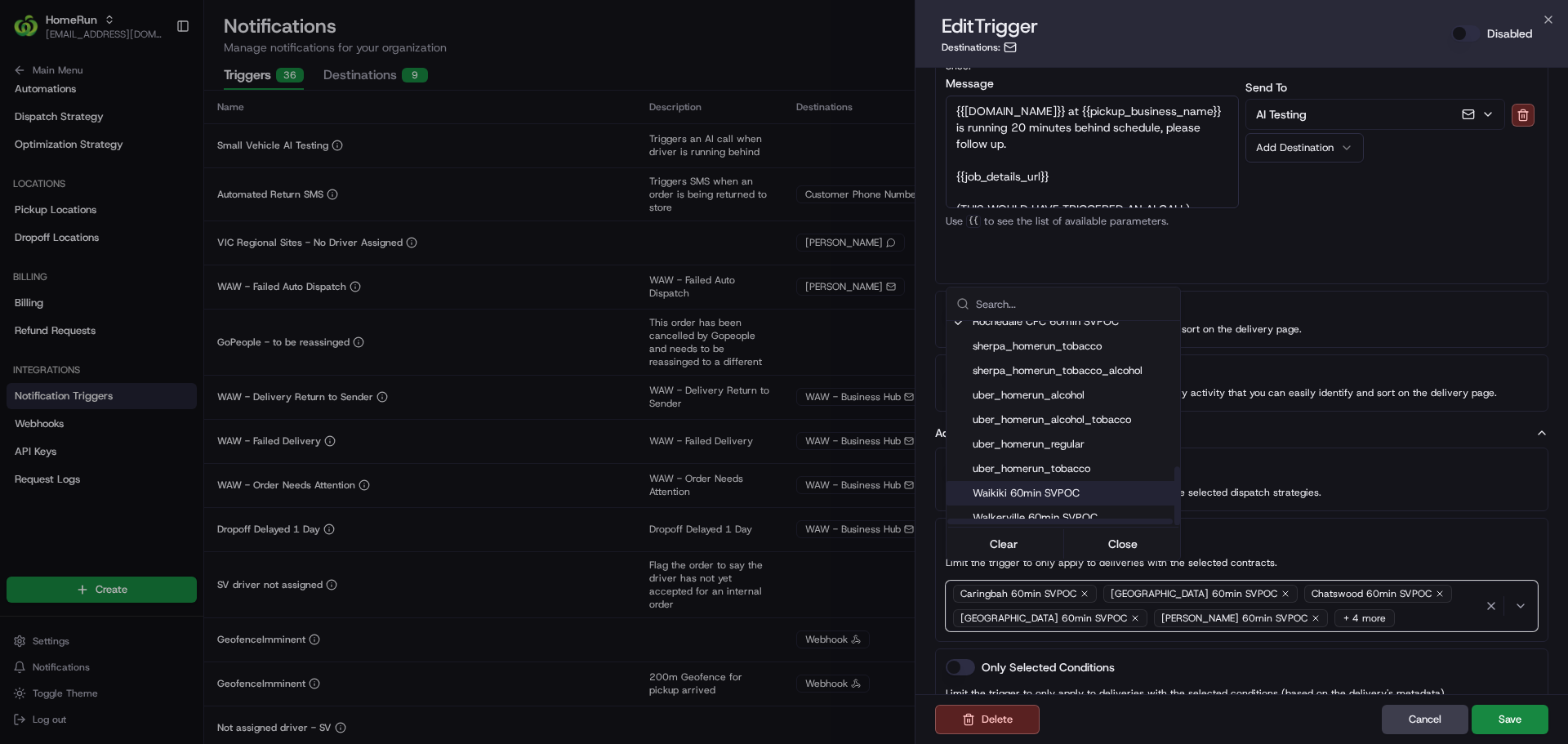
click at [1030, 486] on span "Waikiki 60min SVPOC" at bounding box center [1079, 493] width 214 height 15
click at [1026, 505] on div "Walkerville 60min SVPOC" at bounding box center [1070, 517] width 247 height 25
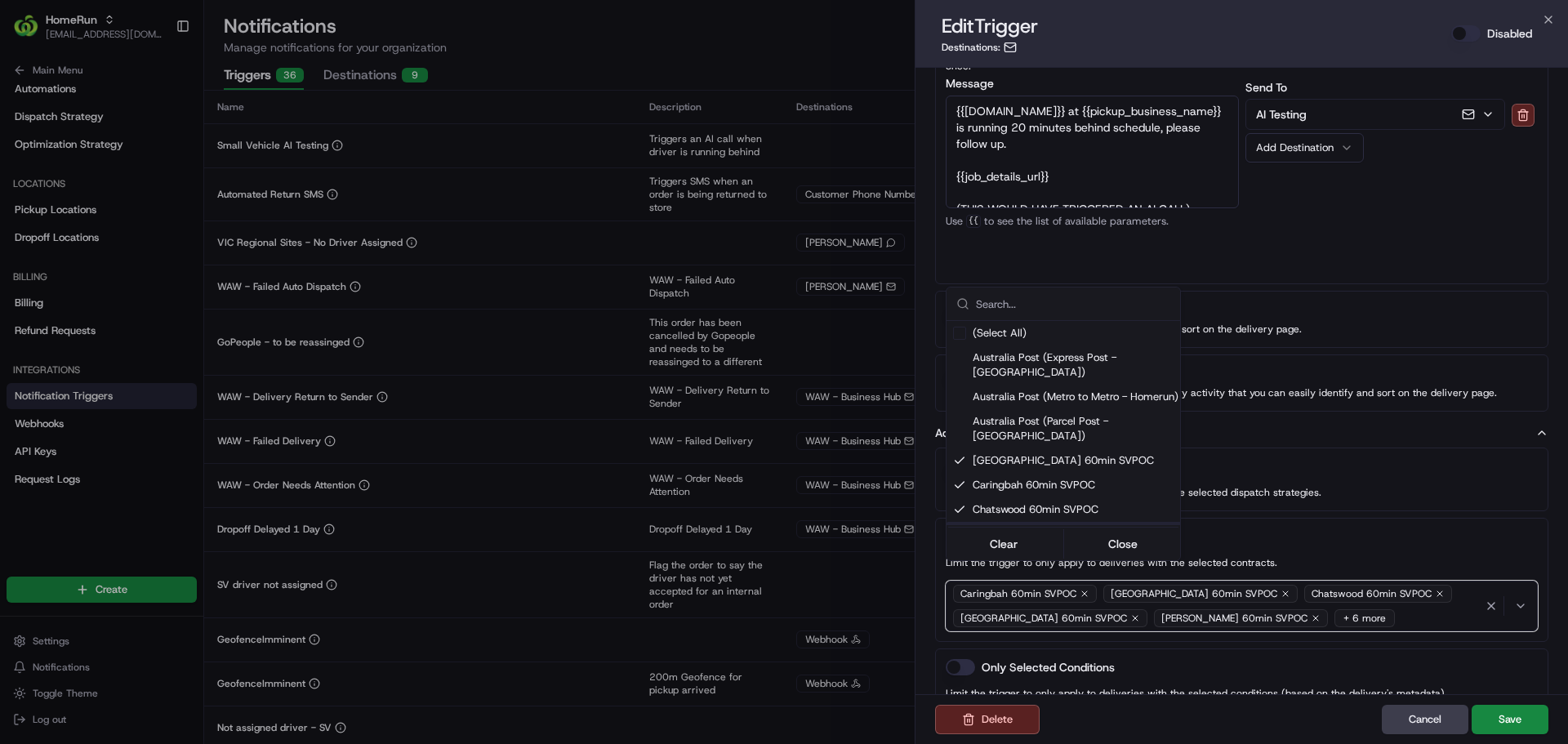
click at [1231, 513] on div at bounding box center [784, 372] width 1568 height 744
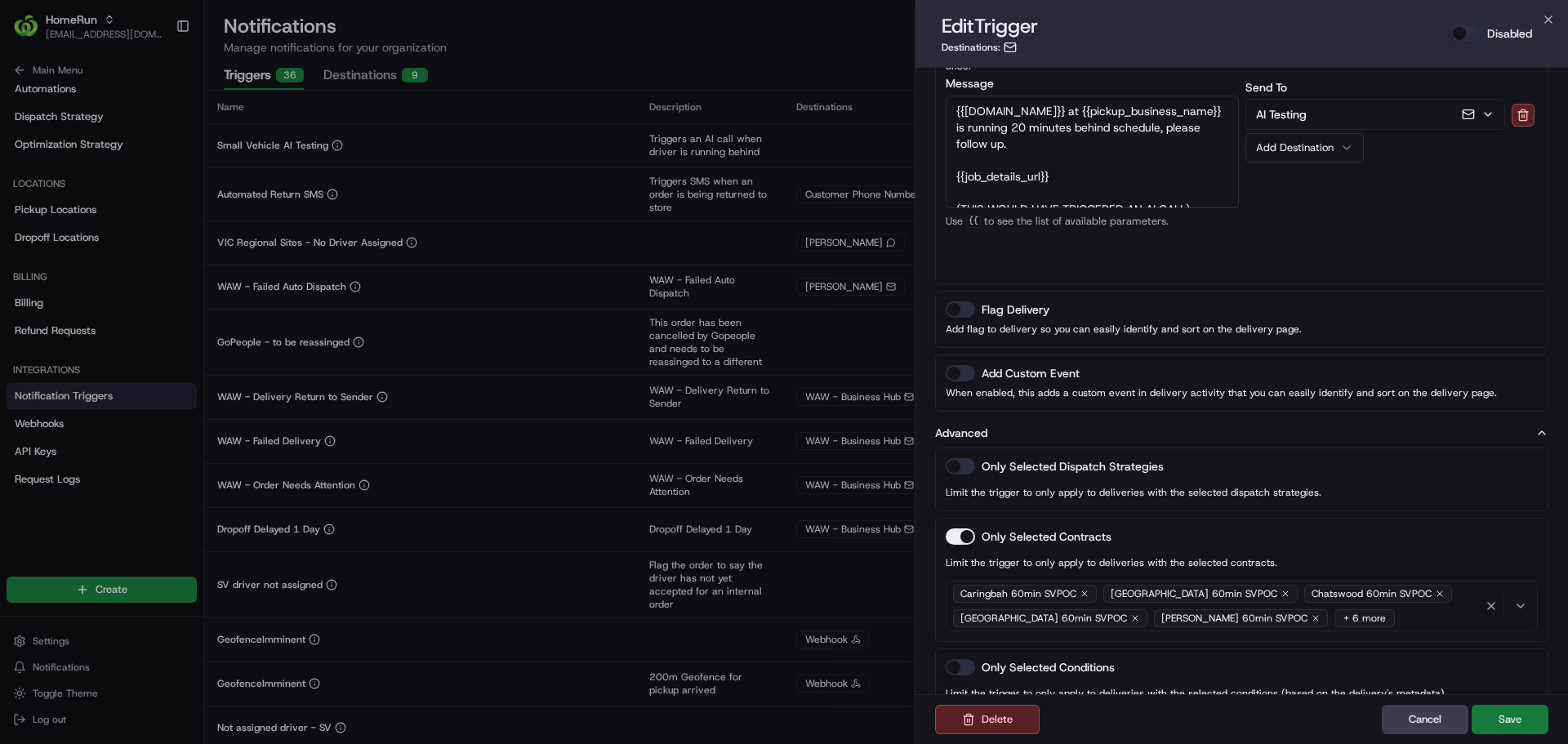
click at [1525, 712] on button "Save" at bounding box center [1509, 718] width 77 height 29
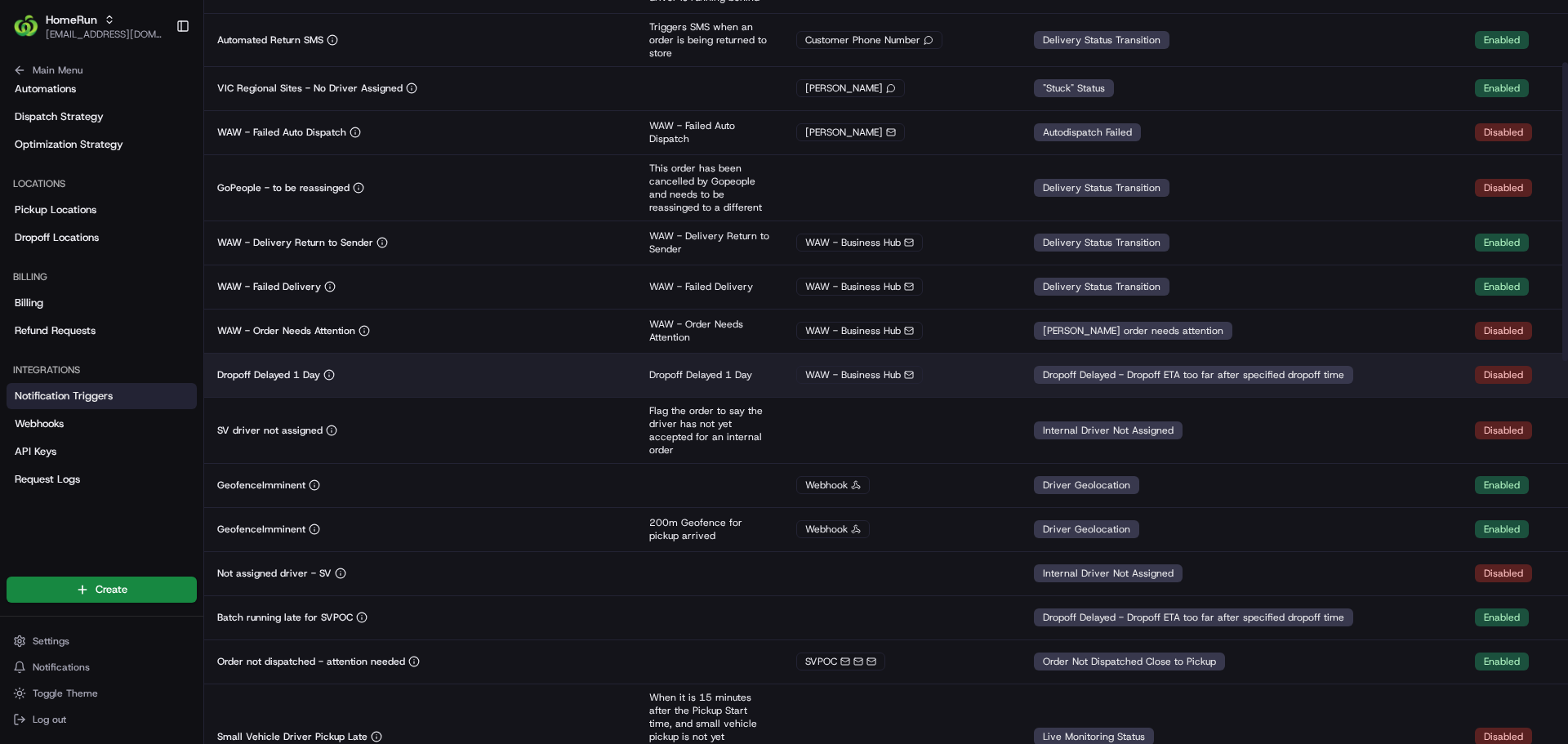
scroll to position [155, 0]
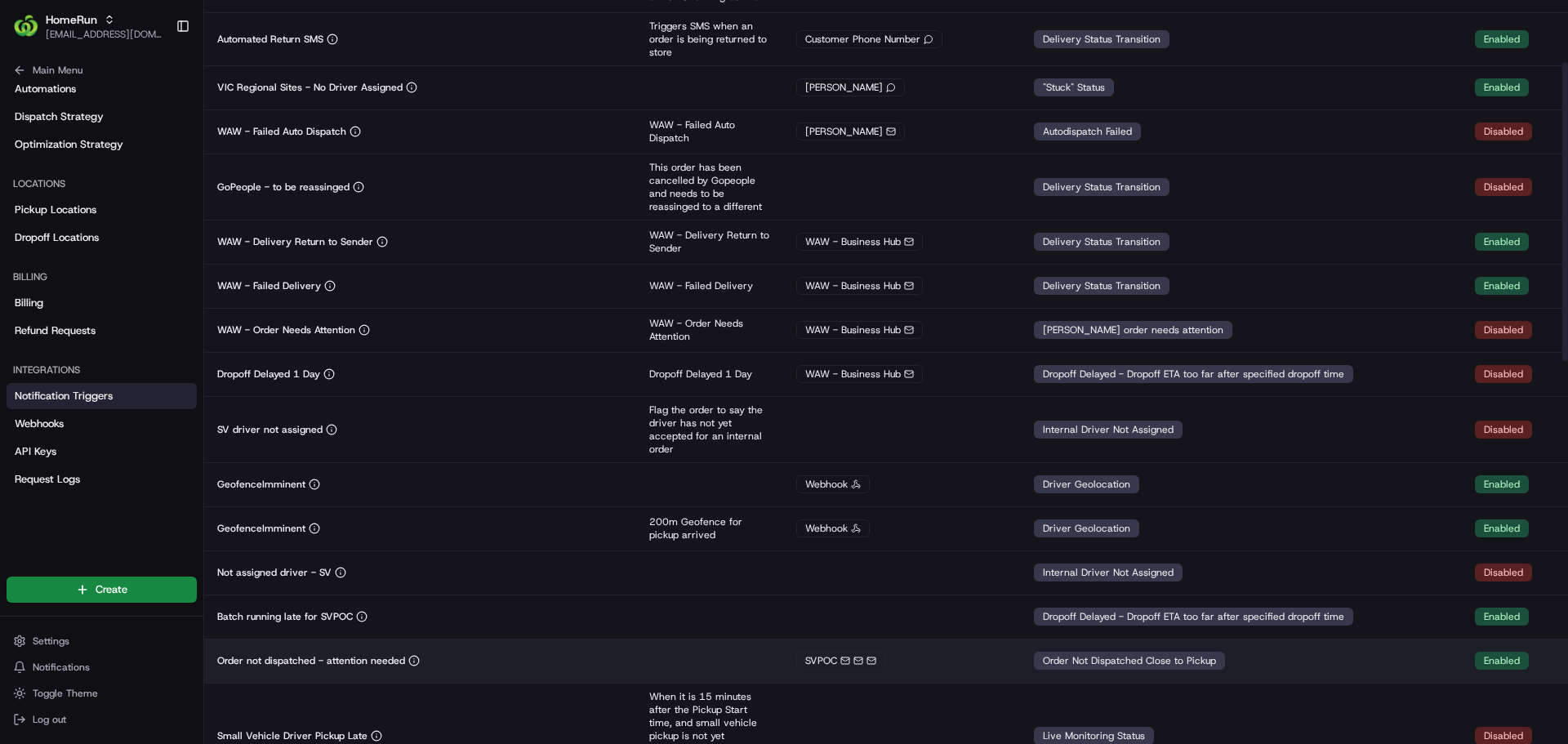
click at [460, 661] on div "Order not dispatched - attention needed" at bounding box center [420, 660] width 405 height 13
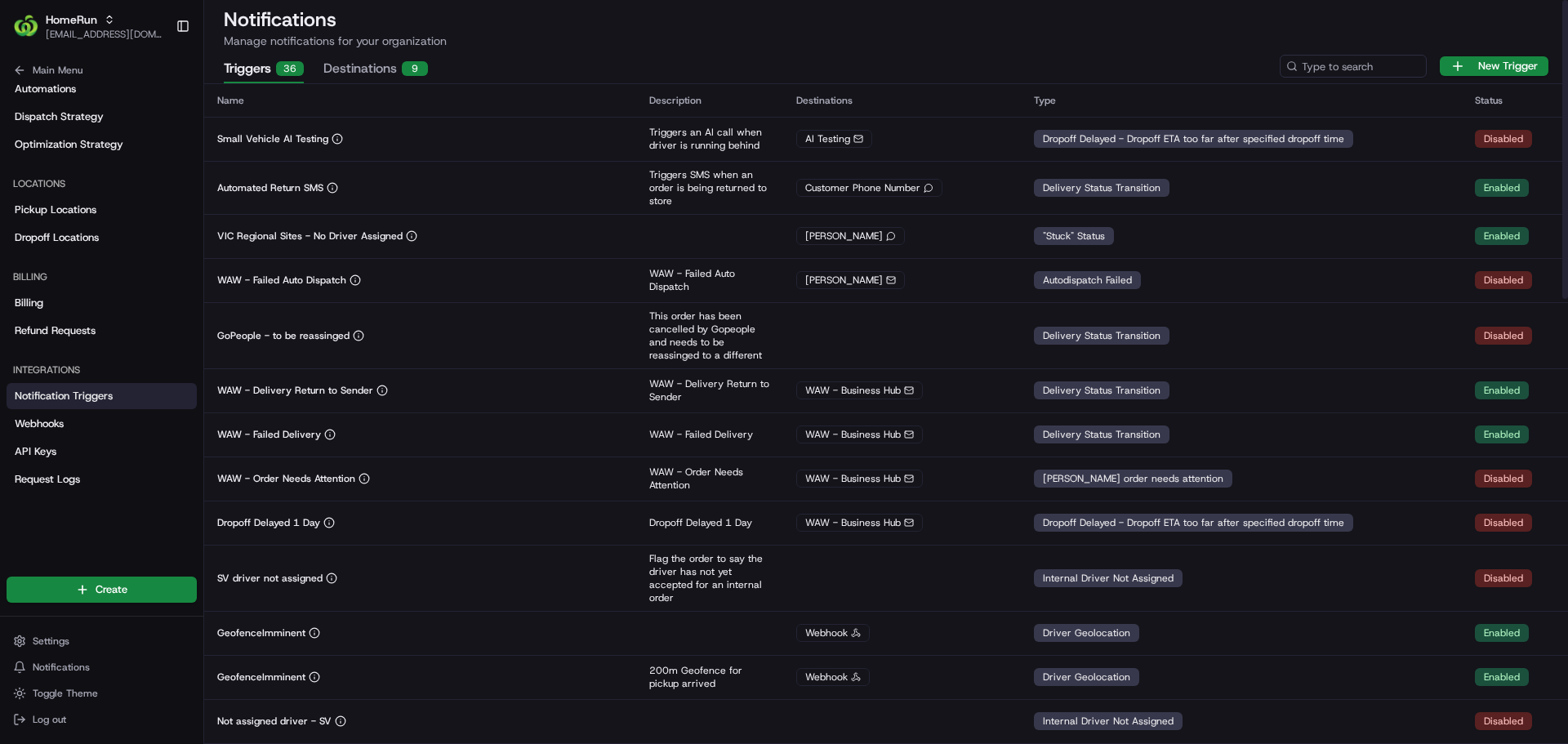
scroll to position [0, 0]
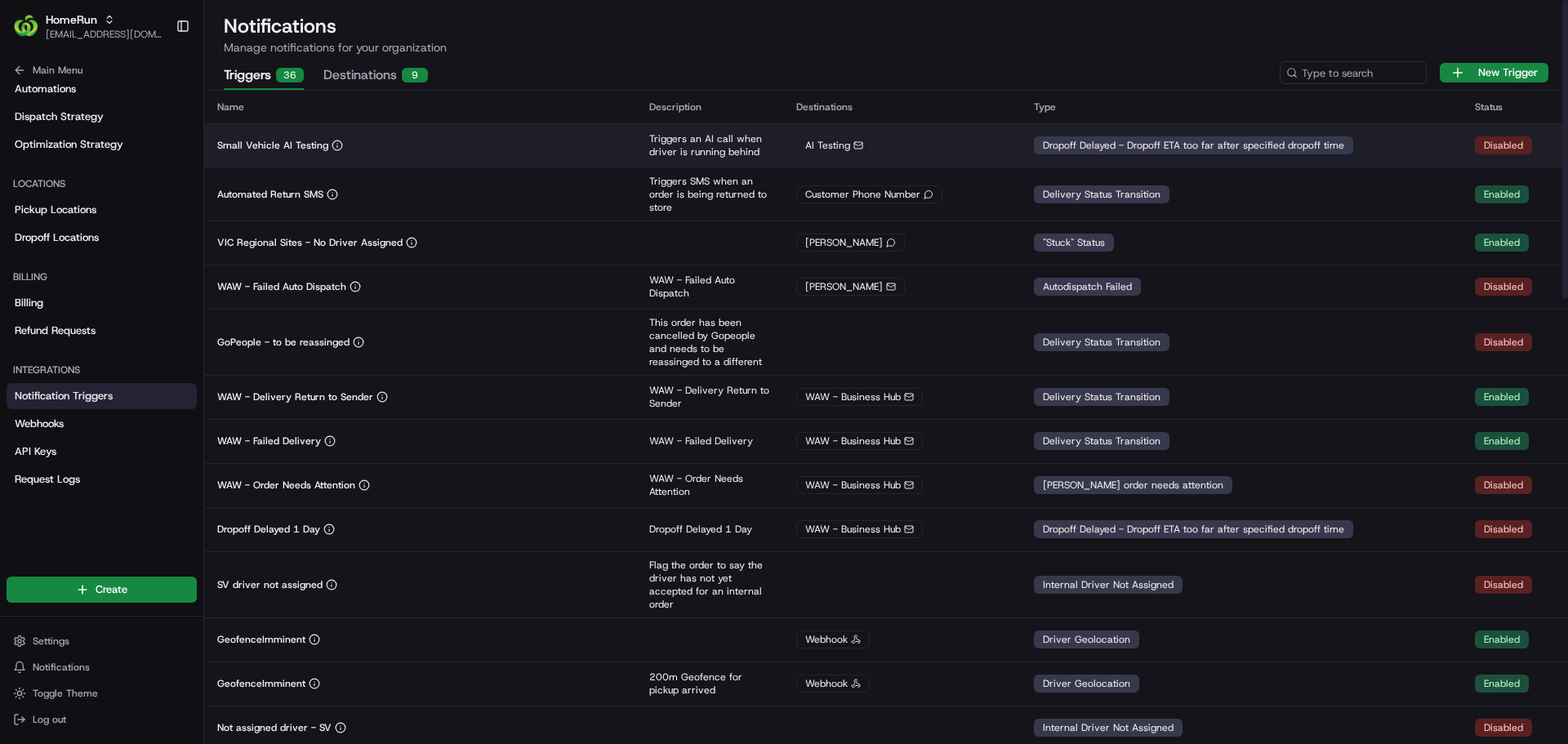
click at [472, 153] on td "Small Vehicle AI Testing" at bounding box center [420, 145] width 432 height 44
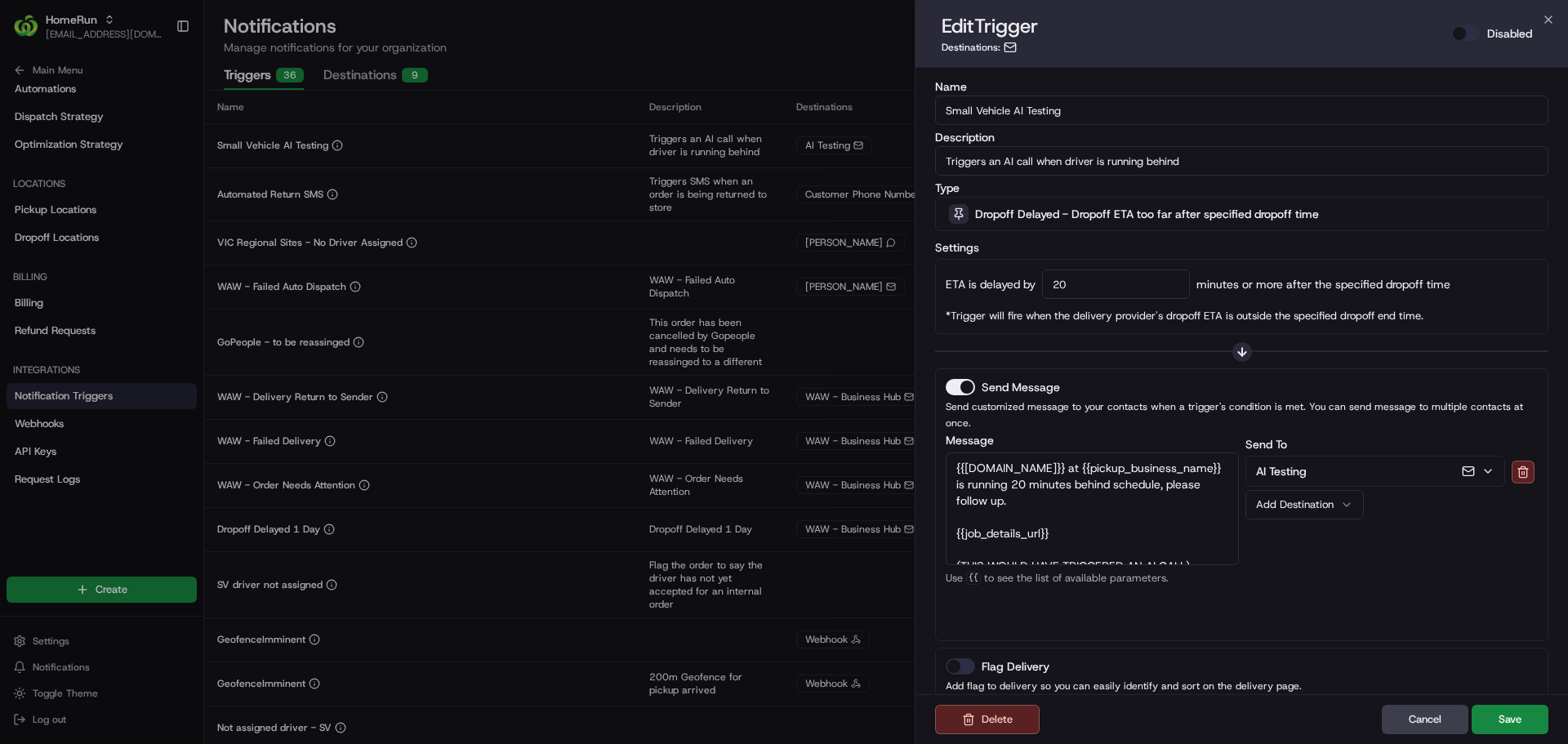
drag, startPoint x: 1101, startPoint y: 111, endPoint x: 828, endPoint y: 93, distance: 273.6
click at [828, 93] on body "HomeRun kjones6@woolworths.com.au Toggle Sidebar Orders Deliveries Providers Na…" at bounding box center [784, 372] width 1568 height 744
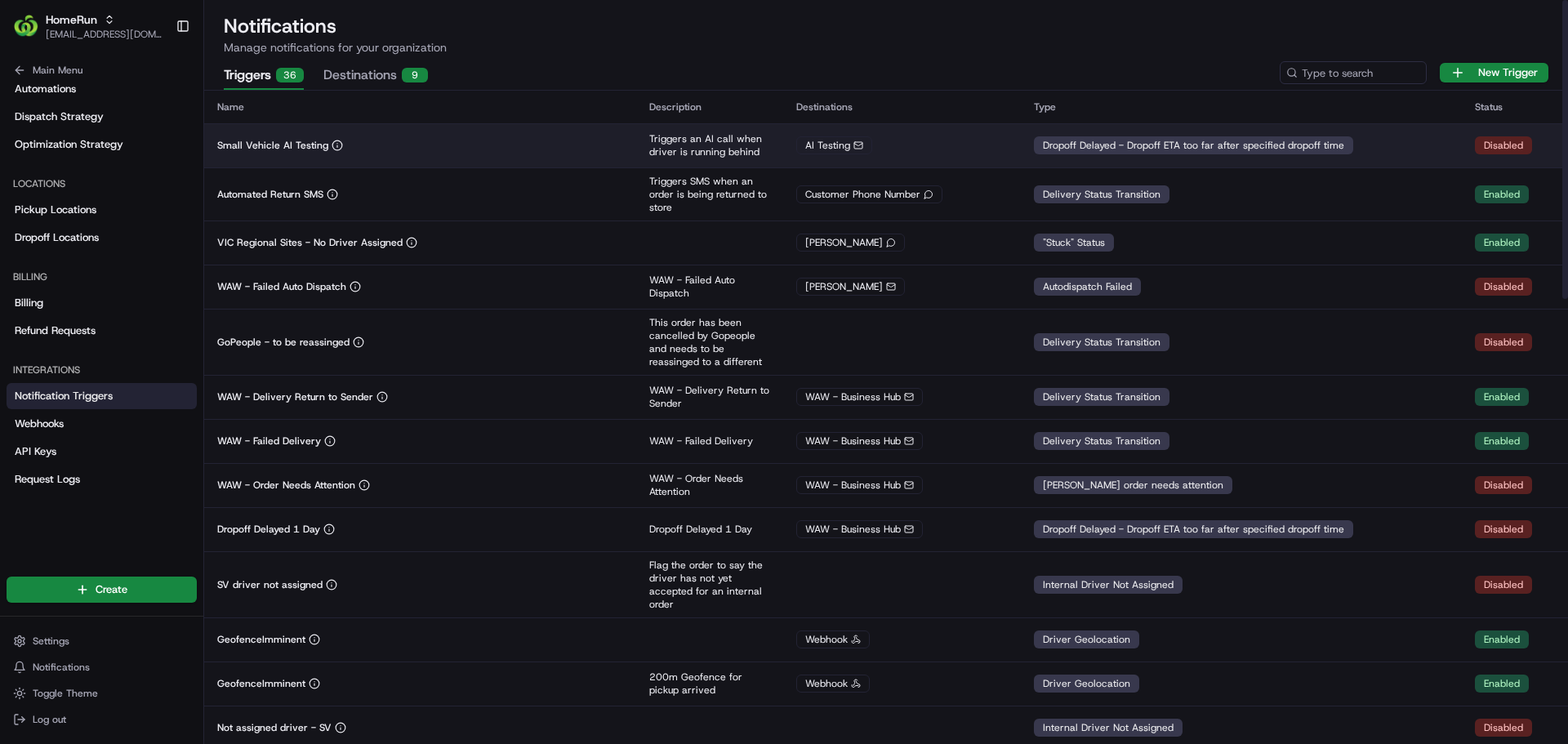
click at [419, 139] on div "Small Vehicle AI Testing" at bounding box center [420, 145] width 405 height 13
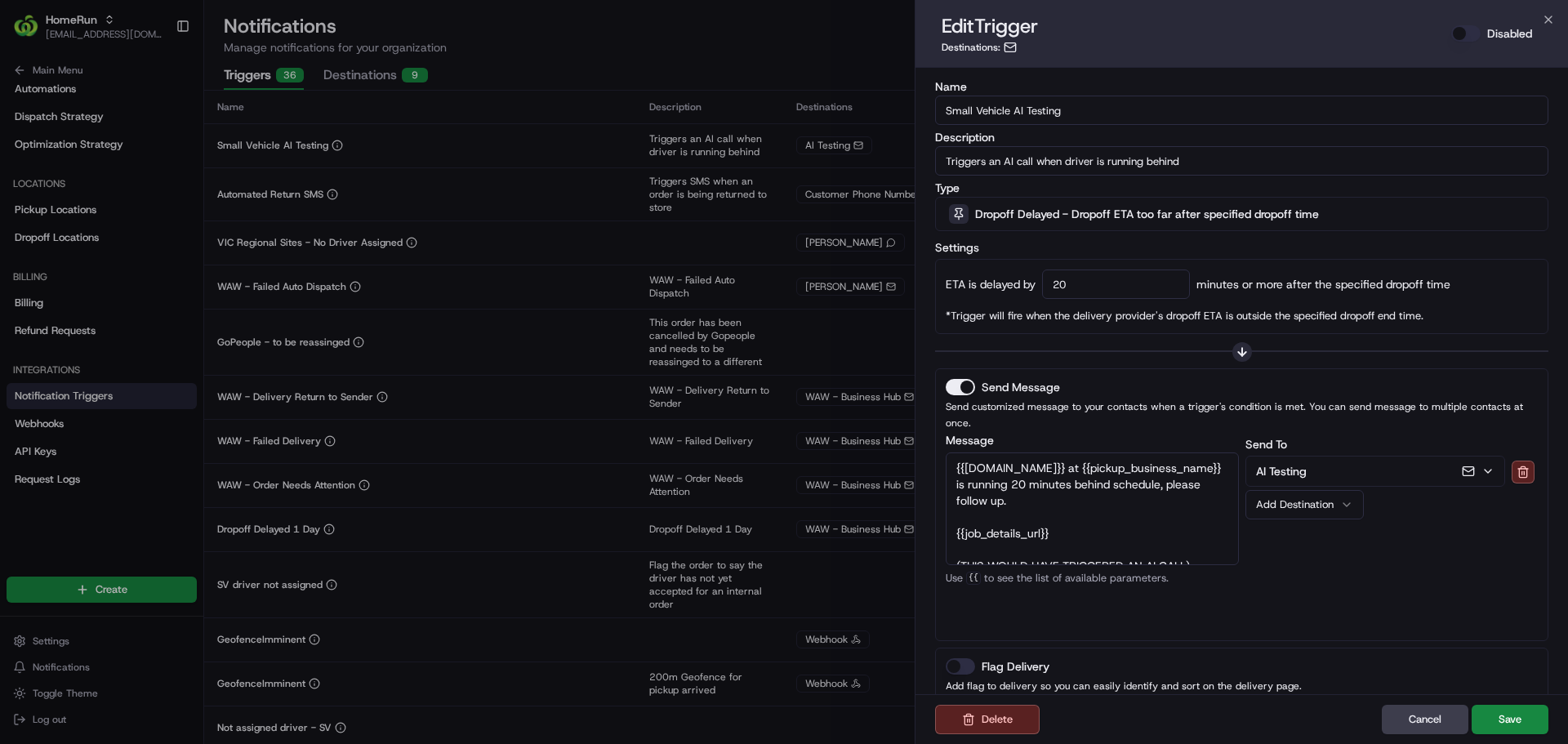
click at [1453, 30] on button "Disabled" at bounding box center [1465, 33] width 29 height 17
click at [1499, 714] on button "Save" at bounding box center [1509, 718] width 77 height 29
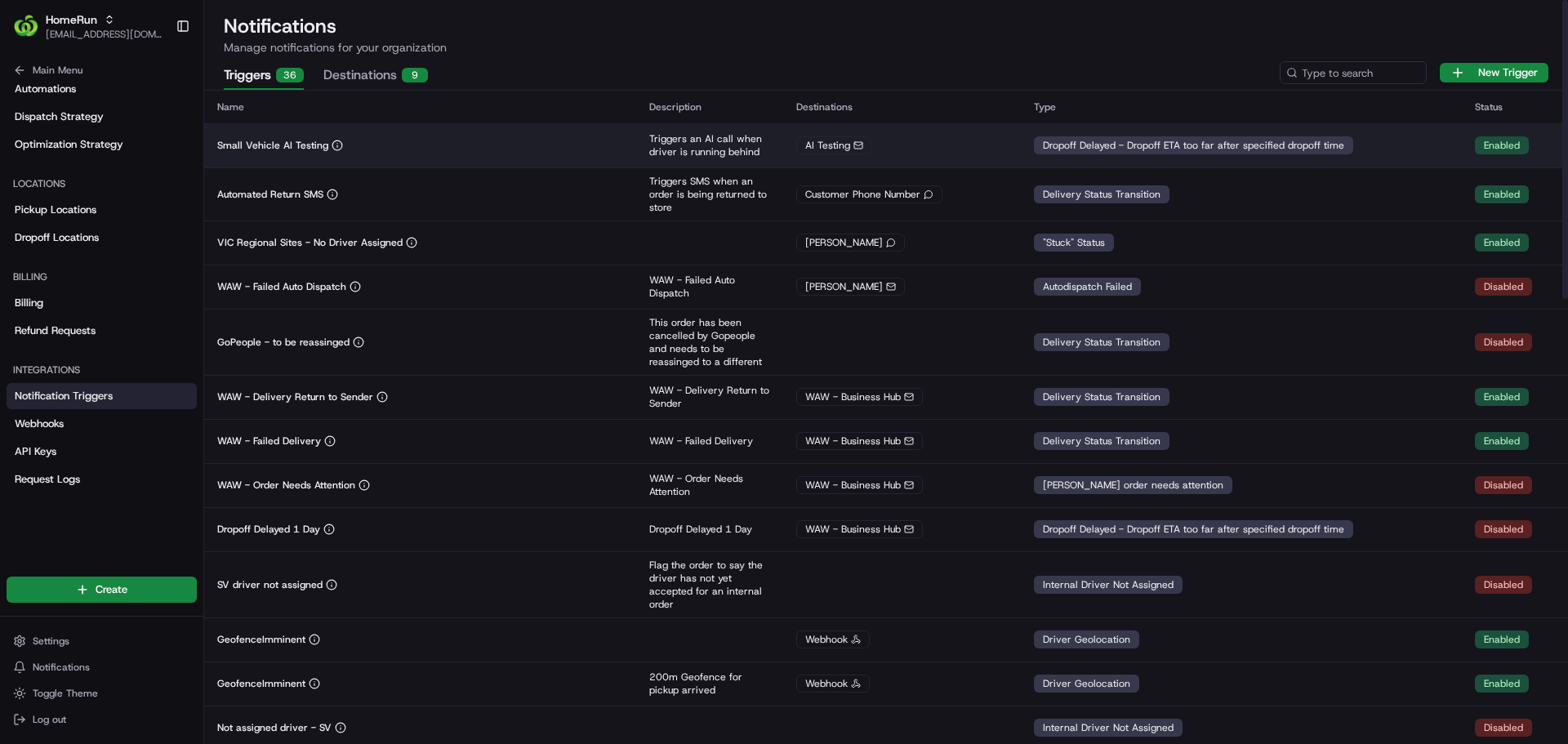
click at [466, 146] on div "Small Vehicle AI Testing" at bounding box center [420, 145] width 405 height 13
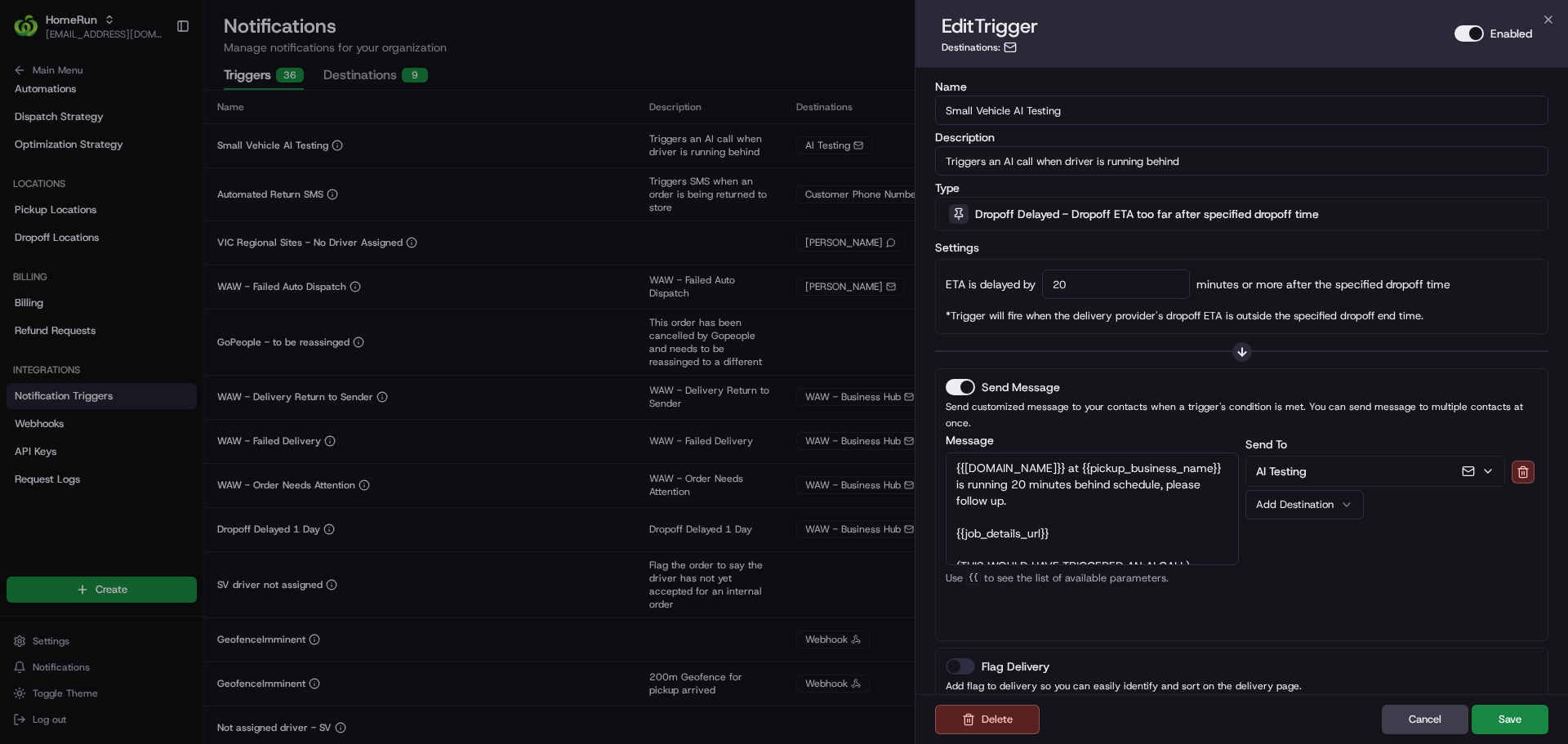
scroll to position [17, 0]
drag, startPoint x: 1207, startPoint y: 539, endPoint x: 952, endPoint y: 538, distance: 255.0
click at [952, 538] on textarea "{{driver.name}} at {{pickup_business_name}} is running 20 minutes behind schedu…" at bounding box center [1092, 509] width 294 height 113
click at [1290, 546] on div "Send To AI Testing Add Destination" at bounding box center [1392, 532] width 294 height 196
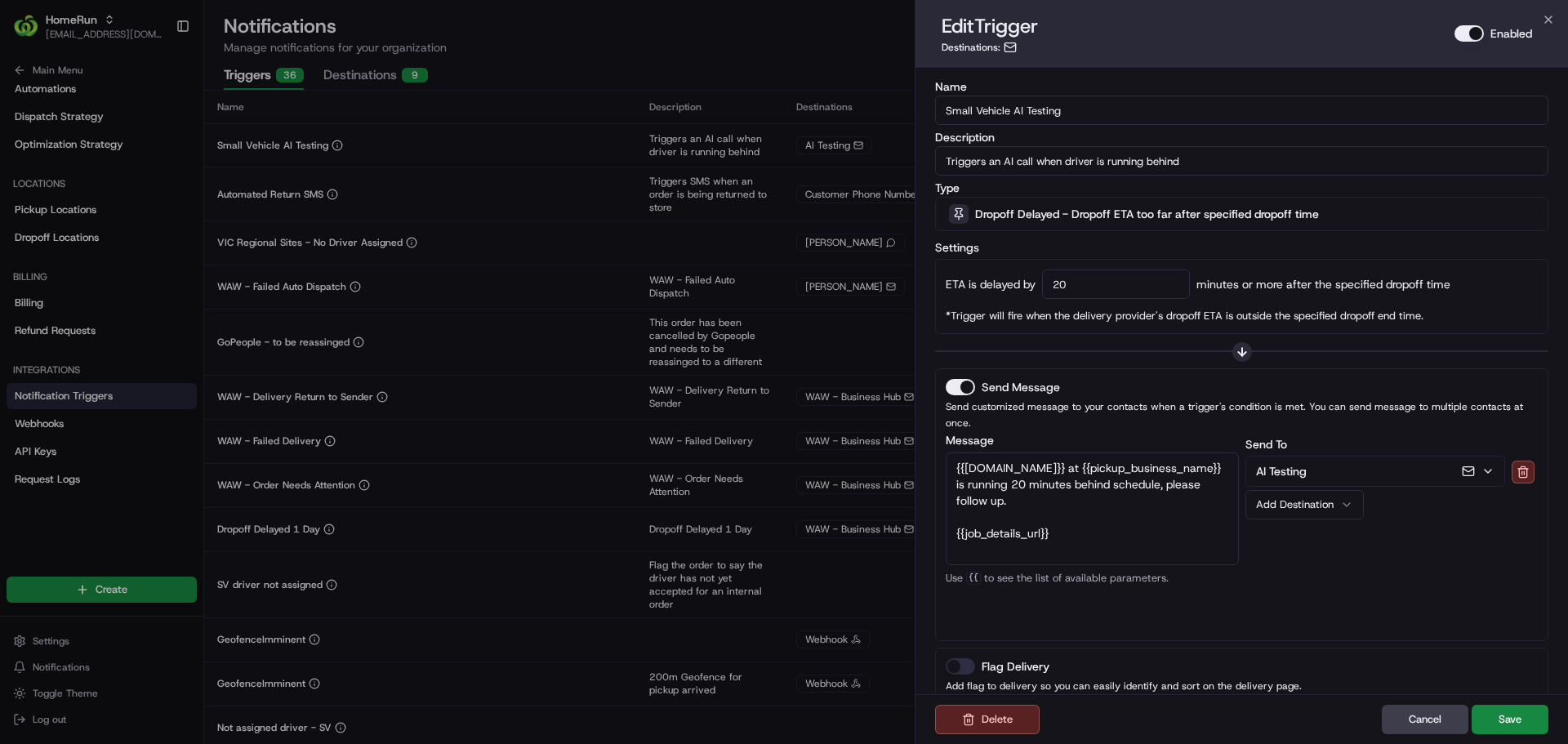
click at [954, 452] on textarea "{{driver.name}} at {{pickup_business_name}} is running 20 minutes behind schedu…" at bounding box center [1092, 509] width 294 height 113
click at [1066, 517] on textarea "Small Vehicle driver {{driver.name}} at {{pickup_business_name}} is running 20 …" at bounding box center [1092, 509] width 294 height 113
click at [1282, 602] on div "Send To AI Testing Add Destination" at bounding box center [1392, 532] width 294 height 196
drag, startPoint x: 1156, startPoint y: 487, endPoint x: 1039, endPoint y: 492, distance: 117.1
click at [1039, 492] on textarea "Small Vehicle driver {{driver.name}} at {{pickup_business_name}} is running 20 …" at bounding box center [1092, 509] width 294 height 113
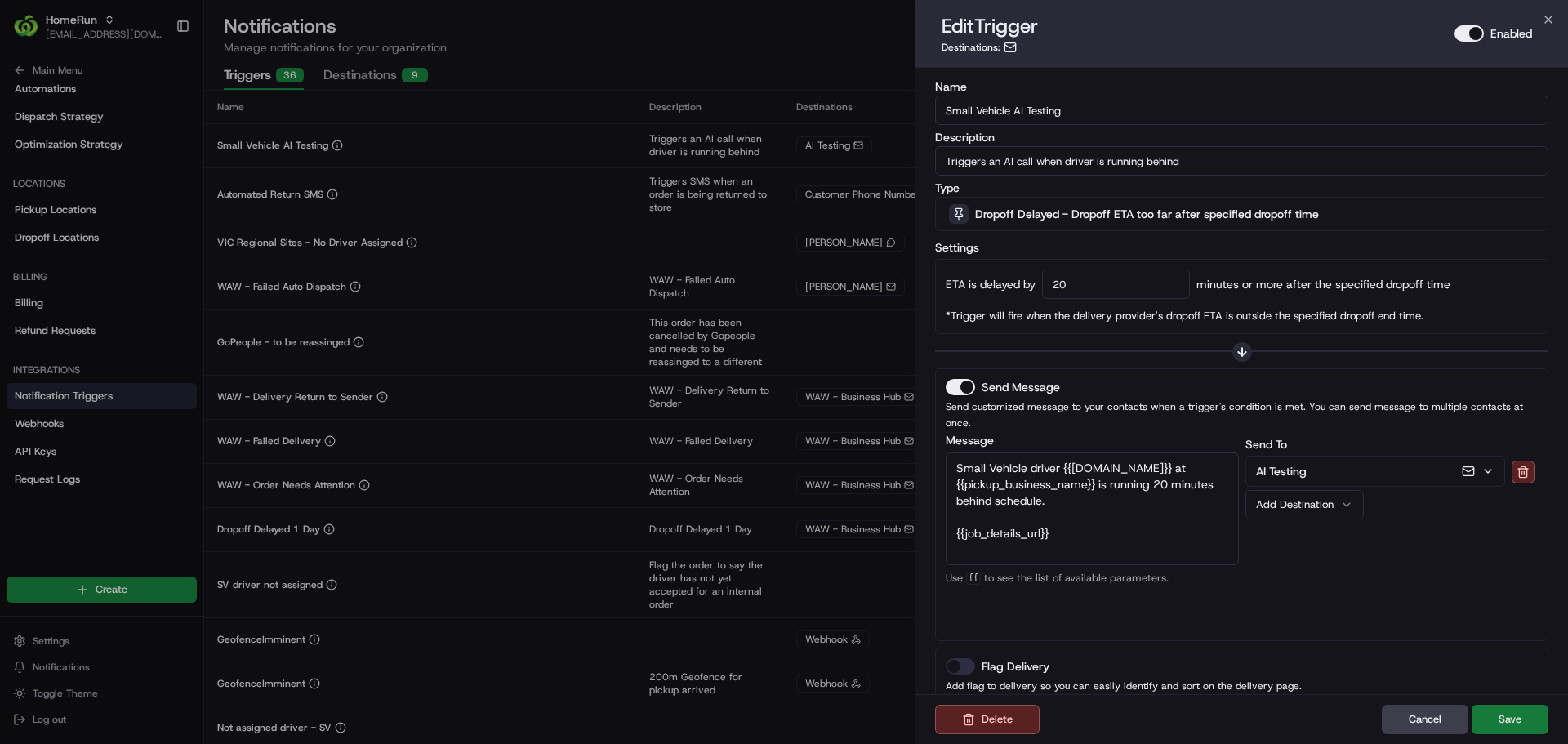
type textarea "Small Vehicle driver {{driver.name}} at {{pickup_business_name}} is running 20 …"
click at [1497, 716] on button "Save" at bounding box center [1509, 718] width 77 height 29
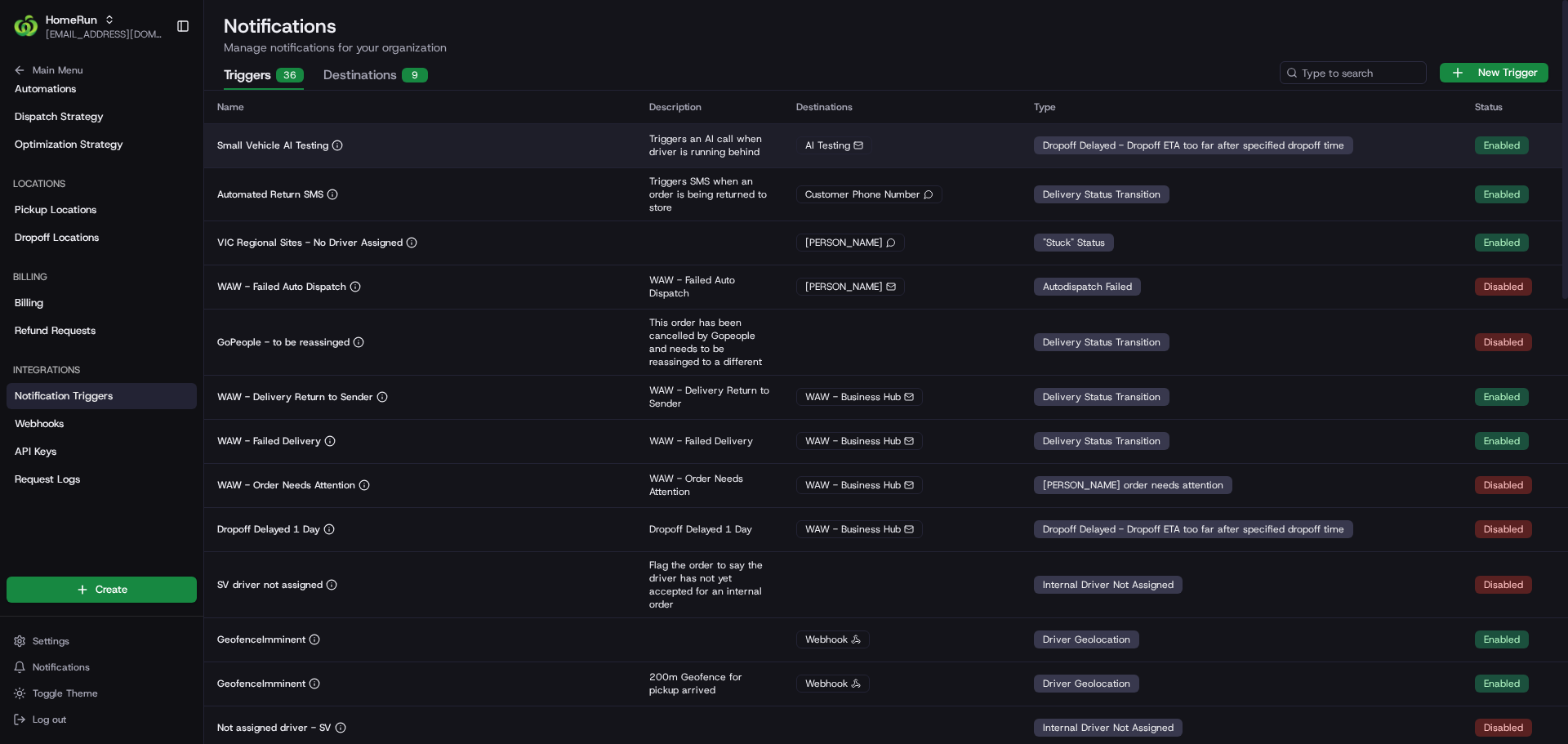
click at [927, 146] on div "AI Testing" at bounding box center [902, 145] width 212 height 18
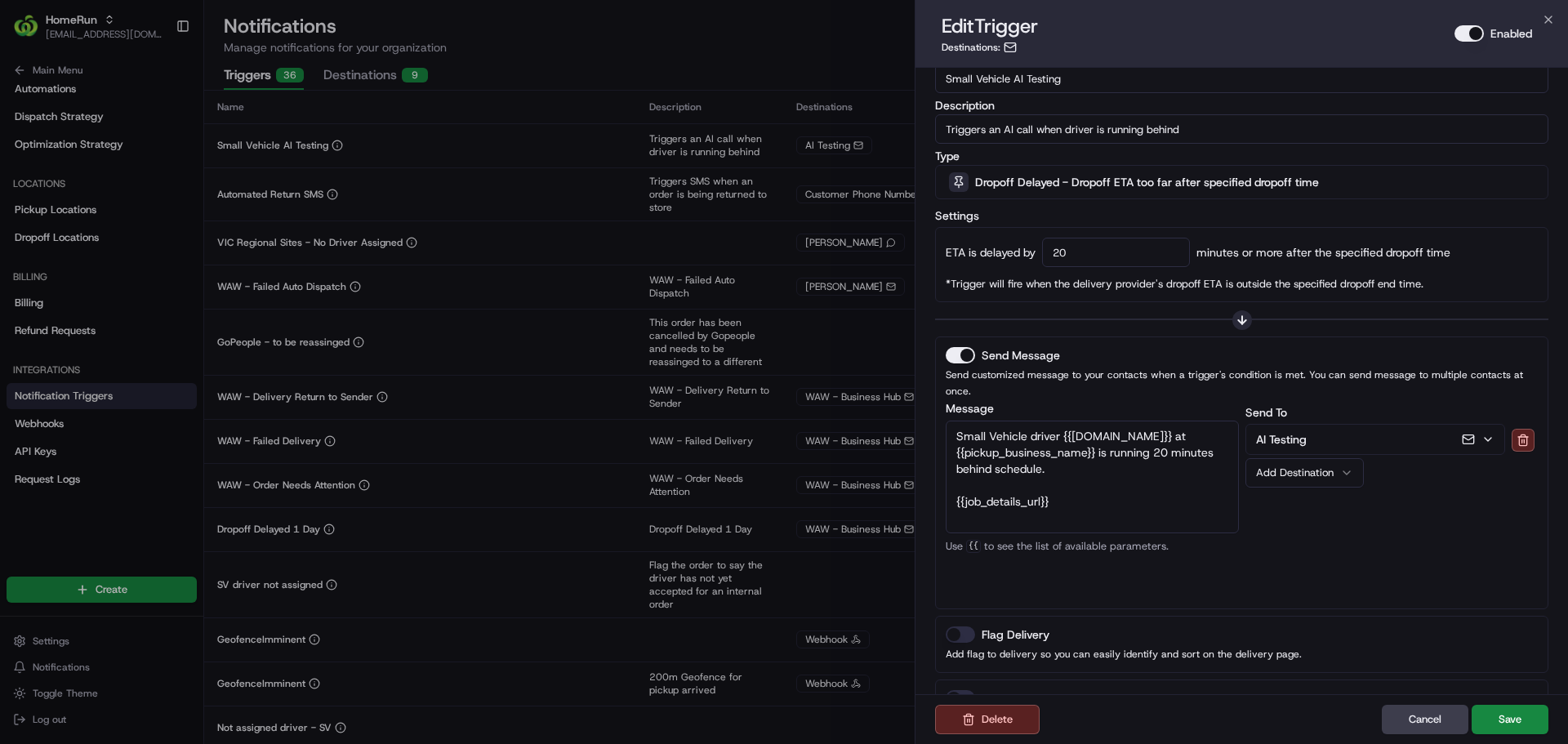
scroll to position [107, 0]
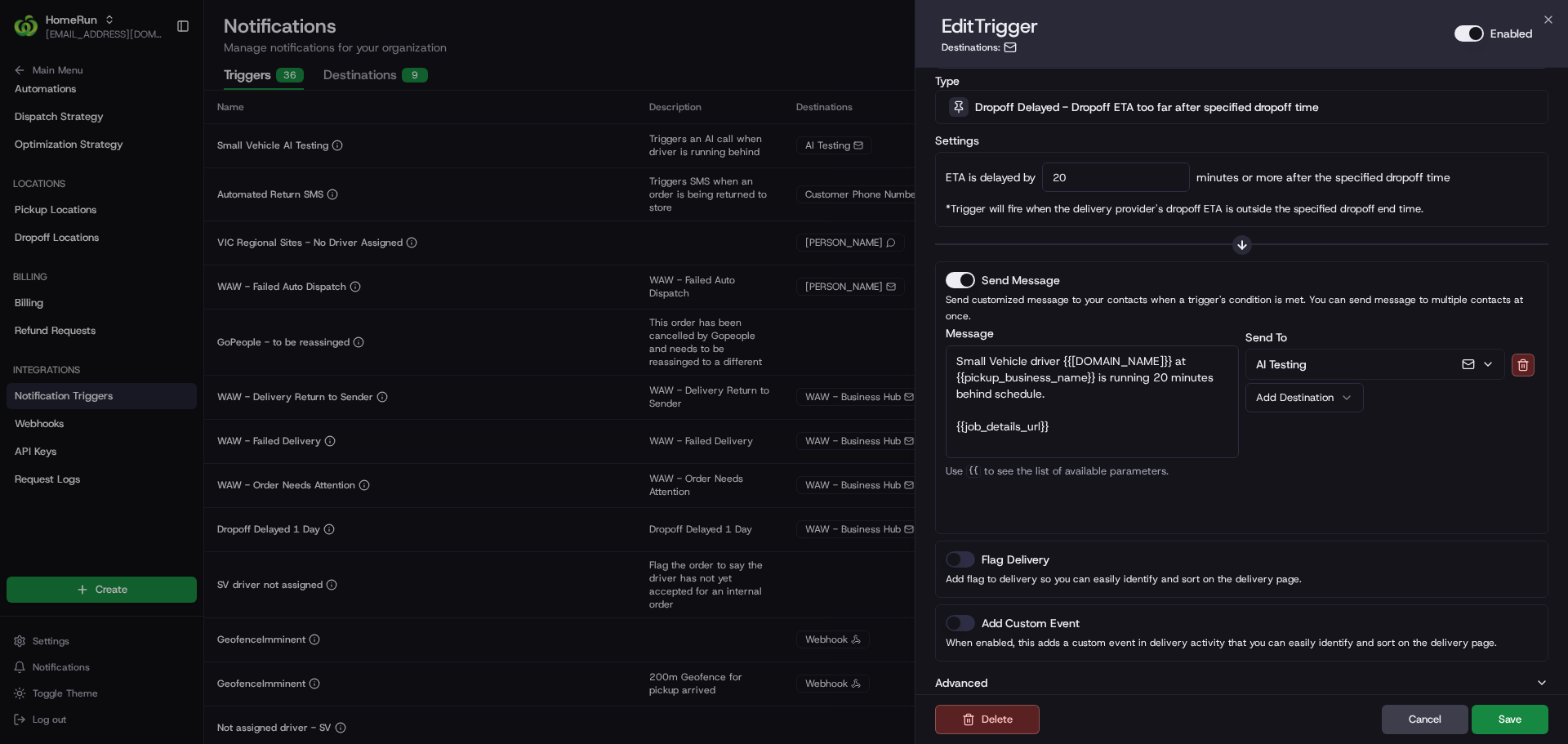
click at [1359, 383] on button "Add Destination" at bounding box center [1304, 397] width 118 height 29
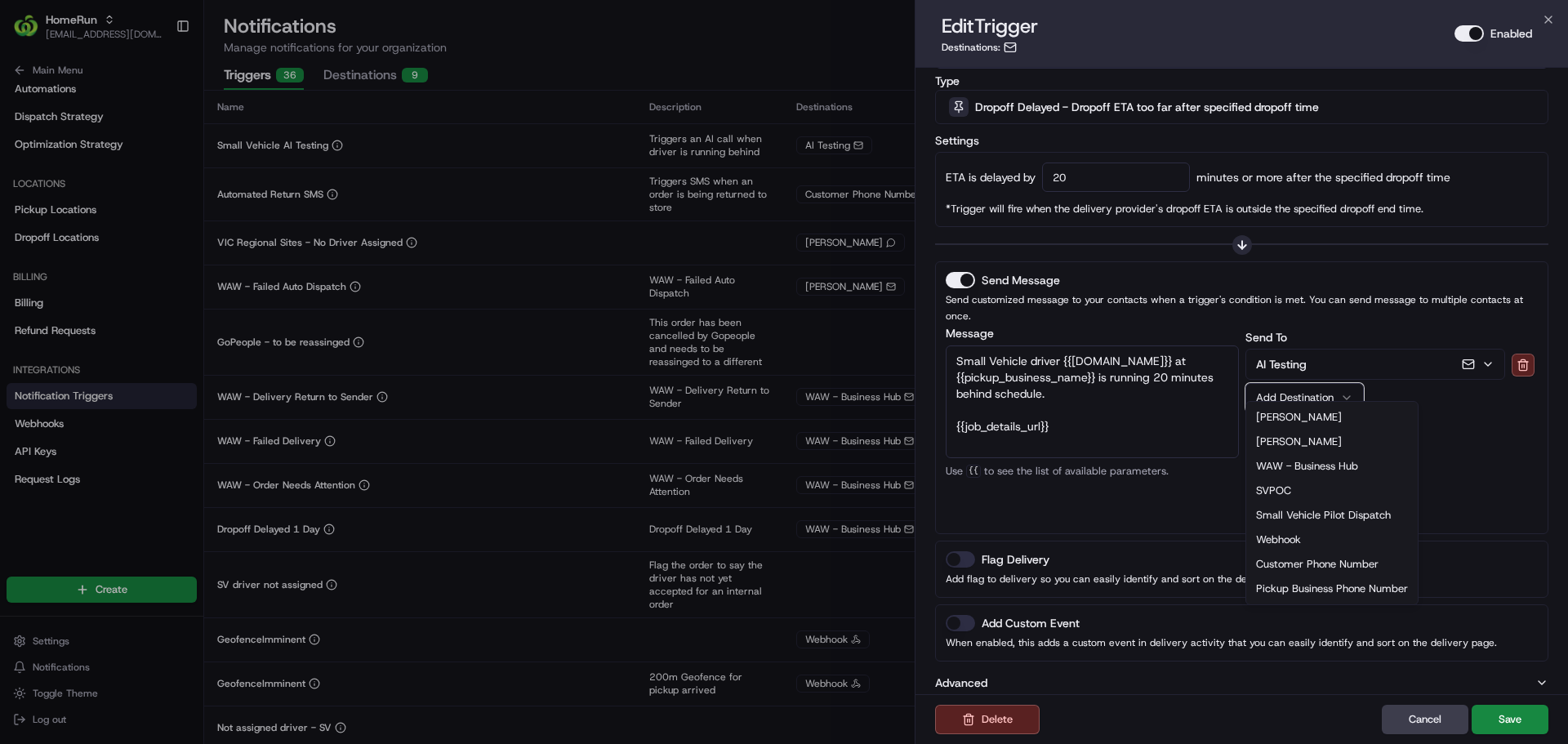
click at [1462, 440] on div "Send To AI Testing Add Destination Jess Eric WAW - Business Hub SVPOC Small Veh…" at bounding box center [1392, 425] width 294 height 196
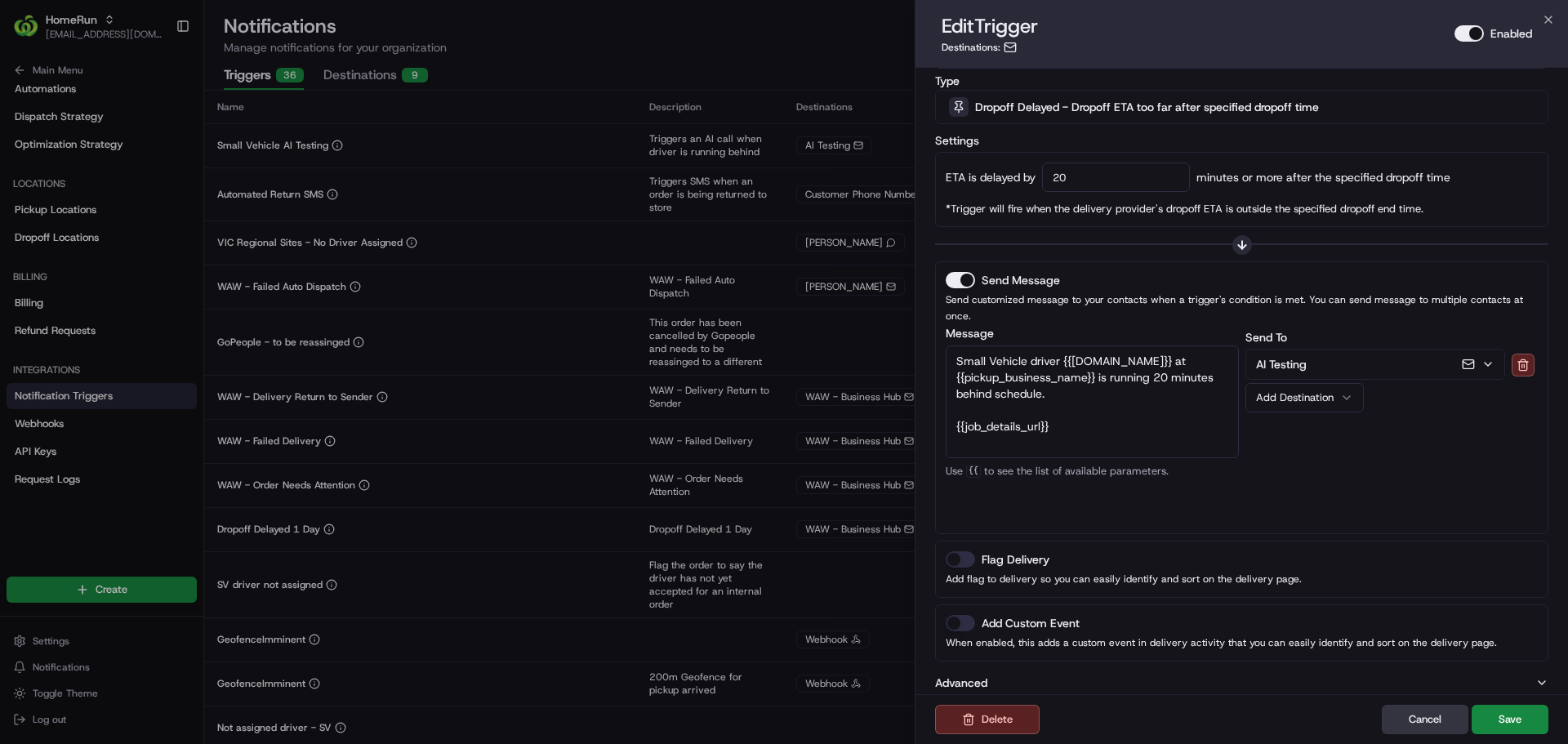
click at [1410, 717] on button "Cancel" at bounding box center [1424, 718] width 86 height 29
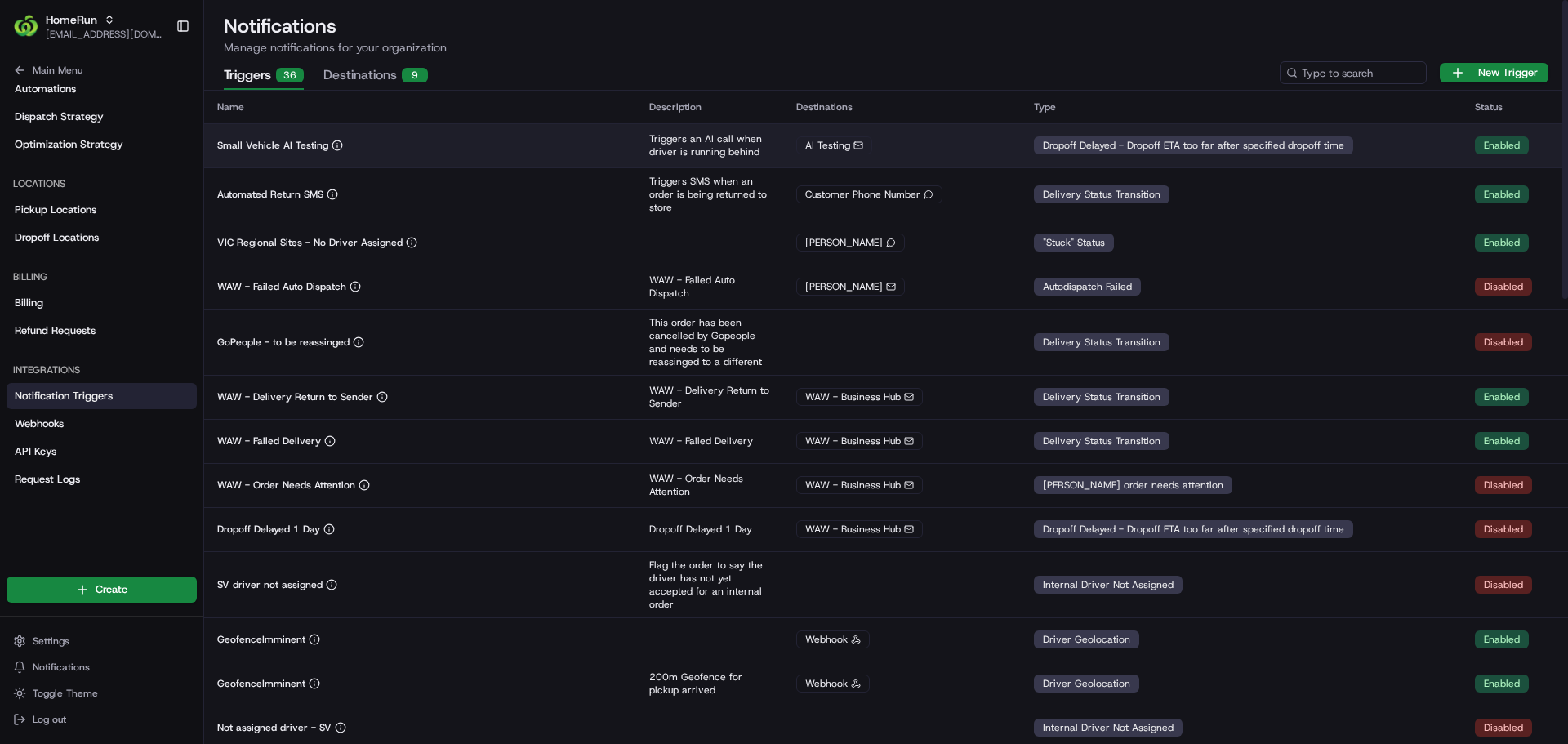
click at [496, 136] on td "Small Vehicle AI Testing" at bounding box center [420, 145] width 432 height 44
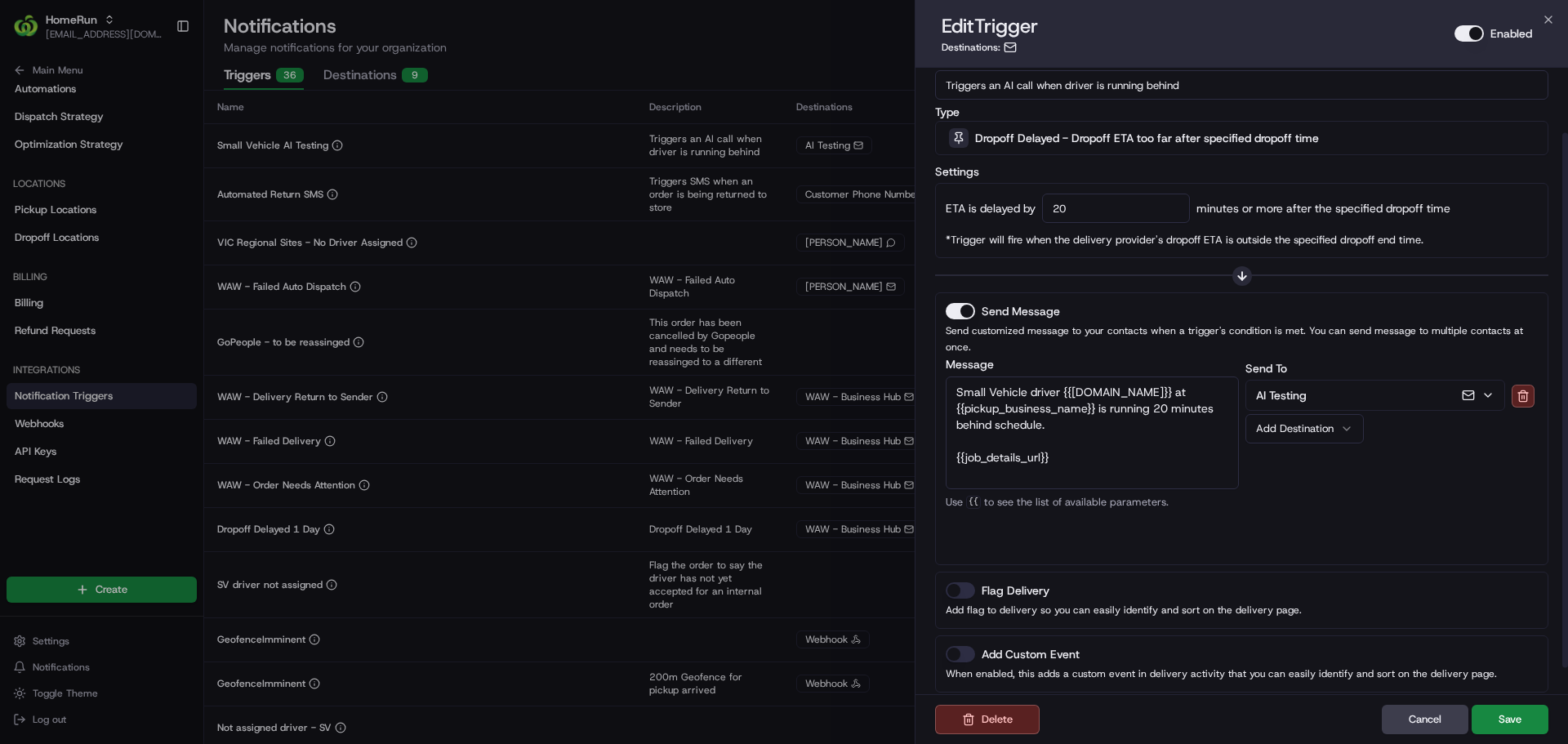
scroll to position [77, 0]
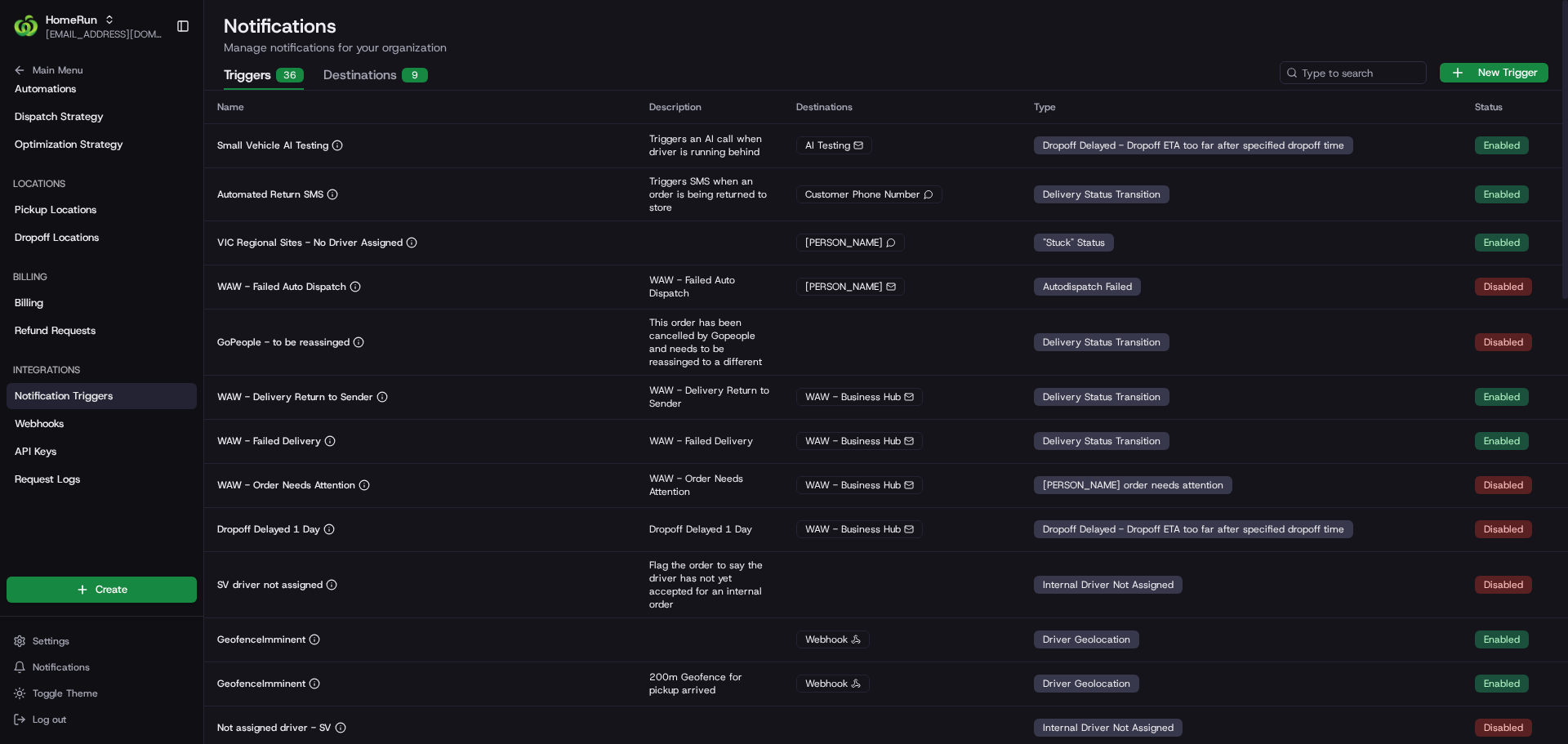
click at [387, 73] on button "Destinations 9" at bounding box center [375, 75] width 105 height 27
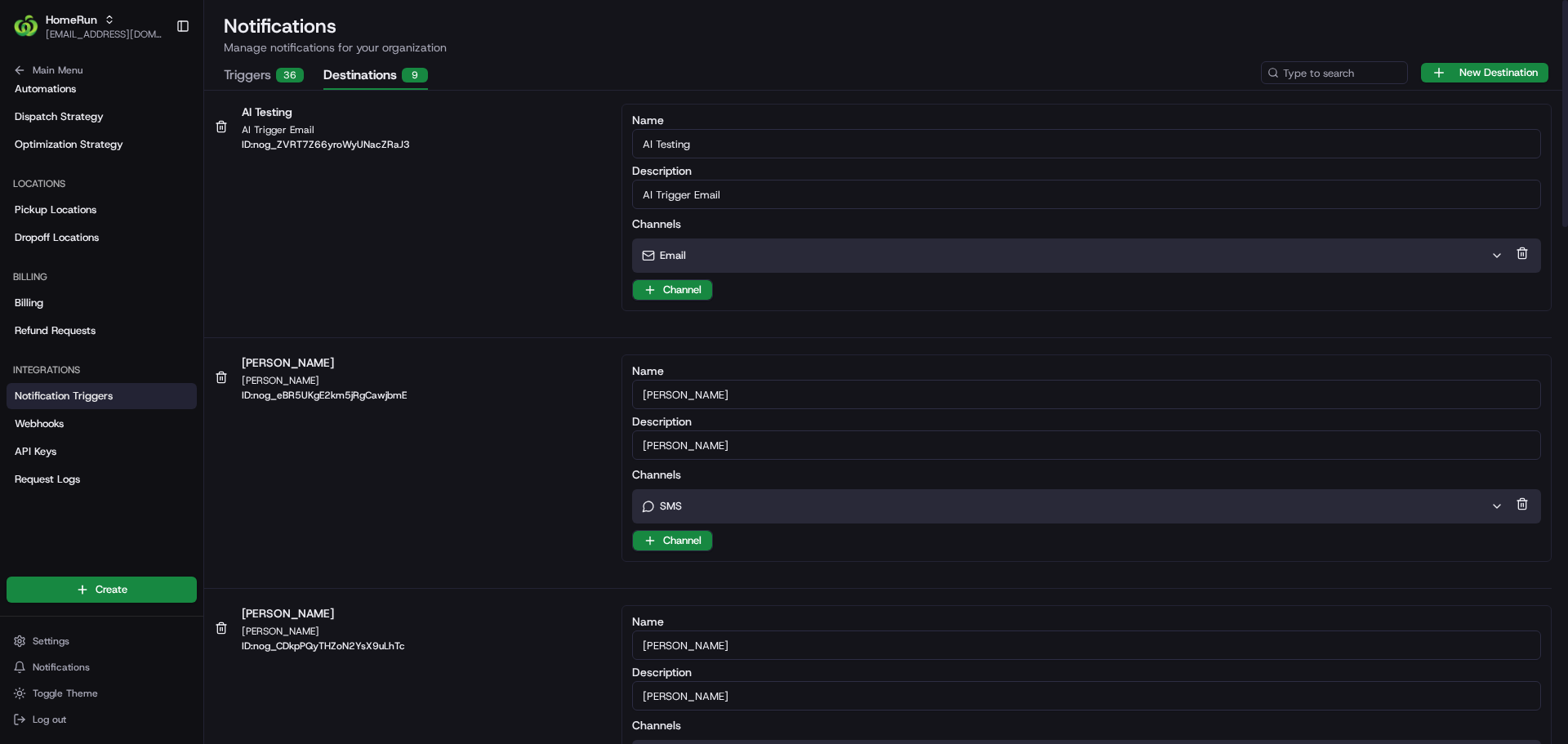
click at [1496, 257] on icon "button" at bounding box center [1496, 256] width 6 height 4
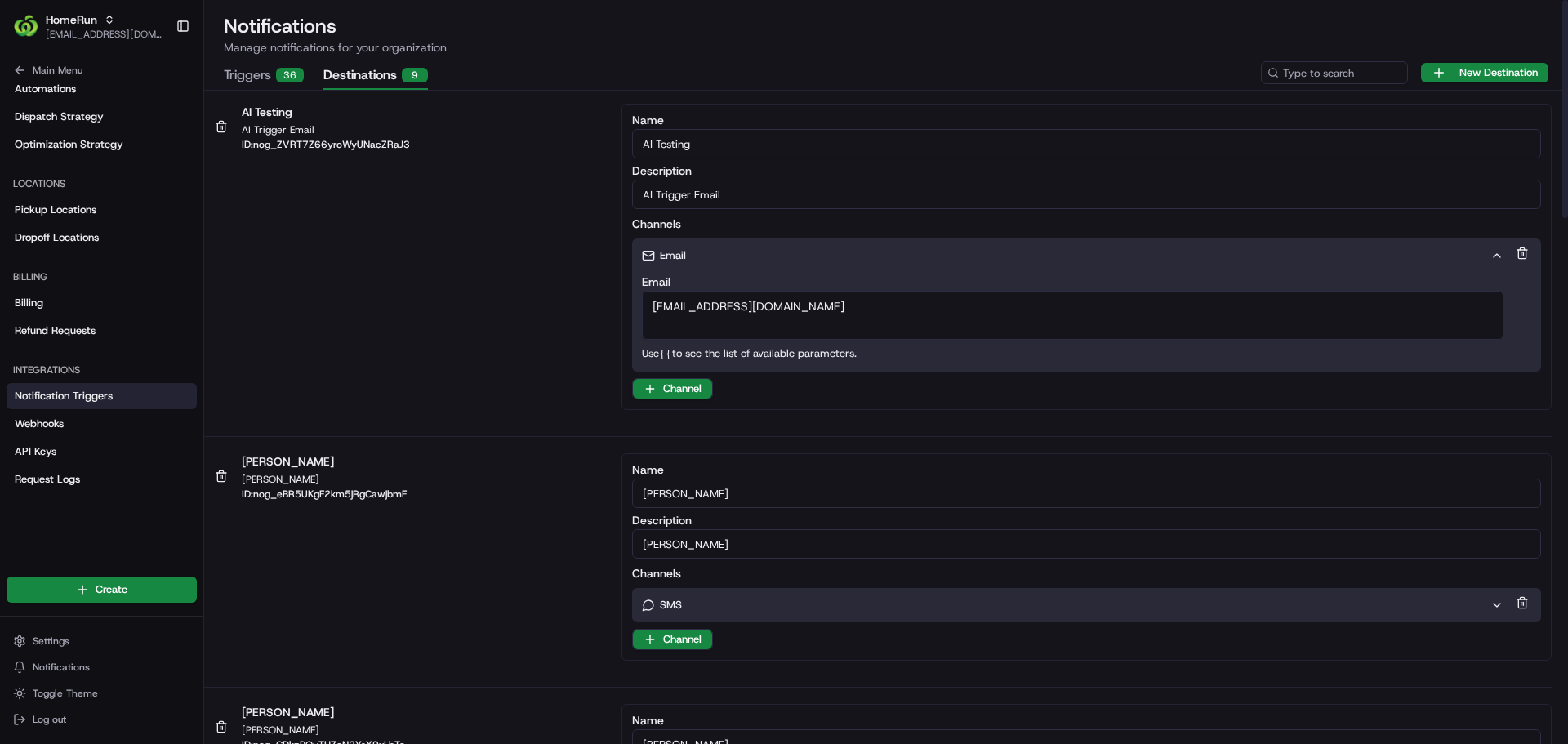
click at [1496, 257] on icon "button" at bounding box center [1497, 256] width 13 height 13
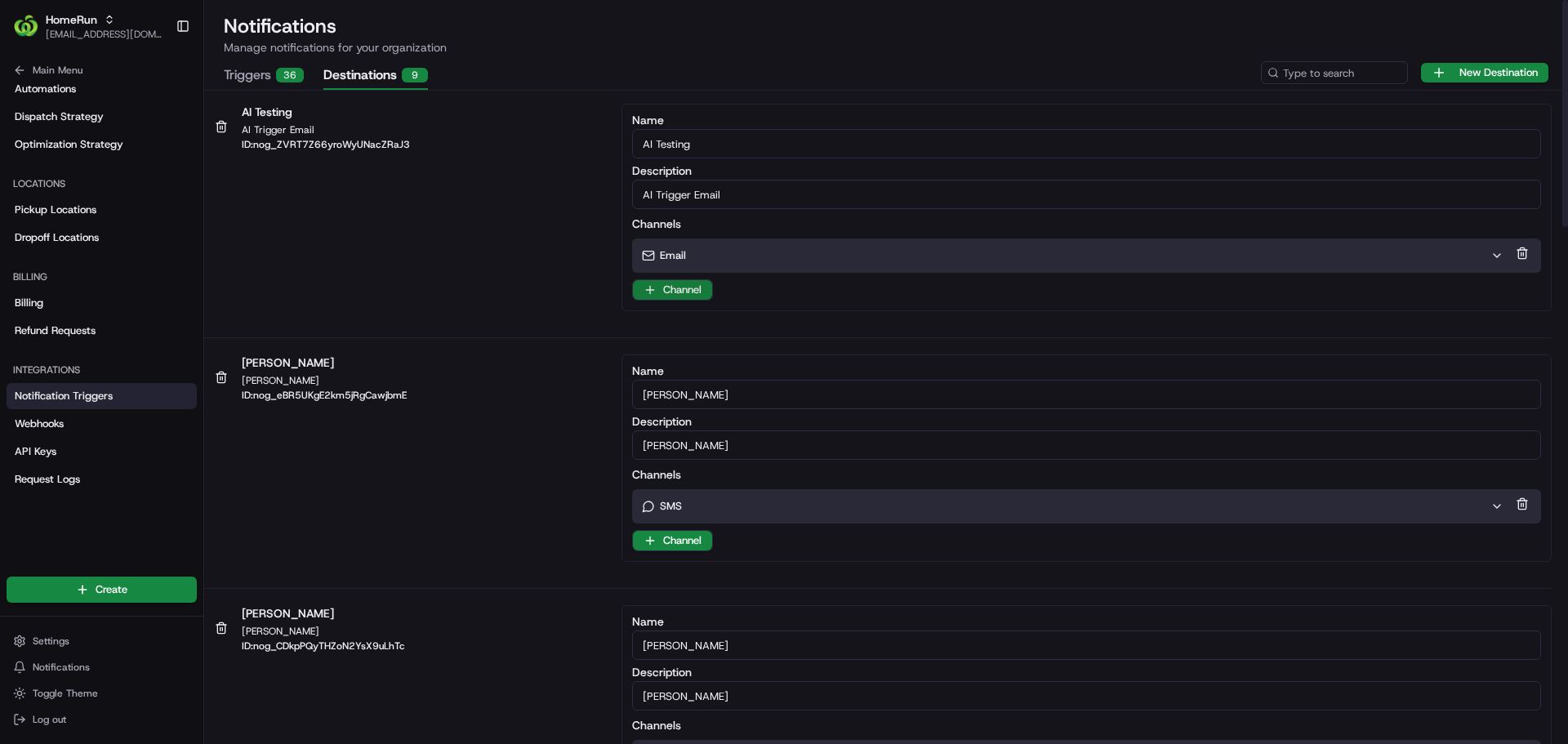
click at [695, 288] on html "HomeRun kjones6@woolworths.com.au Toggle Sidebar Orders Deliveries Providers Na…" at bounding box center [784, 372] width 1568 height 744
click at [575, 295] on html "HomeRun kjones6@woolworths.com.au Toggle Sidebar Orders Deliveries Providers Na…" at bounding box center [784, 372] width 1568 height 744
click at [249, 83] on button "Triggers 36" at bounding box center [264, 75] width 80 height 27
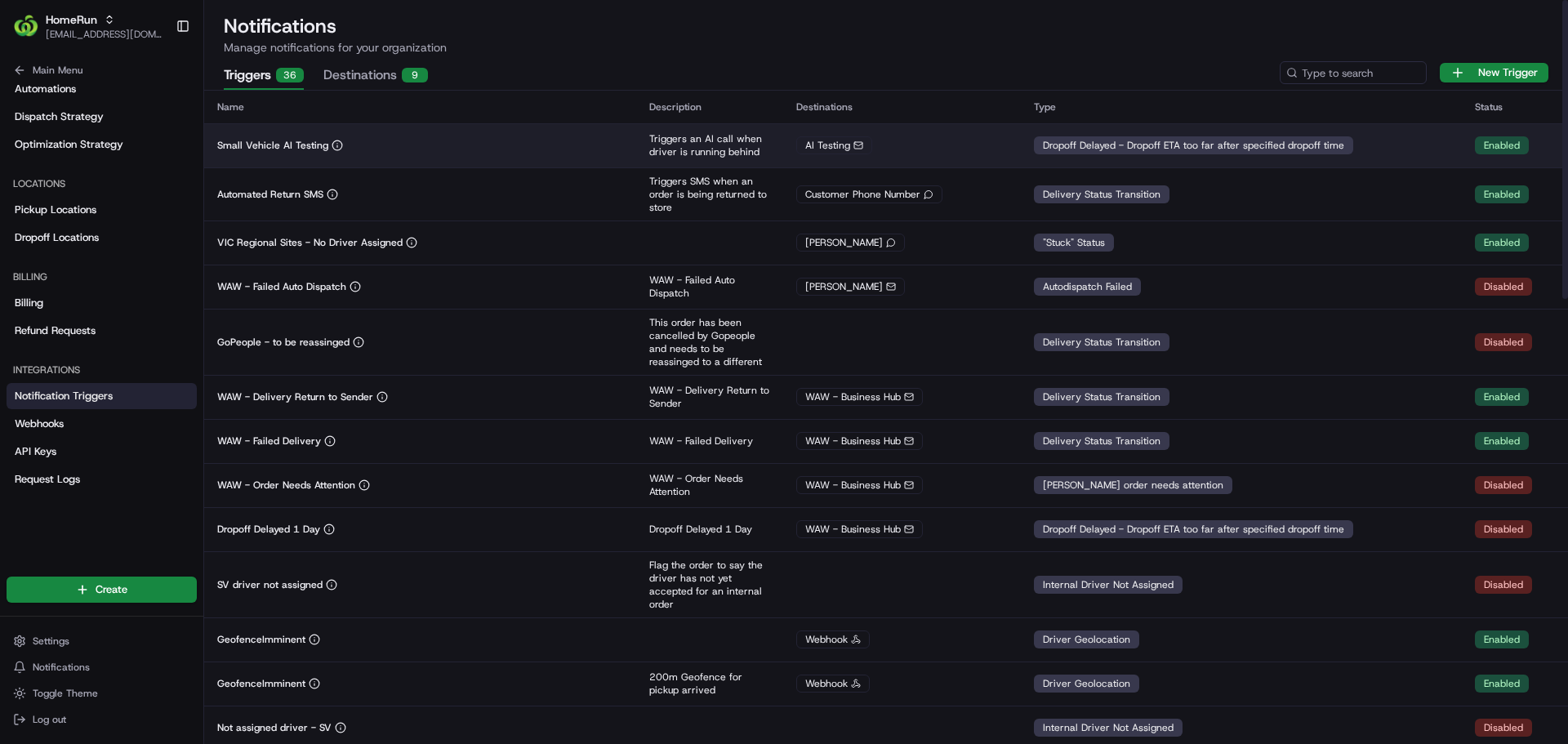
click at [383, 130] on td "Small Vehicle AI Testing" at bounding box center [420, 145] width 432 height 44
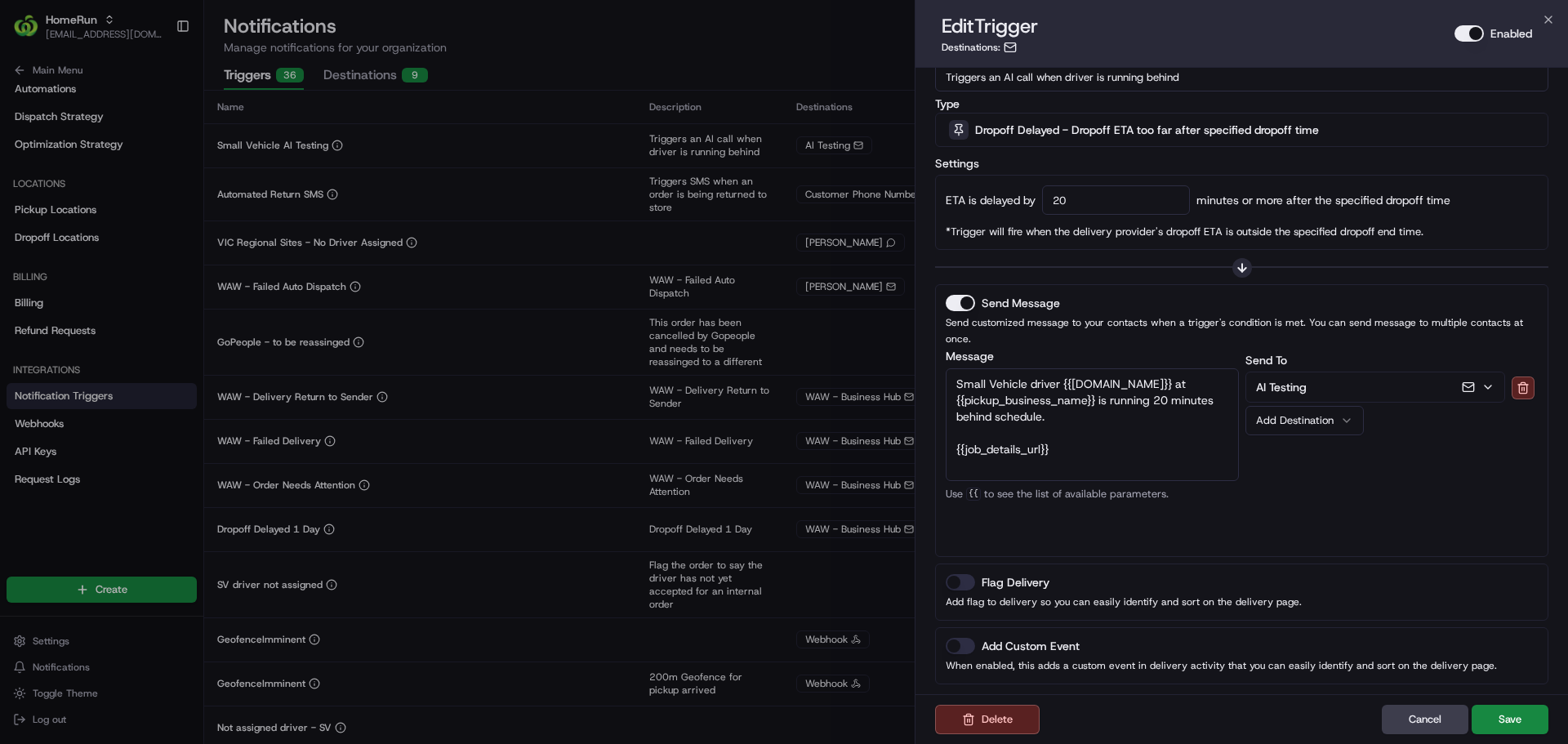
scroll to position [107, 0]
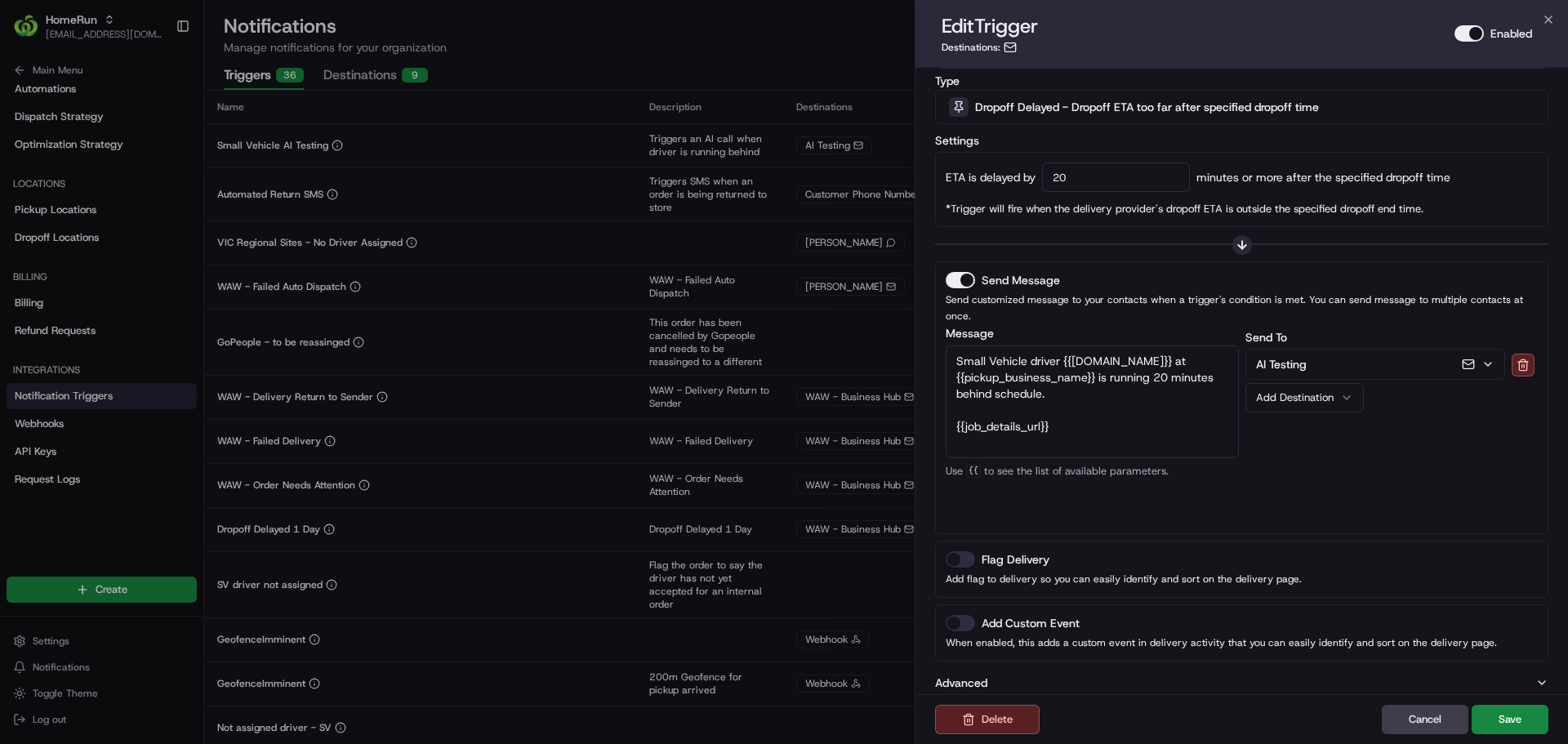
click at [1534, 674] on button "Advanced" at bounding box center [1242, 682] width 613 height 17
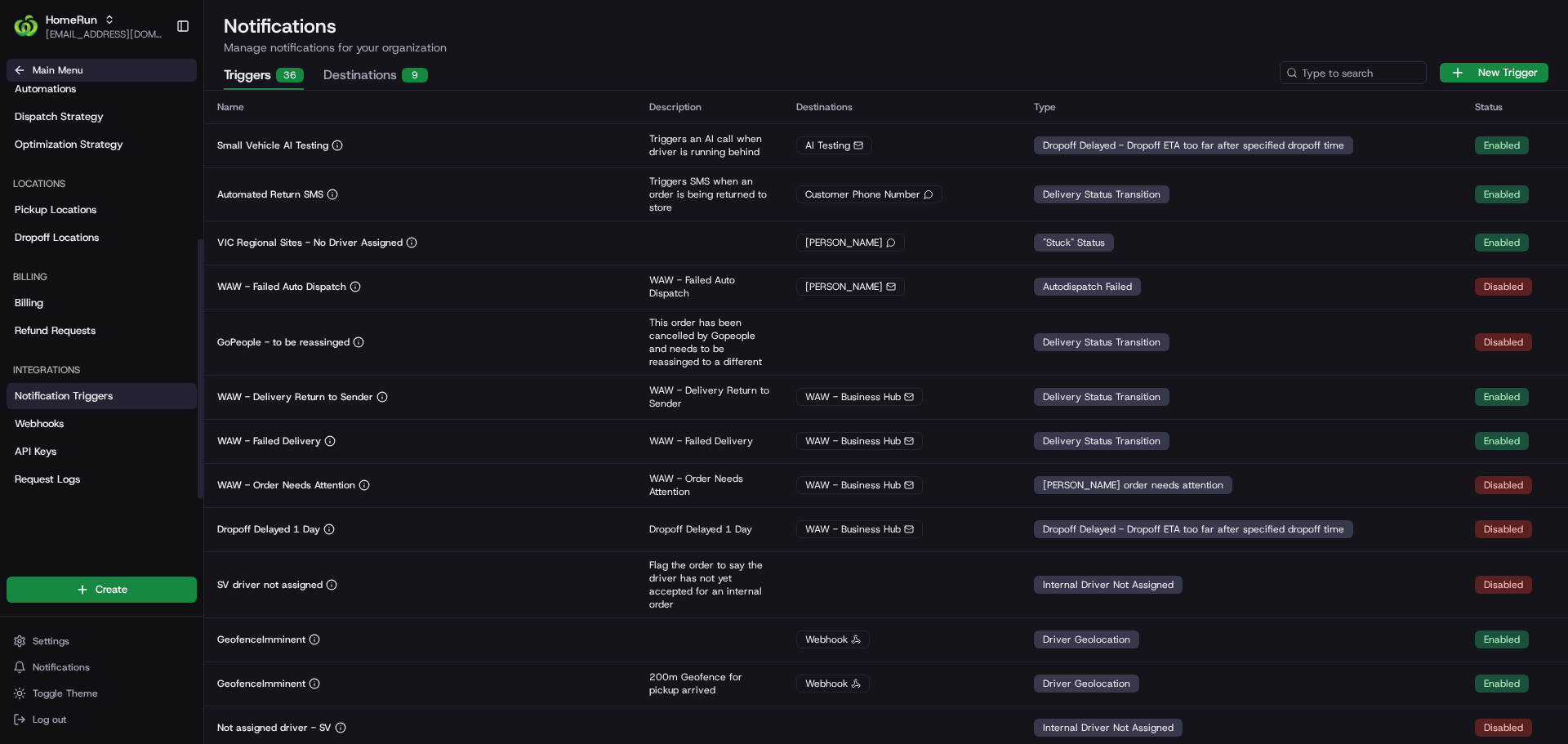
click at [25, 61] on button "Main Menu" at bounding box center [101, 71] width 190 height 23
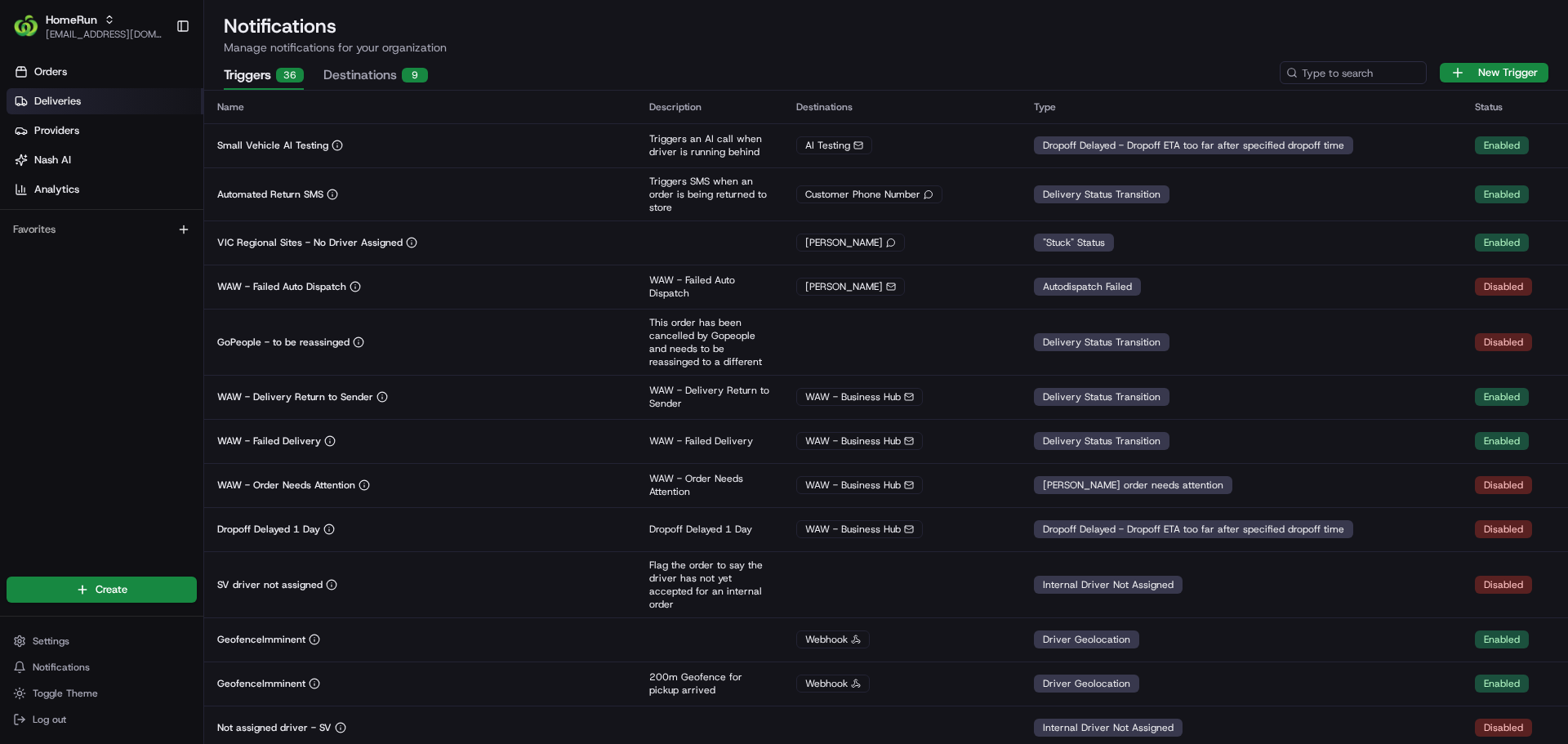
click at [39, 102] on span "Deliveries" at bounding box center [57, 101] width 47 height 15
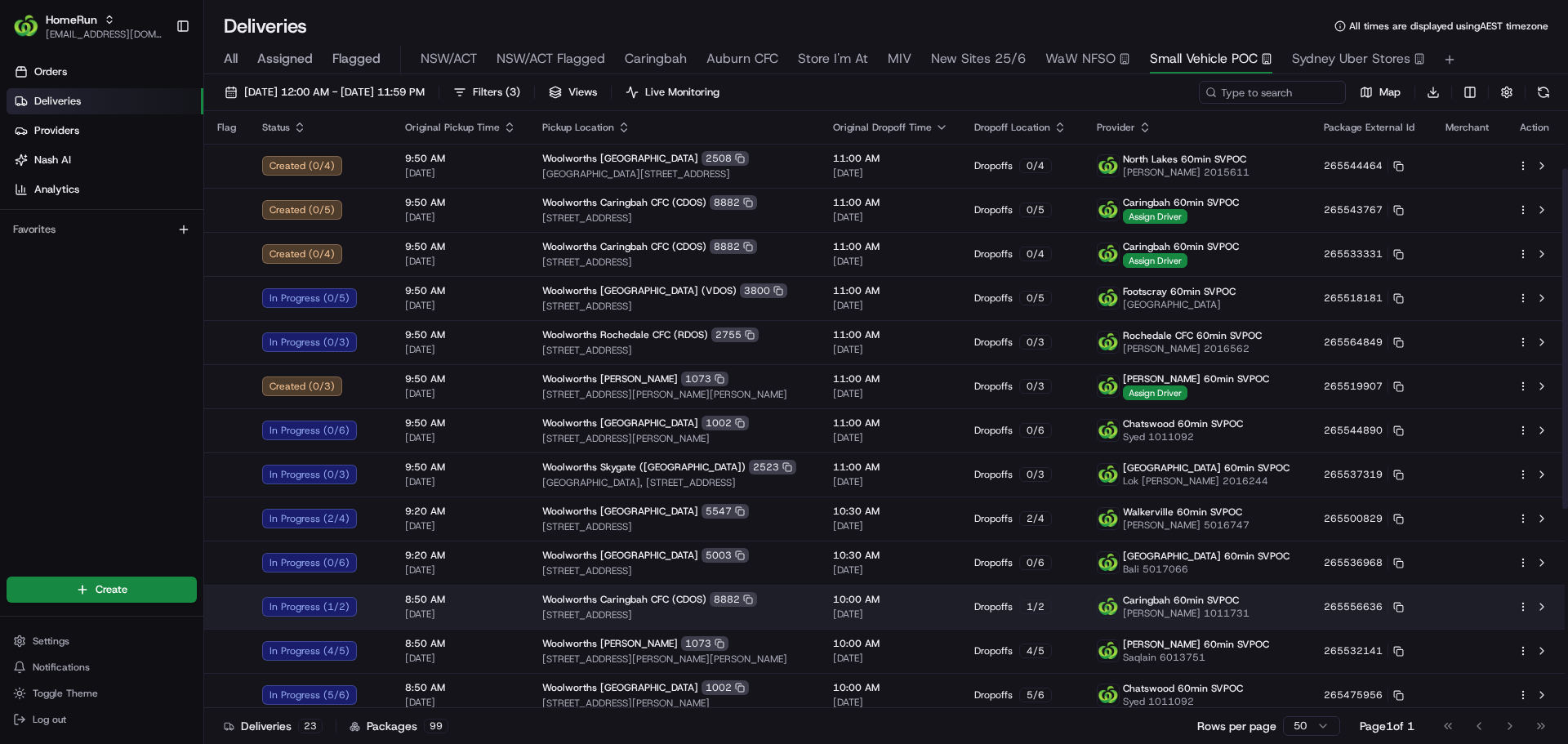
scroll to position [450, 0]
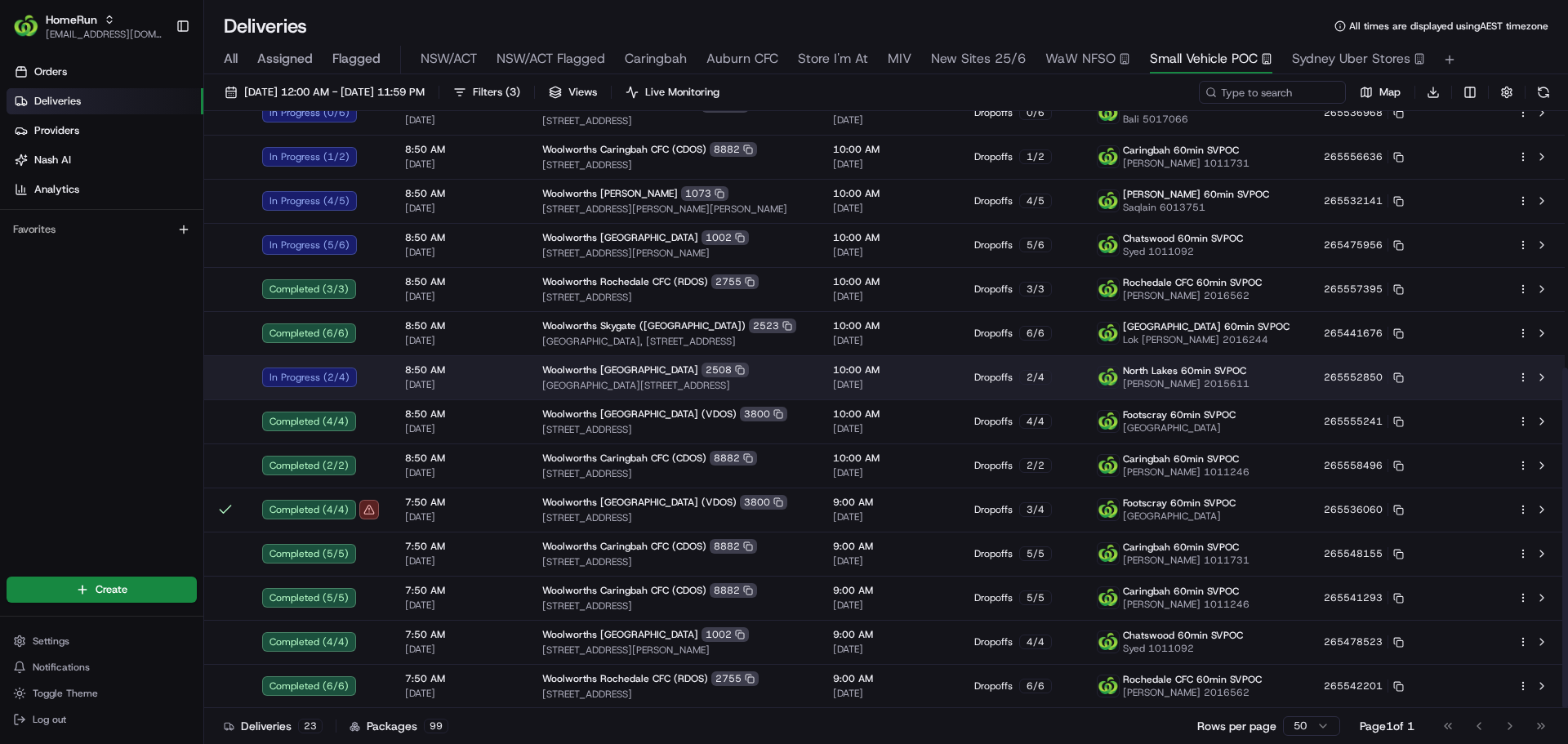
click at [806, 370] on div "Woolworths North Lakes 2508" at bounding box center [674, 369] width 264 height 15
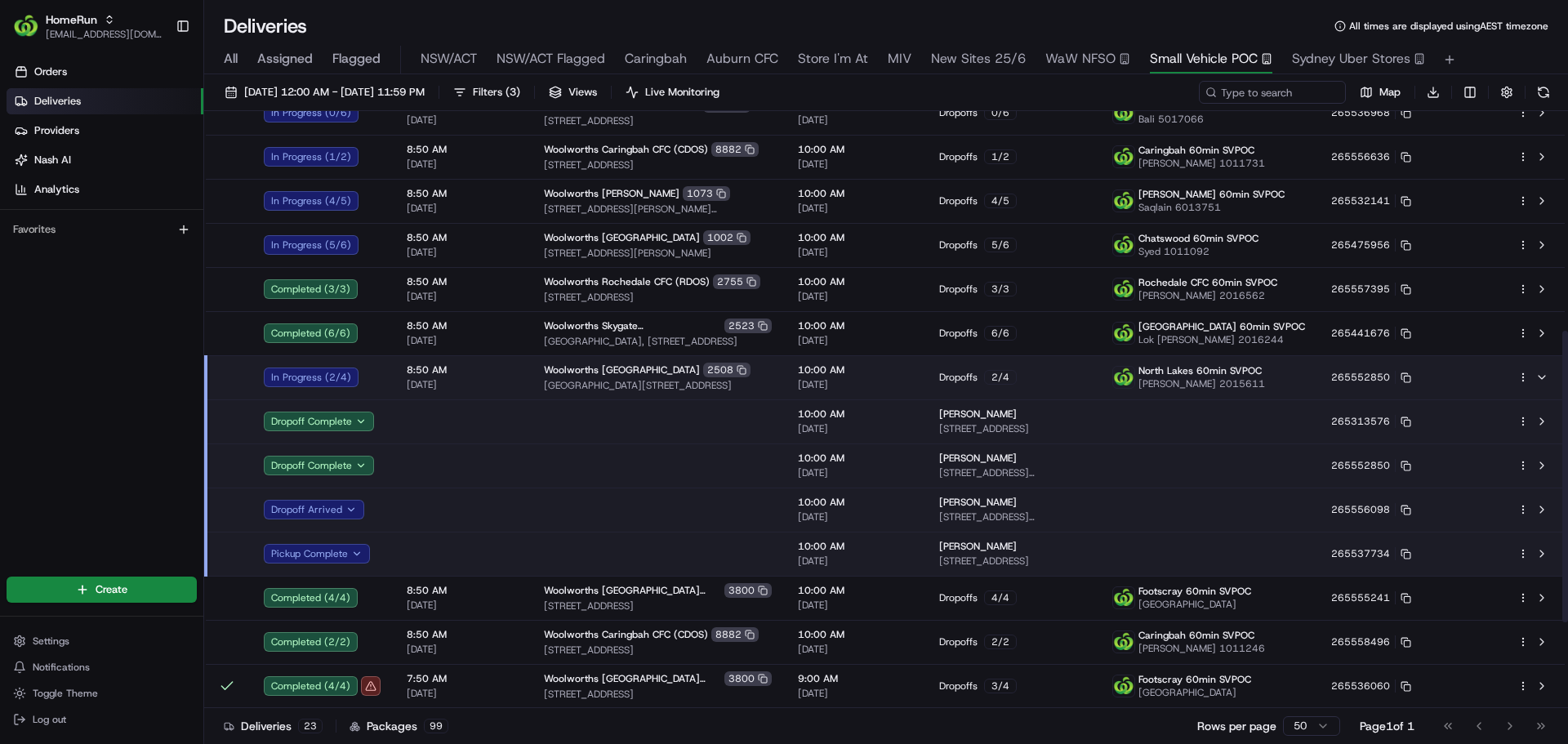
click at [656, 514] on td at bounding box center [658, 510] width 254 height 44
click at [753, 369] on div "Woolworths North Lakes 2508" at bounding box center [658, 369] width 227 height 15
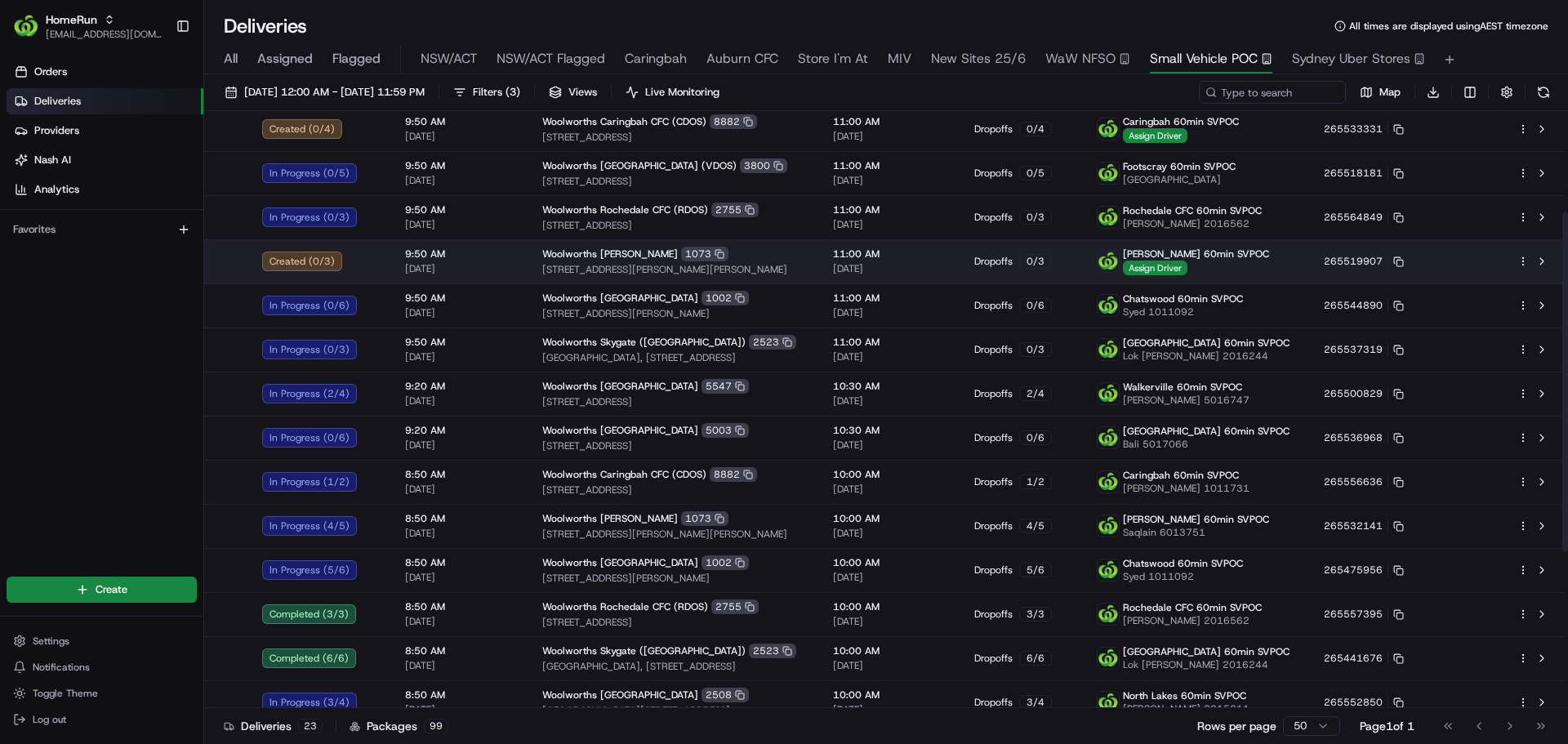
scroll to position [187, 0]
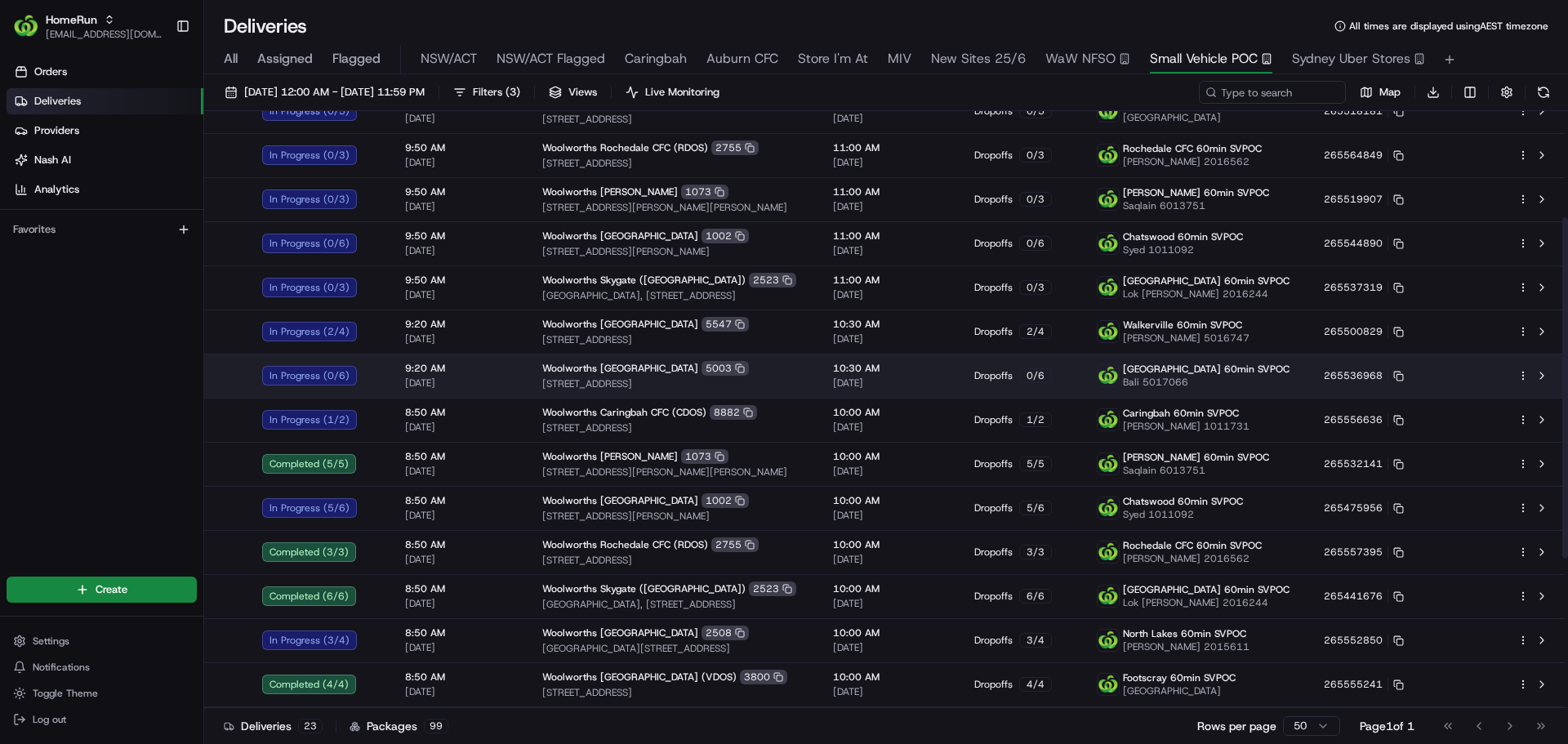
click at [516, 383] on td "9:20 AM 20/08/2025" at bounding box center [461, 376] width 137 height 44
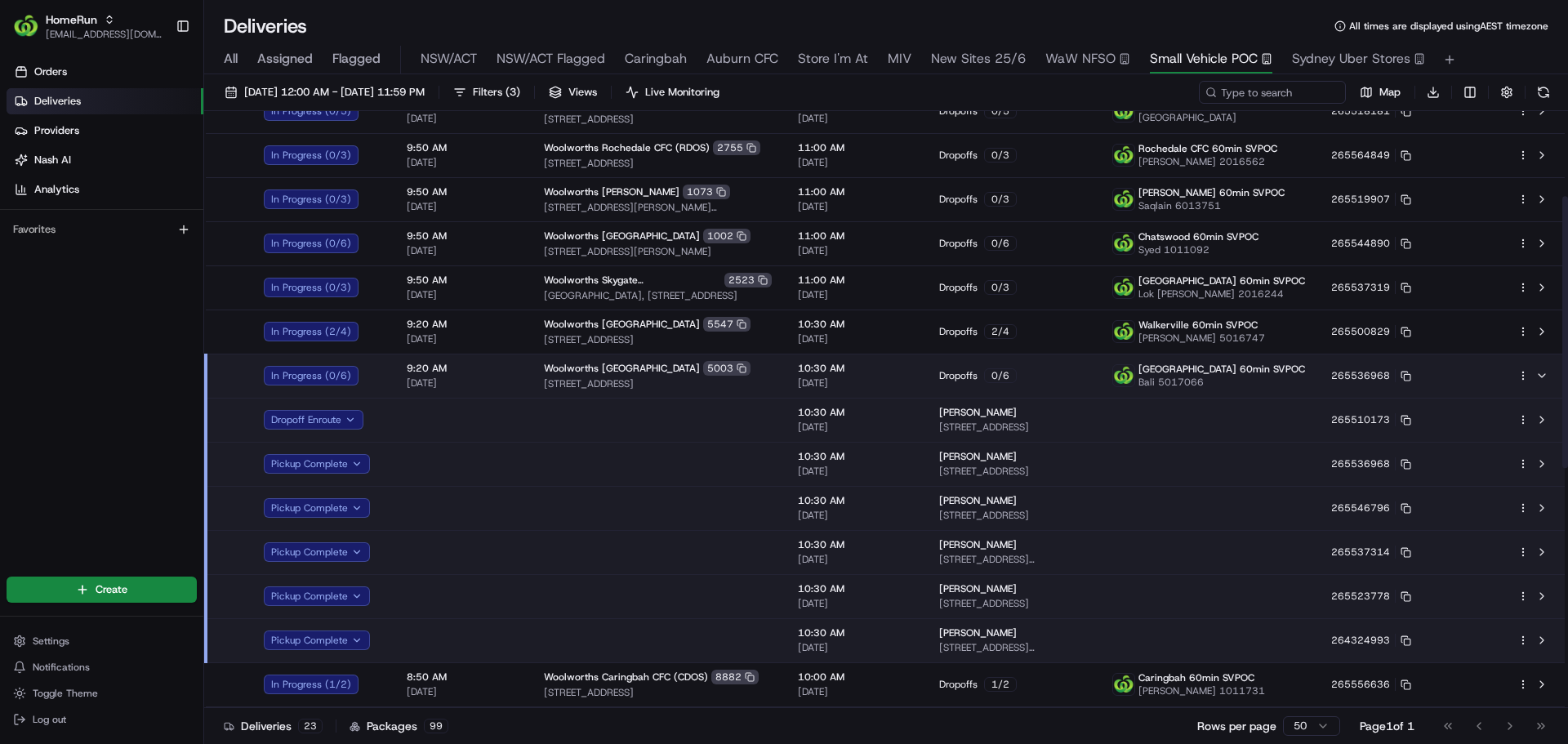
click at [516, 383] on td "9:20 AM 20/08/2025" at bounding box center [463, 376] width 137 height 44
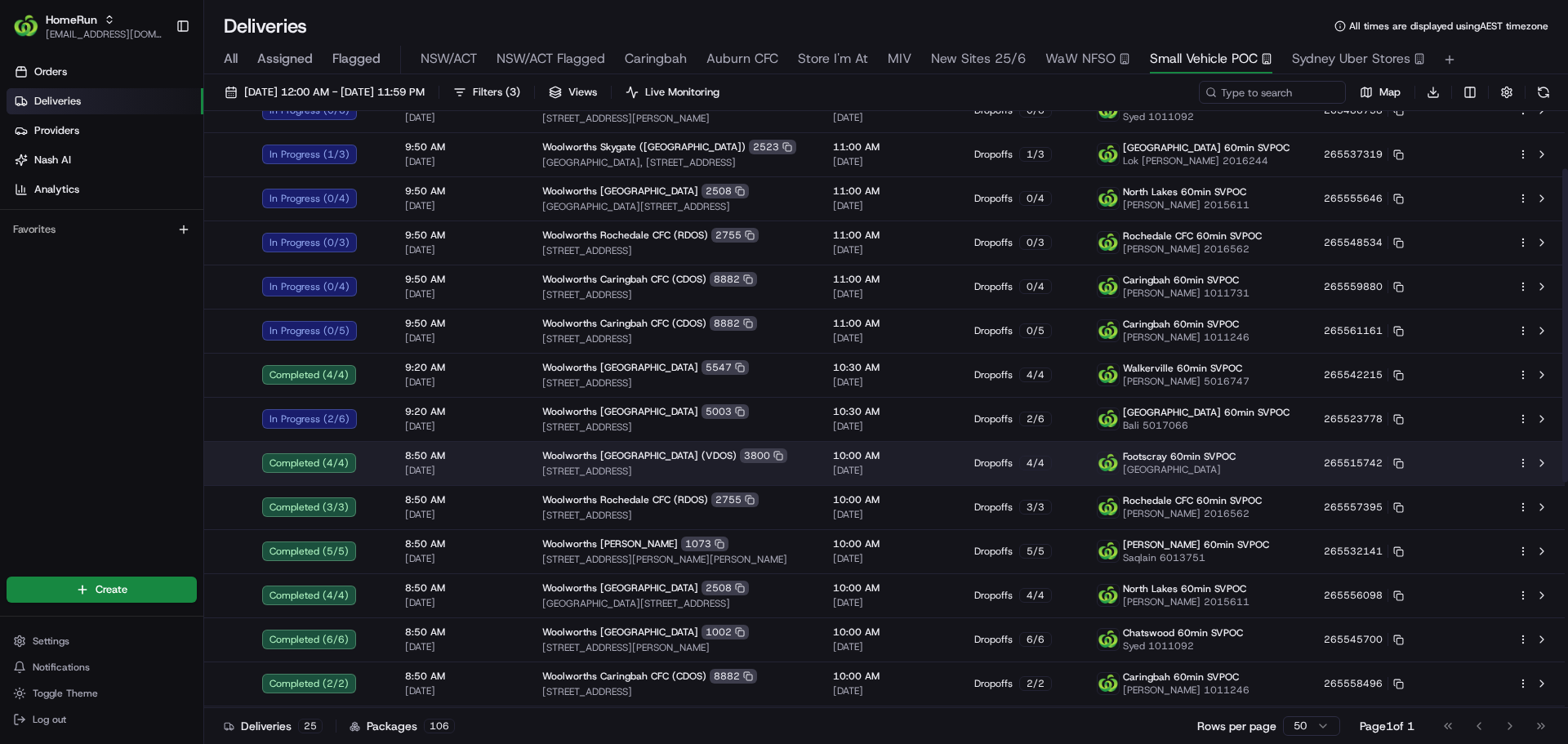
scroll to position [235, 0]
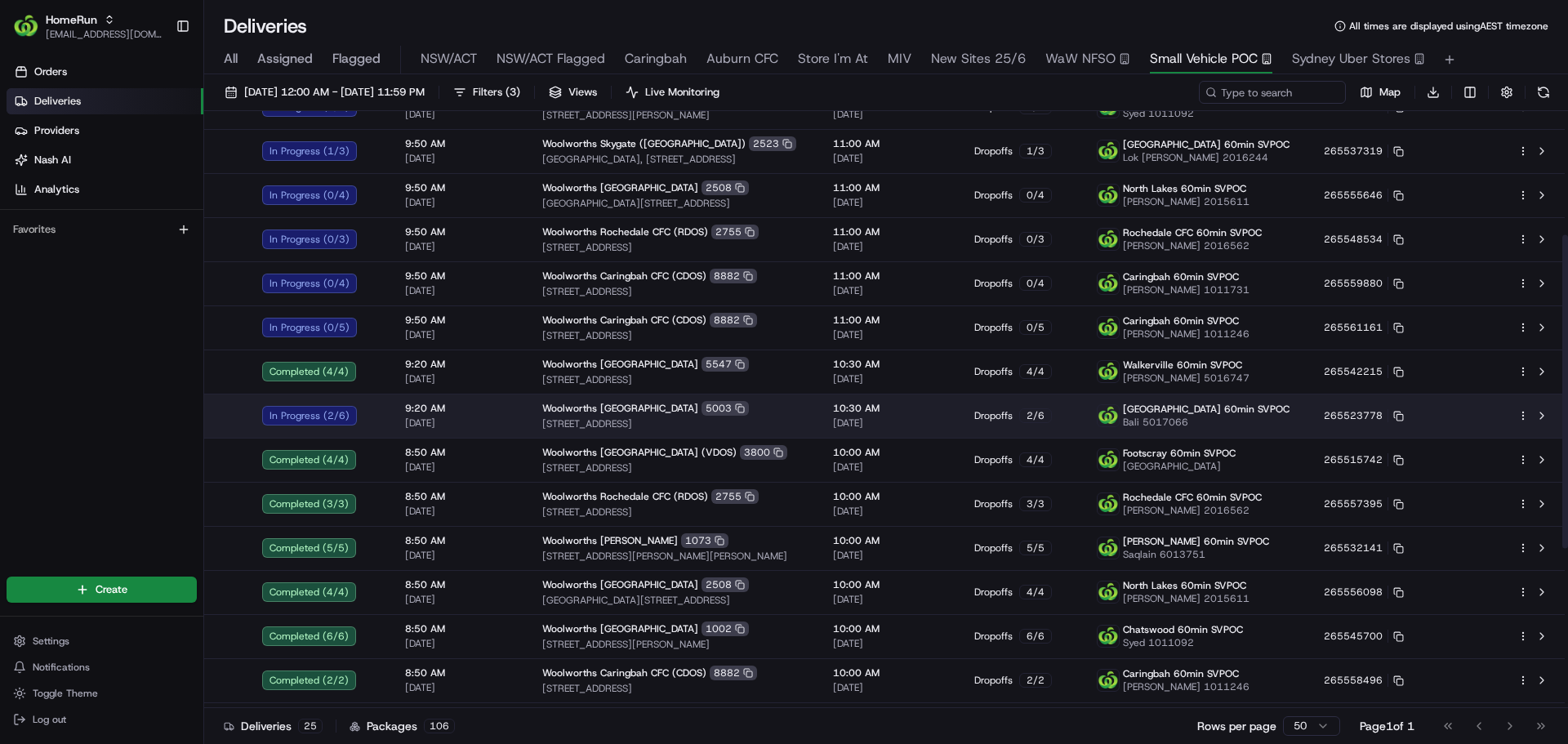
click at [494, 420] on span "[DATE]" at bounding box center [460, 422] width 111 height 13
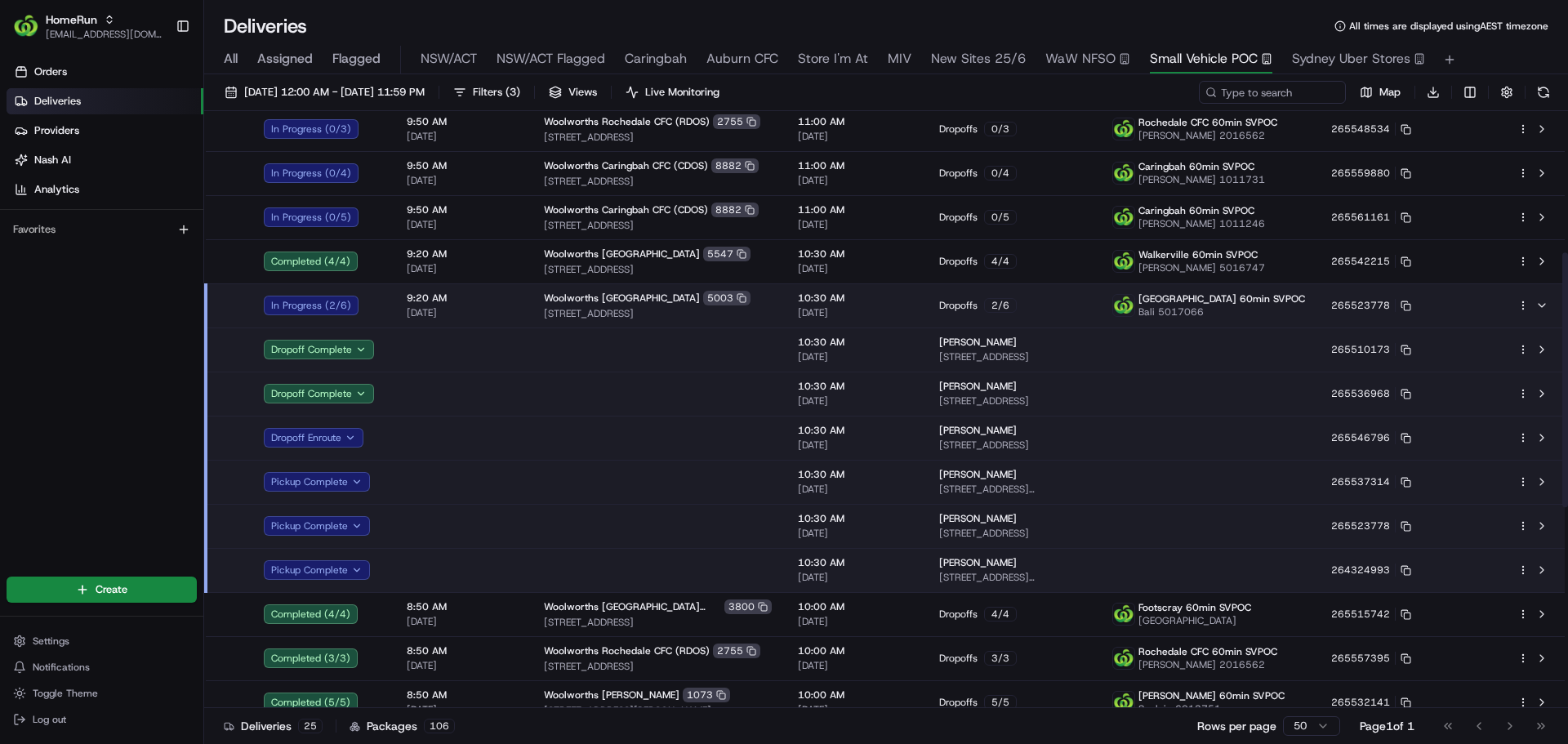
scroll to position [347, 0]
click at [477, 572] on td at bounding box center [463, 569] width 137 height 44
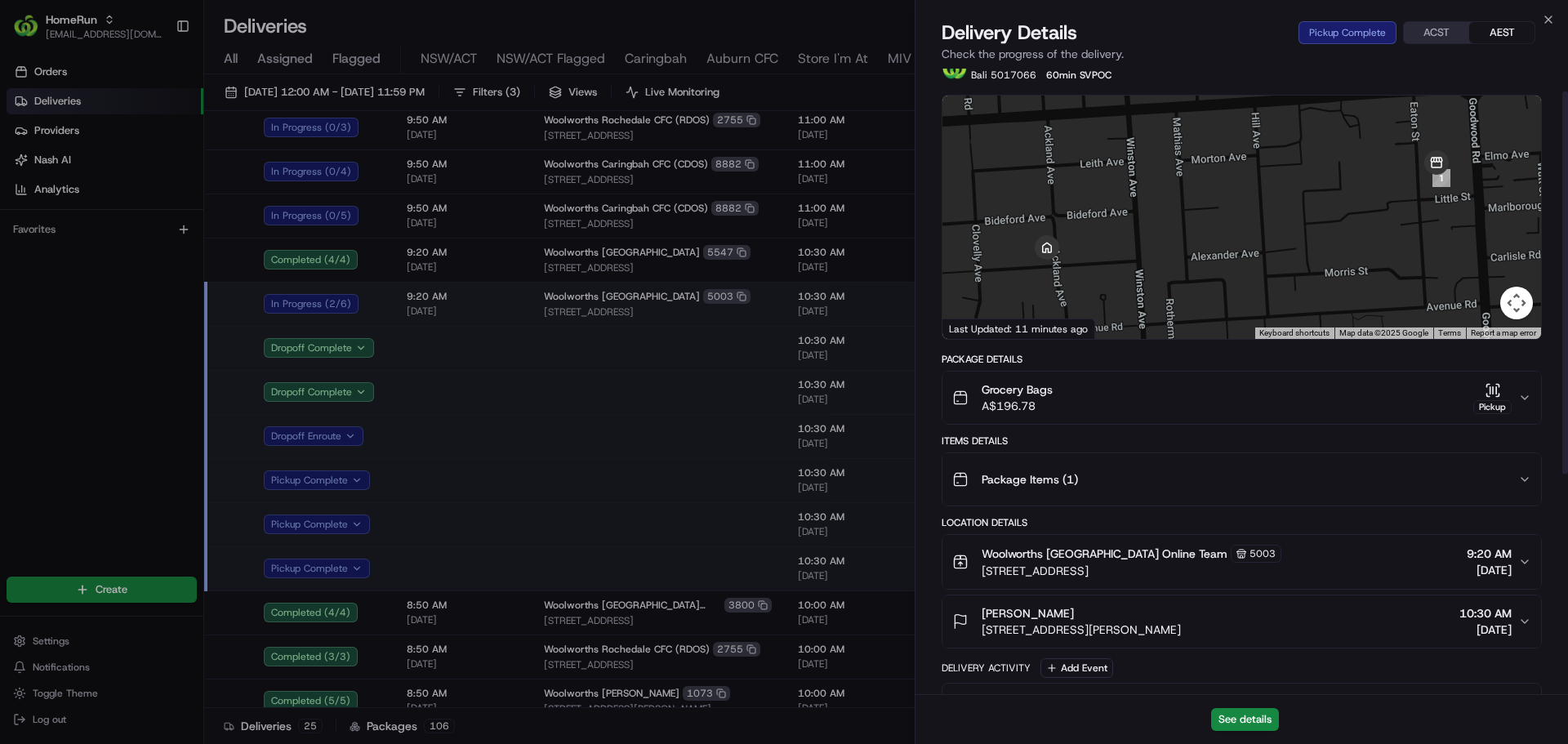
scroll to position [37, 0]
click at [1228, 719] on button "See details" at bounding box center [1245, 719] width 68 height 23
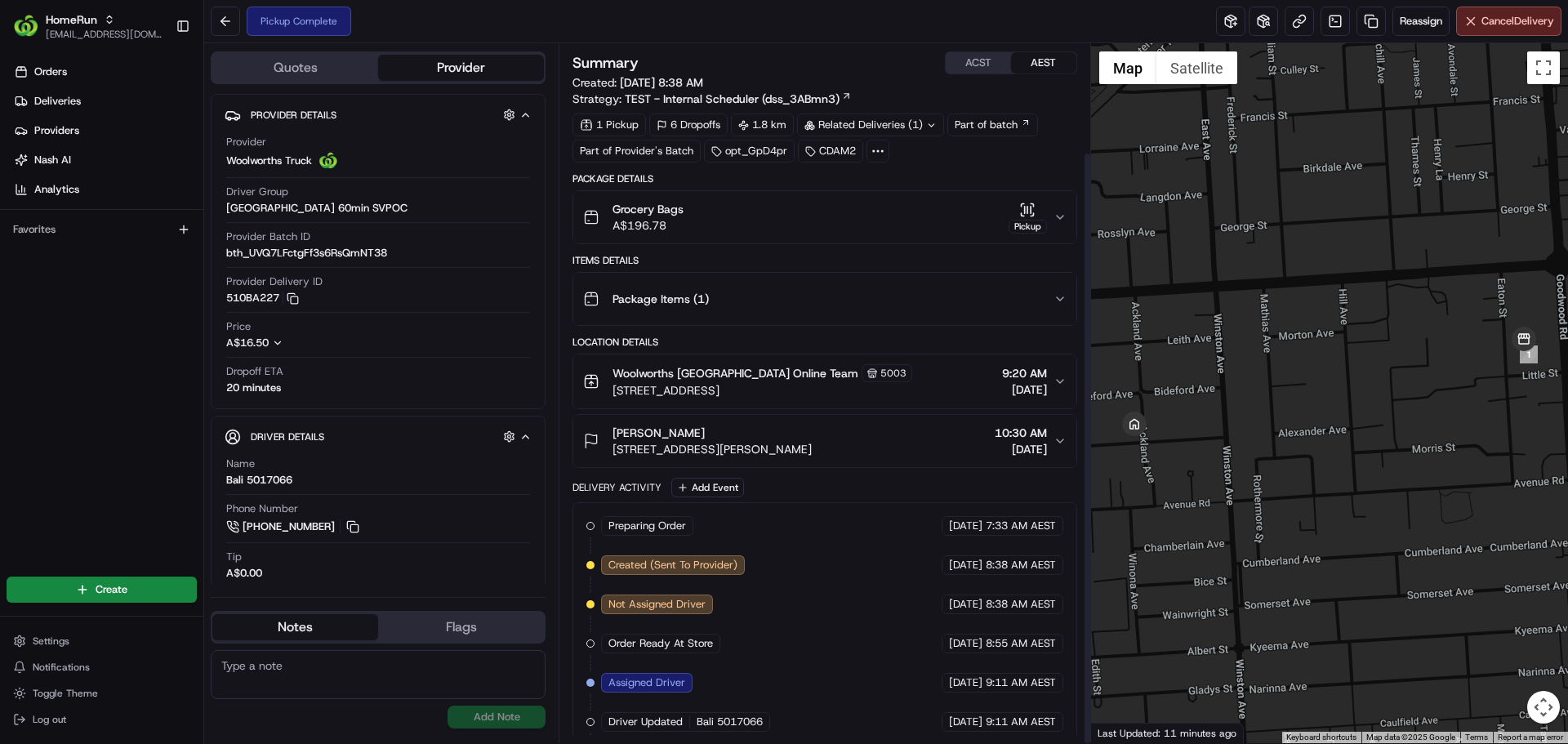
scroll to position [128, 0]
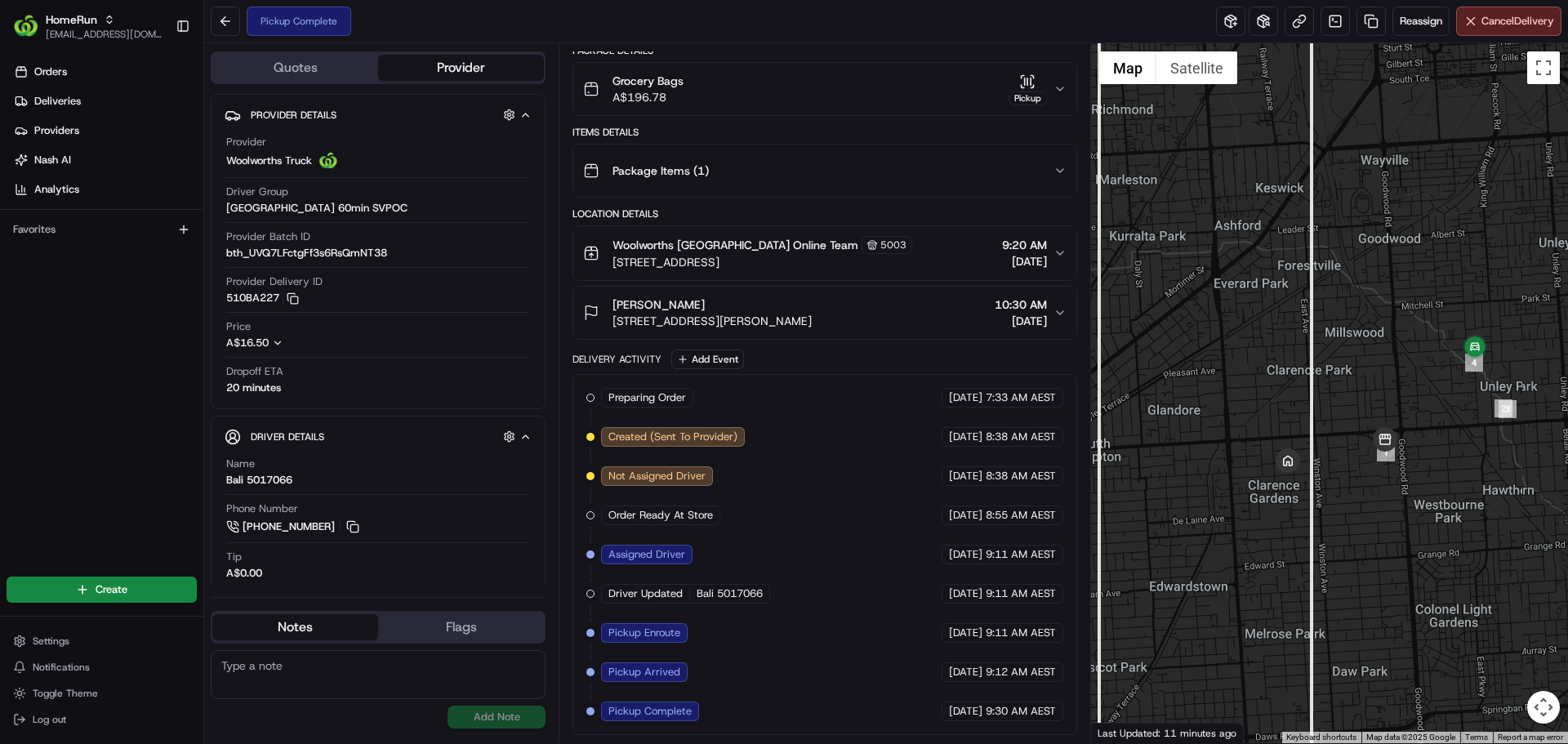
click at [1337, 485] on div at bounding box center [1330, 393] width 478 height 700
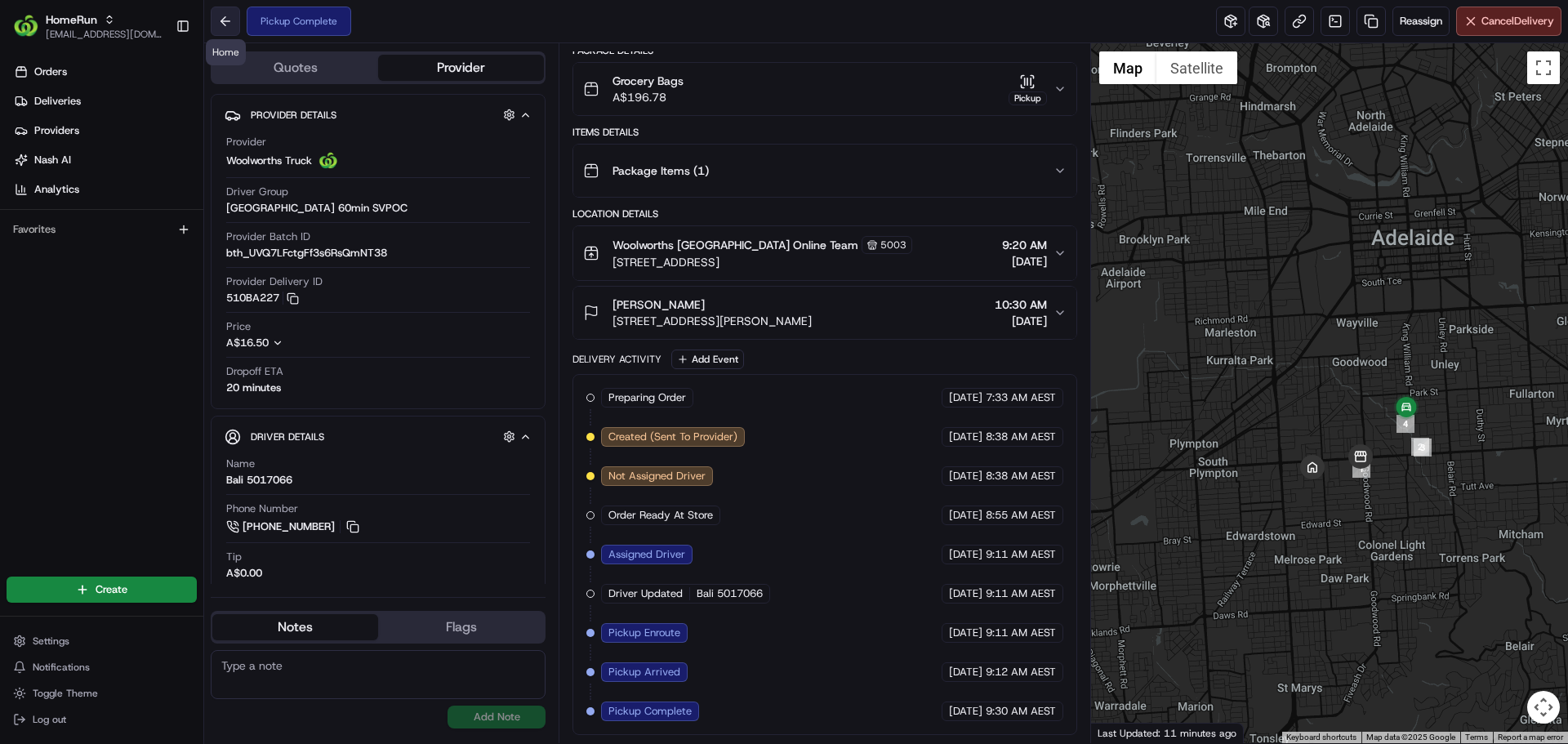
click at [225, 22] on button at bounding box center [225, 20] width 29 height 29
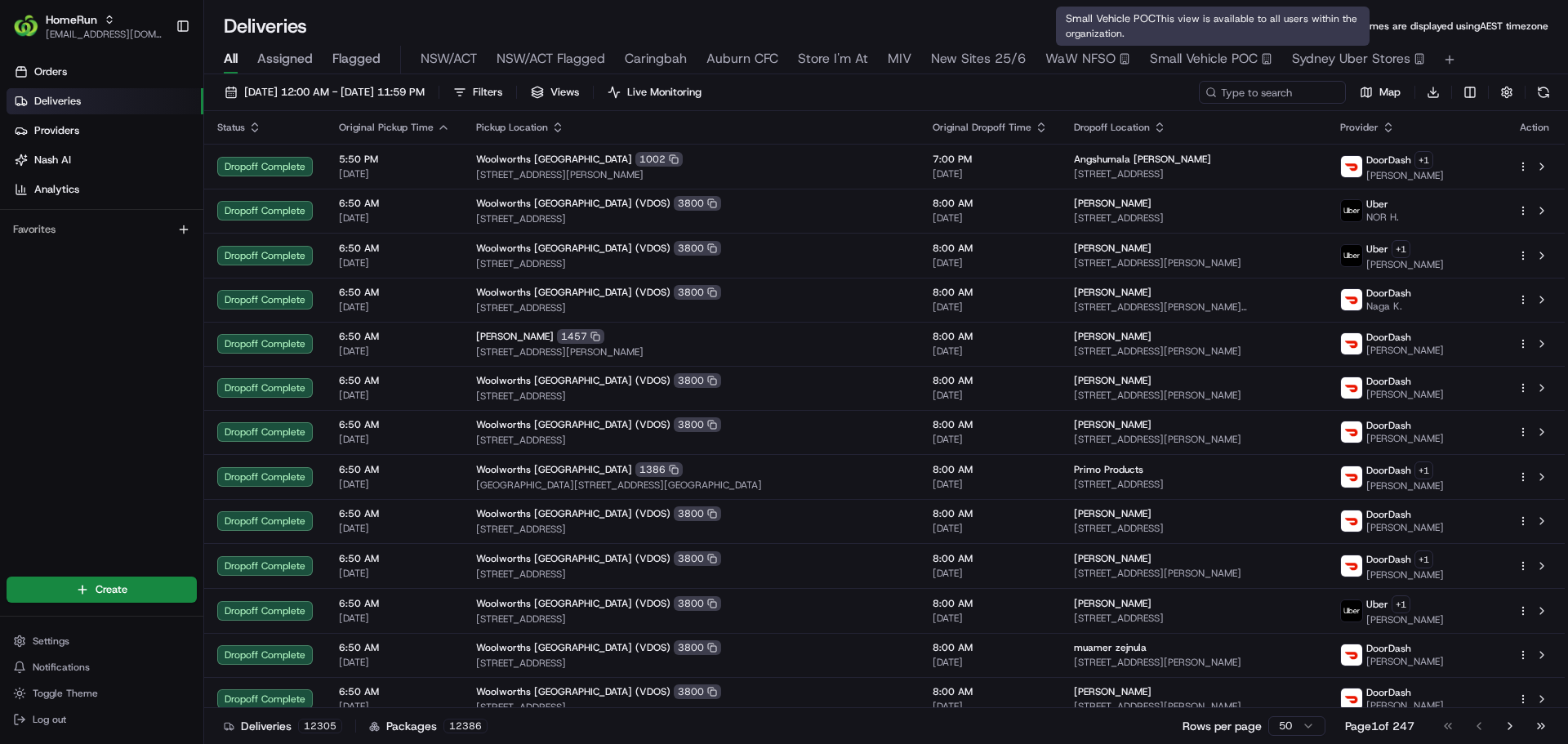
click at [1215, 67] on span "Small Vehicle POC" at bounding box center [1203, 59] width 108 height 19
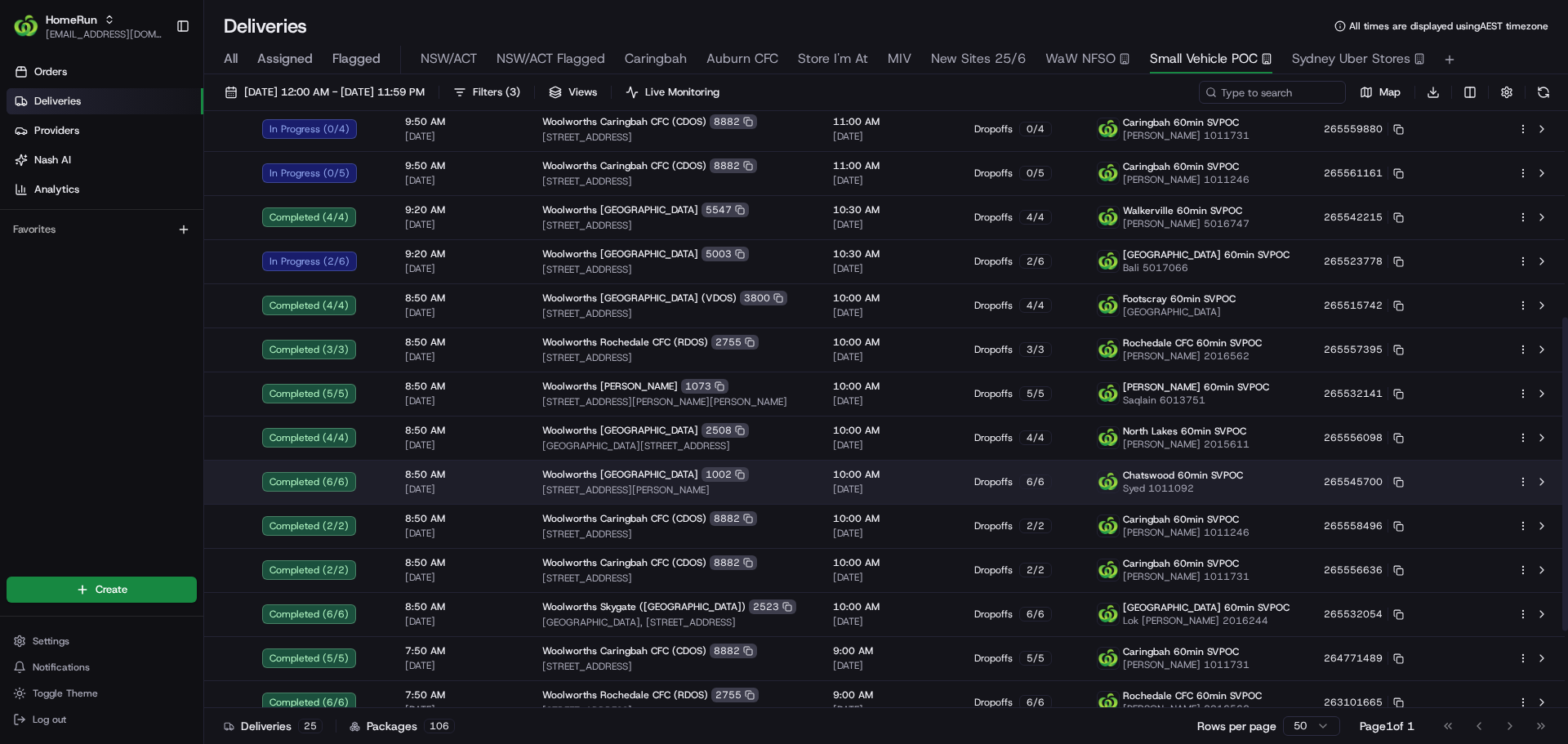
scroll to position [388, 0]
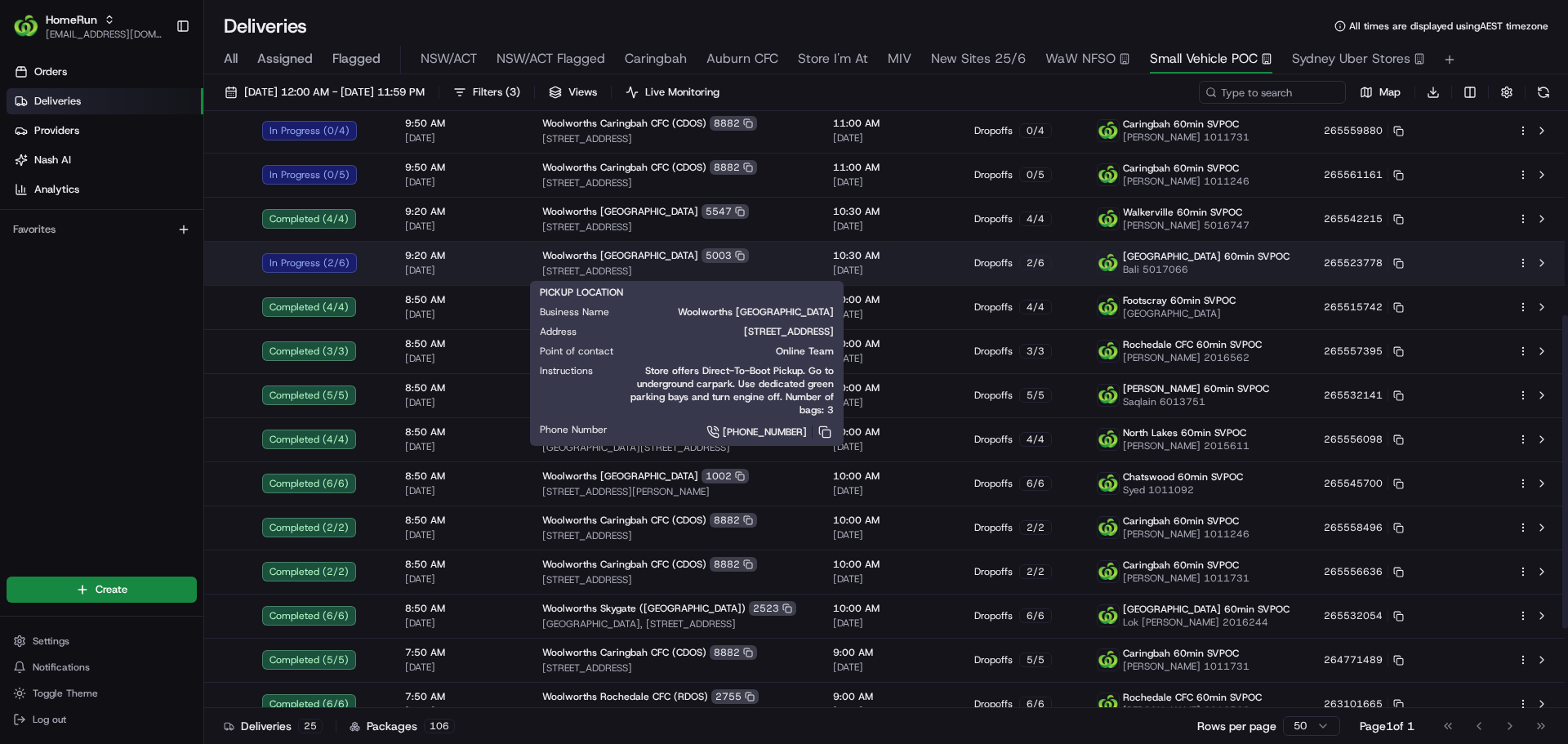
click at [806, 256] on div "Woolworths [GEOGRAPHIC_DATA] 5003" at bounding box center [674, 256] width 264 height 15
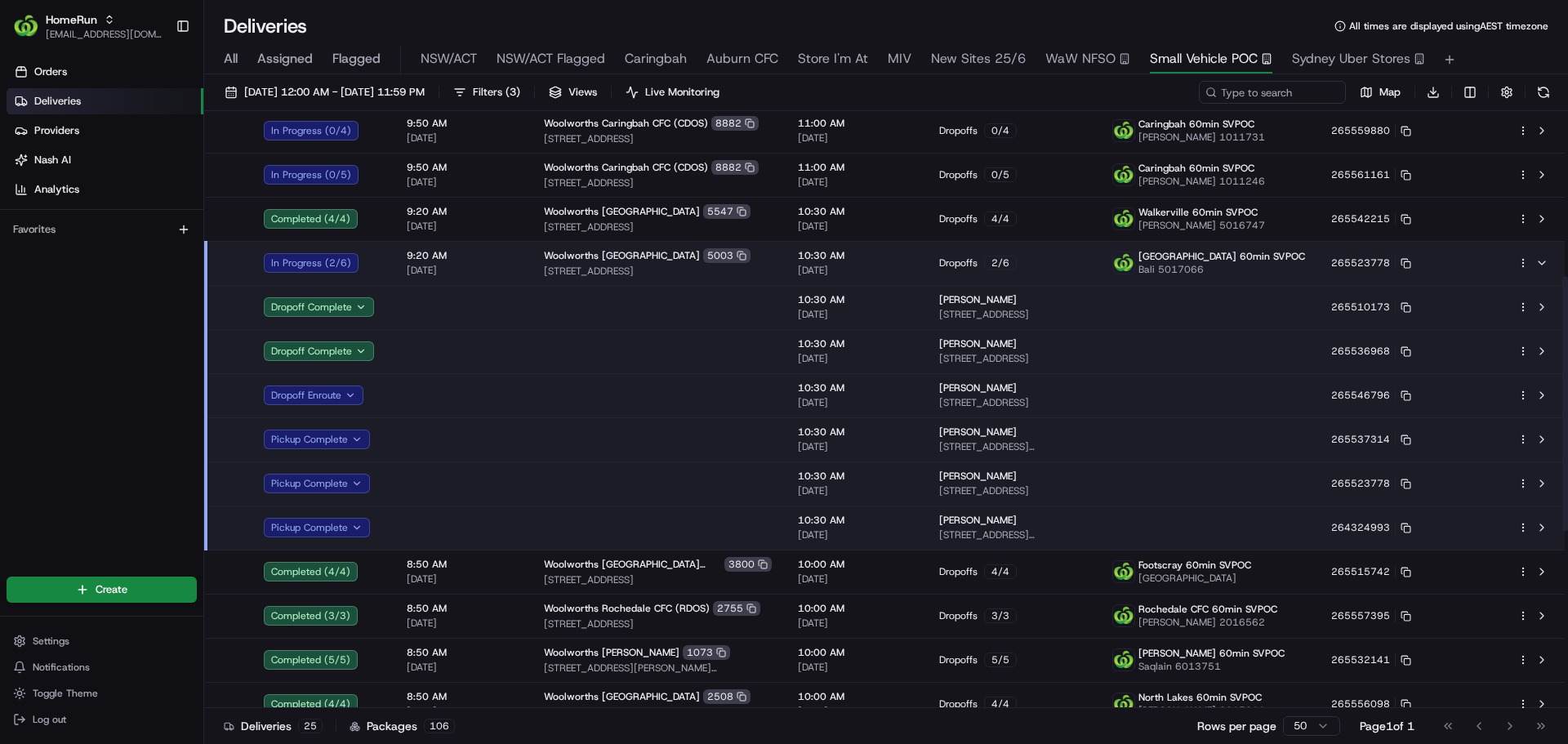
click at [535, 405] on td at bounding box center [658, 395] width 254 height 44
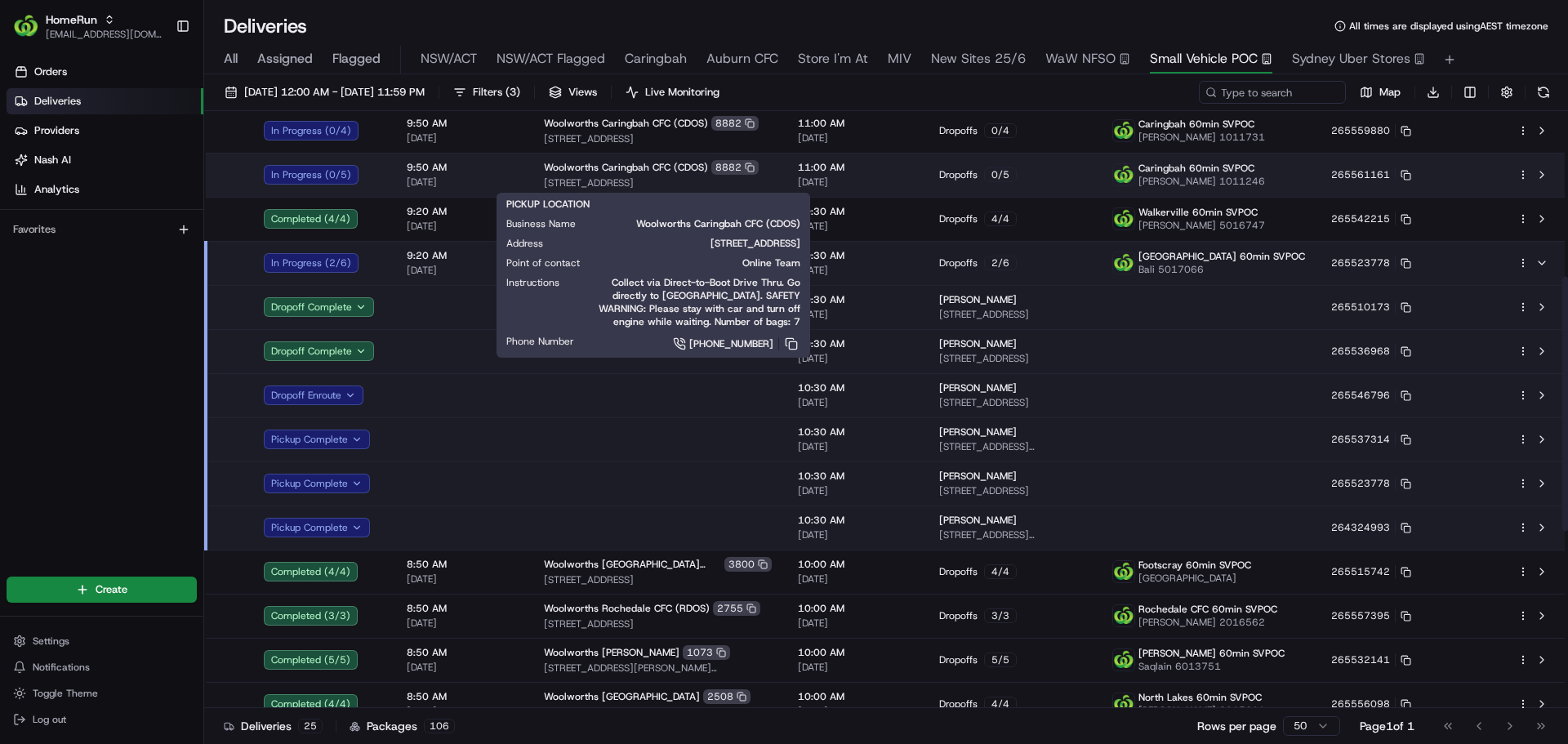
click at [649, 166] on span "Woolworths Caringbah CFC (CDOS)" at bounding box center [626, 167] width 164 height 13
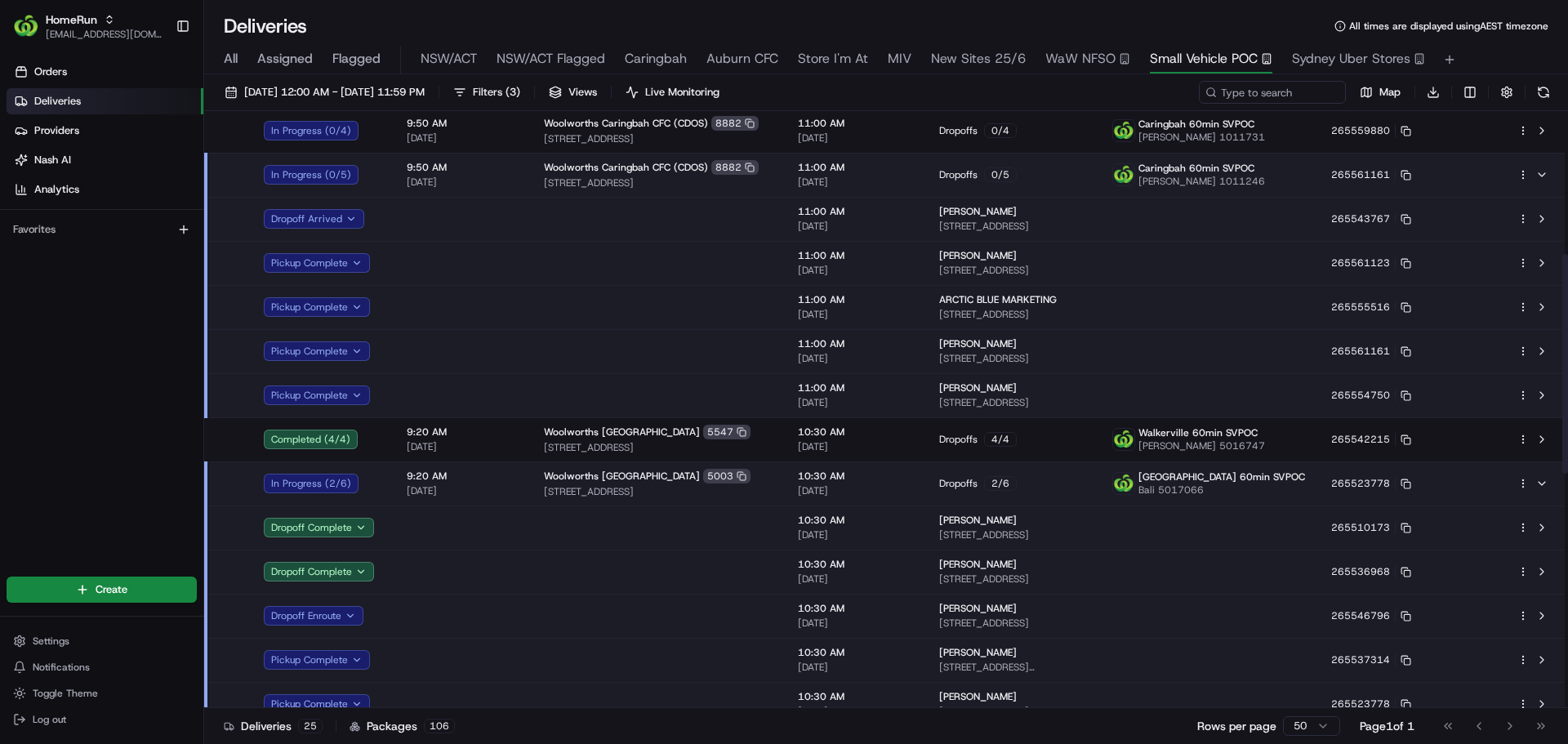
click at [567, 208] on td at bounding box center [658, 219] width 254 height 44
click at [551, 257] on td at bounding box center [658, 263] width 254 height 44
click at [508, 170] on span "9:50 AM" at bounding box center [462, 167] width 111 height 13
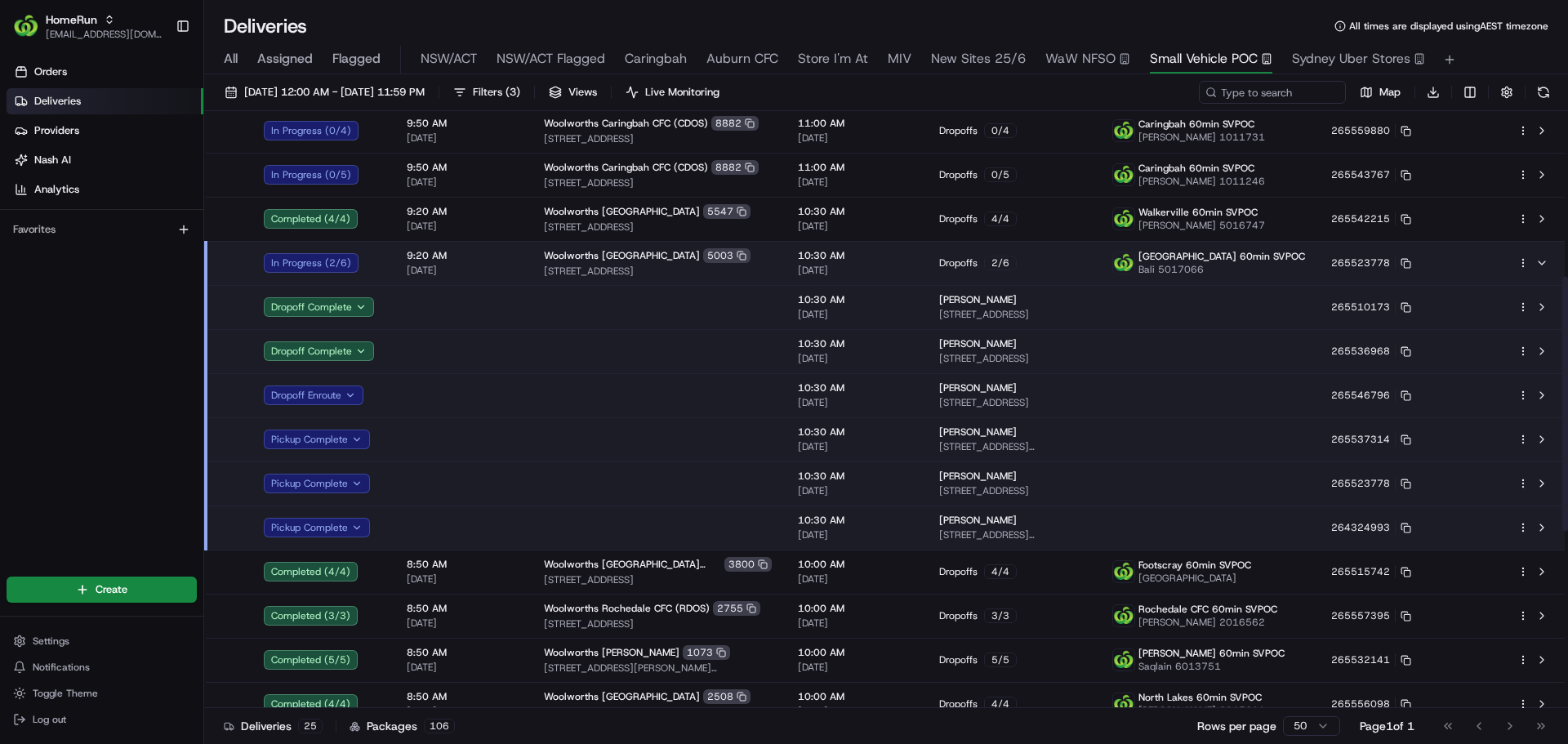
click at [520, 391] on td at bounding box center [463, 395] width 137 height 44
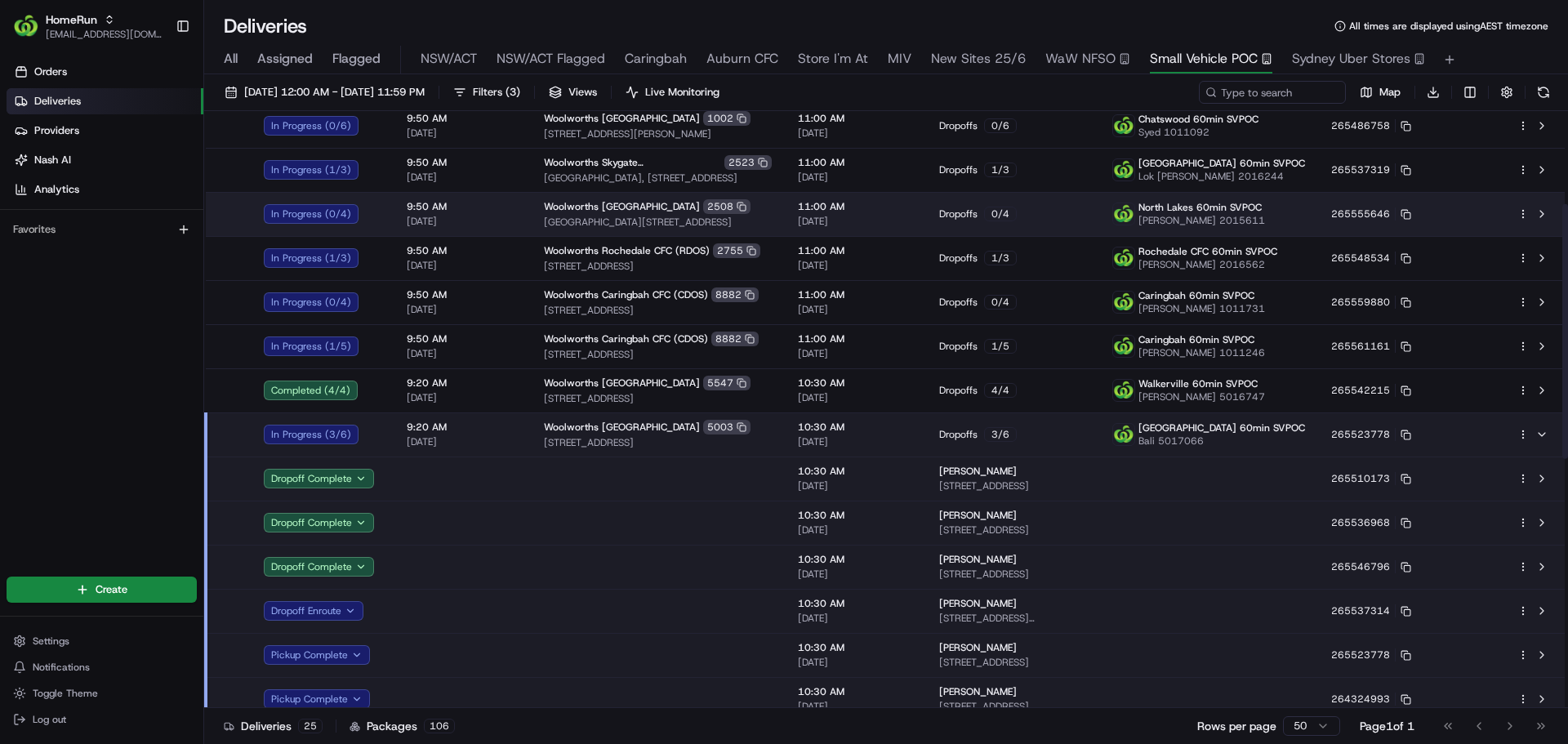
scroll to position [219, 0]
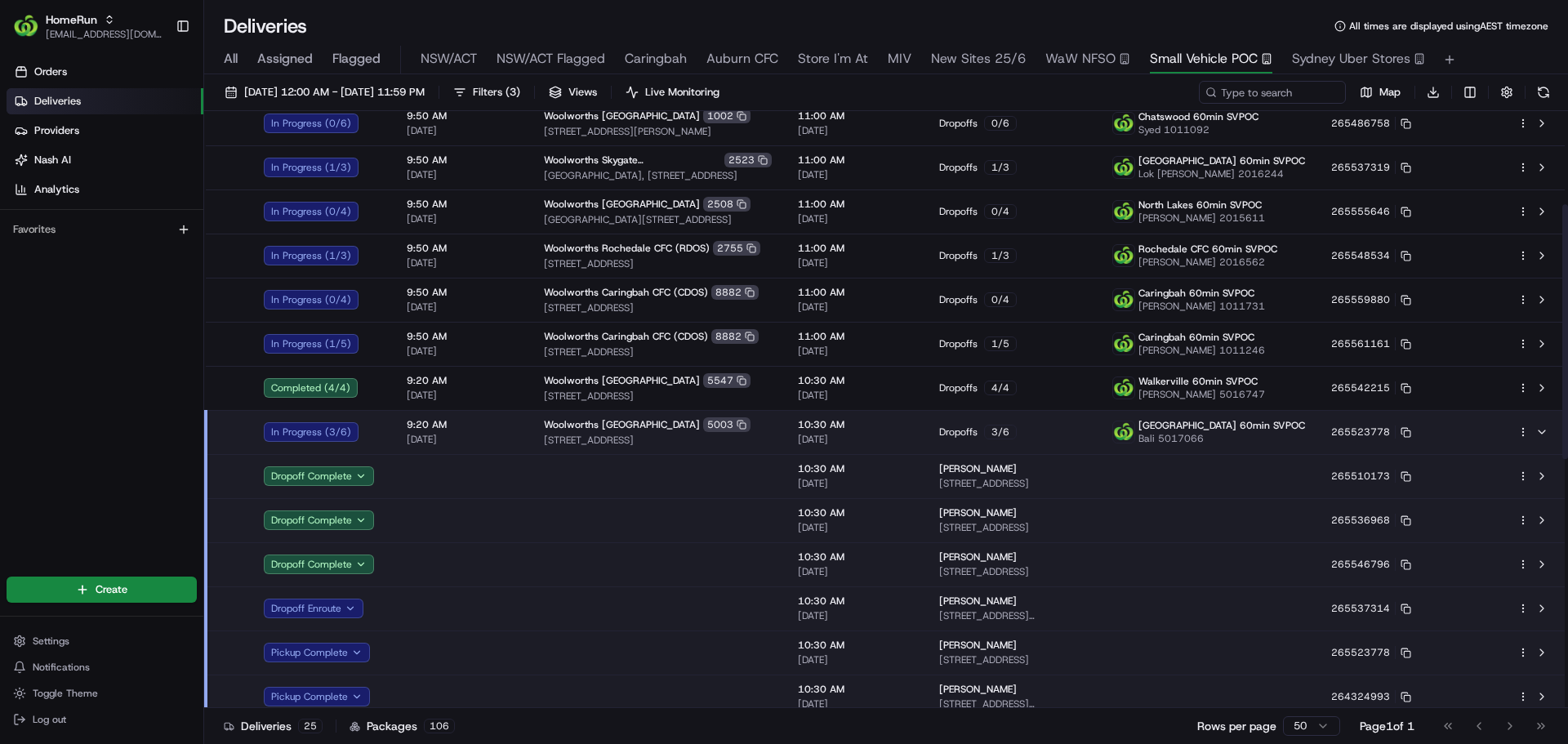
click at [585, 619] on td at bounding box center [658, 608] width 254 height 44
click at [590, 563] on td at bounding box center [658, 564] width 254 height 44
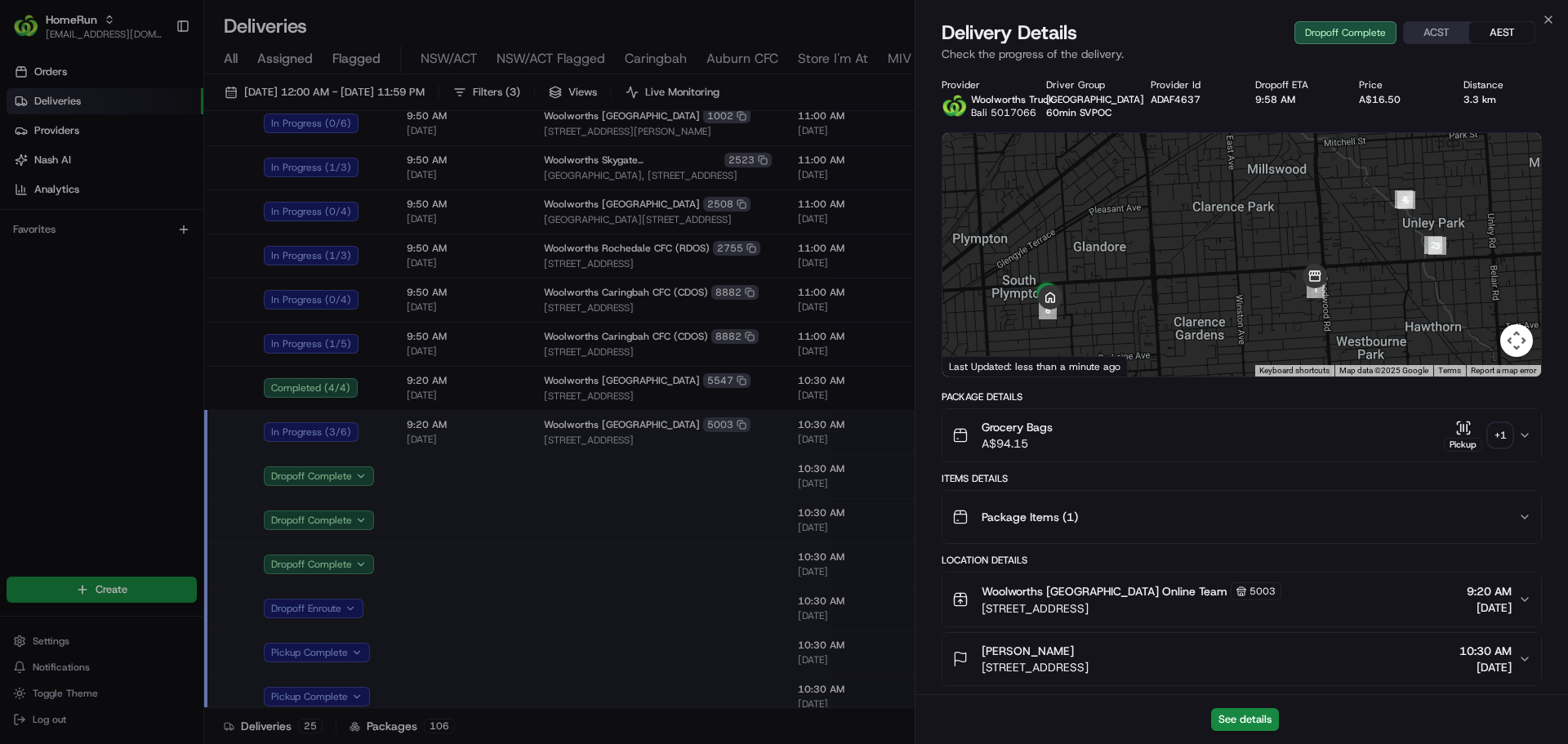
scroll to position [515, 0]
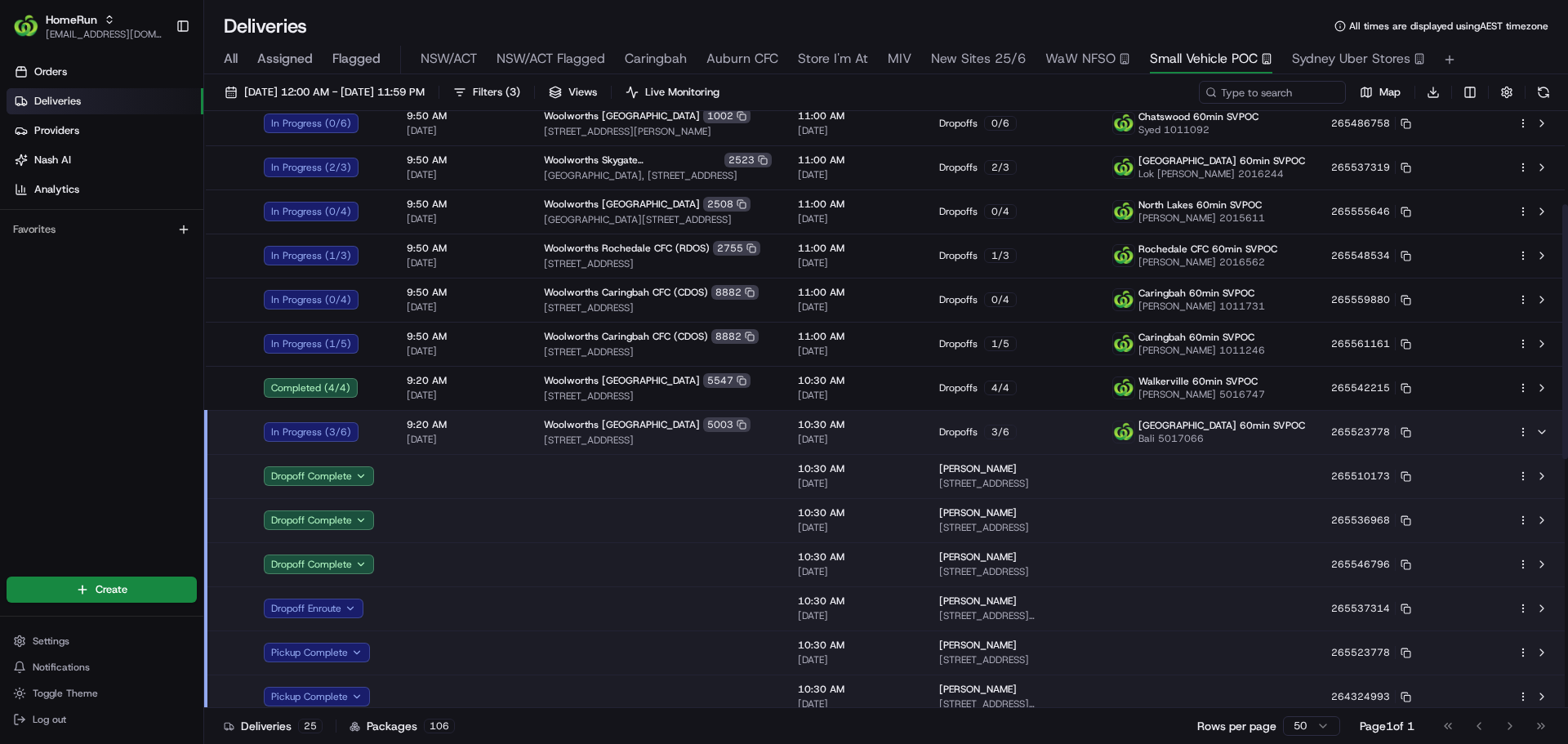
click at [538, 614] on td at bounding box center [658, 608] width 254 height 44
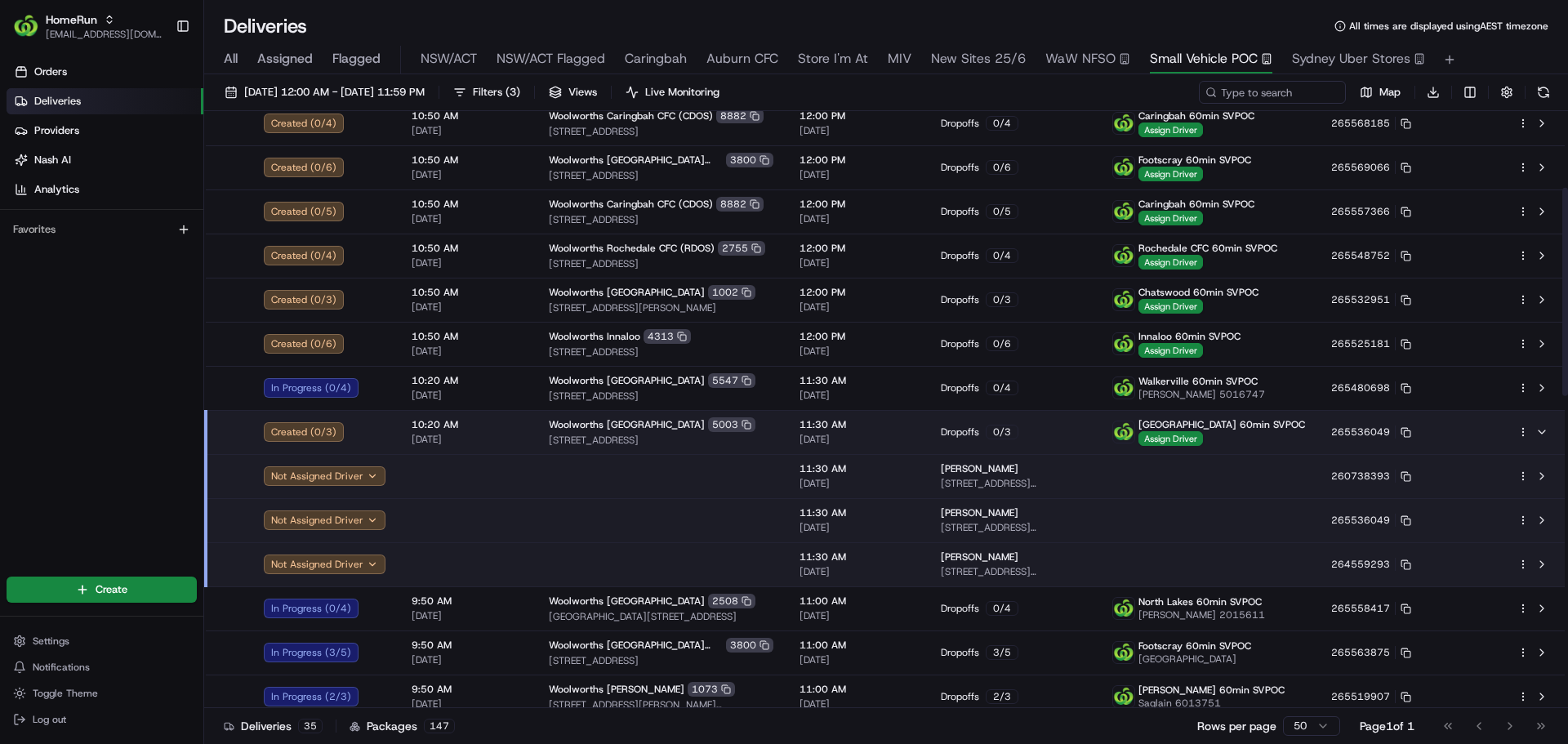
click at [780, 420] on td "Woolworths Cumberland Park [STREET_ADDRESS]" at bounding box center [661, 432] width 250 height 44
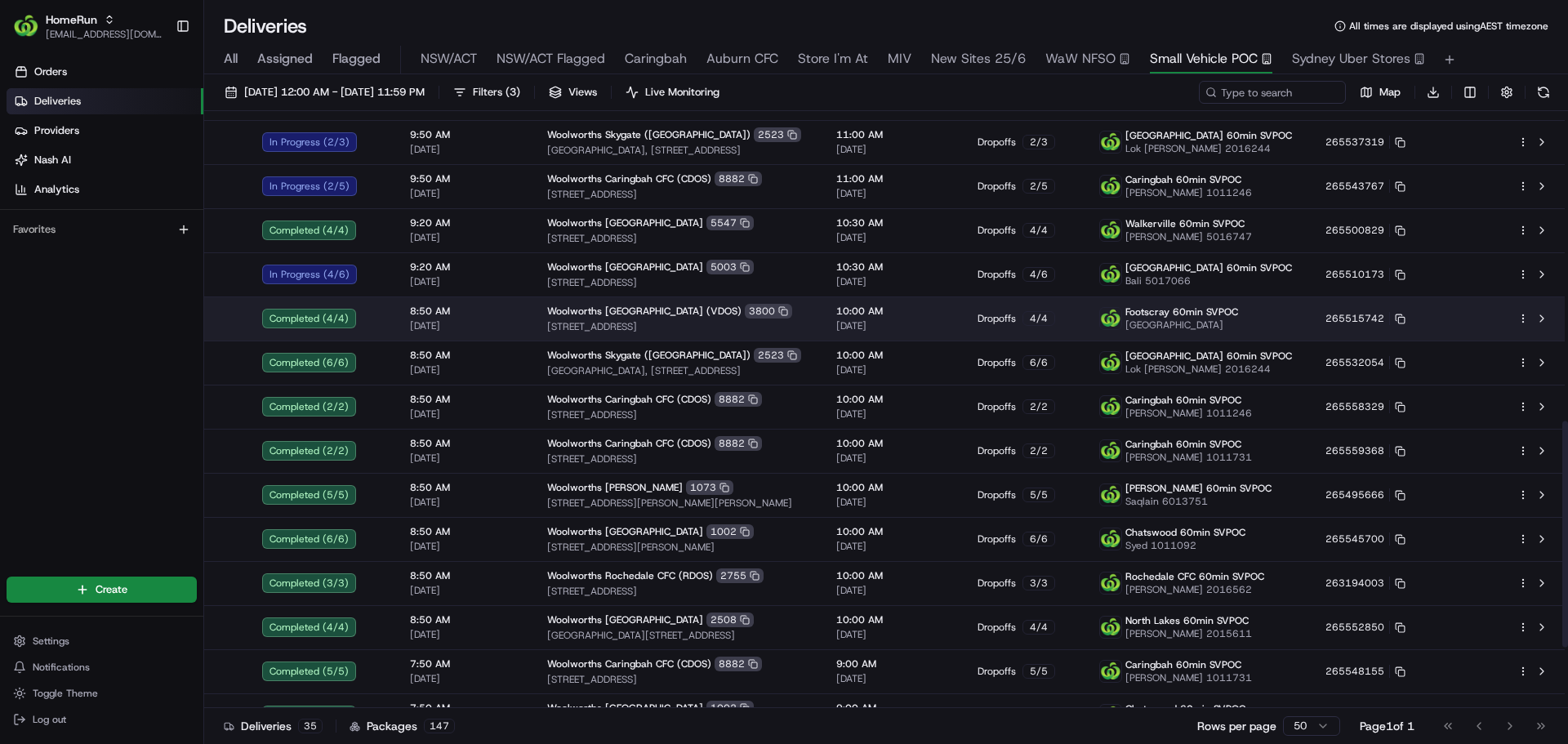
scroll to position [818, 0]
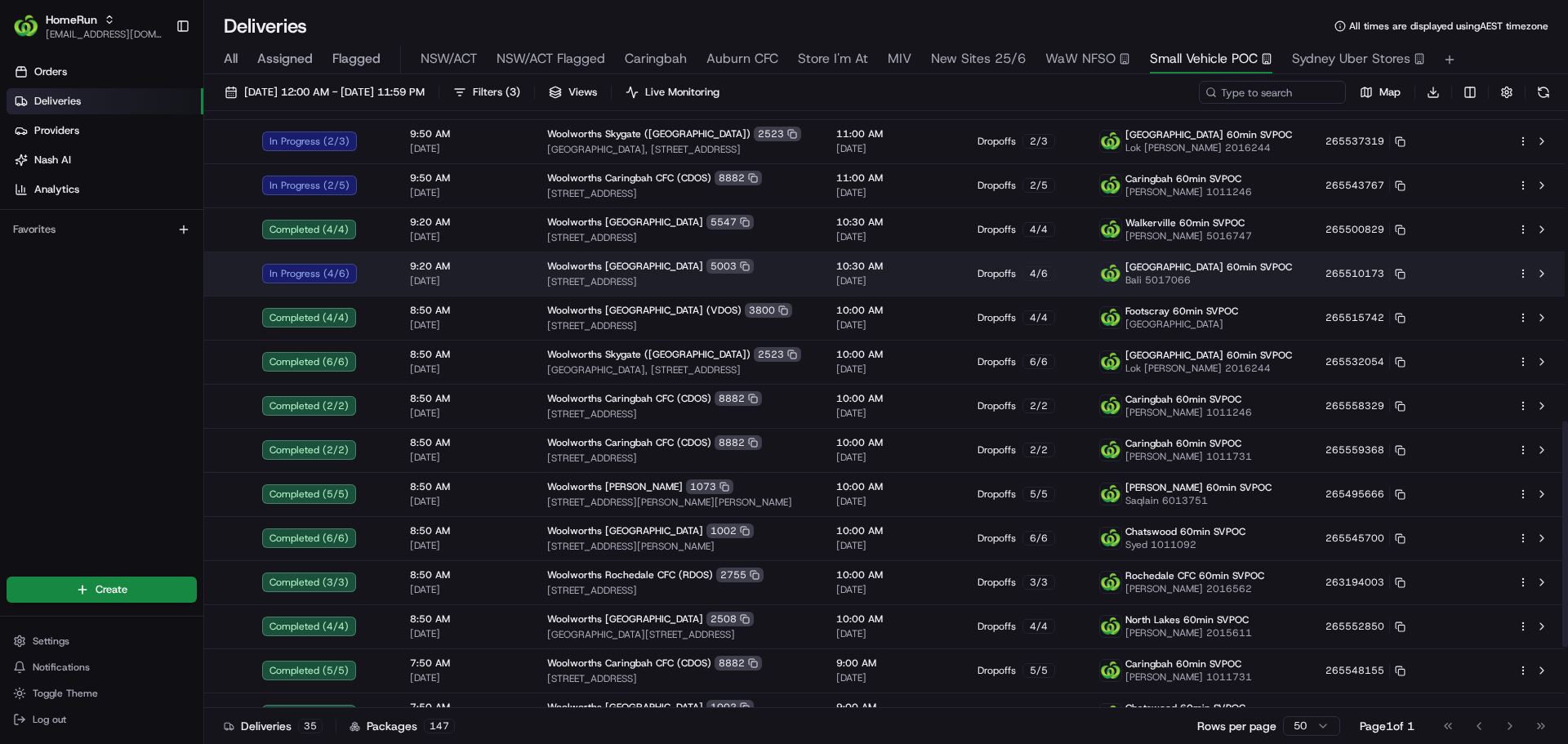
click at [775, 268] on div "Woolworths [GEOGRAPHIC_DATA] 5003" at bounding box center [679, 266] width 263 height 15
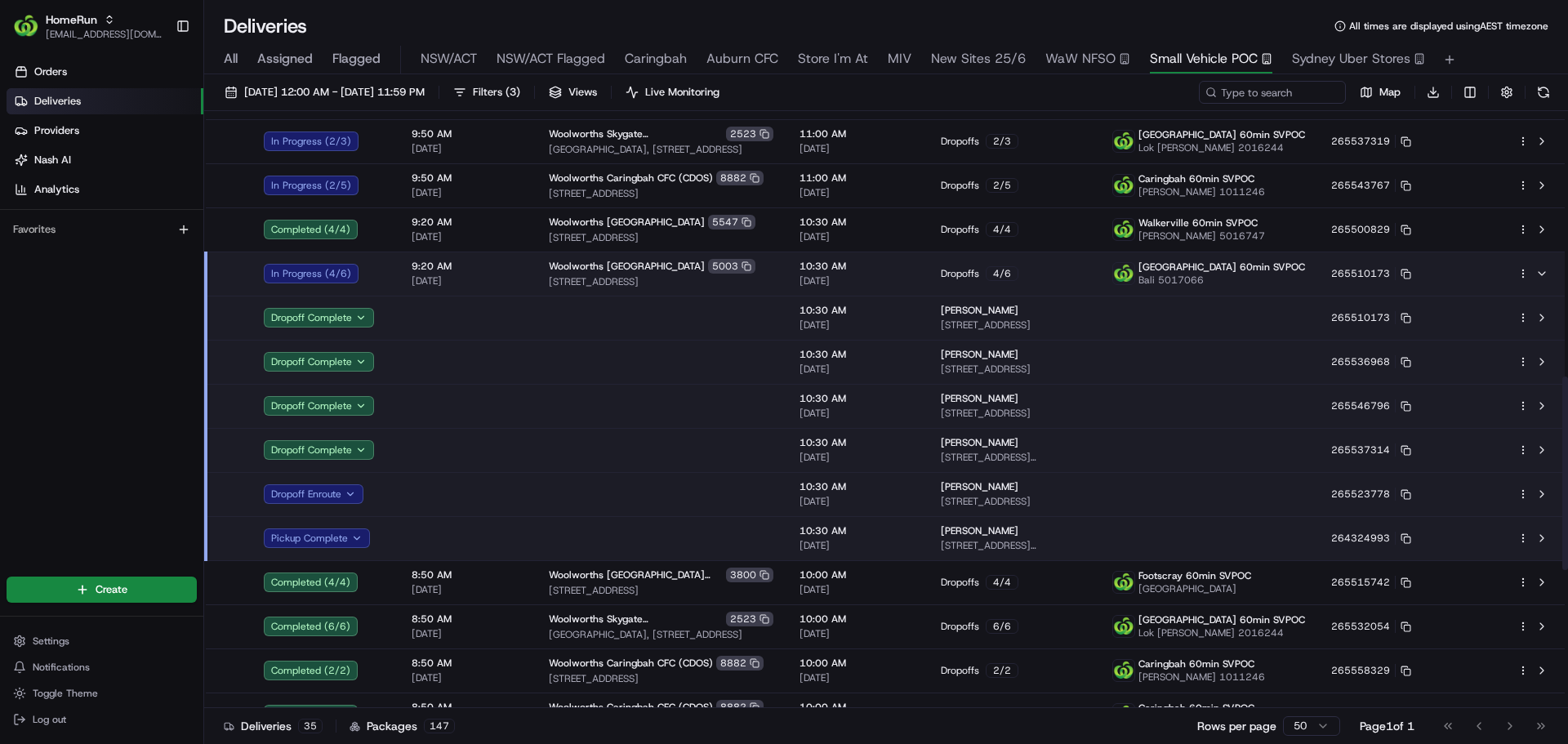
click at [601, 490] on td at bounding box center [661, 494] width 250 height 44
click at [235, 66] on span "All" at bounding box center [231, 59] width 14 height 19
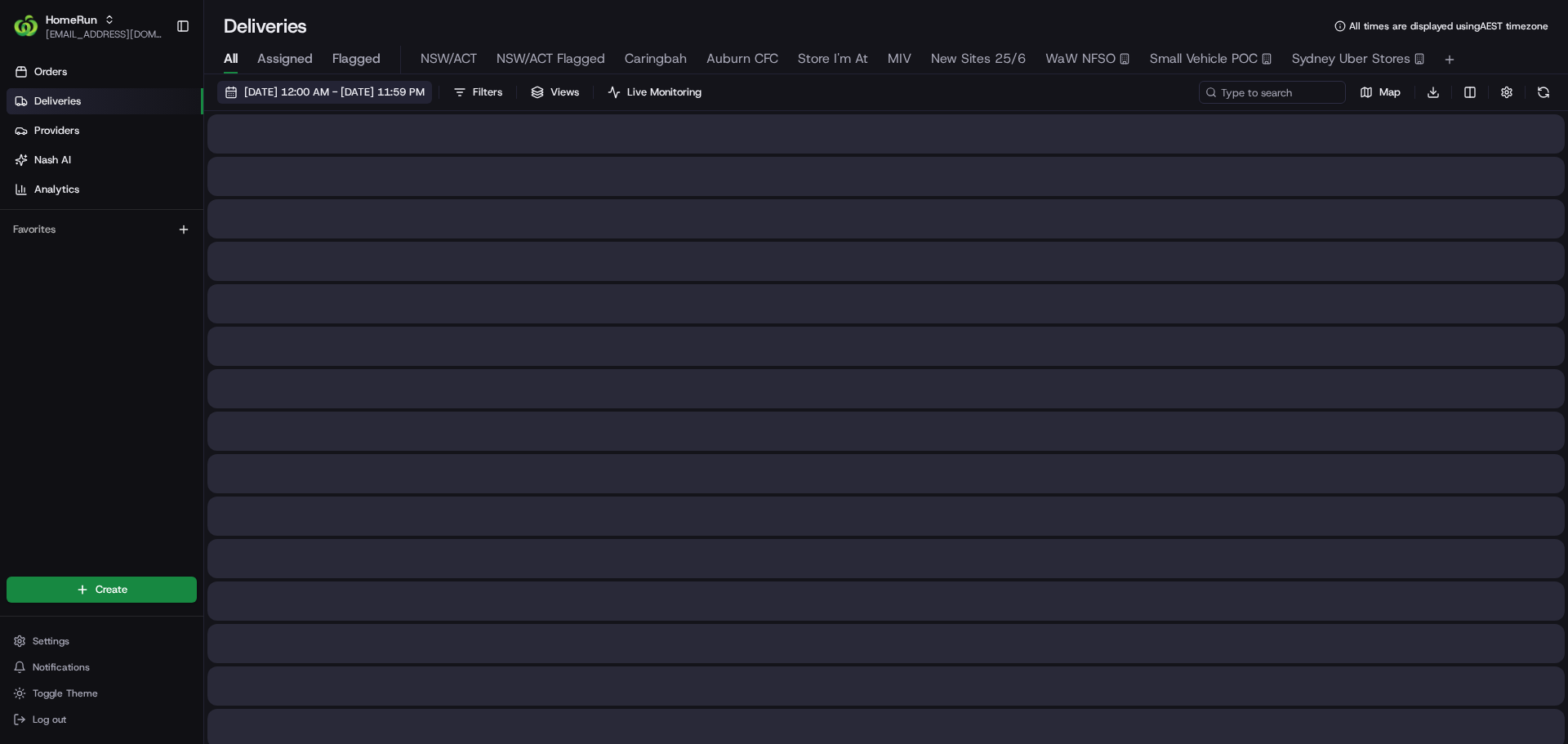
click at [425, 92] on span "[DATE] 12:00 AM - [DATE] 11:59 PM" at bounding box center [334, 92] width 181 height 15
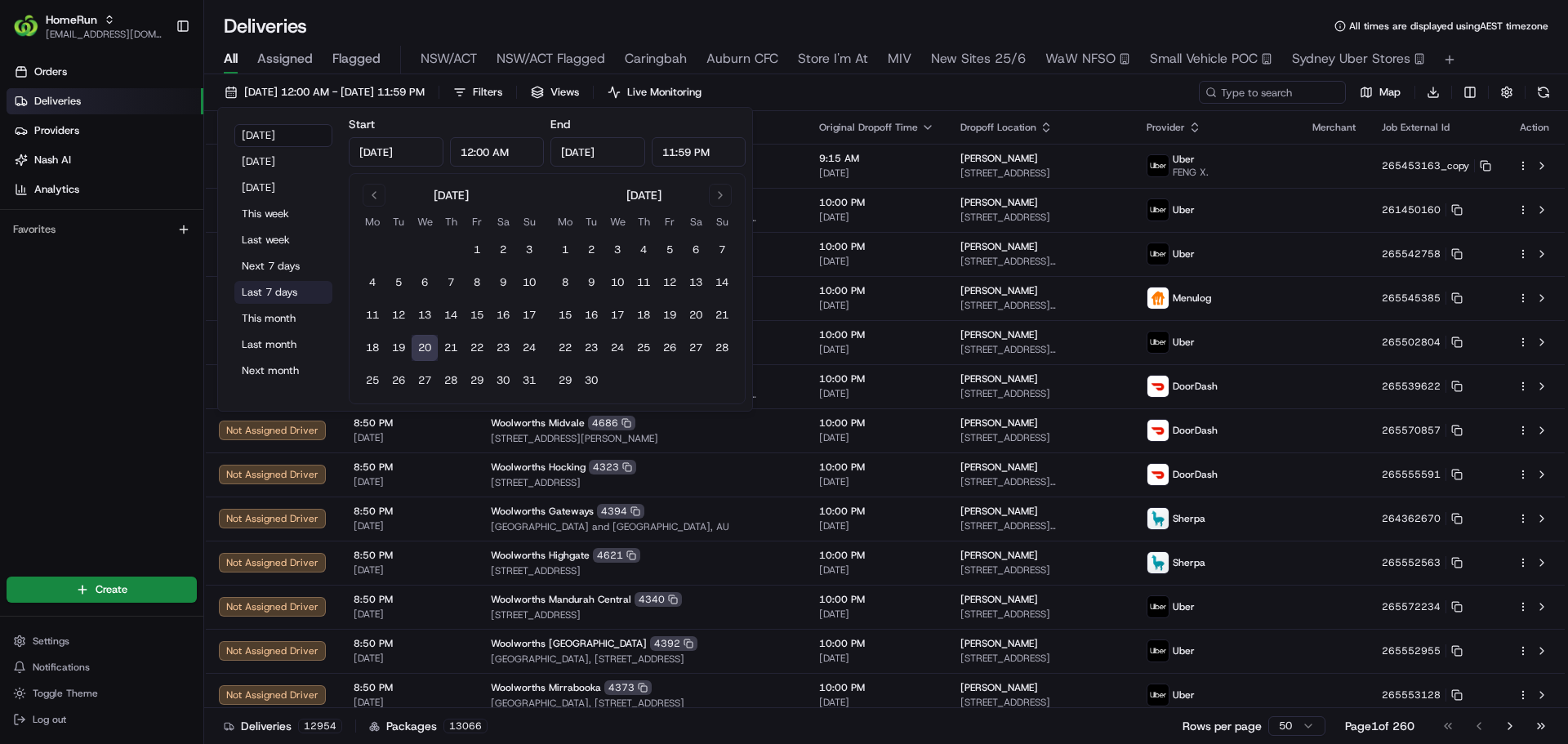
click at [272, 297] on button "Last 7 days" at bounding box center [283, 293] width 98 height 23
type input "[DATE]"
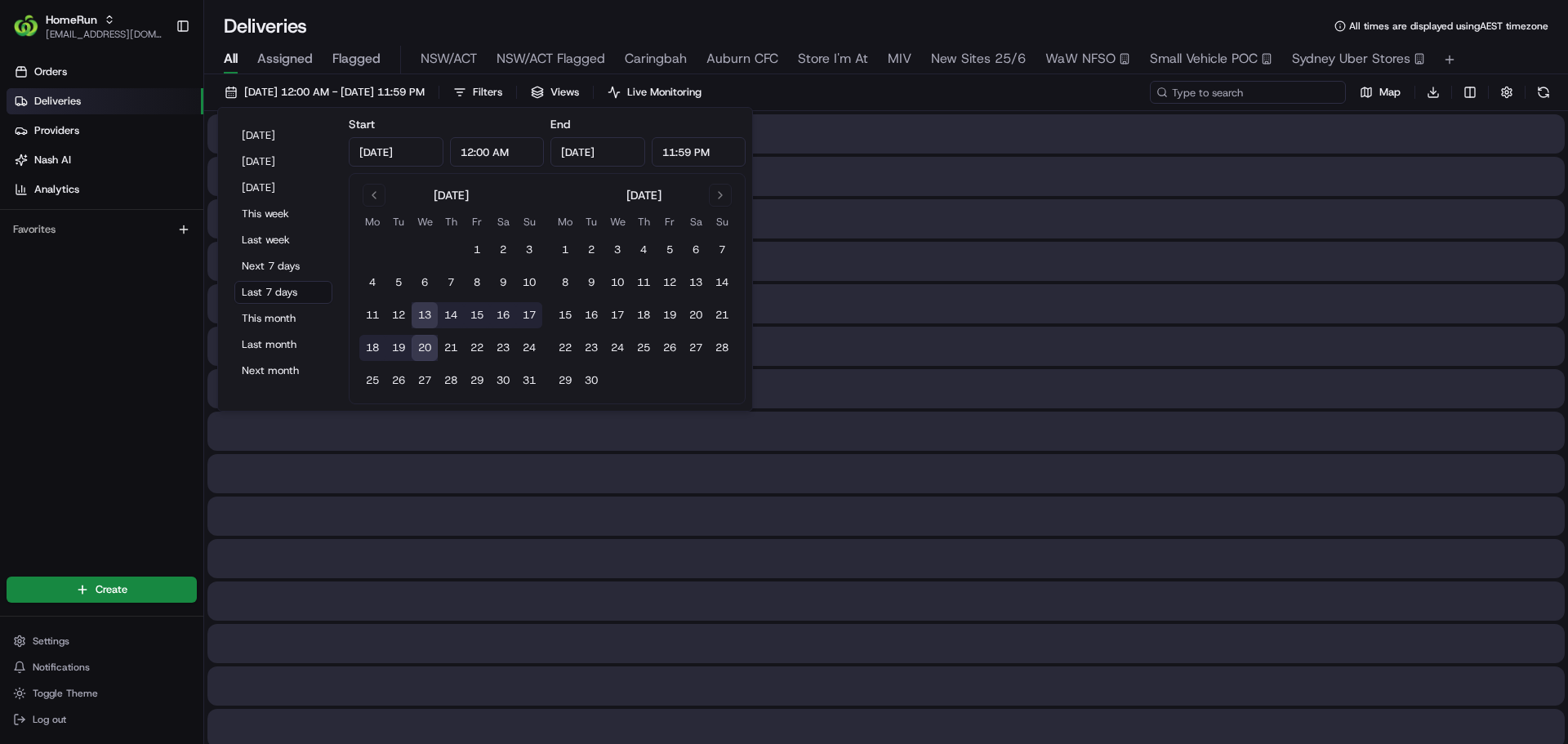
click at [1240, 99] on input at bounding box center [1247, 93] width 196 height 23
paste input "264757987"
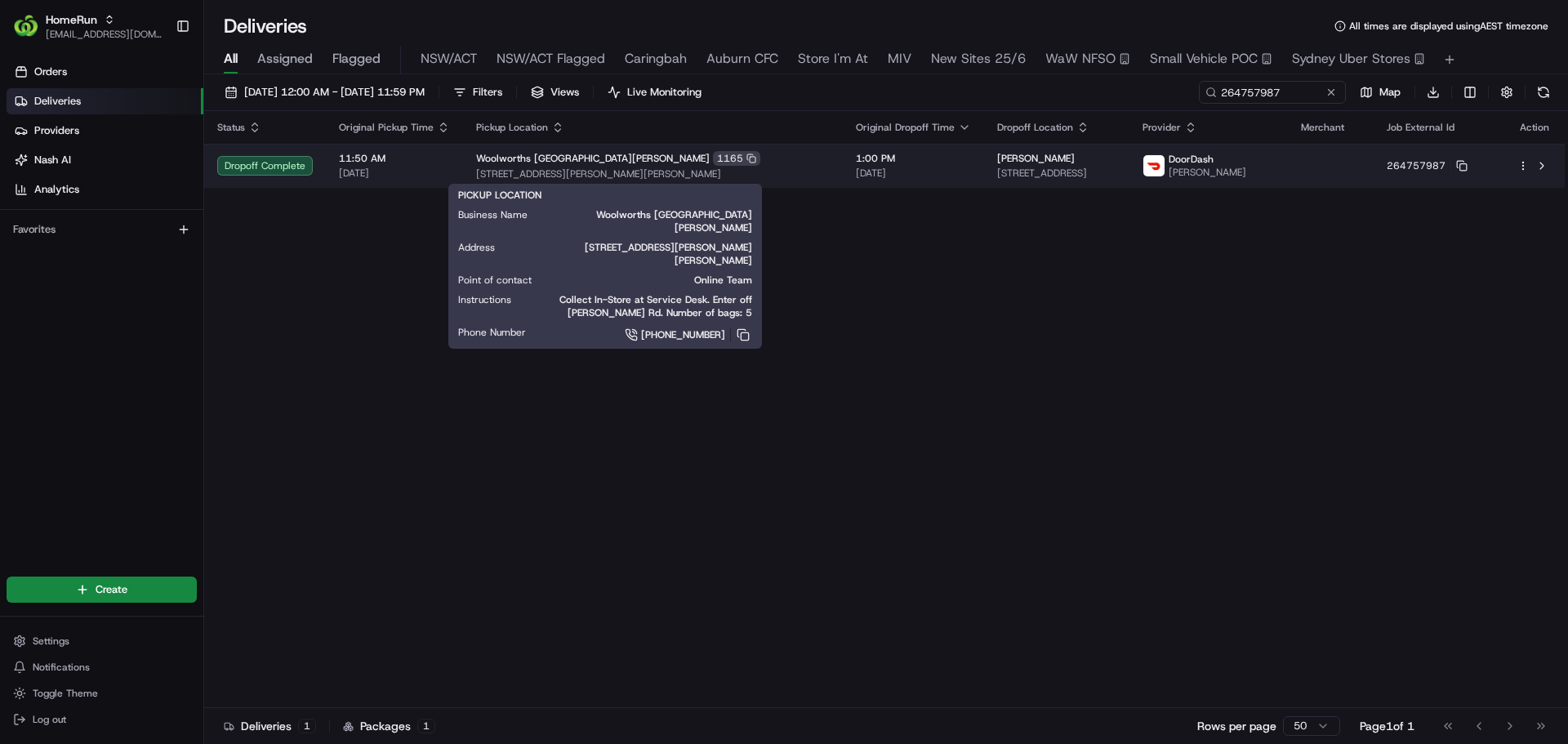
click at [726, 167] on div "Woolworths [GEOGRAPHIC_DATA][PERSON_NAME] [GEOGRAPHIC_DATA][STREET_ADDRESS][PER…" at bounding box center [652, 165] width 353 height 29
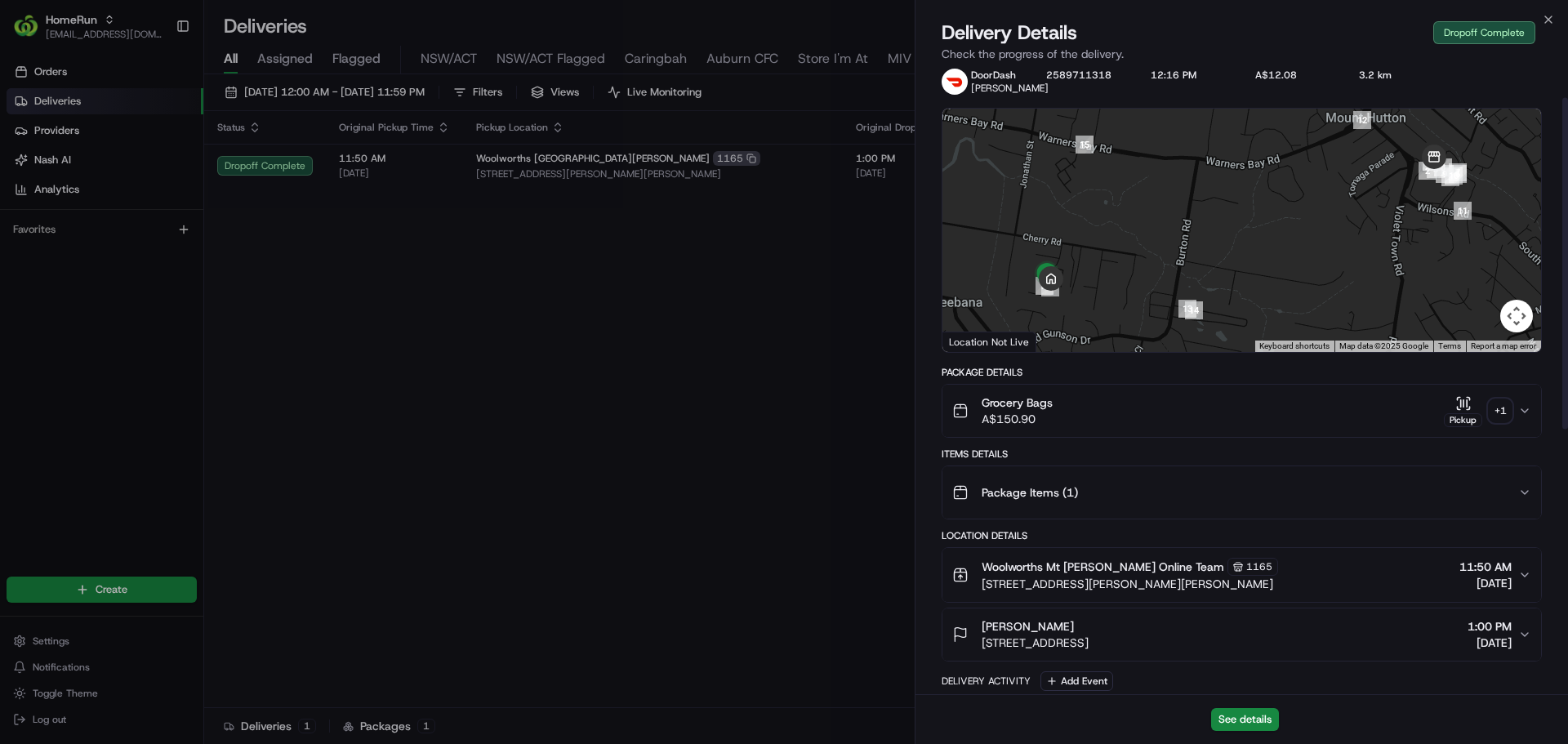
scroll to position [17, 0]
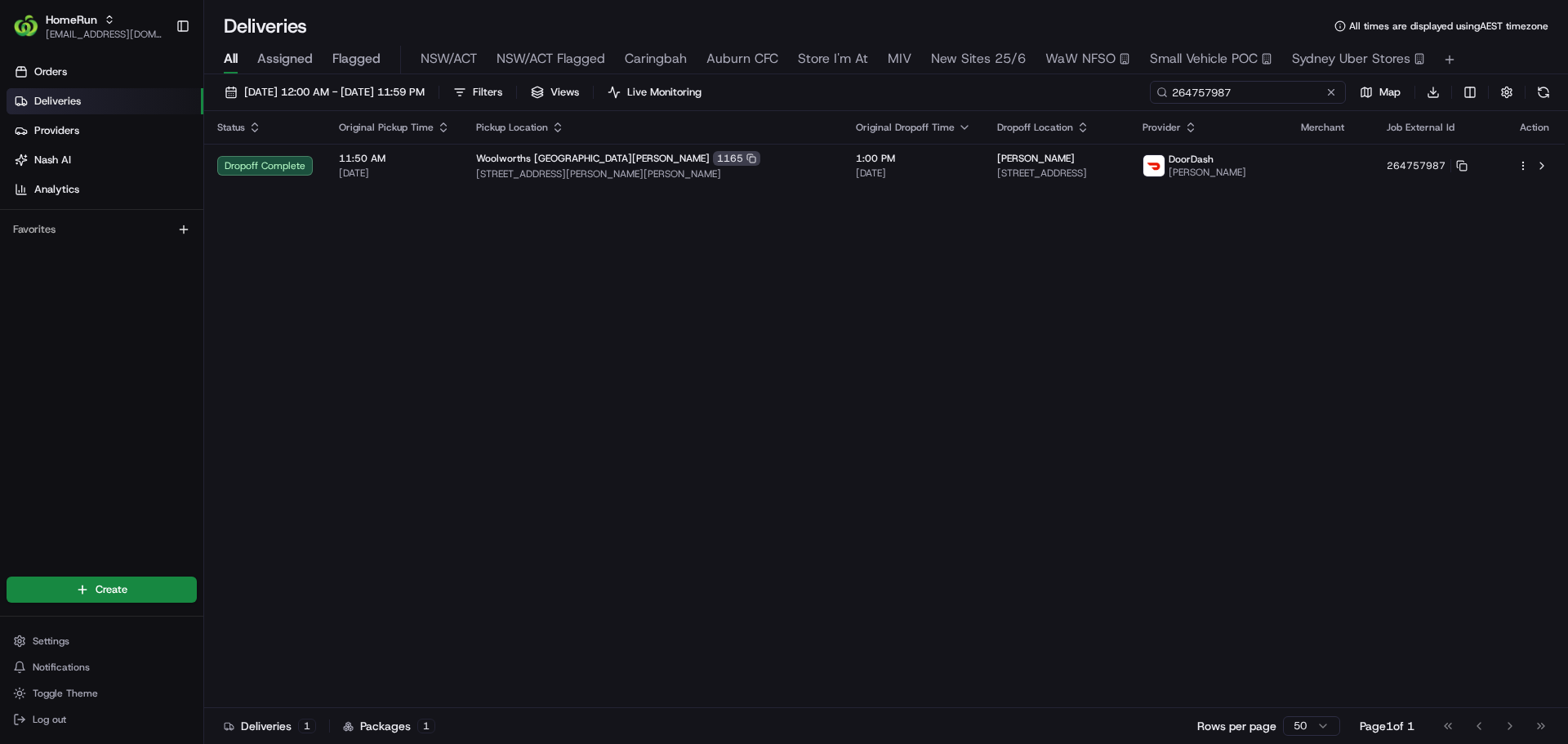
click at [1237, 90] on input "264757987" at bounding box center [1247, 93] width 196 height 23
paste input "3582213"
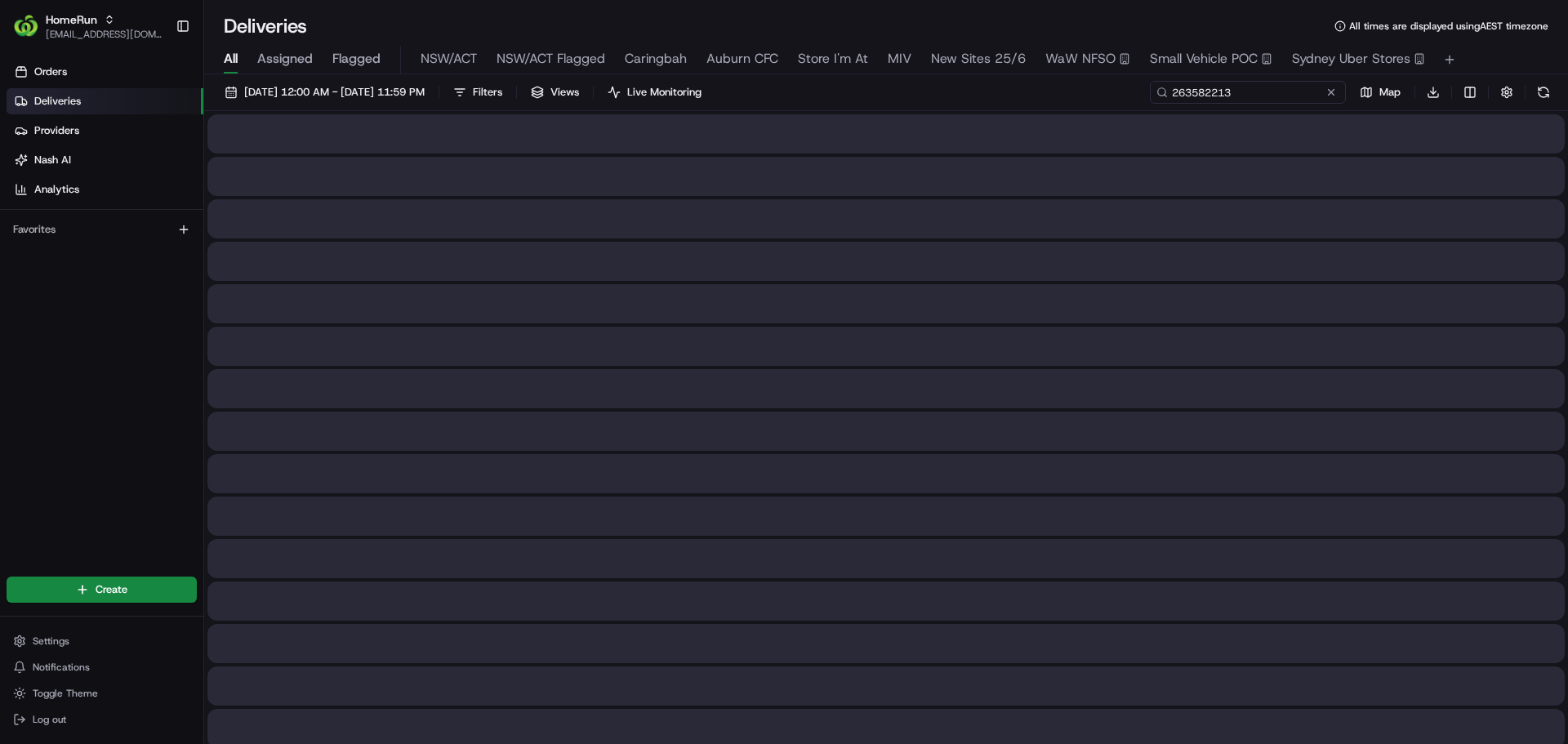
type input "263582213"
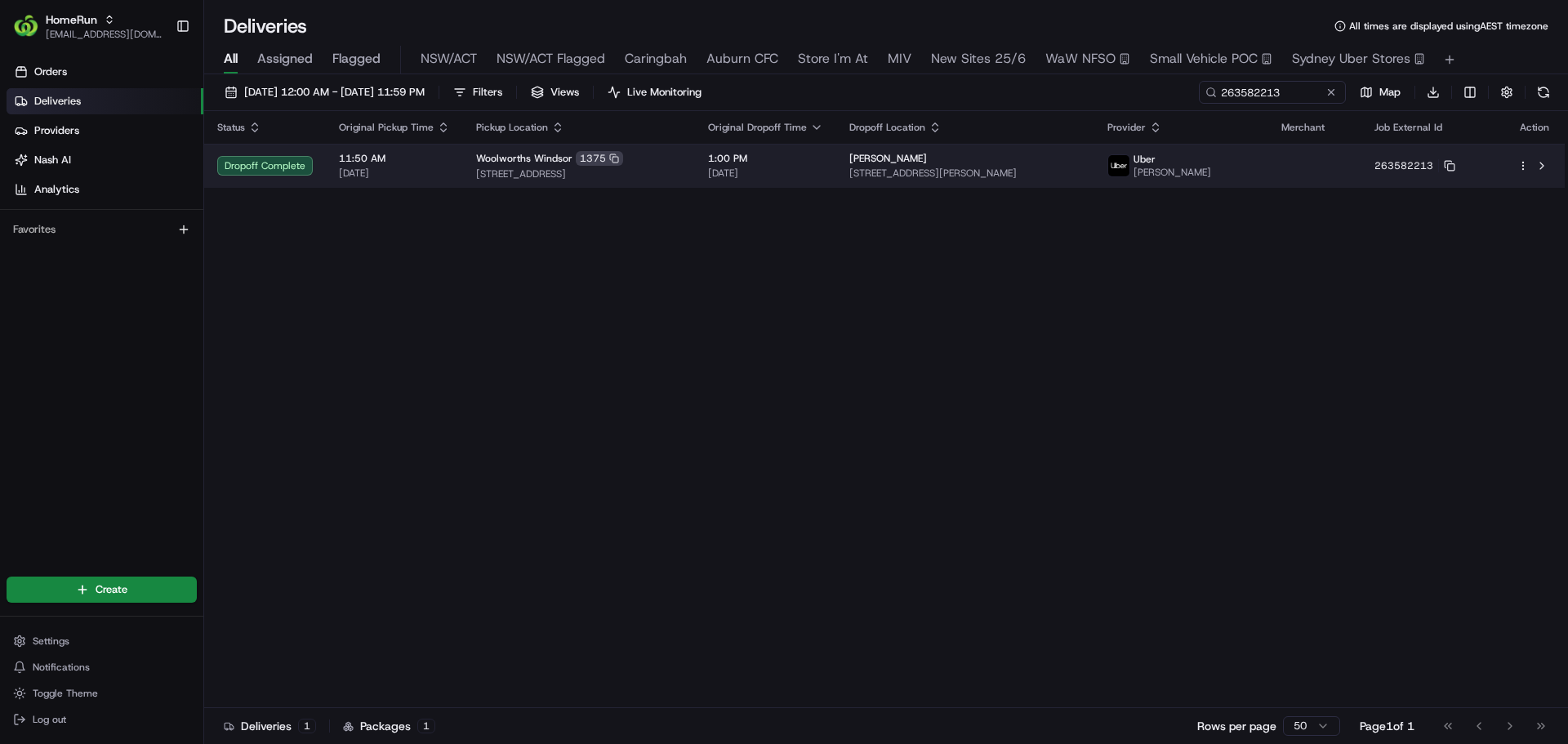
click at [871, 173] on td "[PERSON_NAME] [STREET_ADDRESS][PERSON_NAME]" at bounding box center [966, 166] width 259 height 44
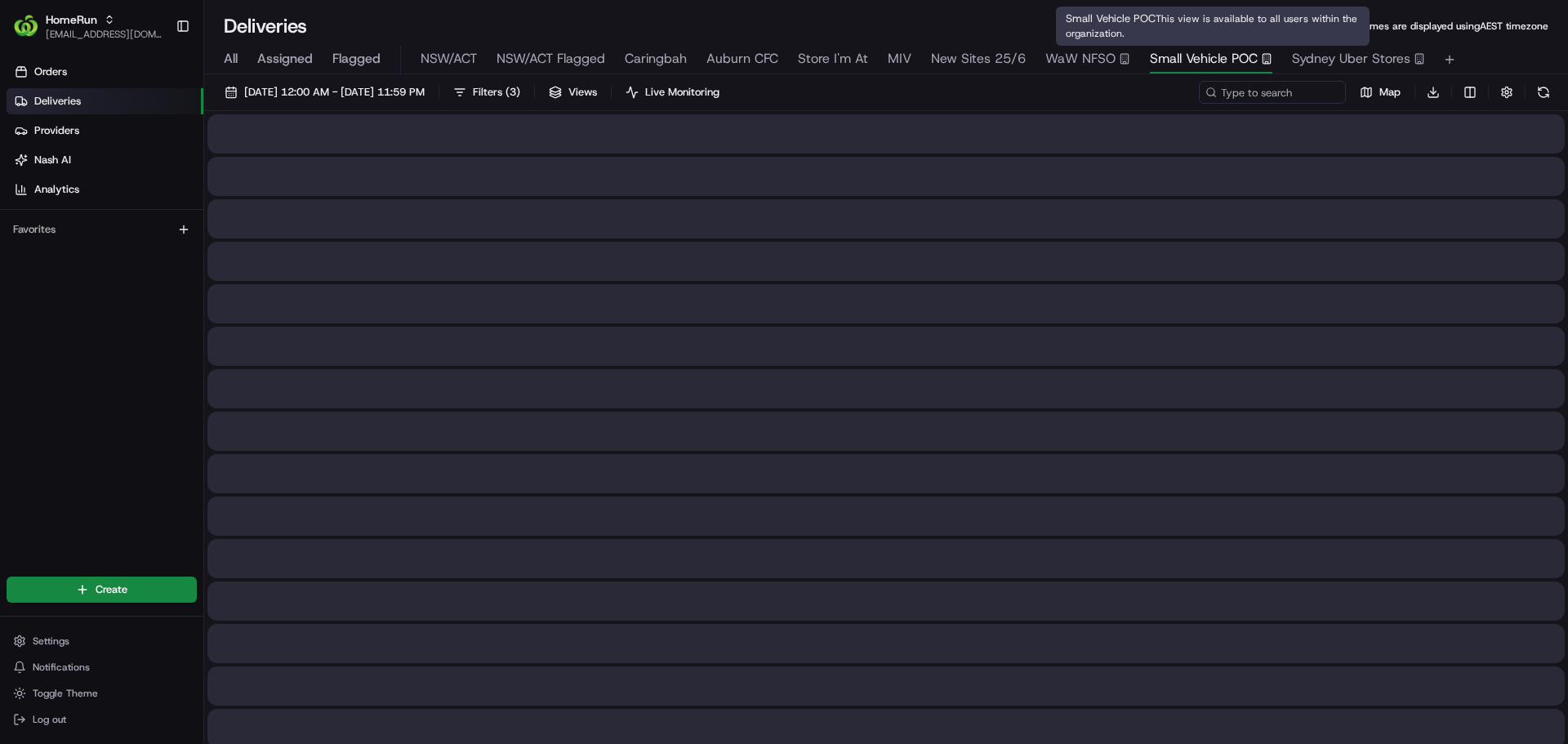
click at [1202, 52] on span "Small Vehicle POC" at bounding box center [1203, 59] width 108 height 19
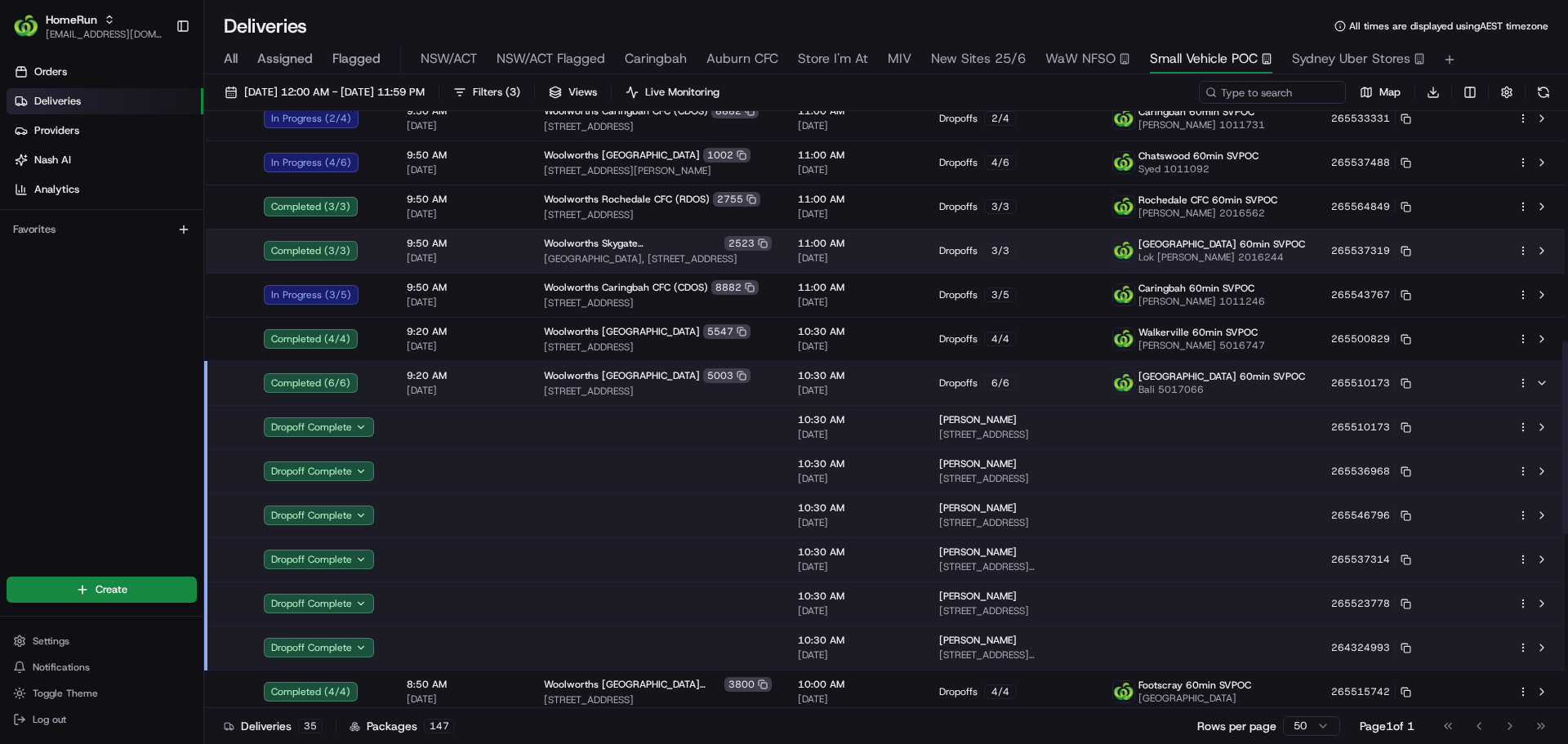
scroll to position [710, 0]
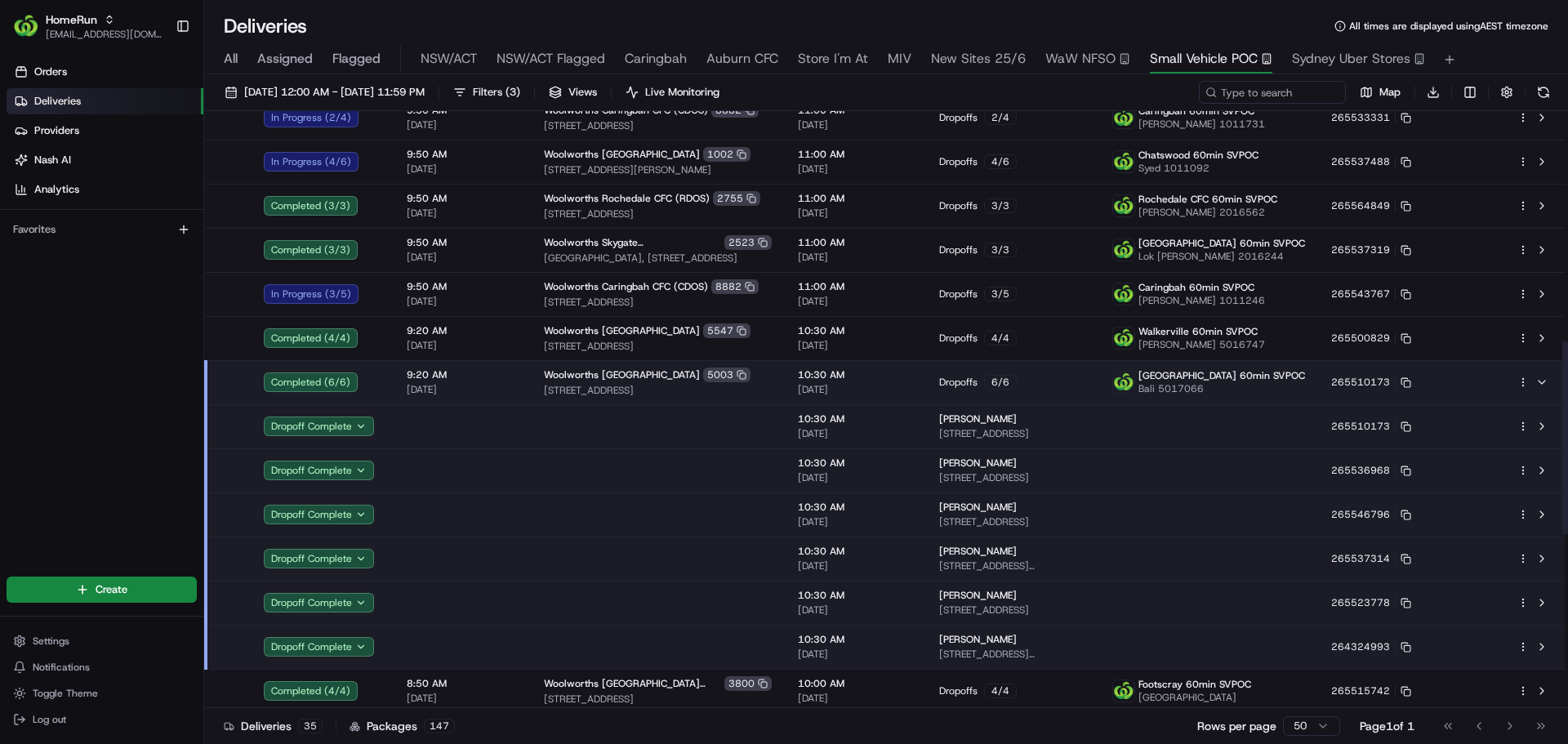
click at [784, 379] on td "Woolworths Cumberland Park [STREET_ADDRESS]" at bounding box center [658, 383] width 254 height 44
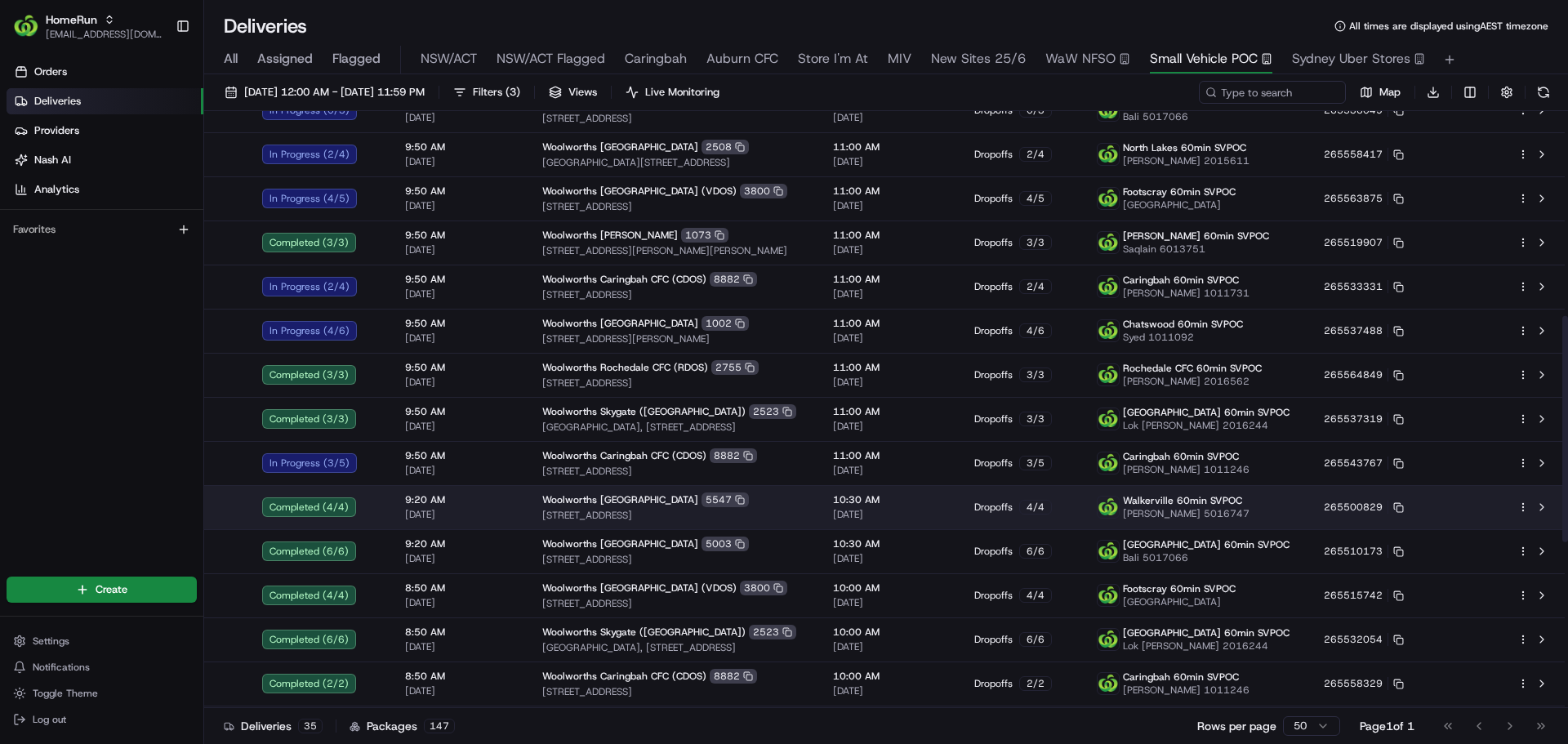
scroll to position [539, 0]
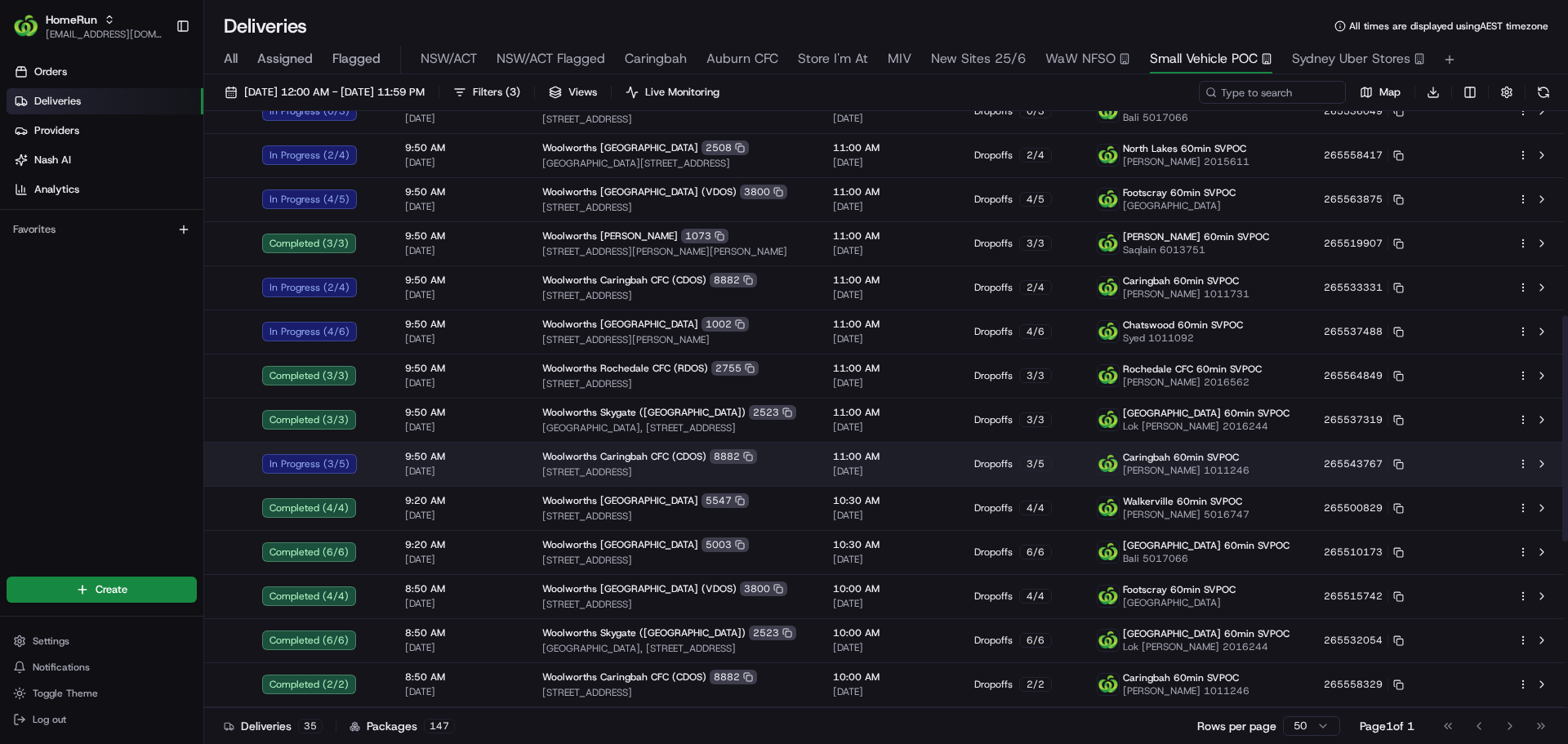
click at [504, 450] on td "9:50 AM [DATE]" at bounding box center [461, 464] width 137 height 44
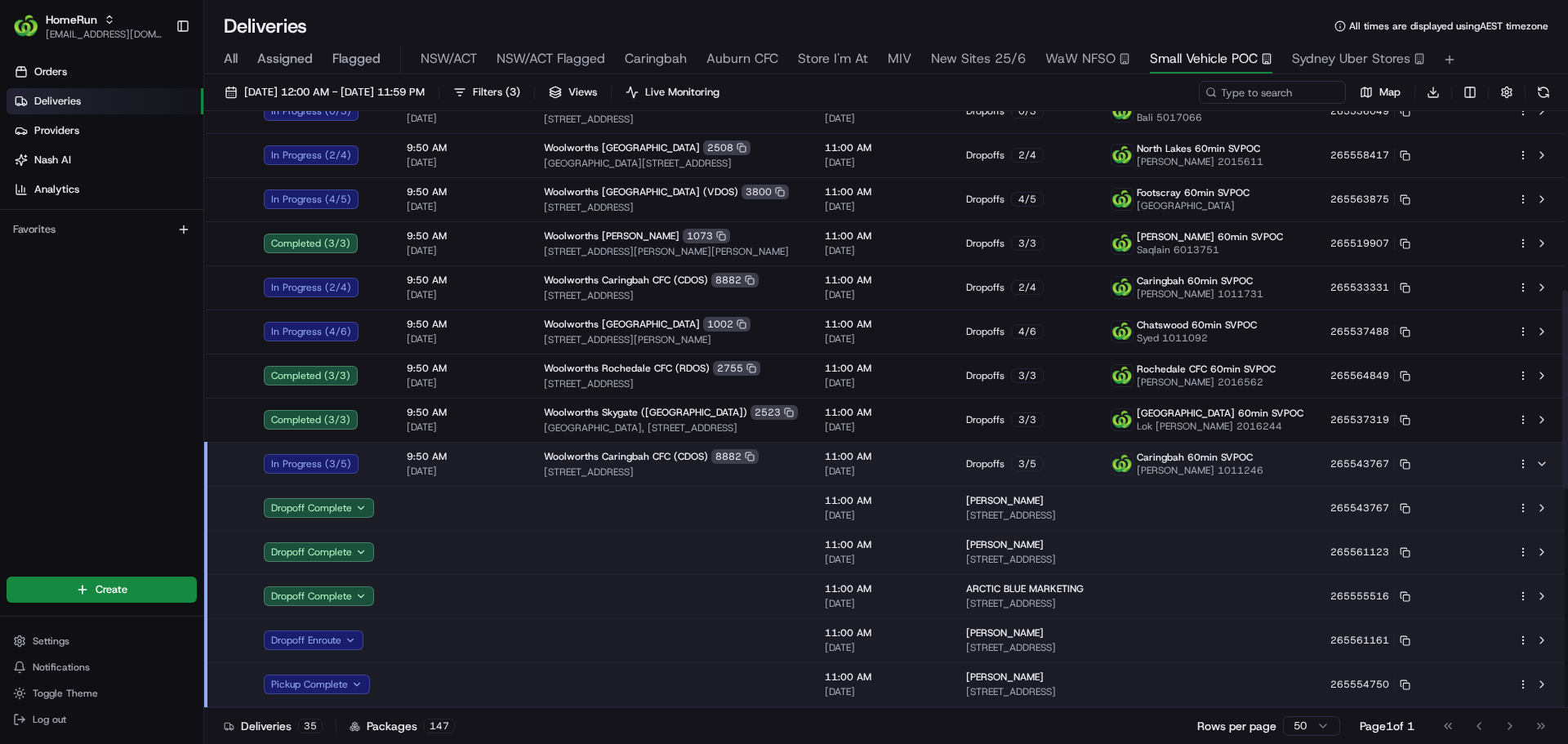
click at [504, 450] on td "9:50 AM [DATE]" at bounding box center [463, 464] width 137 height 44
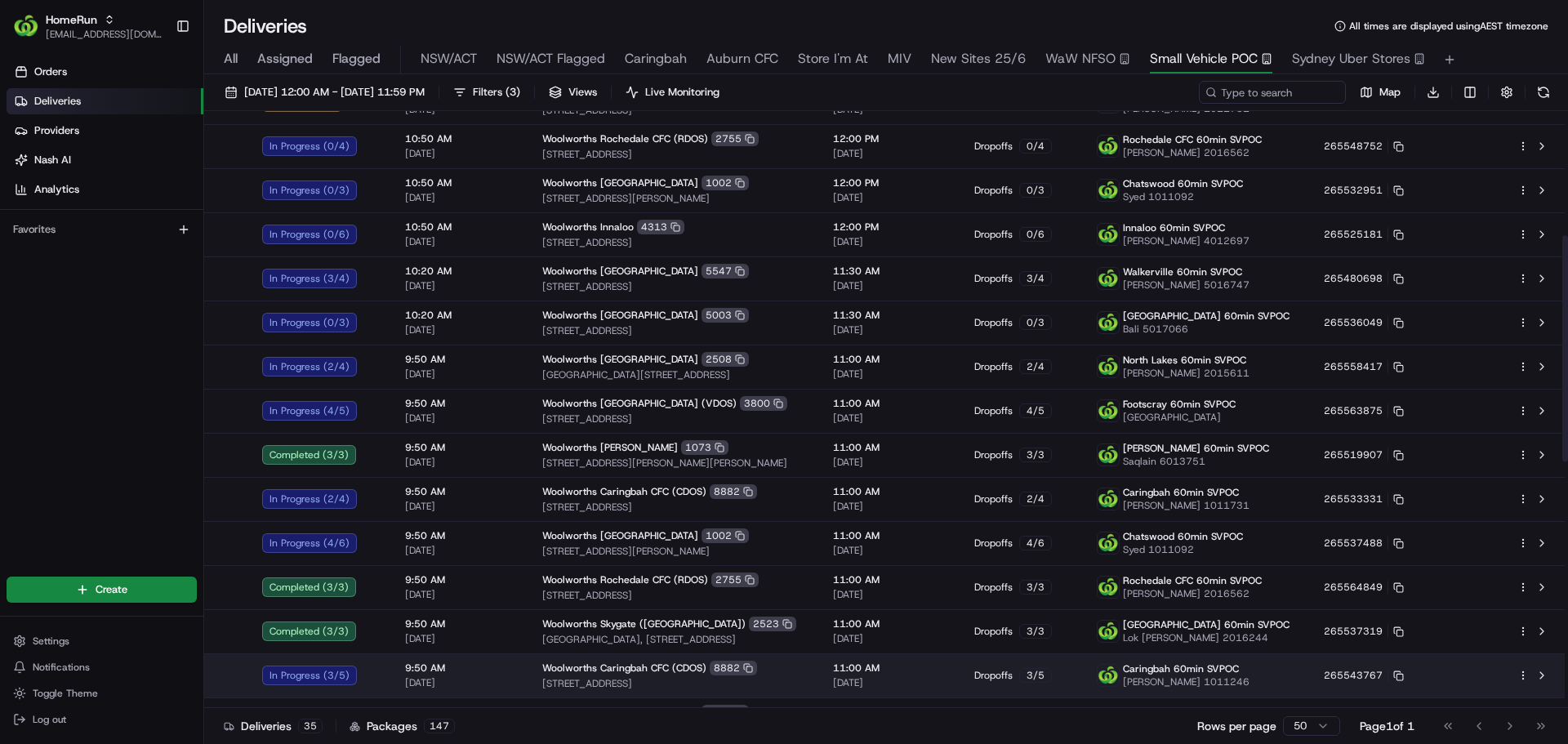
scroll to position [327, 0]
